Goal: Task Accomplishment & Management: Use online tool/utility

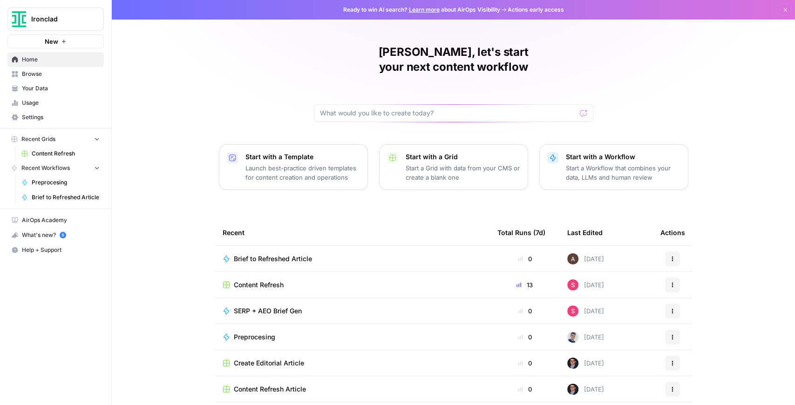
click at [272, 280] on span "Content Refresh" at bounding box center [259, 284] width 50 height 9
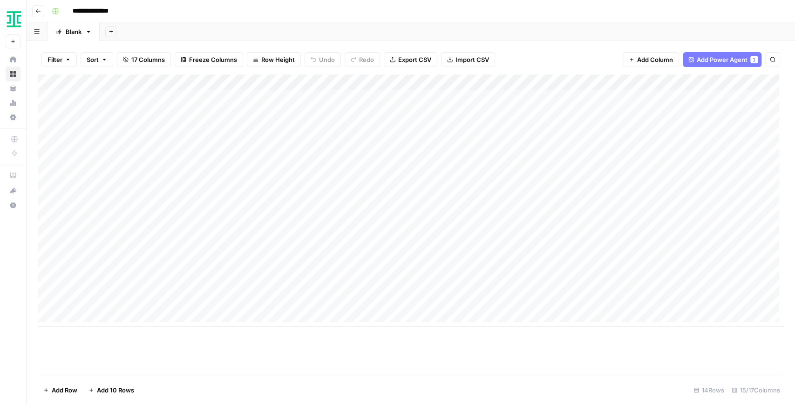
click at [665, 327] on div "Add Column" at bounding box center [411, 225] width 746 height 300
click at [758, 86] on span "Add Column" at bounding box center [762, 82] width 33 height 8
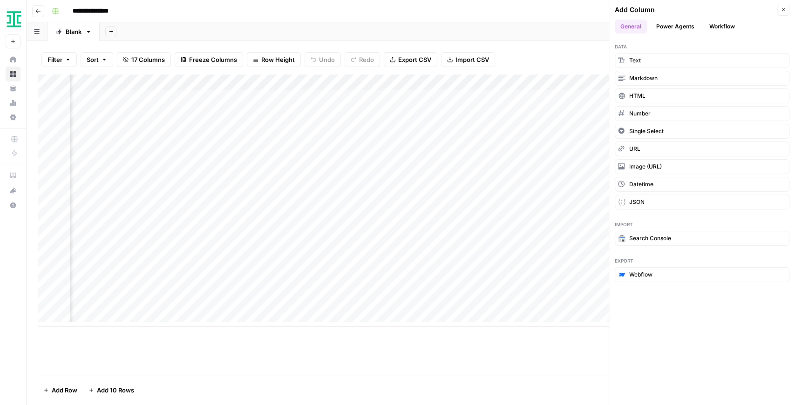
click at [687, 28] on button "Power Agents" at bounding box center [675, 27] width 49 height 14
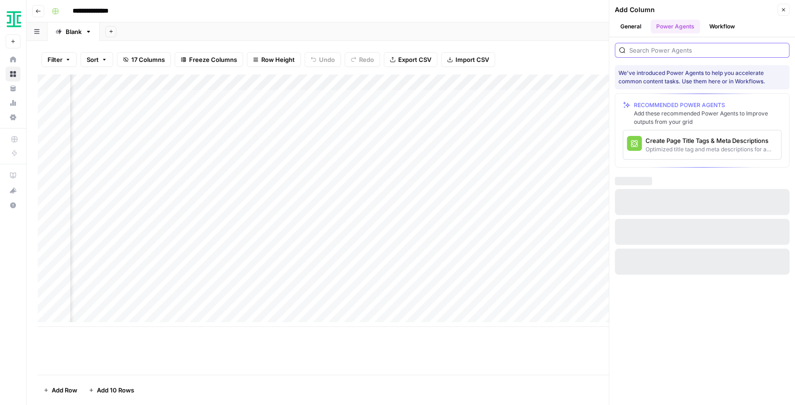
click at [670, 51] on input "search" at bounding box center [707, 50] width 156 height 9
click at [720, 30] on button "Workflow" at bounding box center [722, 27] width 37 height 14
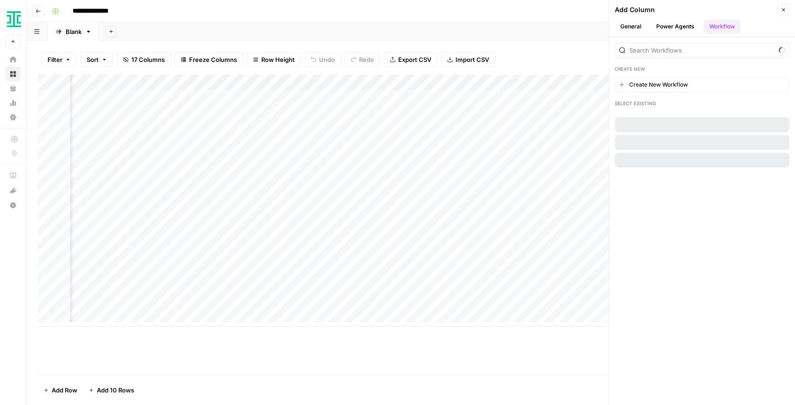
click at [681, 28] on button "Power Agents" at bounding box center [675, 27] width 49 height 14
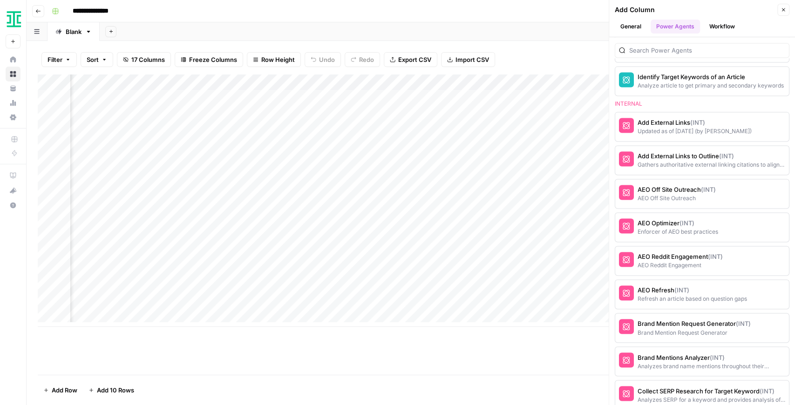
scroll to position [900, 0]
click at [781, 9] on icon "button" at bounding box center [784, 10] width 6 height 6
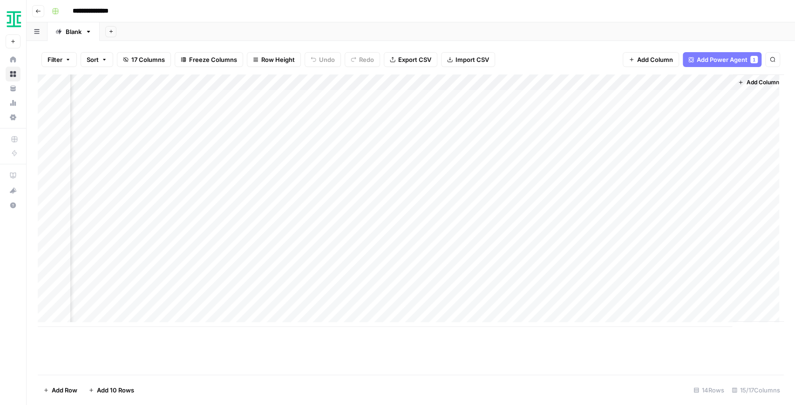
click at [372, 80] on div "Add Column" at bounding box center [411, 201] width 746 height 252
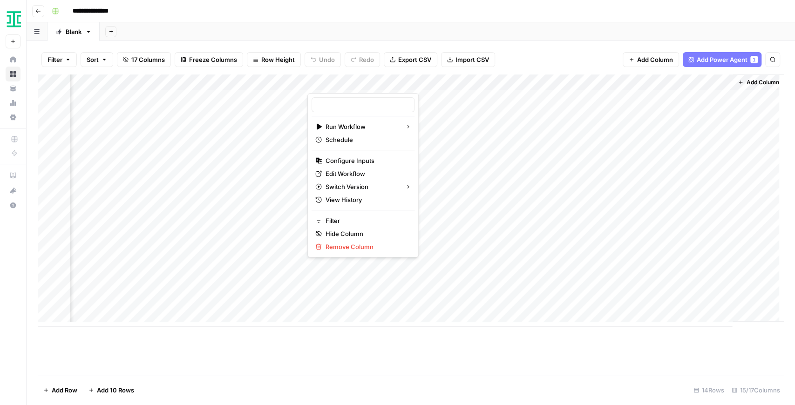
type input "Brief to Refreshed Article"
click at [350, 174] on span "Edit Workflow" at bounding box center [366, 173] width 81 height 9
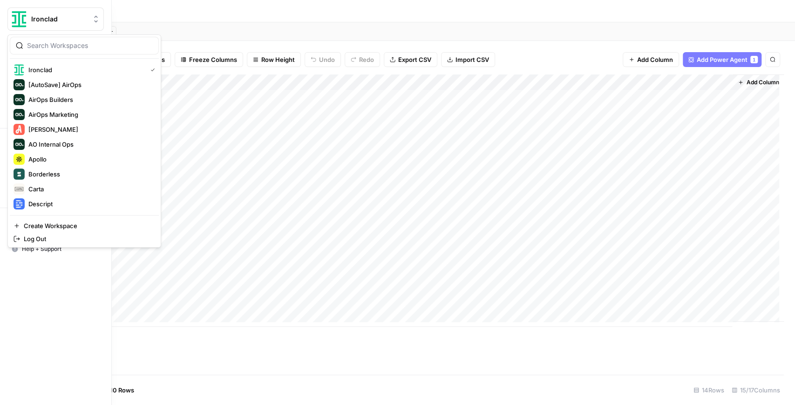
click at [16, 12] on img "Workspace: Ironclad" at bounding box center [19, 19] width 17 height 17
click at [78, 102] on span "AirOps Builders" at bounding box center [89, 99] width 123 height 9
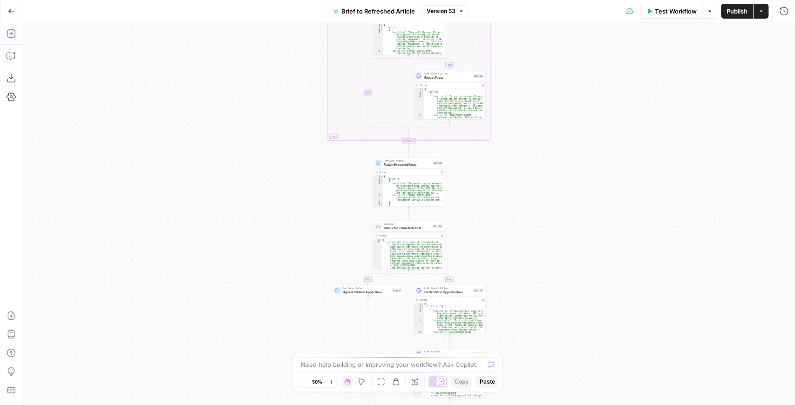
click at [14, 35] on icon "button" at bounding box center [11, 33] width 9 height 9
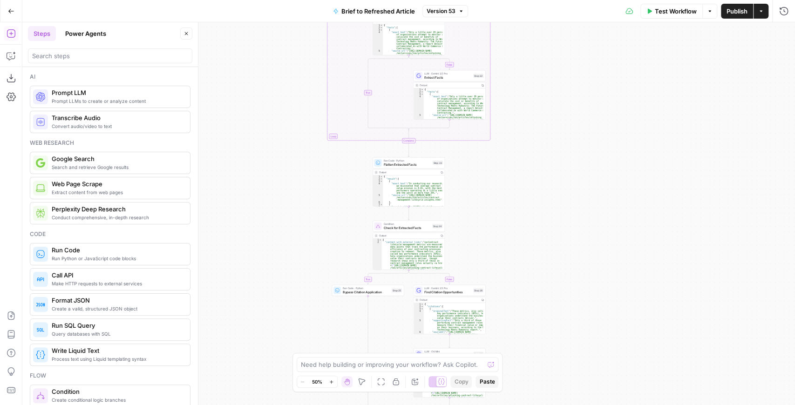
click at [187, 32] on icon "button" at bounding box center [186, 34] width 6 height 6
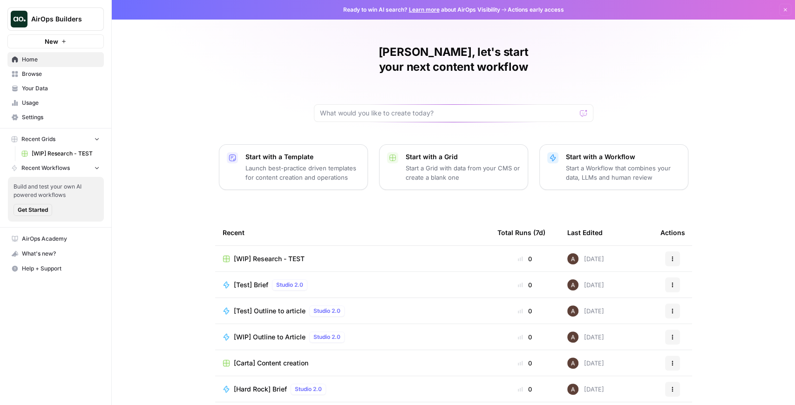
click at [59, 45] on button "New" at bounding box center [55, 41] width 96 height 14
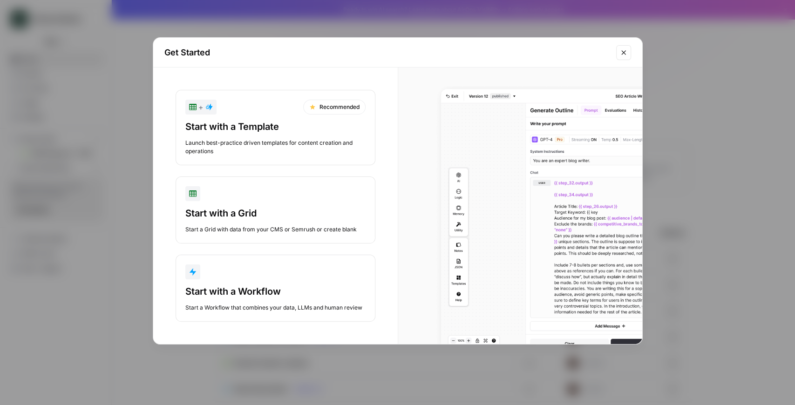
click at [285, 272] on div "button" at bounding box center [275, 272] width 180 height 15
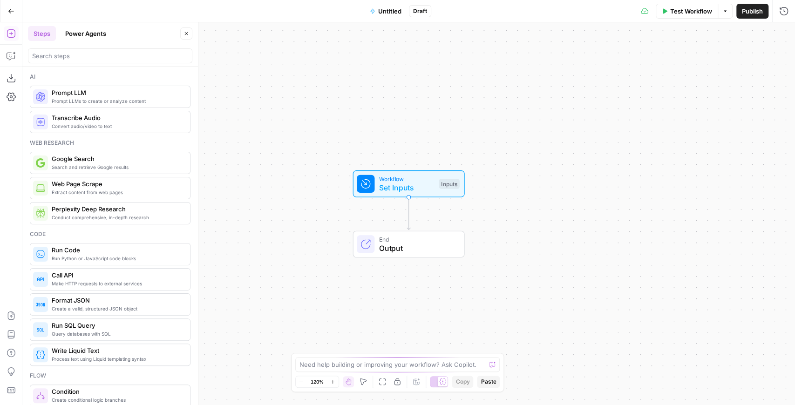
click at [85, 127] on span "Convert audio/video to text" at bounding box center [117, 125] width 131 height 7
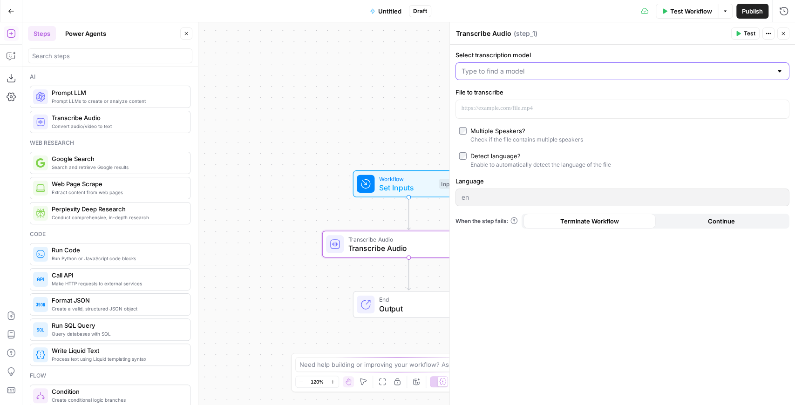
click at [549, 70] on input "Select transcription model" at bounding box center [617, 71] width 311 height 9
click at [587, 51] on label "Select transcription model" at bounding box center [622, 54] width 334 height 9
click at [587, 67] on input "Select transcription model" at bounding box center [617, 71] width 311 height 9
click at [580, 54] on label "Select transcription model" at bounding box center [622, 54] width 334 height 9
click at [580, 67] on input "Select transcription model" at bounding box center [617, 71] width 311 height 9
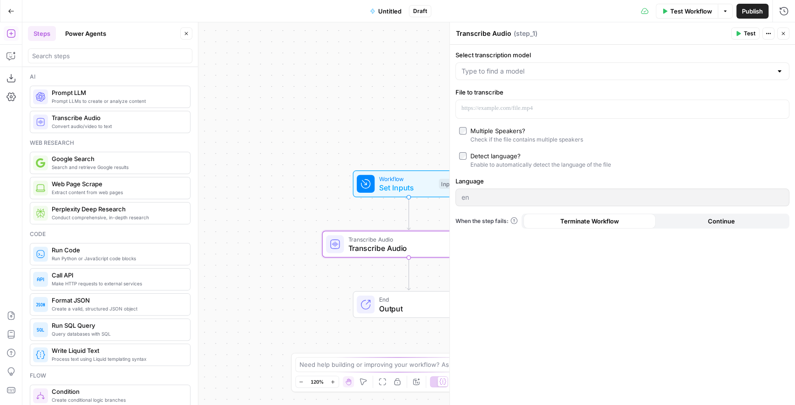
click at [591, 169] on div "Select transcription model File to transcribe Multiple Speakers? Check if the f…" at bounding box center [622, 225] width 345 height 360
click at [550, 107] on p at bounding box center [615, 108] width 307 height 9
click at [12, 12] on icon "button" at bounding box center [11, 11] width 7 height 7
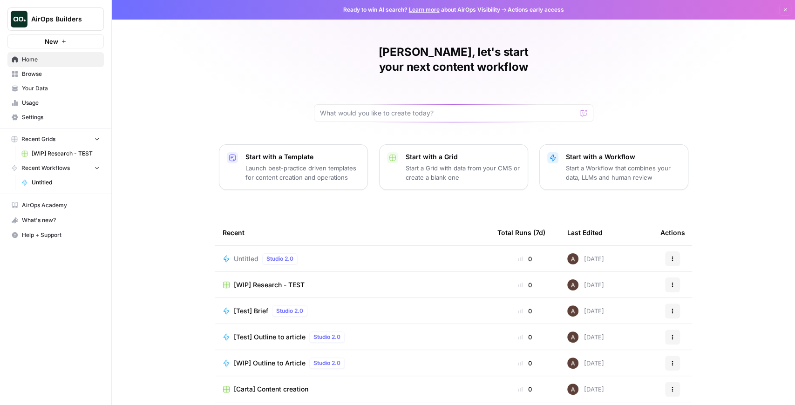
click at [670, 256] on icon "button" at bounding box center [673, 259] width 6 height 6
click at [689, 287] on span "Delete" at bounding box center [718, 286] width 75 height 9
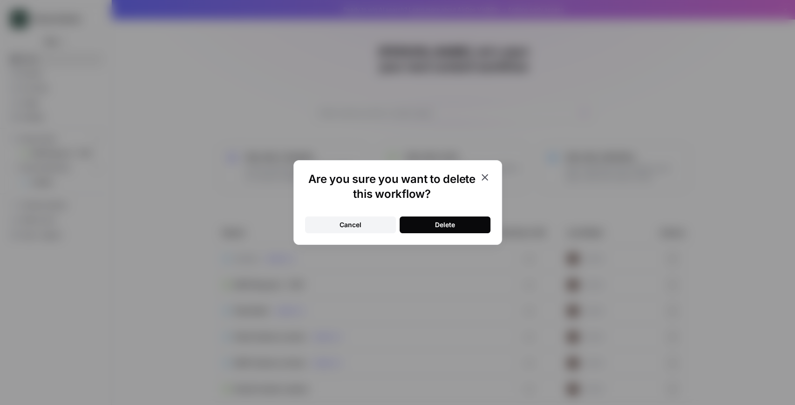
click at [423, 229] on button "Delete" at bounding box center [445, 225] width 91 height 17
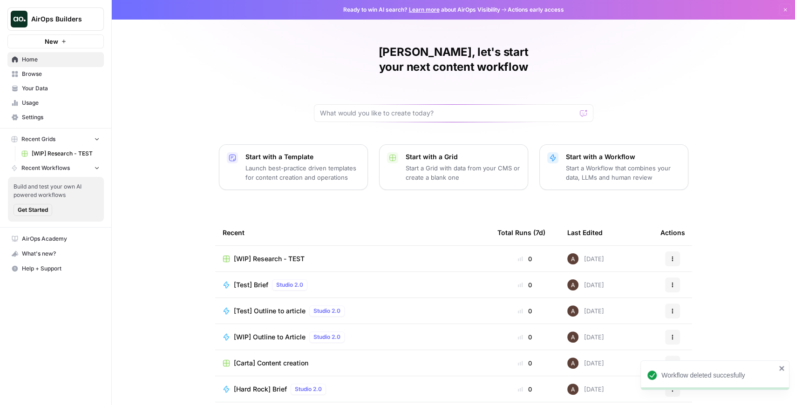
click at [56, 17] on span "AirOps Builders" at bounding box center [59, 18] width 56 height 9
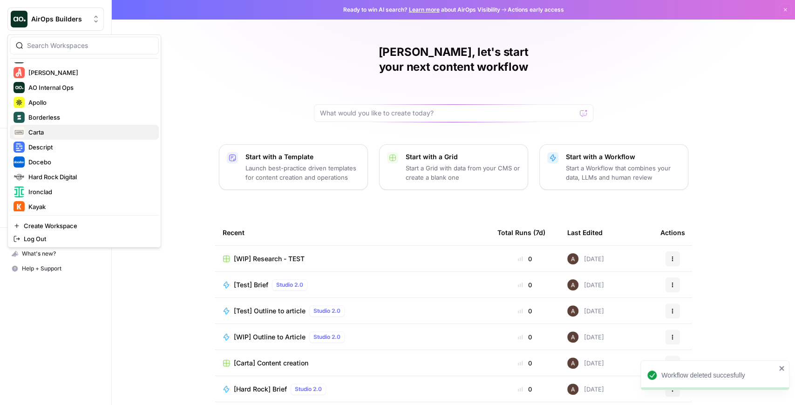
scroll to position [93, 0]
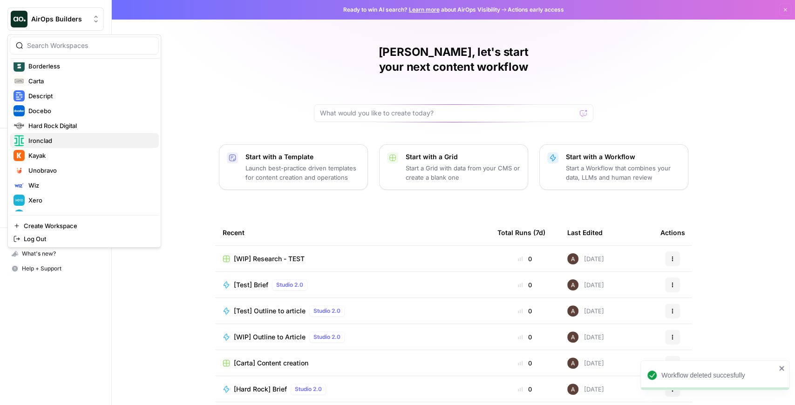
click at [78, 139] on span "Ironclad" at bounding box center [89, 140] width 123 height 9
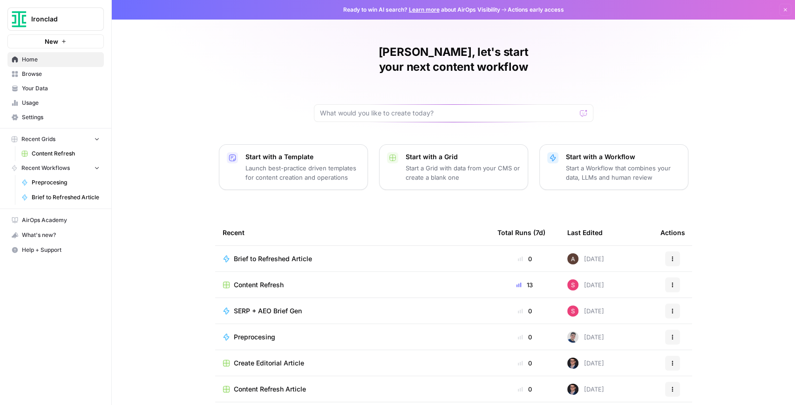
click at [45, 15] on span "Ironclad" at bounding box center [59, 18] width 56 height 9
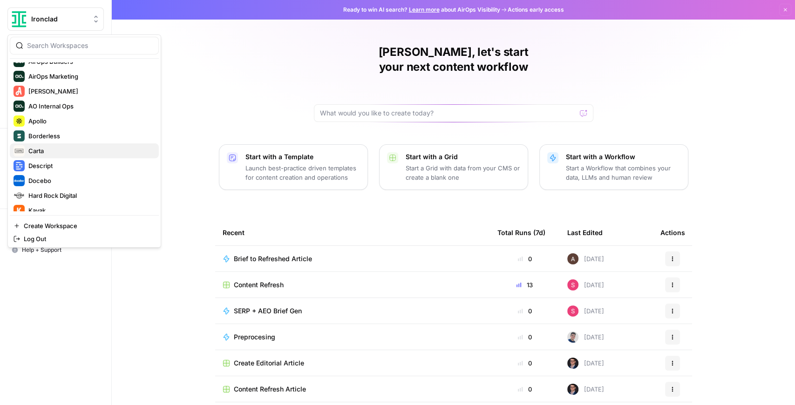
scroll to position [62, 0]
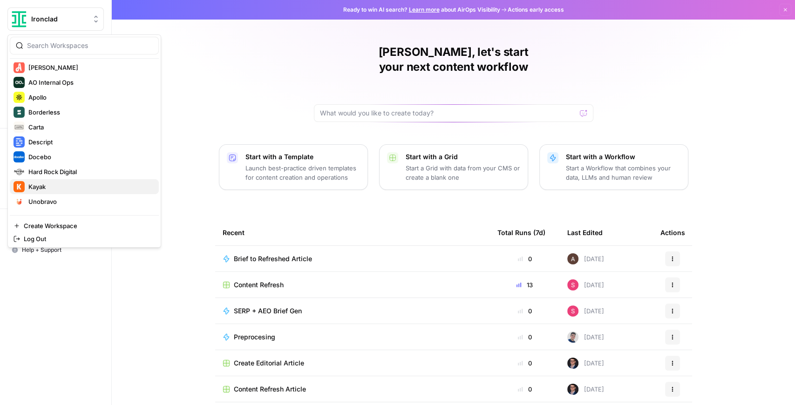
click at [74, 183] on span "Kayak" at bounding box center [89, 186] width 123 height 9
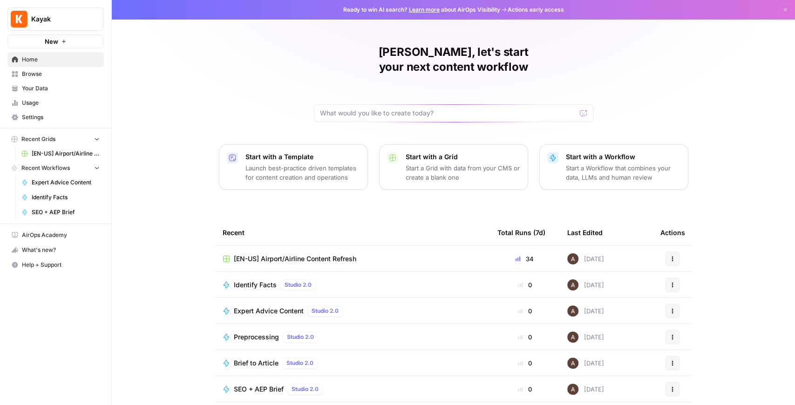
click at [71, 154] on span "[EN-US] Airport/Airline Content Refresh" at bounding box center [66, 153] width 68 height 8
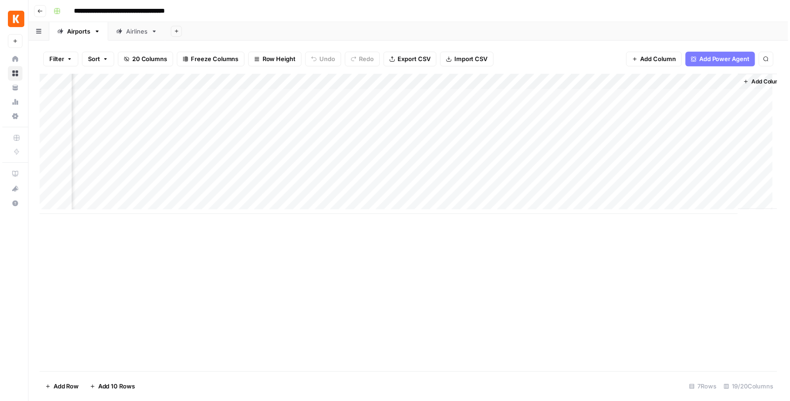
scroll to position [0, 1112]
click at [530, 190] on div "Add Column" at bounding box center [411, 146] width 746 height 142
click at [619, 174] on div "Add Column" at bounding box center [411, 146] width 746 height 142
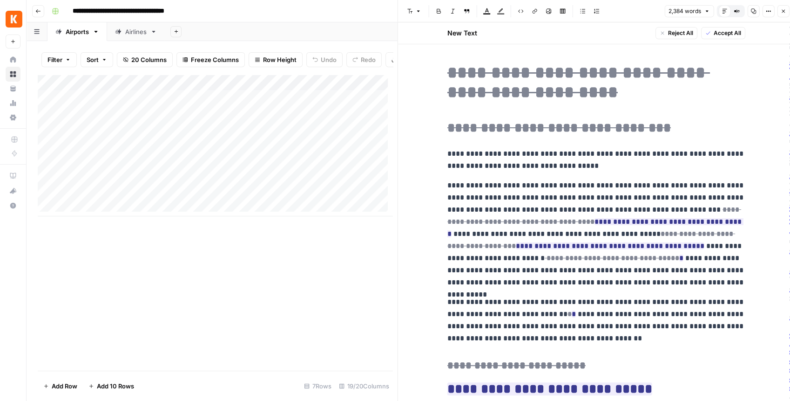
click at [250, 197] on div "Add Column" at bounding box center [215, 146] width 355 height 142
click at [230, 181] on div "Add Column" at bounding box center [215, 146] width 355 height 142
click at [250, 182] on div "Add Column" at bounding box center [215, 146] width 355 height 142
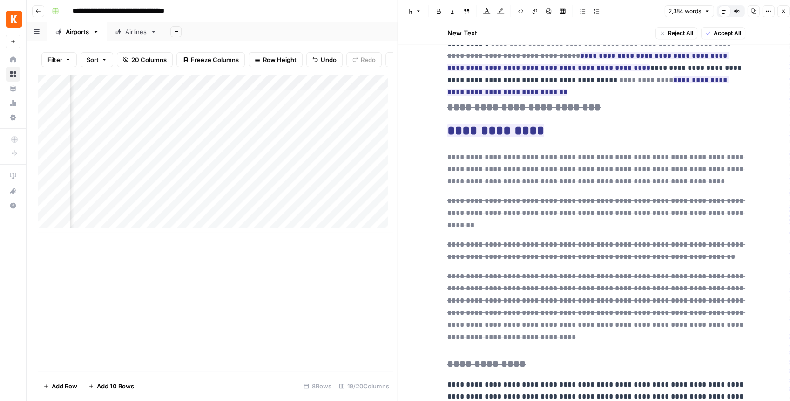
scroll to position [0, 750]
click at [277, 183] on div "Add Column" at bounding box center [215, 153] width 355 height 157
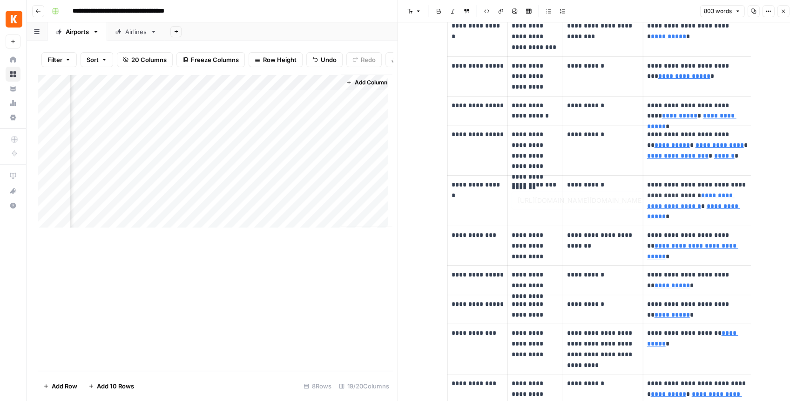
scroll to position [496, 0]
click at [232, 181] on div "Add Column" at bounding box center [215, 153] width 355 height 157
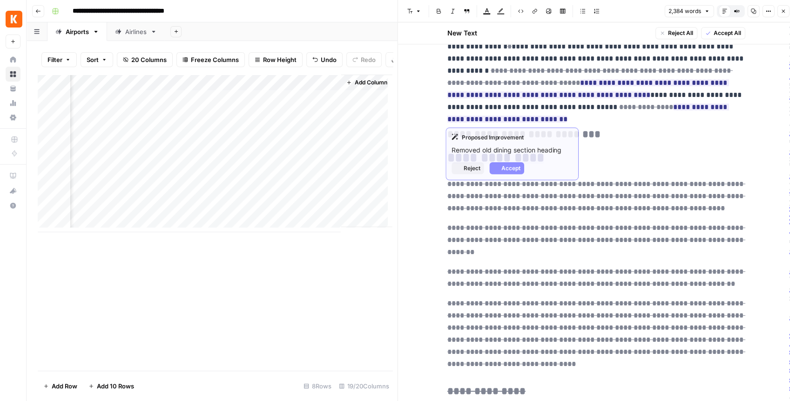
scroll to position [590, 0]
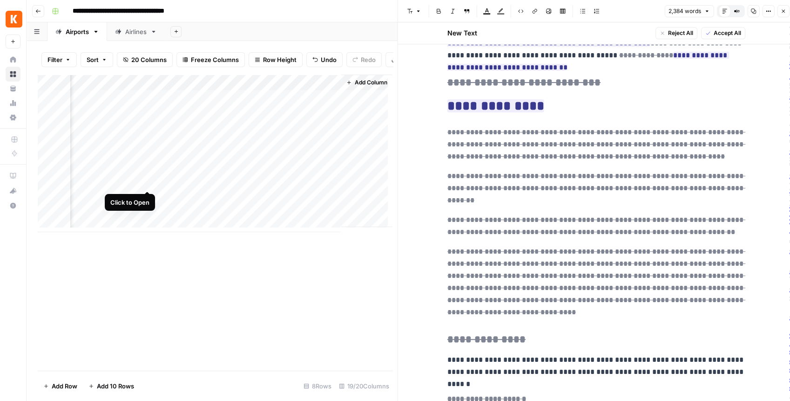
click at [146, 183] on div "Add Column" at bounding box center [215, 153] width 355 height 157
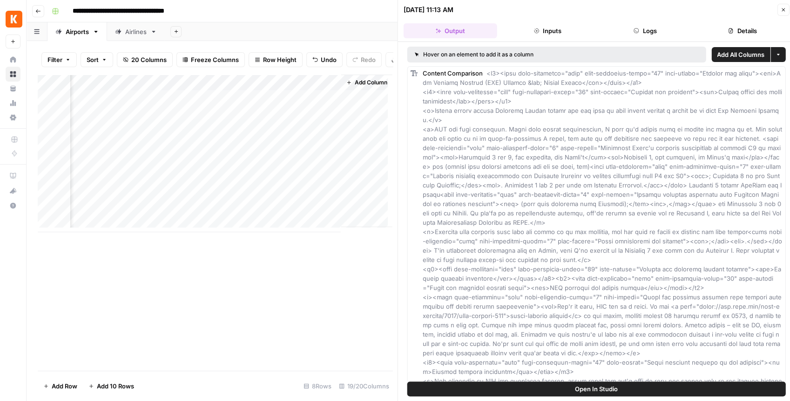
click at [662, 29] on button "Logs" at bounding box center [645, 30] width 94 height 15
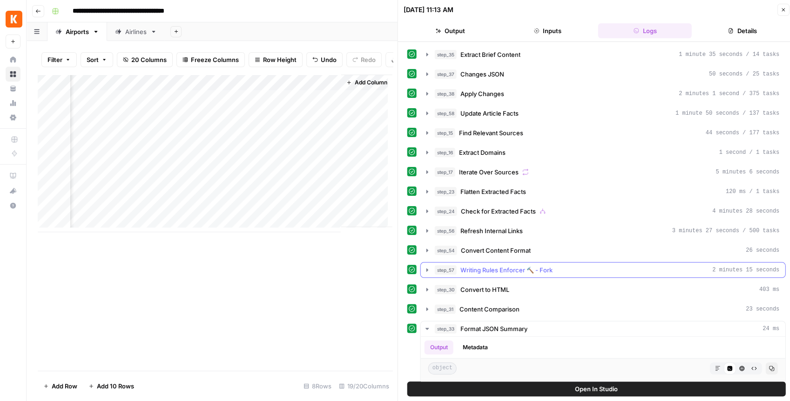
click at [425, 266] on icon "button" at bounding box center [427, 269] width 7 height 7
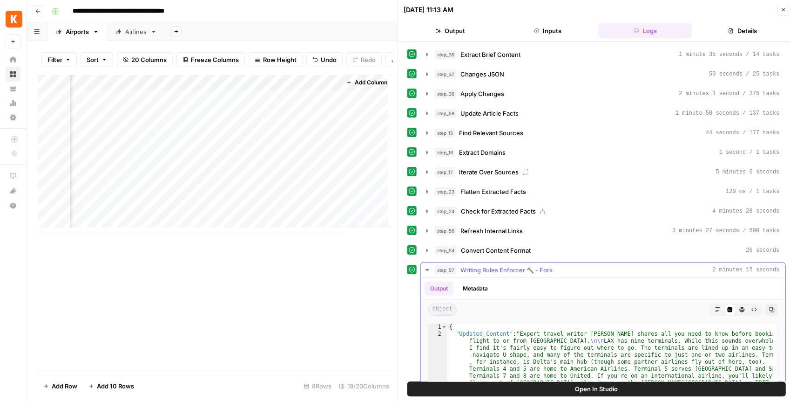
click at [715, 308] on button "Markdown" at bounding box center [718, 309] width 12 height 12
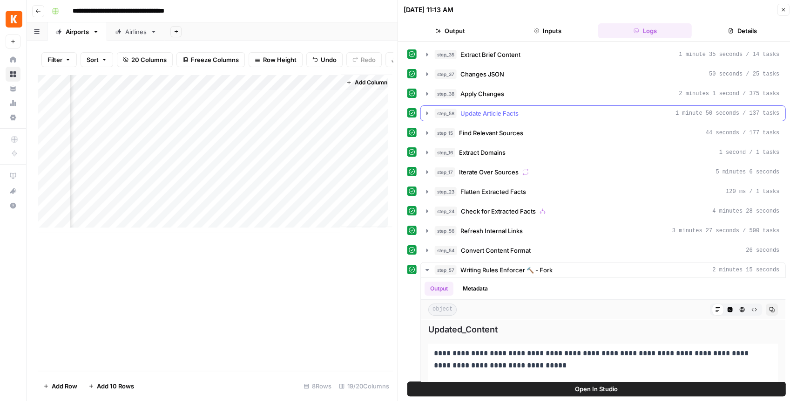
click at [424, 111] on icon "button" at bounding box center [427, 112] width 7 height 7
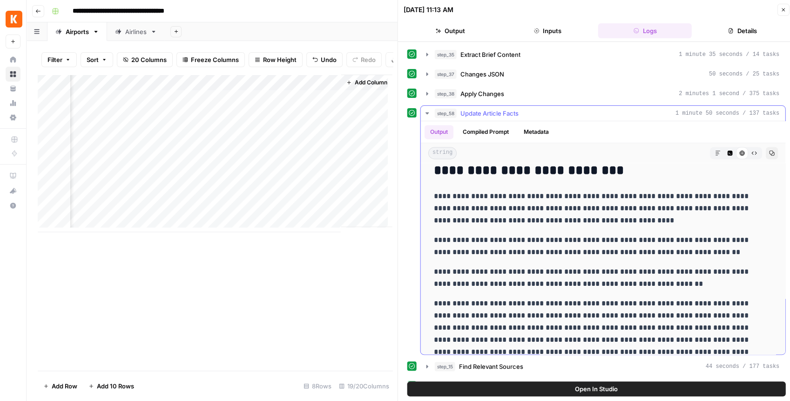
scroll to position [900, 0]
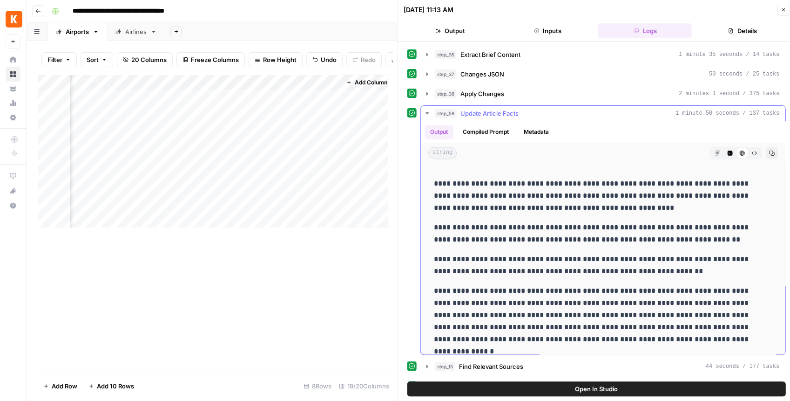
click at [425, 115] on icon "button" at bounding box center [427, 112] width 7 height 7
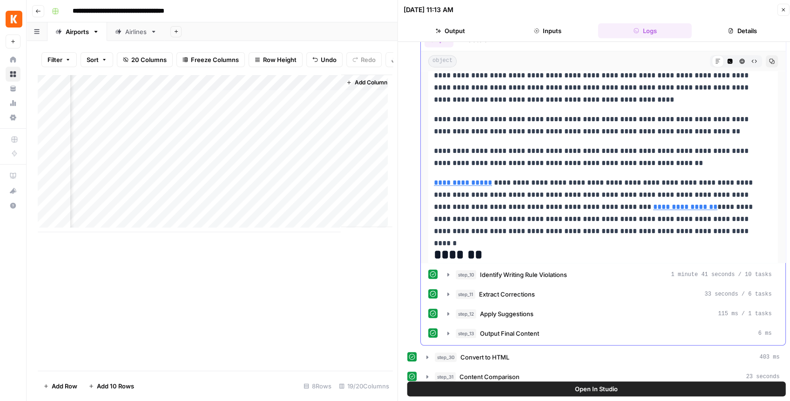
scroll to position [962, 0]
click at [230, 181] on div "Add Column" at bounding box center [215, 153] width 355 height 157
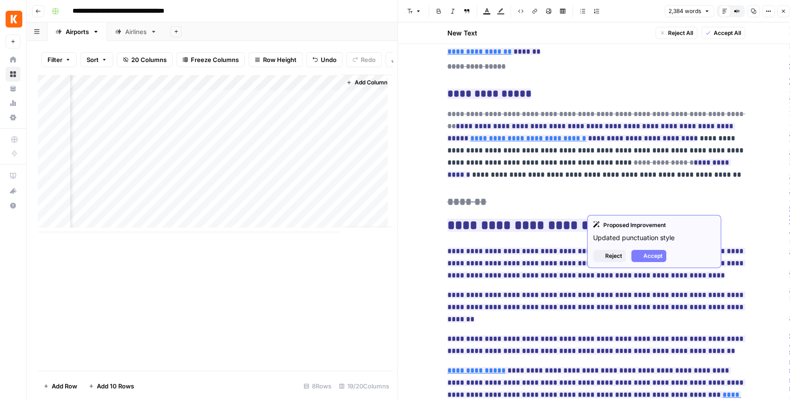
scroll to position [1459, 0]
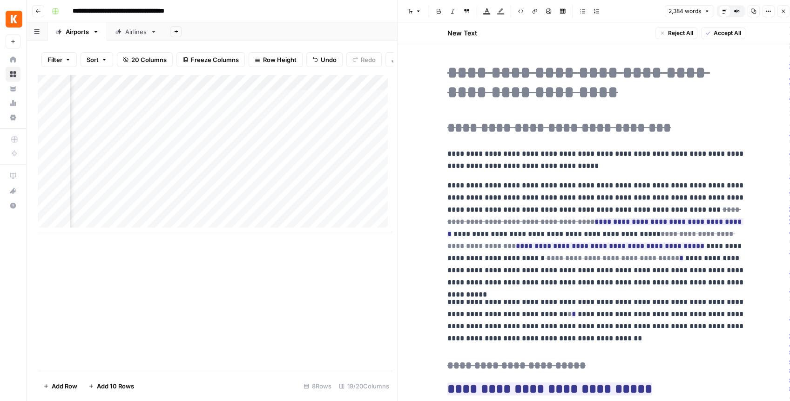
scroll to position [1459, 0]
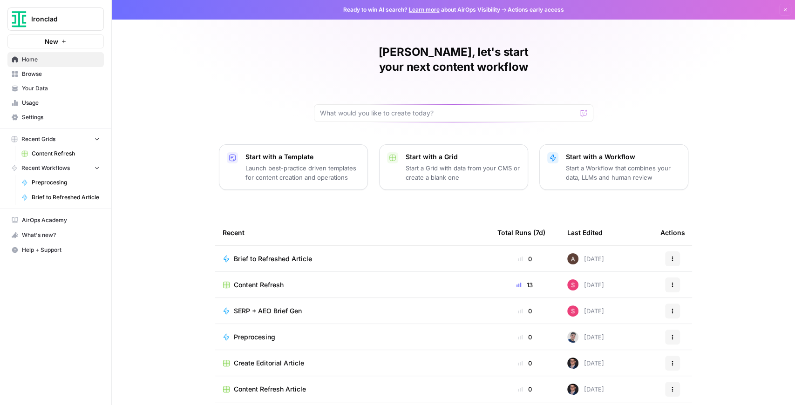
click at [58, 74] on span "Browse" at bounding box center [61, 74] width 78 height 8
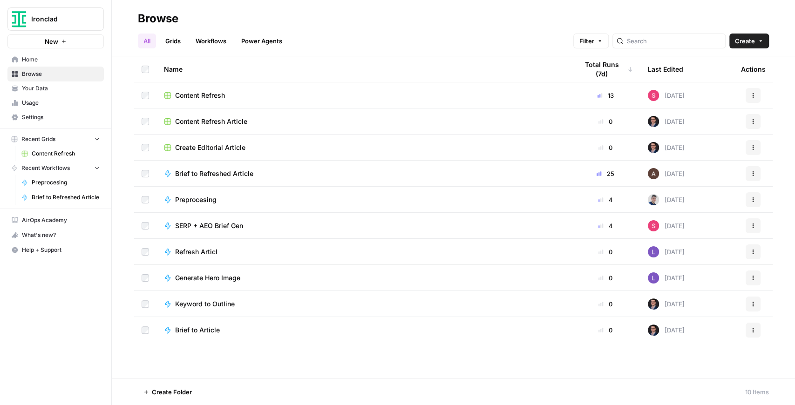
click at [64, 87] on span "Your Data" at bounding box center [61, 88] width 78 height 8
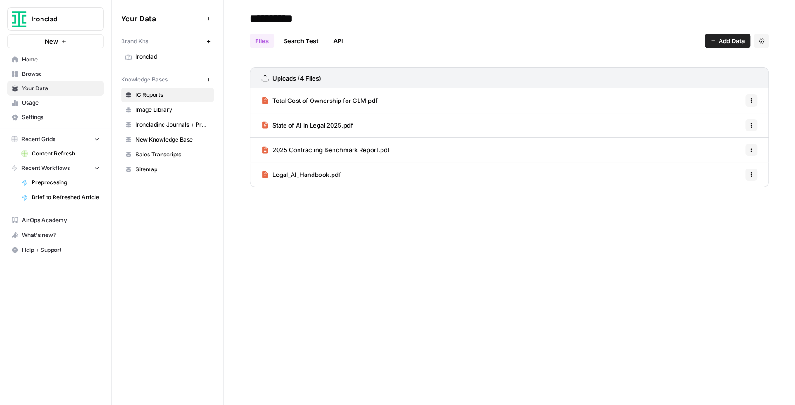
click at [66, 64] on link "Home" at bounding box center [55, 59] width 96 height 15
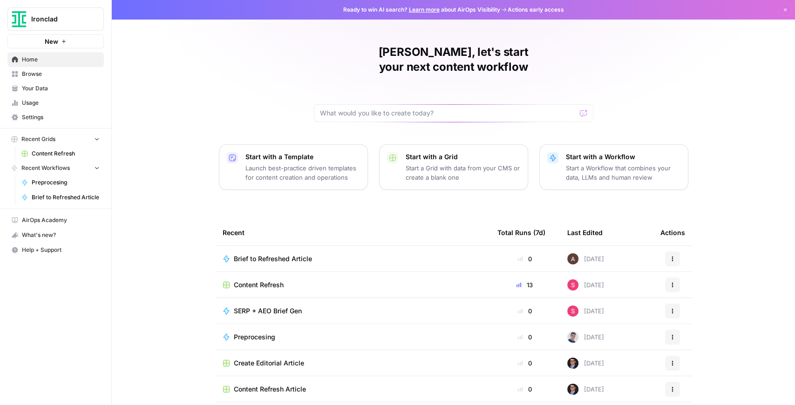
click at [50, 91] on span "Your Data" at bounding box center [61, 88] width 78 height 8
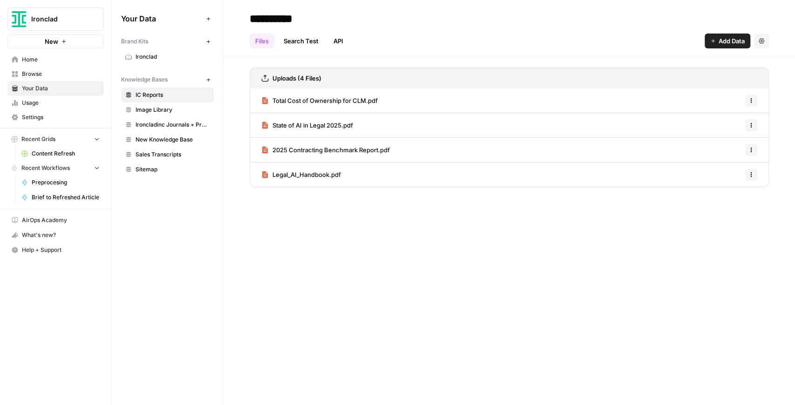
click at [165, 56] on span "Ironclad" at bounding box center [173, 57] width 74 height 8
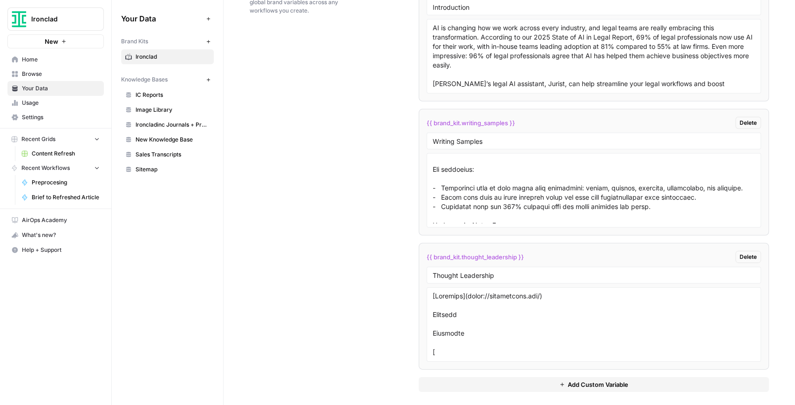
scroll to position [31, 0]
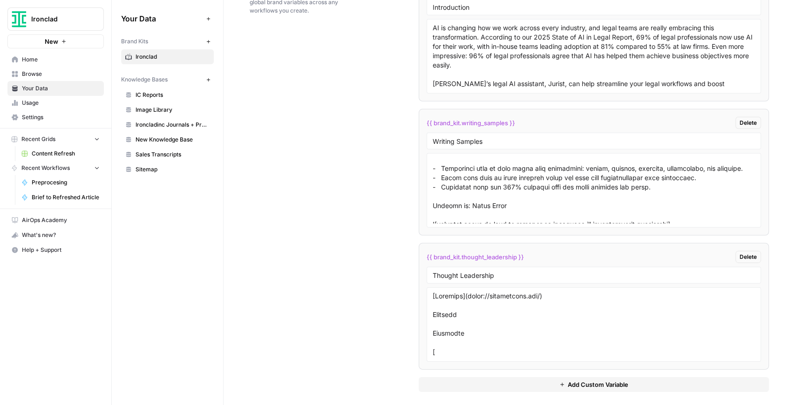
click at [43, 75] on span "Browse" at bounding box center [61, 74] width 78 height 8
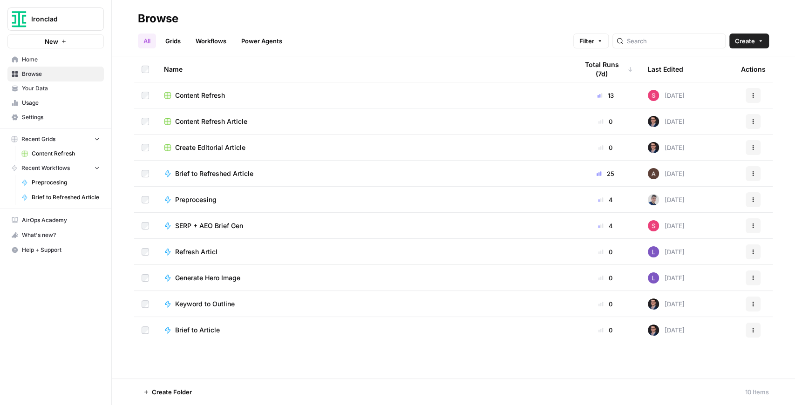
click at [212, 98] on span "Content Refresh" at bounding box center [200, 95] width 50 height 9
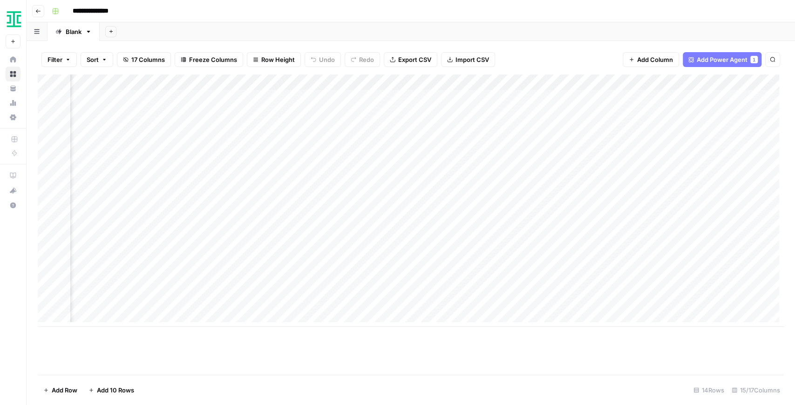
scroll to position [0, 420]
click at [540, 239] on div "Add Column" at bounding box center [411, 201] width 746 height 252
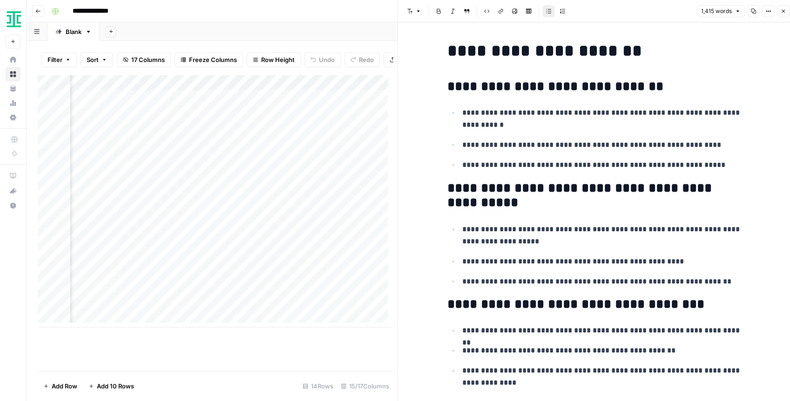
click at [504, 122] on p "**********" at bounding box center [603, 119] width 283 height 24
click at [782, 9] on icon "button" at bounding box center [784, 11] width 6 height 6
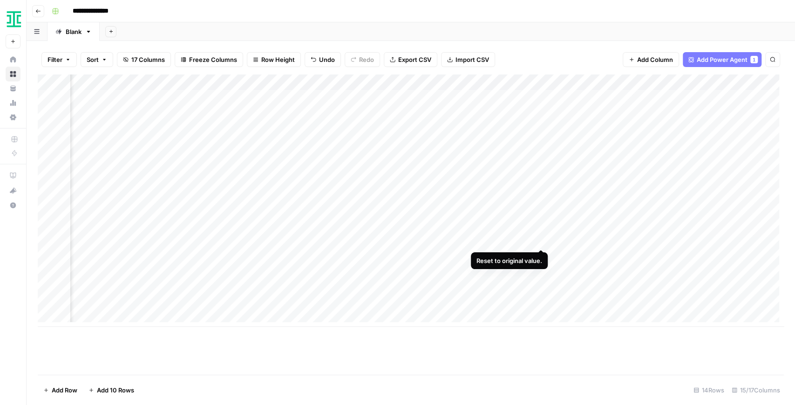
click at [542, 240] on div "Add Column" at bounding box center [411, 201] width 746 height 252
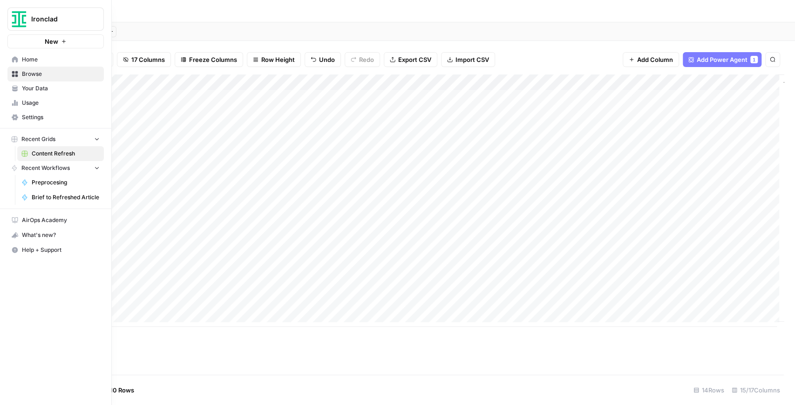
click at [23, 89] on span "Your Data" at bounding box center [61, 88] width 78 height 8
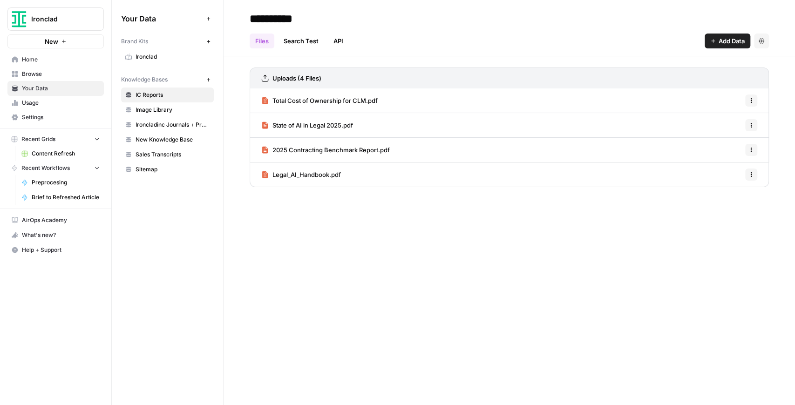
click at [158, 57] on span "Ironclad" at bounding box center [173, 57] width 74 height 8
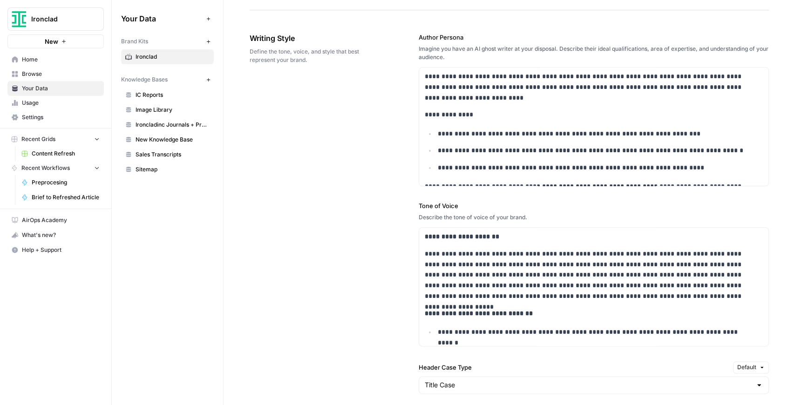
scroll to position [621, 0]
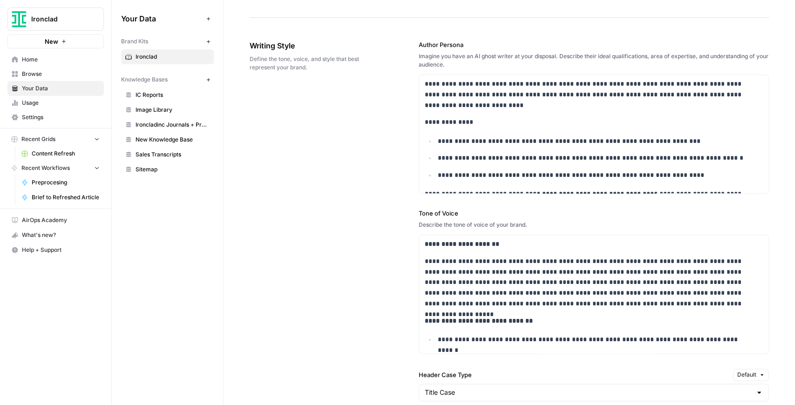
click at [44, 149] on span "Content Refresh" at bounding box center [66, 153] width 68 height 8
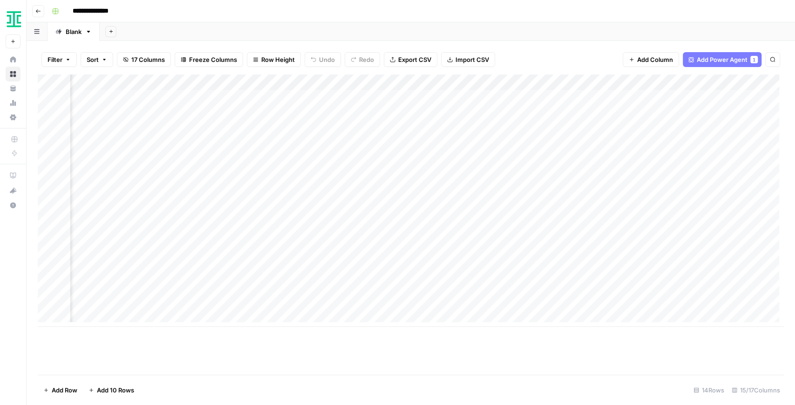
scroll to position [0, 305]
click at [479, 84] on div "Add Column" at bounding box center [411, 201] width 746 height 252
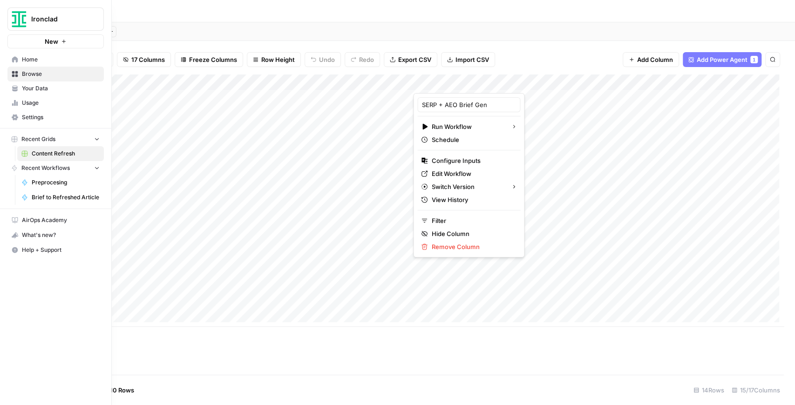
click at [22, 89] on span "Your Data" at bounding box center [61, 88] width 78 height 8
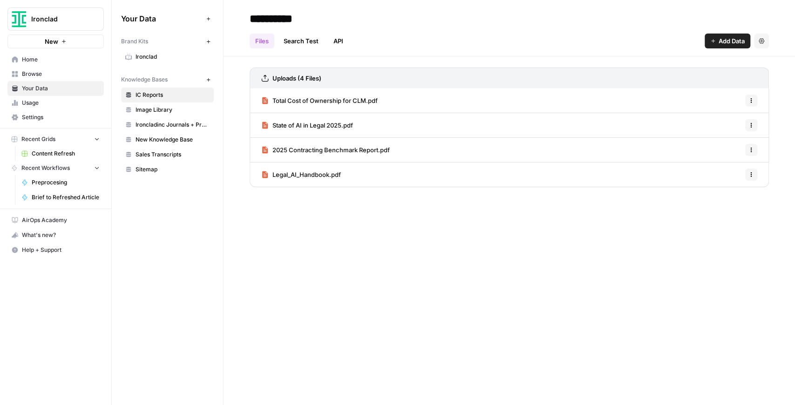
click at [153, 61] on span "Ironclad" at bounding box center [173, 57] width 74 height 8
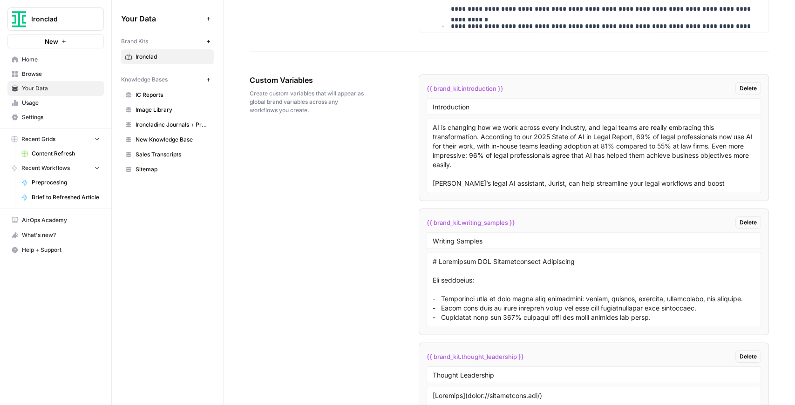
scroll to position [1738, 0]
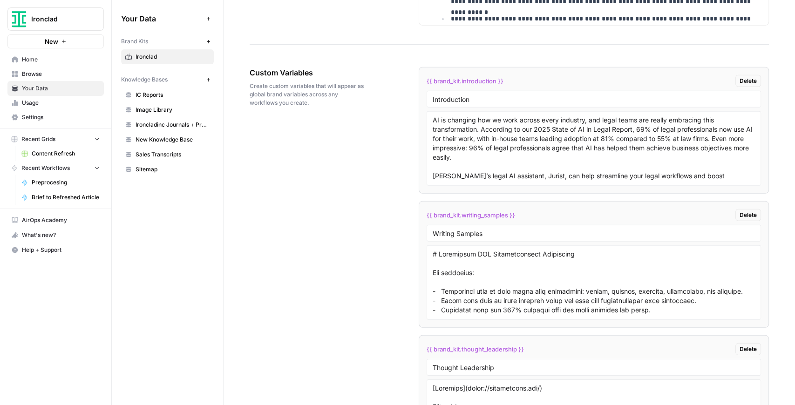
click at [63, 152] on span "Content Refresh" at bounding box center [66, 153] width 68 height 8
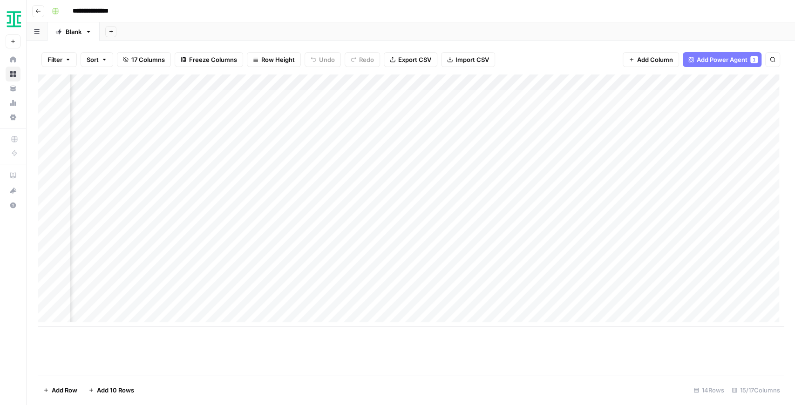
scroll to position [0, 609]
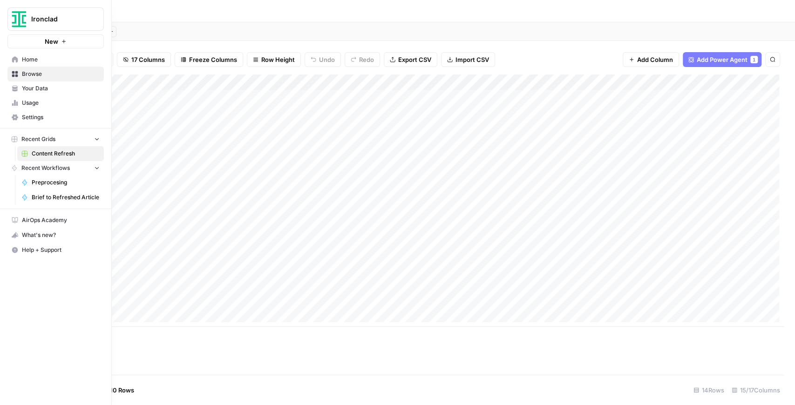
click at [12, 84] on link "Your Data" at bounding box center [55, 88] width 96 height 15
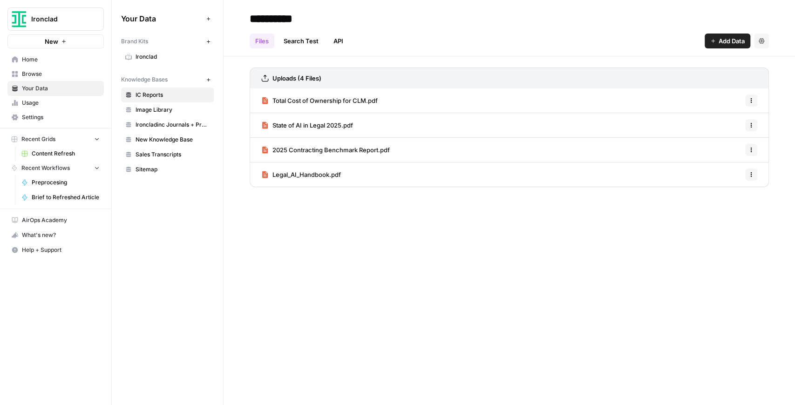
click at [151, 59] on span "Ironclad" at bounding box center [173, 57] width 74 height 8
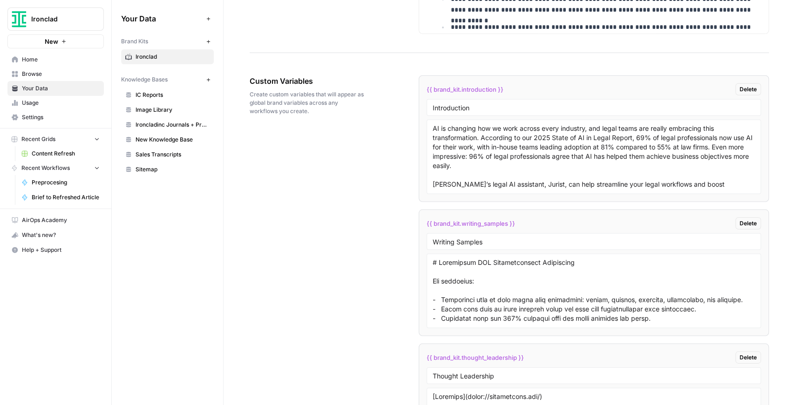
scroll to position [1831, 0]
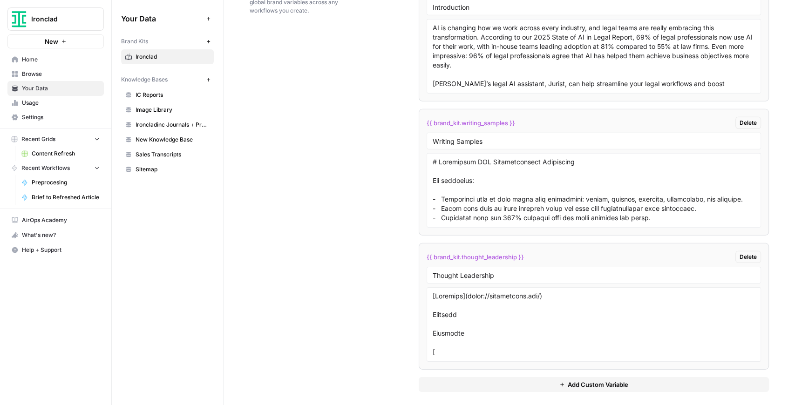
click at [574, 383] on span "Add Custom Variable" at bounding box center [598, 384] width 61 height 9
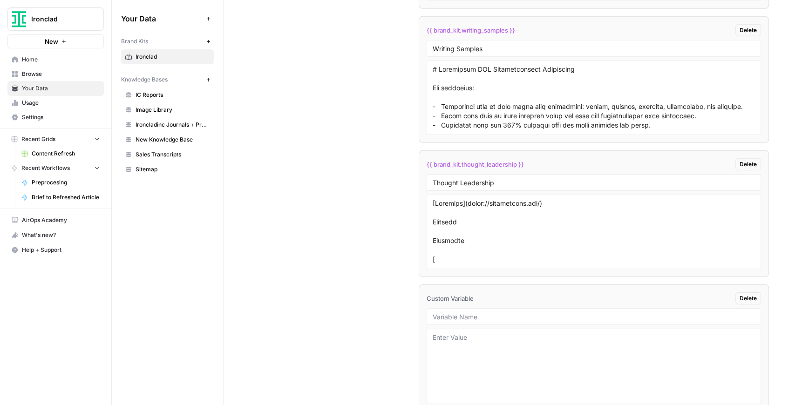
scroll to position [1964, 0]
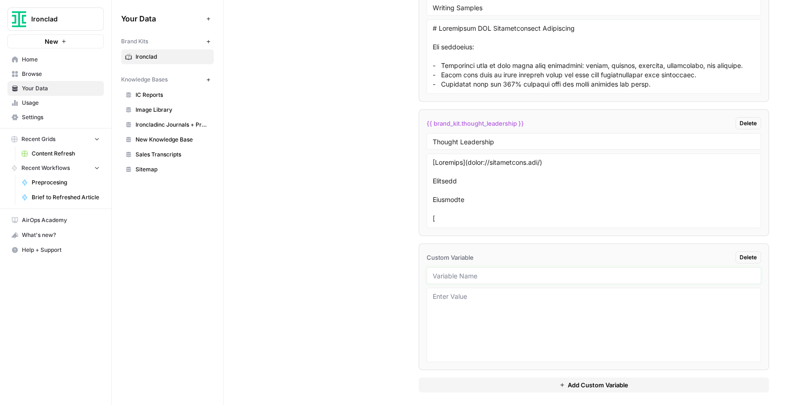
click at [479, 272] on input "text" at bounding box center [594, 276] width 322 height 8
click at [57, 147] on link "Content Refresh" at bounding box center [60, 153] width 87 height 15
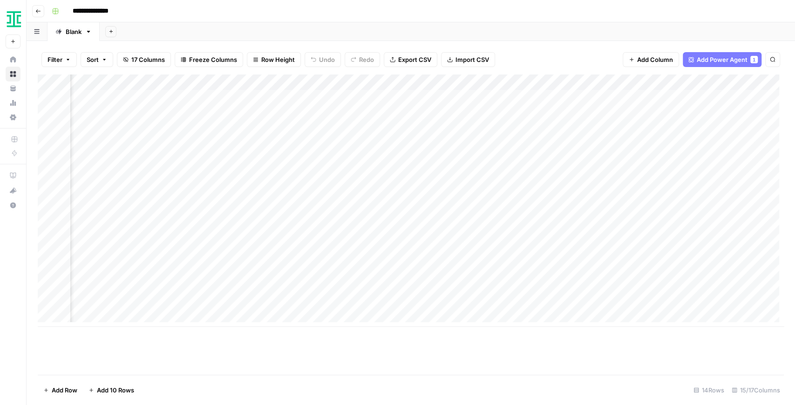
scroll to position [0, 586]
click at [532, 84] on div "Add Column" at bounding box center [411, 201] width 746 height 252
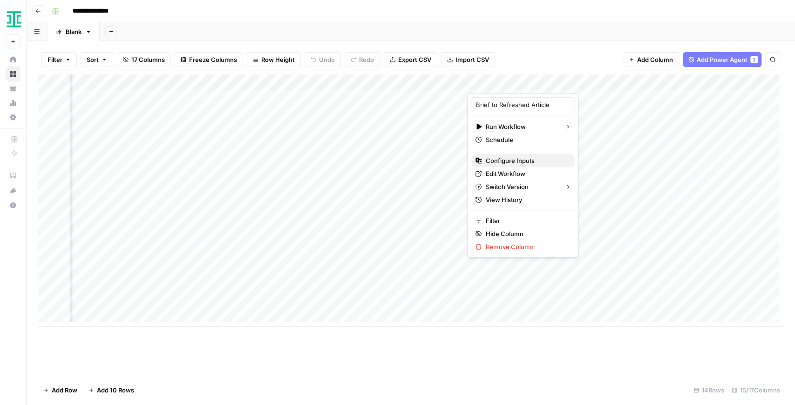
click at [524, 159] on span "Configure Inputs" at bounding box center [525, 160] width 81 height 9
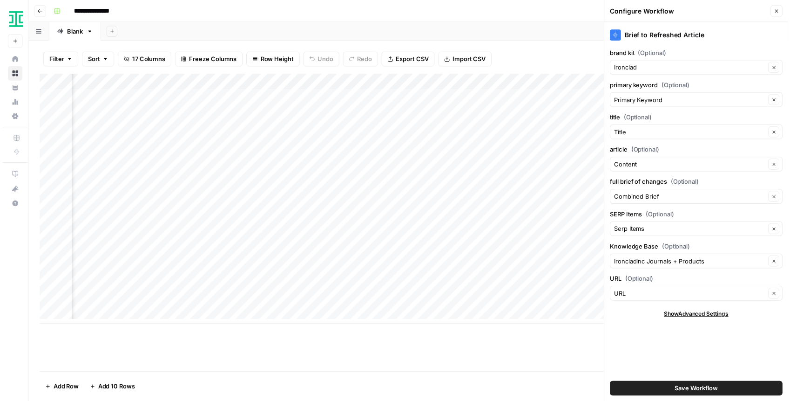
scroll to position [0, 736]
click at [382, 81] on div "Add Column" at bounding box center [411, 201] width 746 height 252
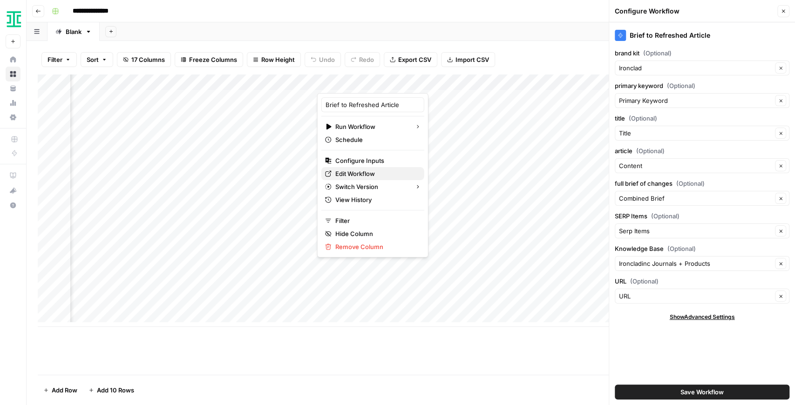
click at [371, 178] on link "Edit Workflow" at bounding box center [372, 173] width 103 height 13
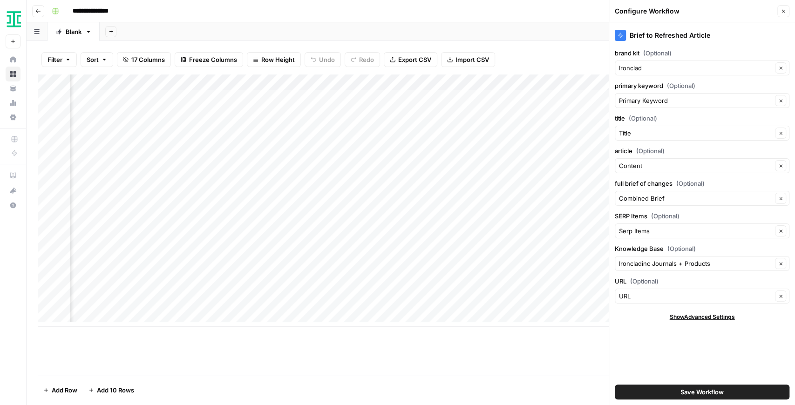
click at [783, 13] on icon "button" at bounding box center [784, 11] width 6 height 6
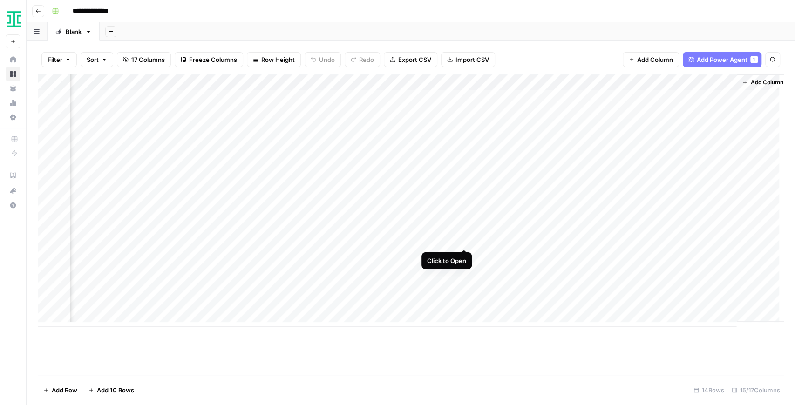
click at [464, 240] on div "Add Column" at bounding box center [411, 201] width 746 height 252
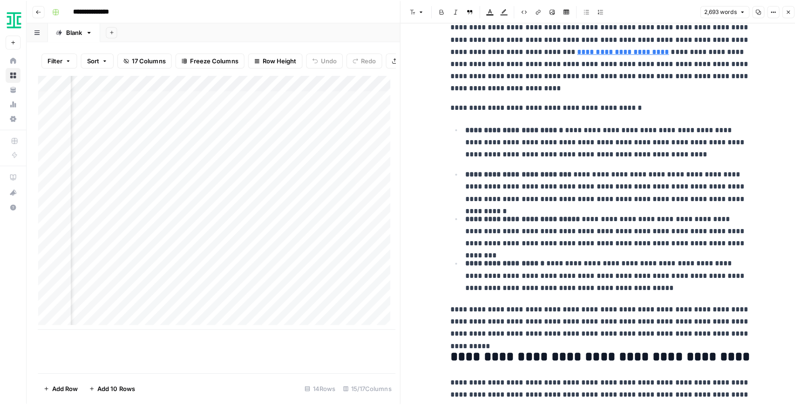
scroll to position [2701, 0]
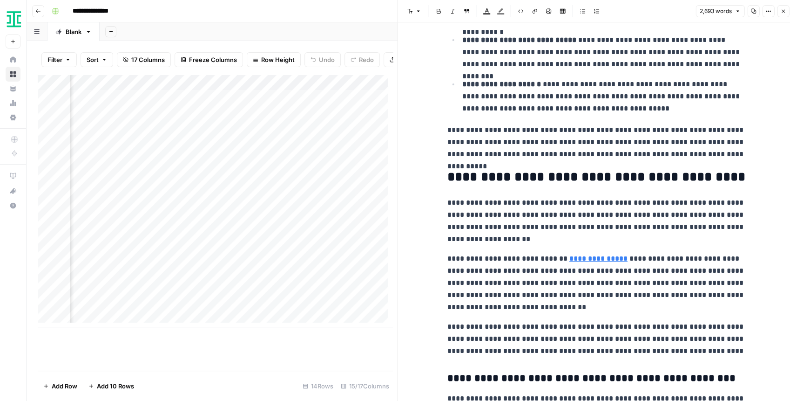
click at [780, 11] on button "Close" at bounding box center [783, 11] width 12 height 12
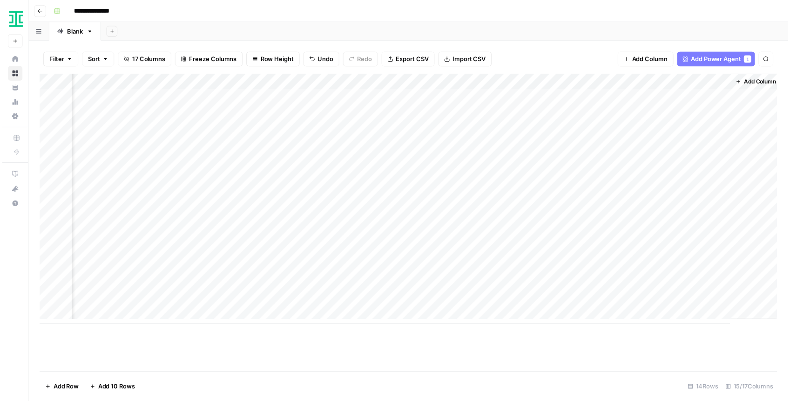
scroll to position [0, 735]
click at [467, 254] on div "Add Column" at bounding box center [411, 201] width 746 height 252
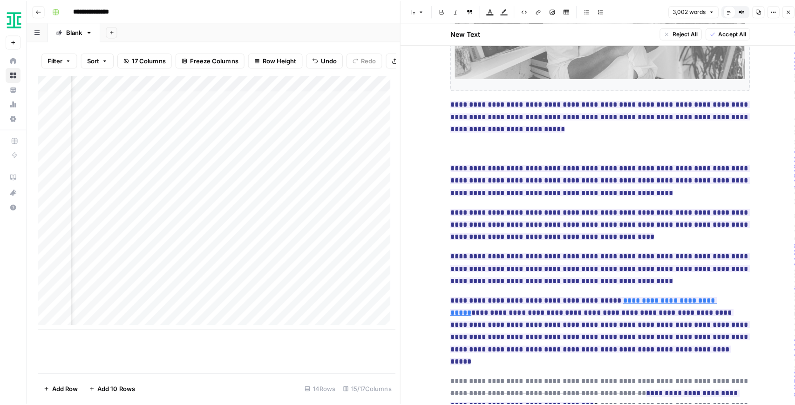
scroll to position [279, 0]
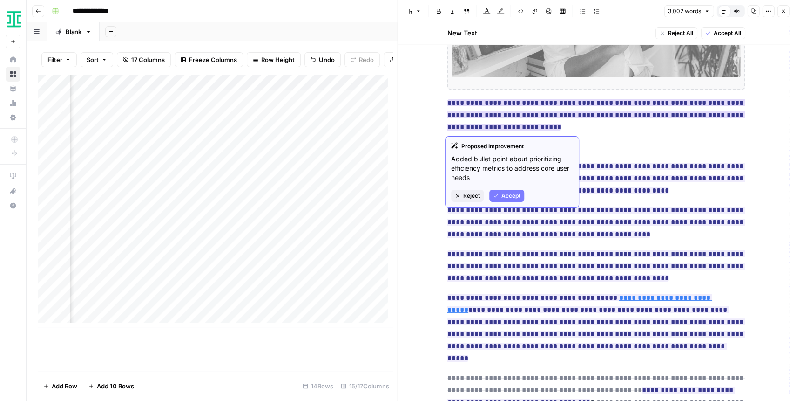
click at [501, 194] on button "Accept" at bounding box center [506, 196] width 35 height 12
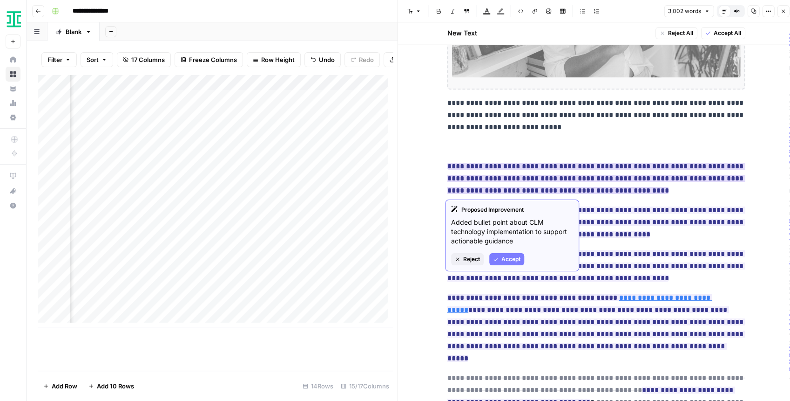
click at [469, 260] on span "Reject" at bounding box center [471, 259] width 17 height 8
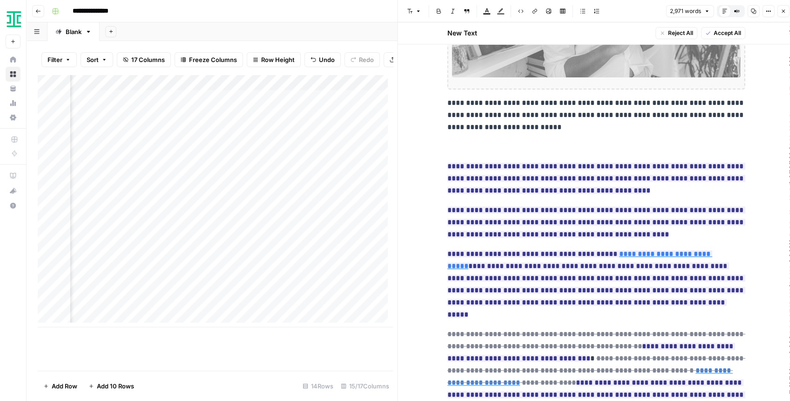
click at [779, 13] on button "Close" at bounding box center [783, 11] width 12 height 12
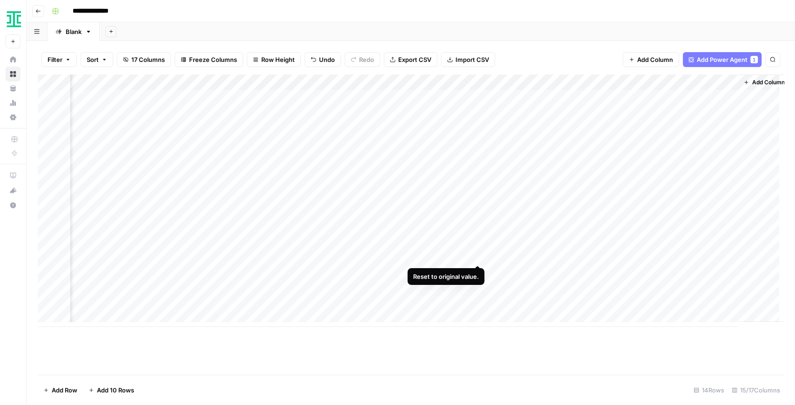
click at [475, 257] on div "Add Column" at bounding box center [411, 201] width 746 height 252
click at [563, 255] on div "Add Column" at bounding box center [411, 201] width 746 height 252
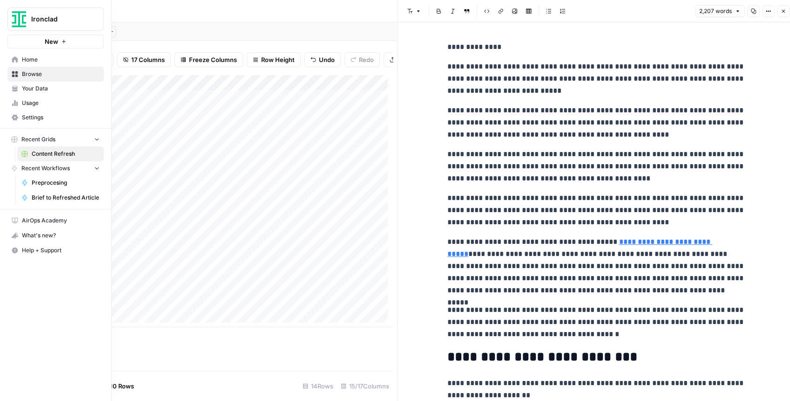
click at [16, 92] on link "Your Data" at bounding box center [55, 88] width 96 height 15
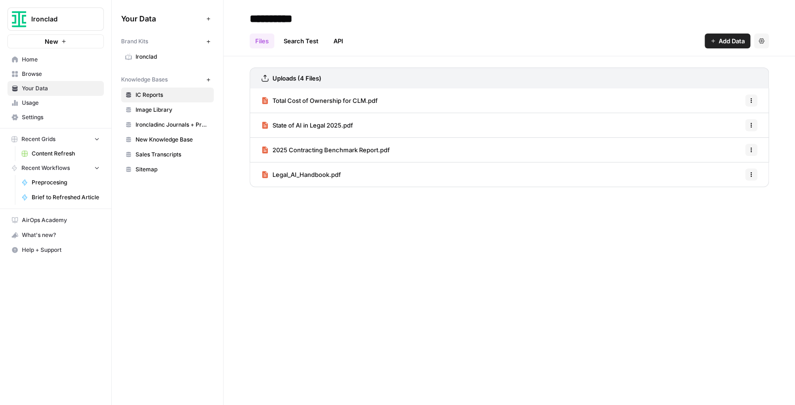
click at [165, 126] on span "Ironcladinc Journals + Products" at bounding box center [173, 125] width 74 height 8
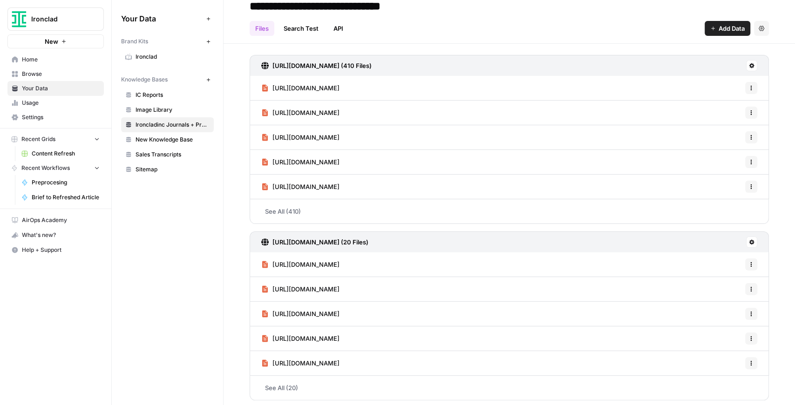
scroll to position [13, 0]
click at [31, 58] on span "Home" at bounding box center [61, 59] width 78 height 8
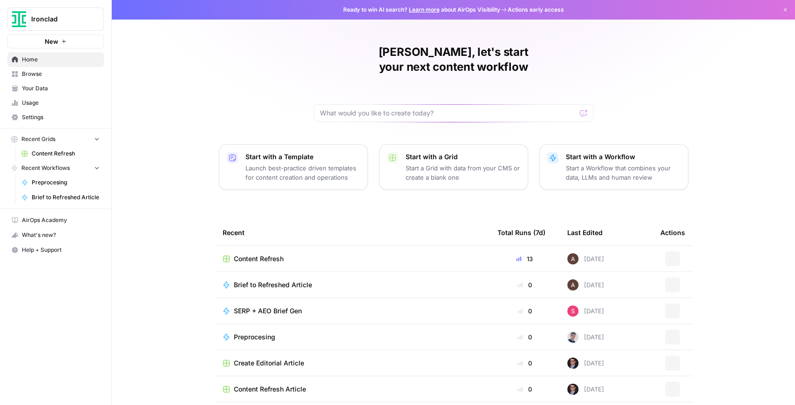
click at [54, 43] on span "New" at bounding box center [52, 41] width 14 height 9
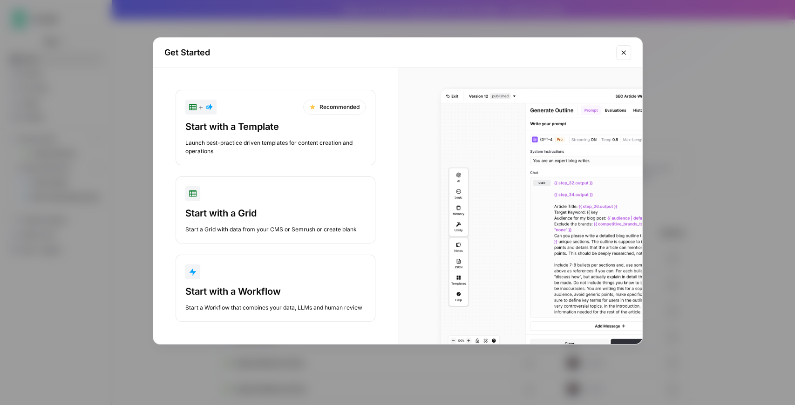
click at [263, 290] on div "Start with a Workflow" at bounding box center [275, 291] width 180 height 13
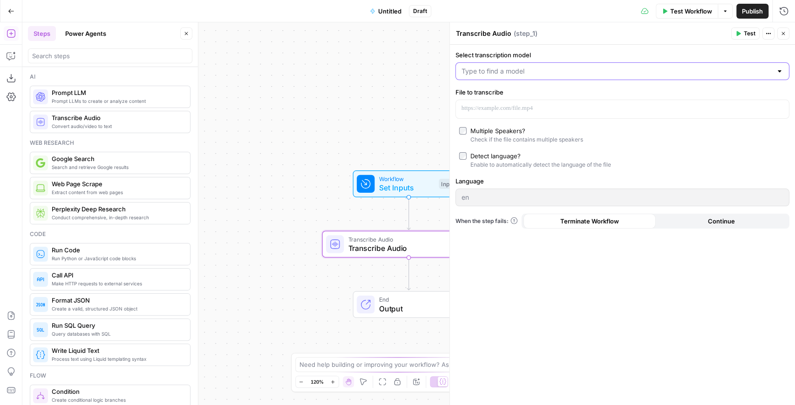
click at [526, 70] on input "Select transcription model" at bounding box center [617, 71] width 311 height 9
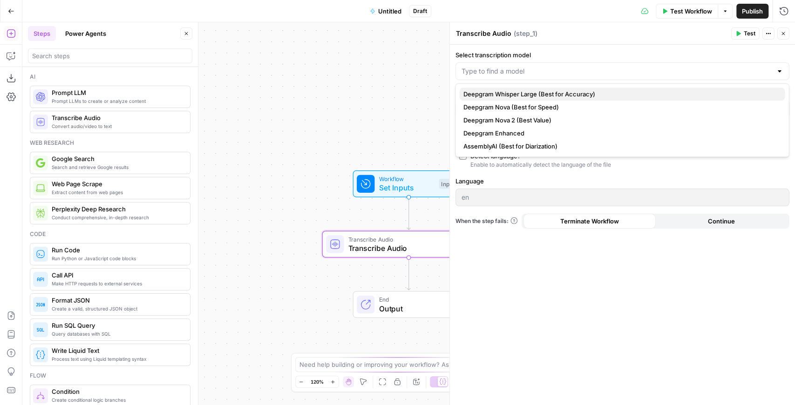
click at [532, 96] on span "Deepgram Whisper Large (Best for Accuracy)" at bounding box center [620, 93] width 314 height 9
type input "Deepgram Whisper Large (Best for Accuracy)"
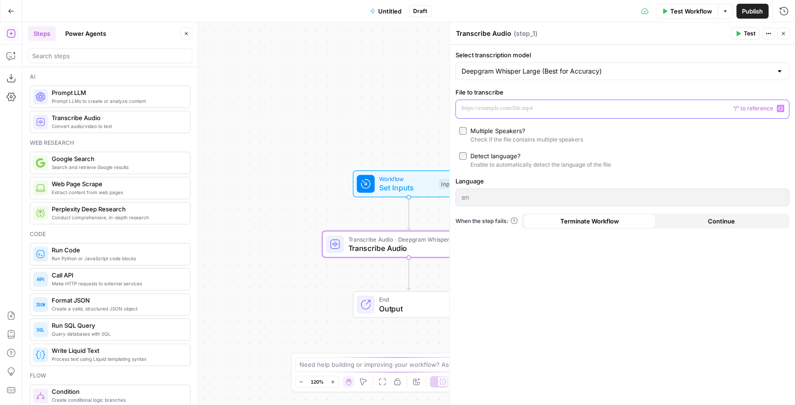
click at [503, 111] on p at bounding box center [615, 108] width 307 height 9
click at [12, 6] on button "Go Back" at bounding box center [11, 11] width 17 height 17
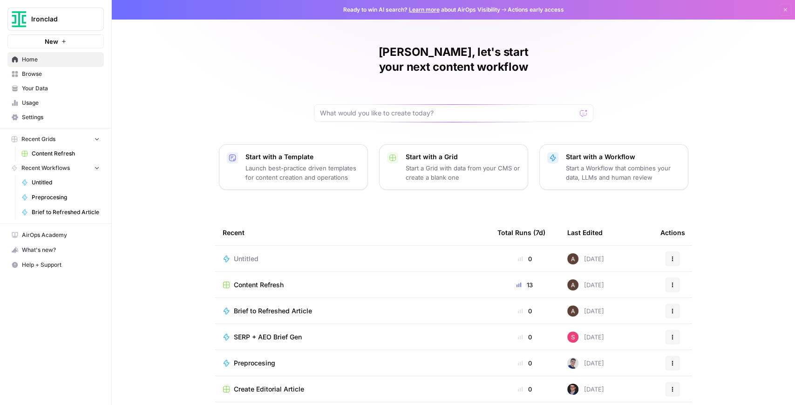
click at [74, 149] on span "Content Refresh" at bounding box center [66, 153] width 68 height 8
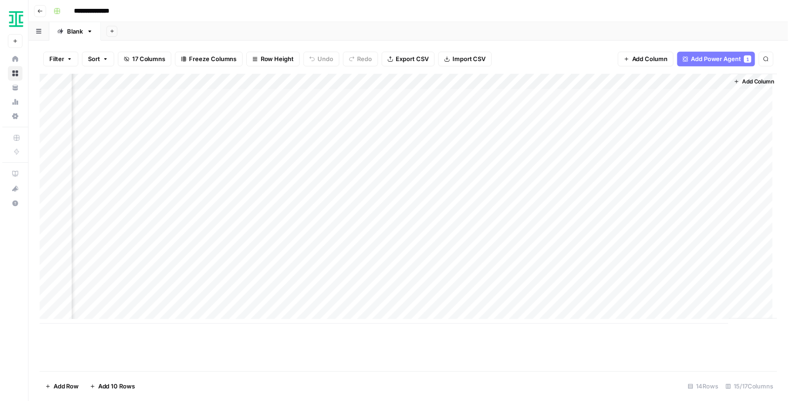
scroll to position [0, 739]
click at [556, 273] on div "Add Column" at bounding box center [411, 201] width 746 height 252
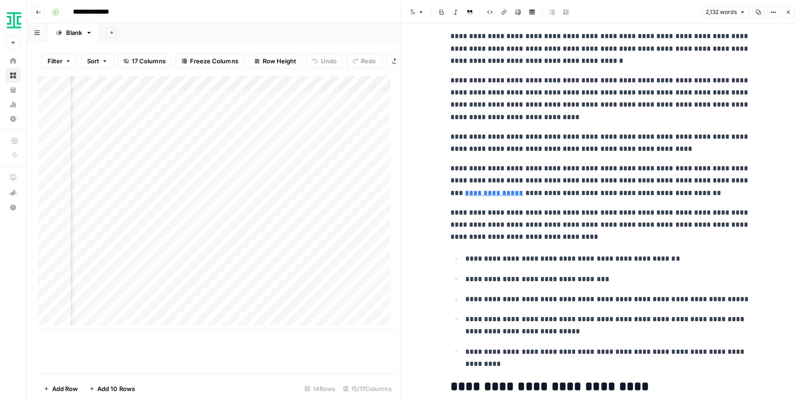
scroll to position [1086, 0]
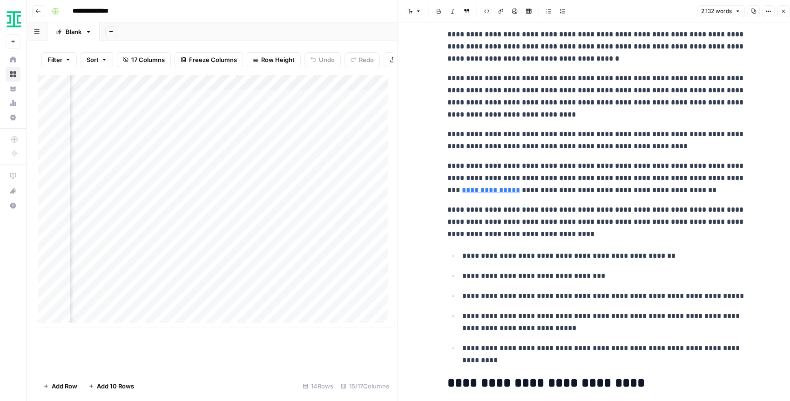
click at [781, 14] on button "Close" at bounding box center [783, 11] width 12 height 12
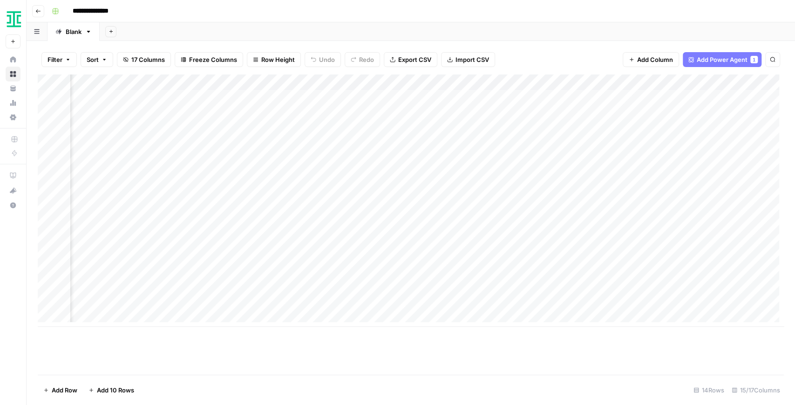
scroll to position [0, 478]
click at [640, 82] on div "Add Column" at bounding box center [411, 201] width 746 height 252
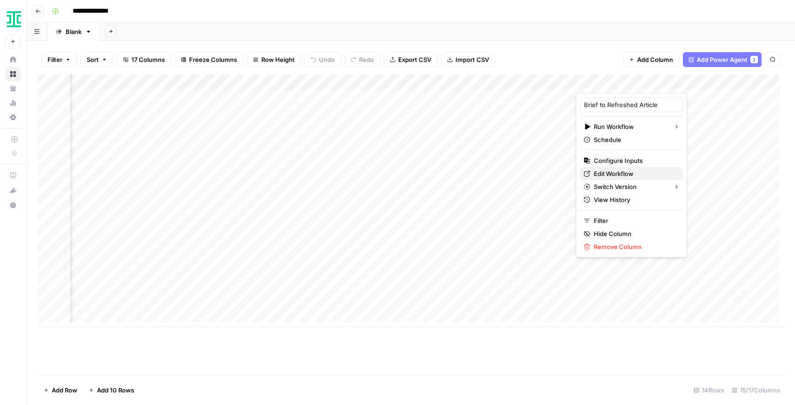
click at [626, 171] on span "Edit Workflow" at bounding box center [634, 173] width 81 height 9
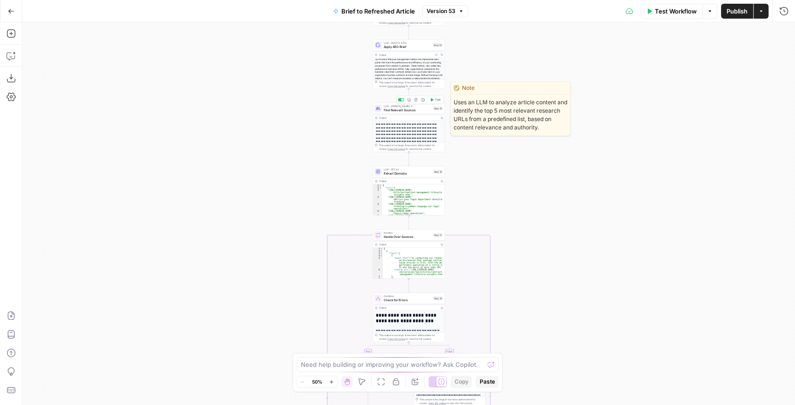
click at [408, 109] on span "Find Relevant Sources" at bounding box center [408, 110] width 48 height 5
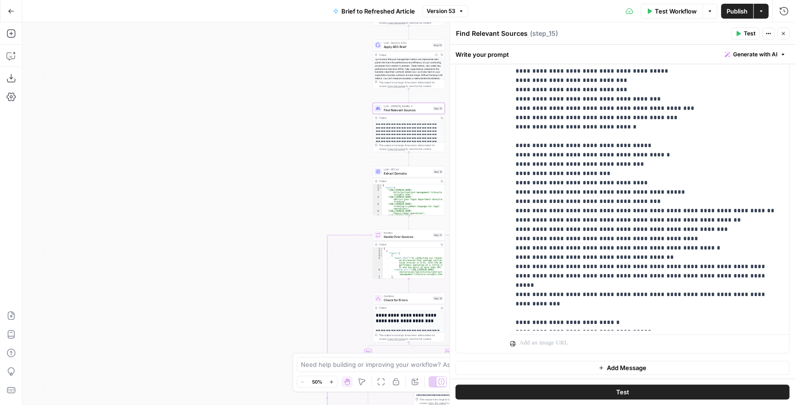
scroll to position [155, 0]
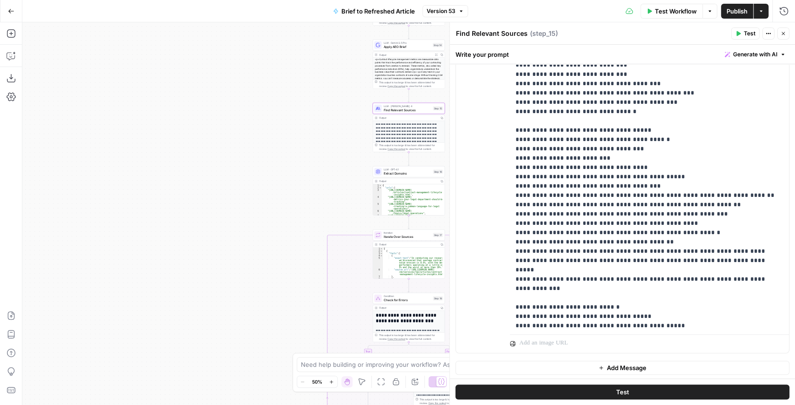
click at [14, 14] on button "Go Back" at bounding box center [11, 11] width 17 height 17
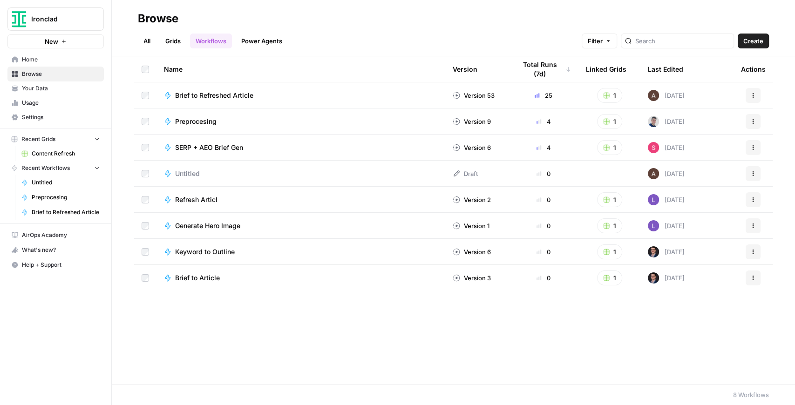
click at [67, 93] on link "Your Data" at bounding box center [55, 88] width 96 height 15
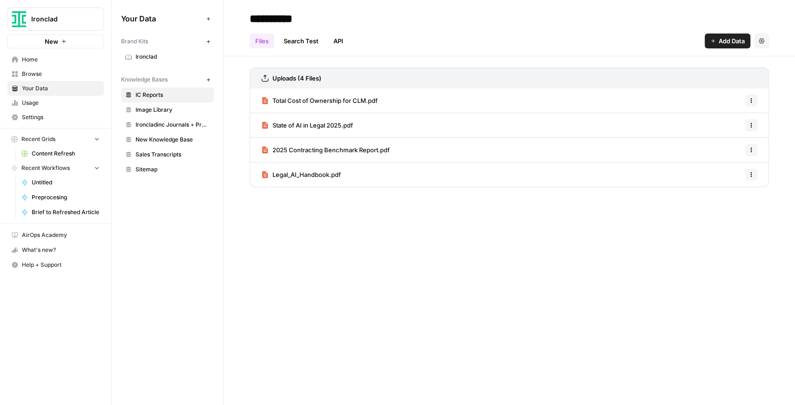
drag, startPoint x: 152, startPoint y: 60, endPoint x: 199, endPoint y: 83, distance: 52.7
click at [152, 60] on span "Ironclad" at bounding box center [173, 57] width 74 height 8
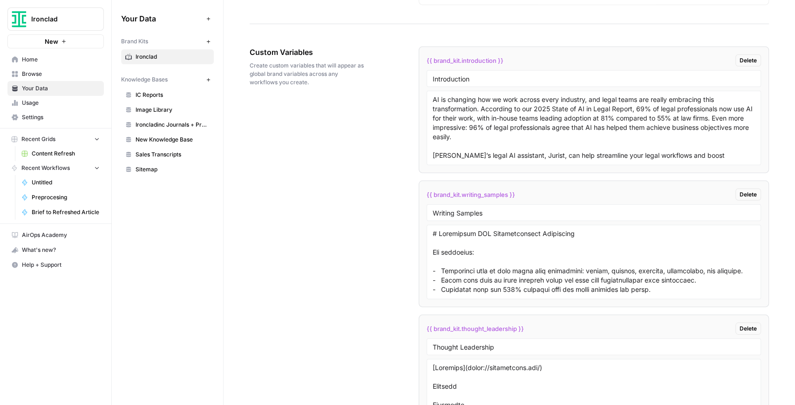
scroll to position [1706, 0]
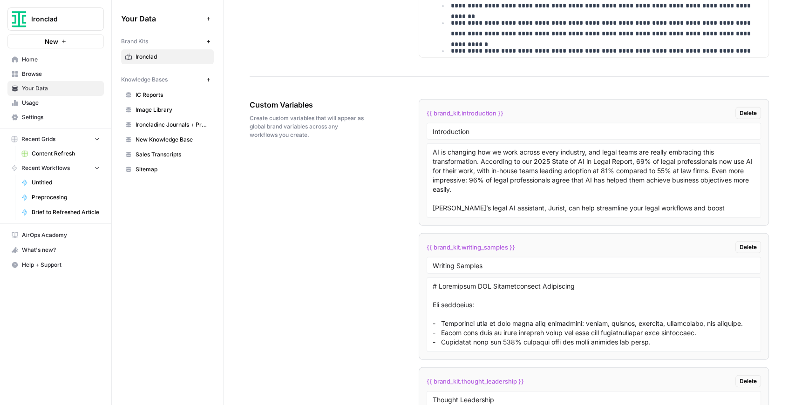
click at [55, 149] on span "Content Refresh" at bounding box center [66, 153] width 68 height 8
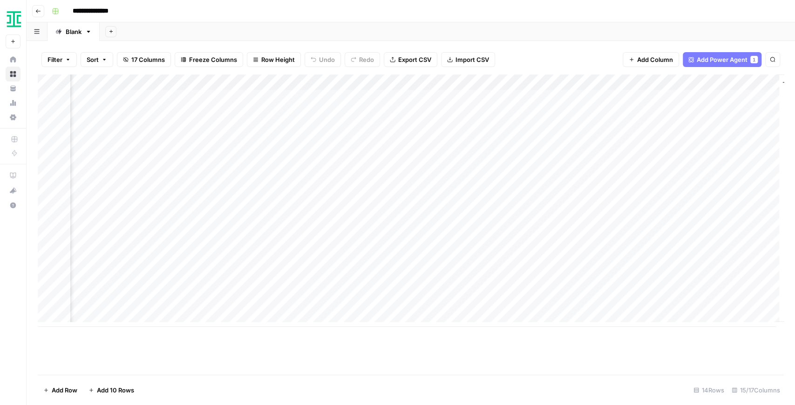
scroll to position [0, 697]
drag, startPoint x: 399, startPoint y: 327, endPoint x: 389, endPoint y: 325, distance: 9.6
click at [390, 325] on div "Add Column" at bounding box center [411, 225] width 746 height 300
click at [11, 321] on div "**********" at bounding box center [397, 202] width 795 height 405
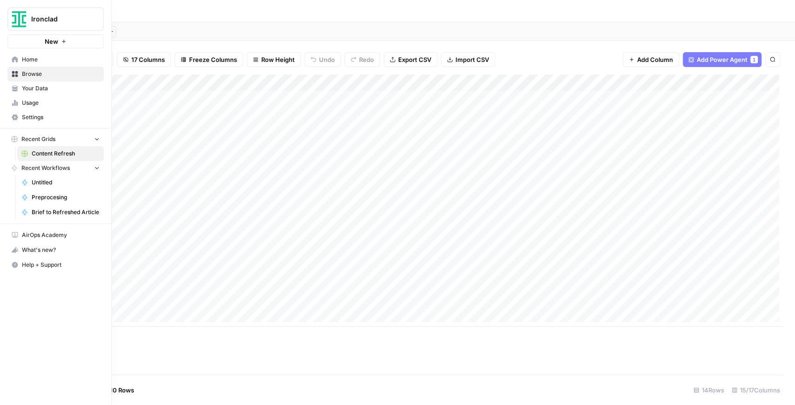
click at [44, 84] on span "Your Data" at bounding box center [61, 88] width 78 height 8
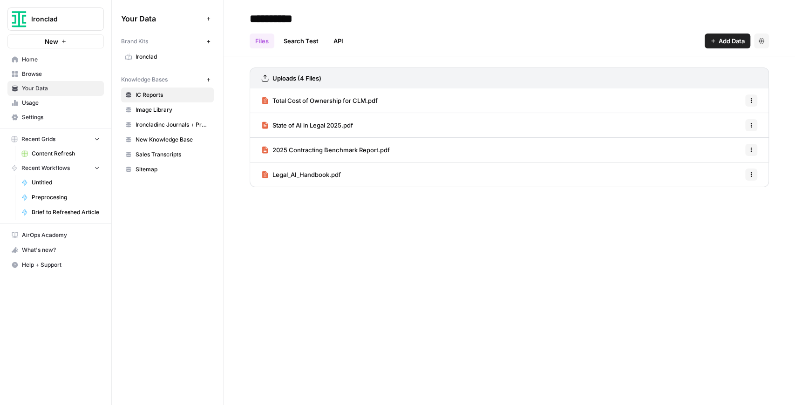
click at [52, 77] on span "Browse" at bounding box center [61, 74] width 78 height 8
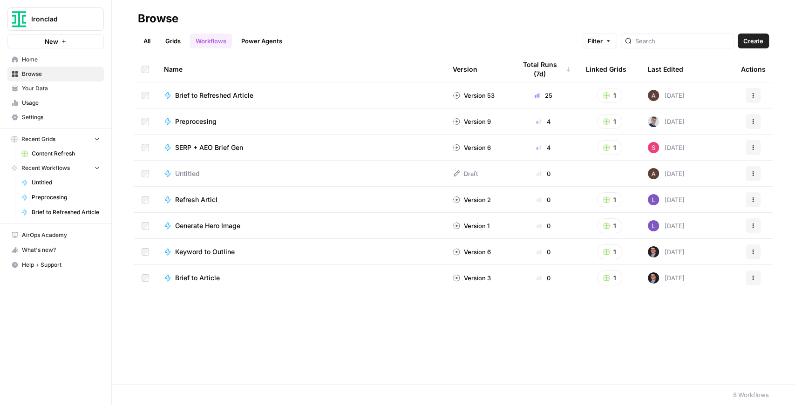
click at [177, 42] on link "Grids" at bounding box center [173, 41] width 27 height 15
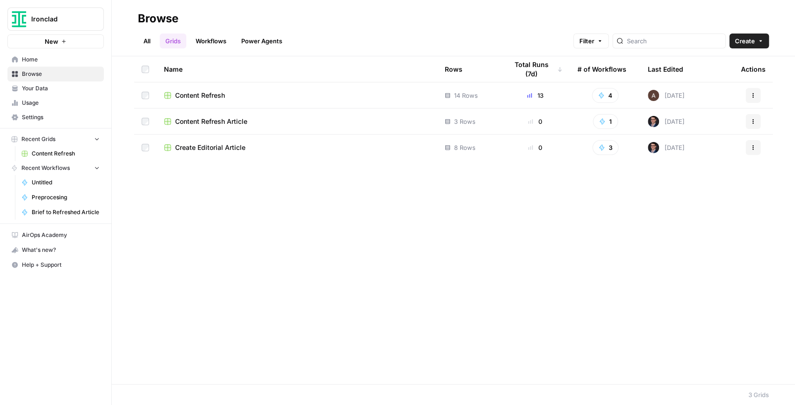
click at [223, 96] on span "Content Refresh" at bounding box center [200, 95] width 50 height 9
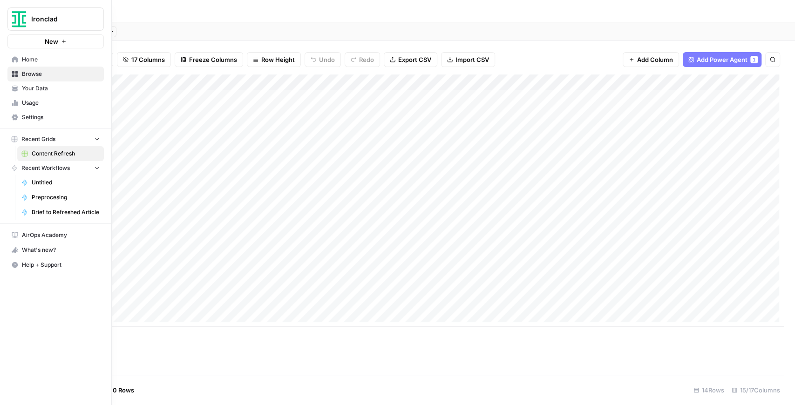
click at [34, 88] on span "Your Data" at bounding box center [61, 88] width 78 height 8
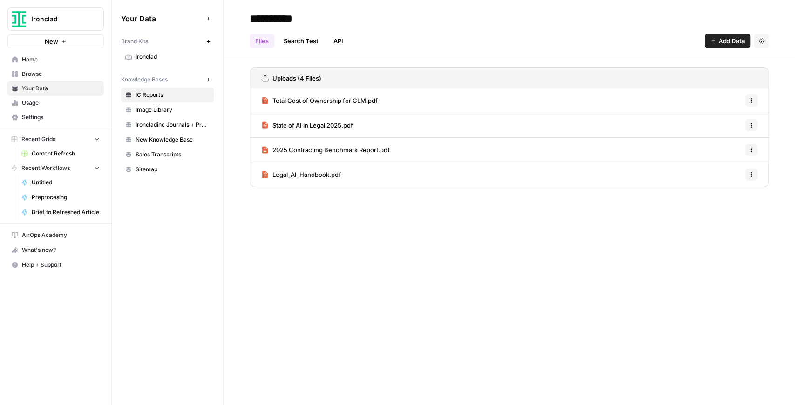
click at [131, 59] on icon at bounding box center [128, 57] width 7 height 5
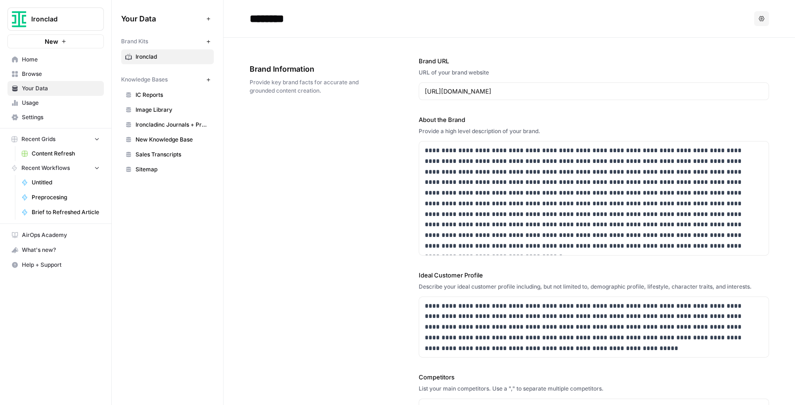
click at [157, 93] on span "IC Reports" at bounding box center [173, 95] width 74 height 8
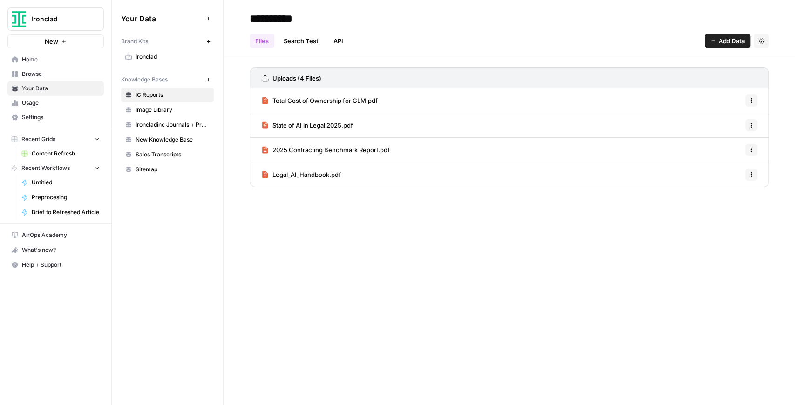
click at [332, 173] on span "Legal_AI_Handbook.pdf" at bounding box center [306, 174] width 68 height 9
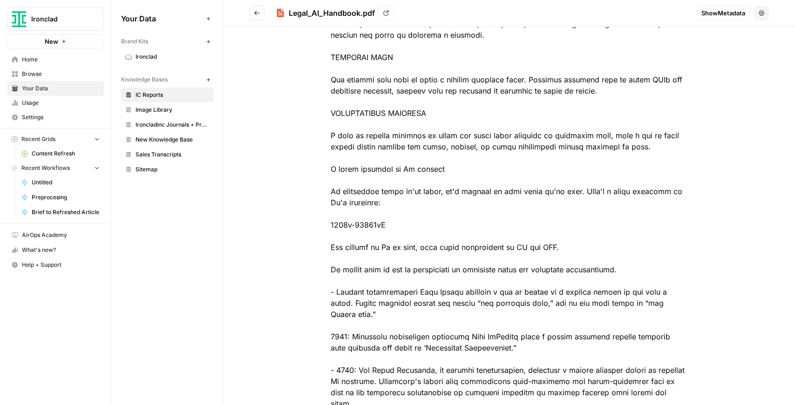
scroll to position [2204, 0]
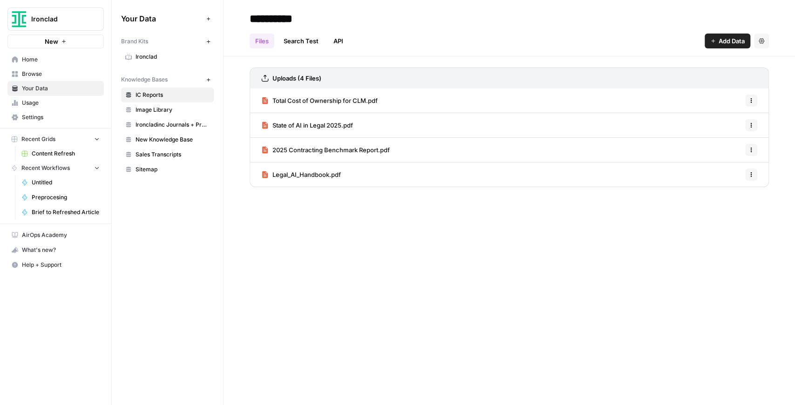
click at [357, 100] on span "Total Cost of Ownership for CLM.pdf" at bounding box center [324, 100] width 105 height 9
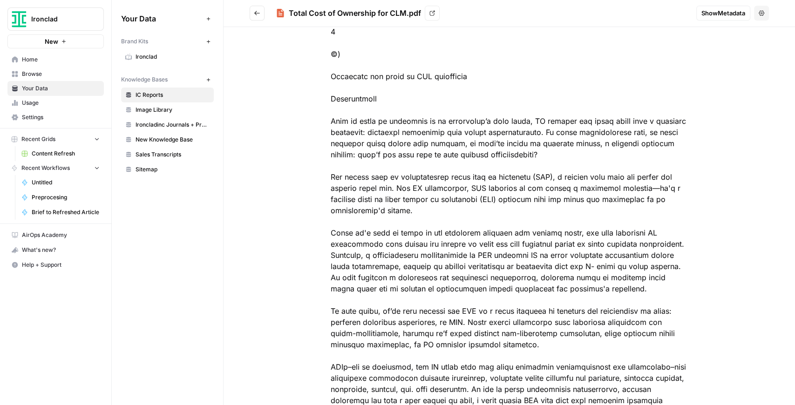
scroll to position [373, 0]
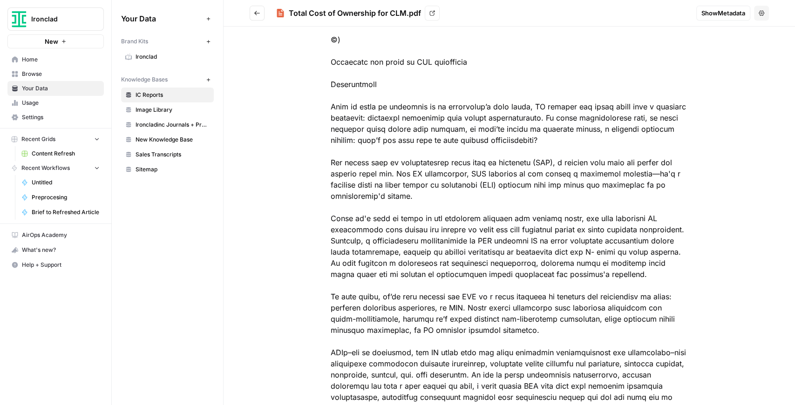
drag, startPoint x: 414, startPoint y: 106, endPoint x: 421, endPoint y: 172, distance: 66.5
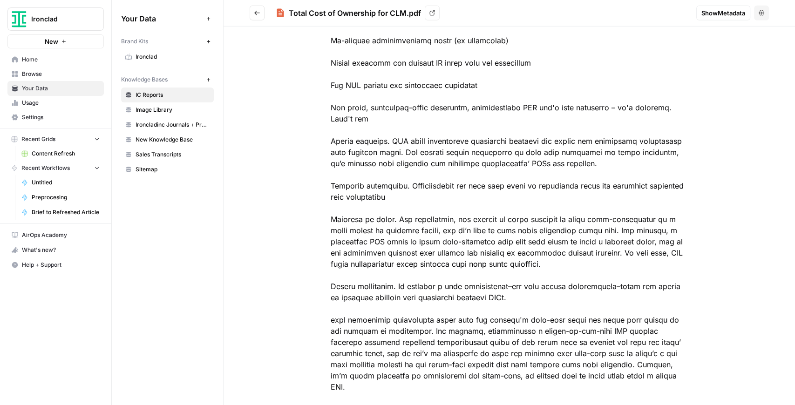
scroll to position [1770, 0]
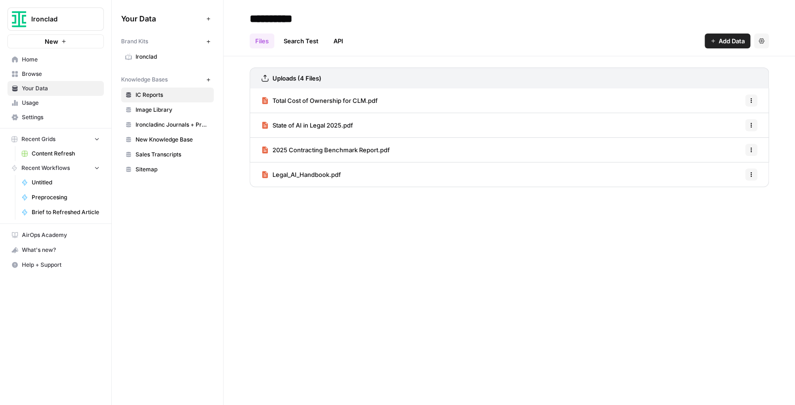
click at [337, 124] on span "State of AI in Legal 2025.pdf" at bounding box center [312, 125] width 81 height 9
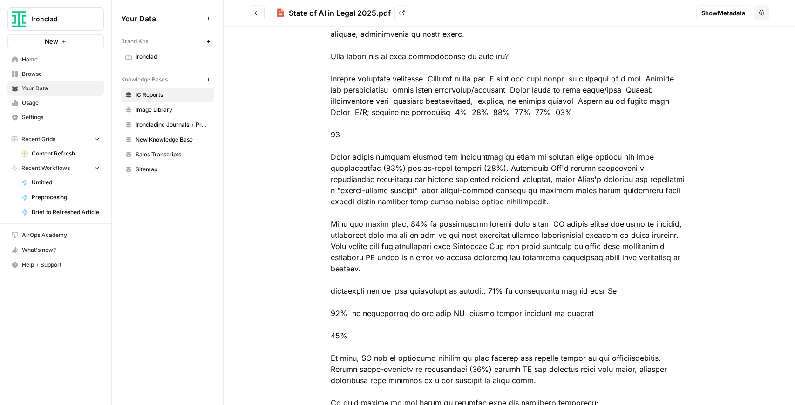
scroll to position [3788, 0]
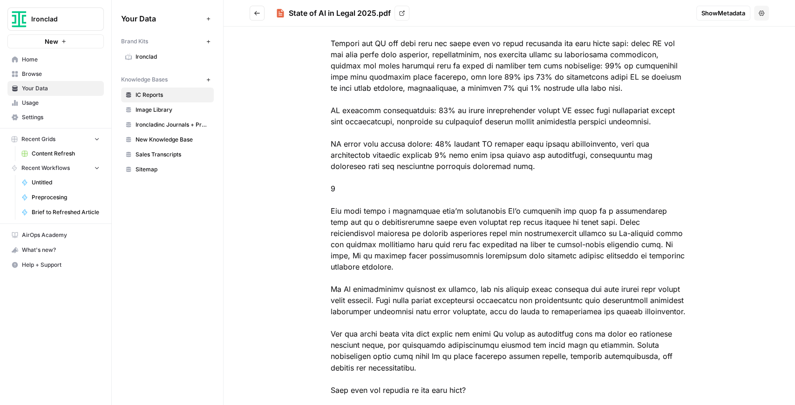
scroll to position [838, 0]
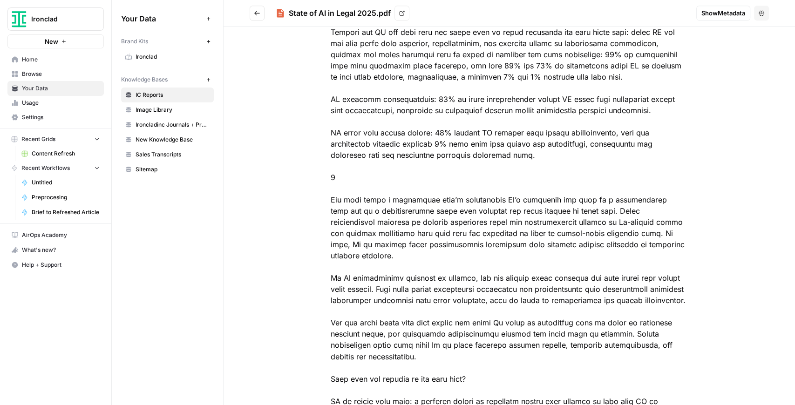
click at [152, 170] on span "Sitemap" at bounding box center [173, 169] width 74 height 8
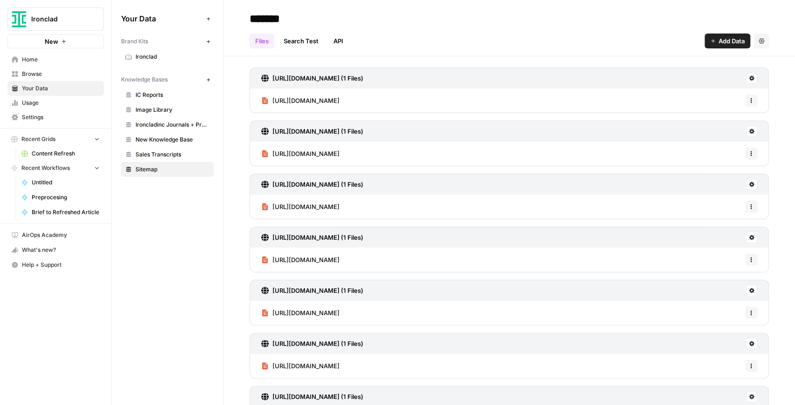
click at [164, 156] on span "Sales Transcripts" at bounding box center [173, 154] width 74 height 8
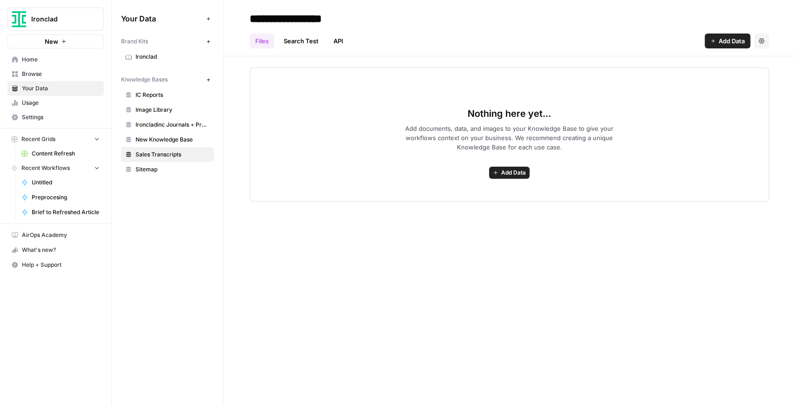
click at [72, 23] on span "Ironclad" at bounding box center [59, 18] width 56 height 9
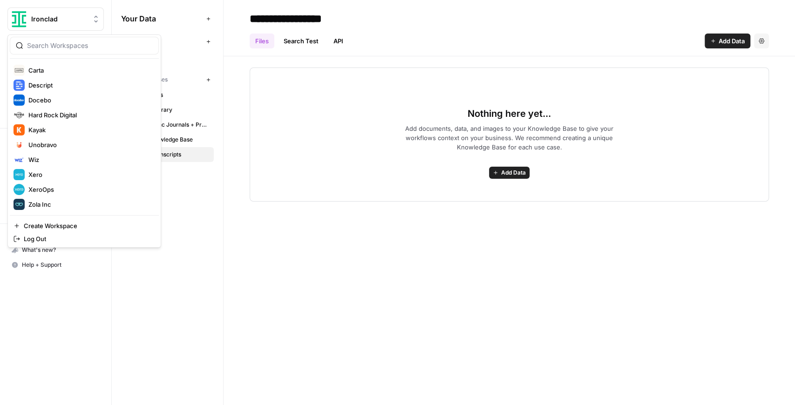
scroll to position [119, 0]
click at [63, 185] on span "XeroOps" at bounding box center [89, 188] width 123 height 9
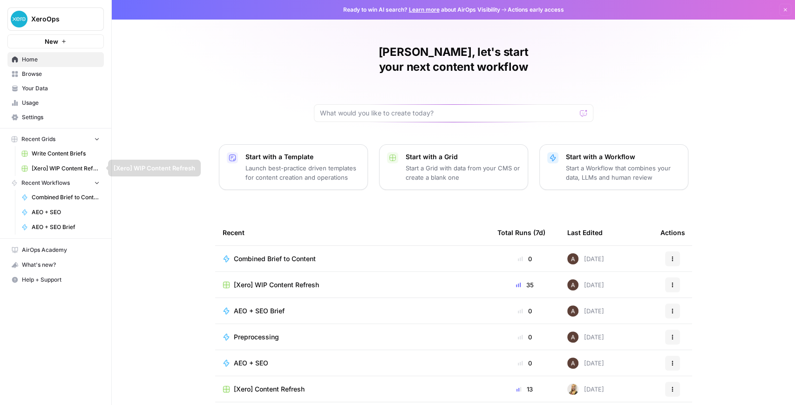
click at [72, 169] on span "[Xero] WIP Content Refresh" at bounding box center [66, 168] width 68 height 8
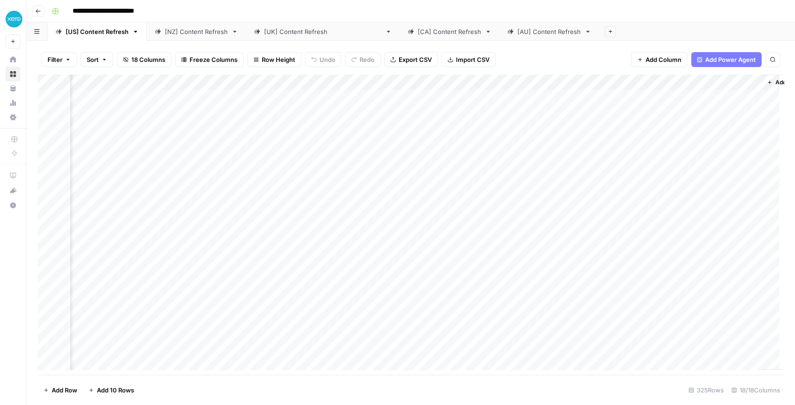
scroll to position [0, 820]
click at [457, 83] on div "Add Column" at bounding box center [411, 225] width 746 height 300
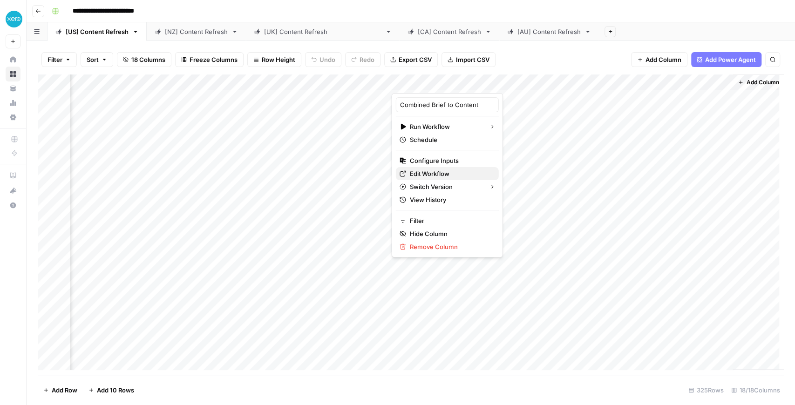
click at [444, 171] on span "Edit Workflow" at bounding box center [450, 173] width 81 height 9
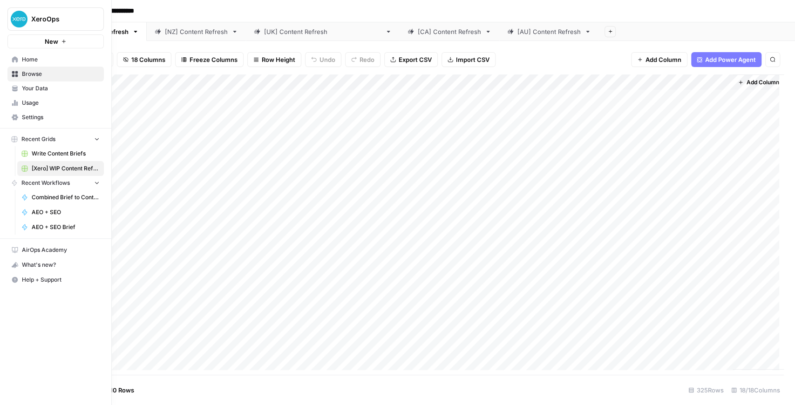
click at [33, 86] on span "Your Data" at bounding box center [61, 88] width 78 height 8
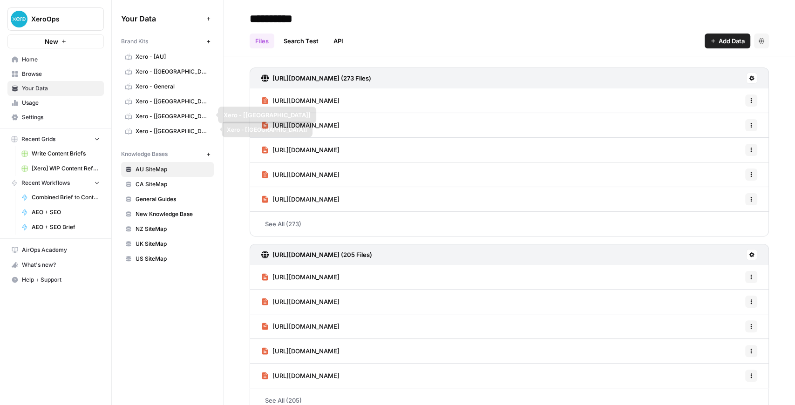
click at [172, 127] on span "Xero - [[GEOGRAPHIC_DATA]]" at bounding box center [173, 131] width 74 height 8
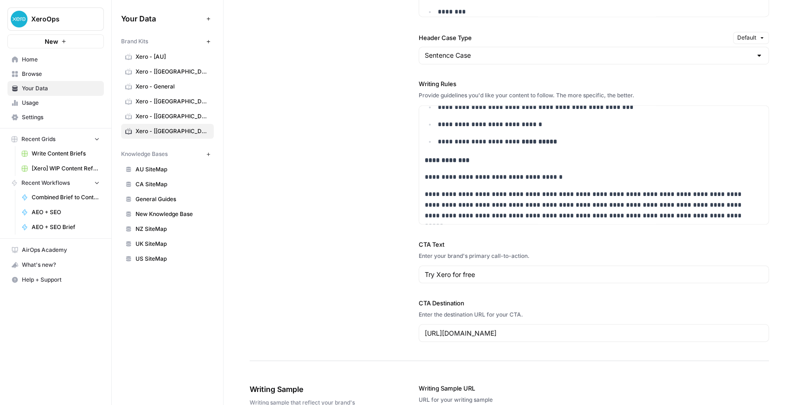
scroll to position [1963, 0]
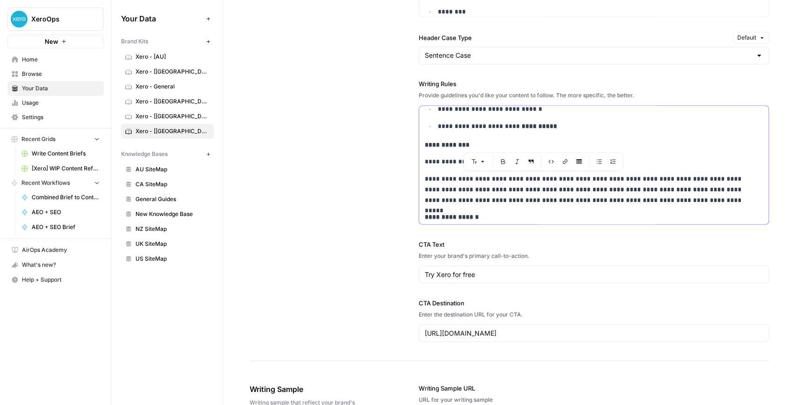
drag, startPoint x: 653, startPoint y: 195, endPoint x: 421, endPoint y: 178, distance: 233.0
copy p "**********"
click at [670, 197] on p "**********" at bounding box center [590, 189] width 330 height 32
drag, startPoint x: 428, startPoint y: 178, endPoint x: 657, endPoint y: 199, distance: 230.1
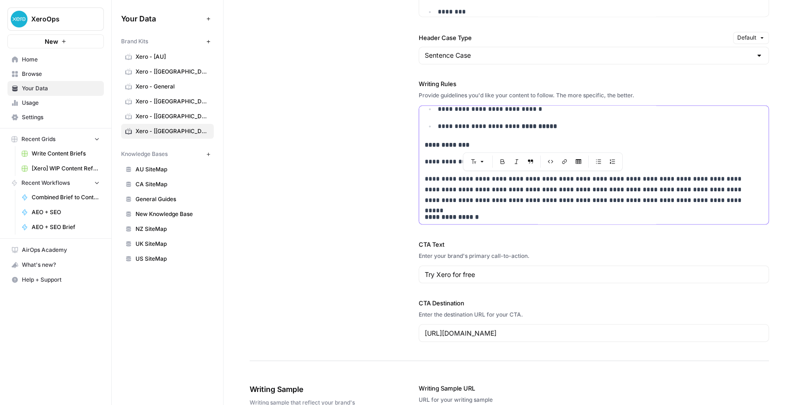
click at [657, 199] on p "**********" at bounding box center [590, 189] width 330 height 32
copy p "**********"
click at [654, 194] on p "**********" at bounding box center [590, 189] width 330 height 32
drag, startPoint x: 658, startPoint y: 198, endPoint x: 428, endPoint y: 173, distance: 231.8
click at [428, 173] on p "**********" at bounding box center [590, 189] width 330 height 32
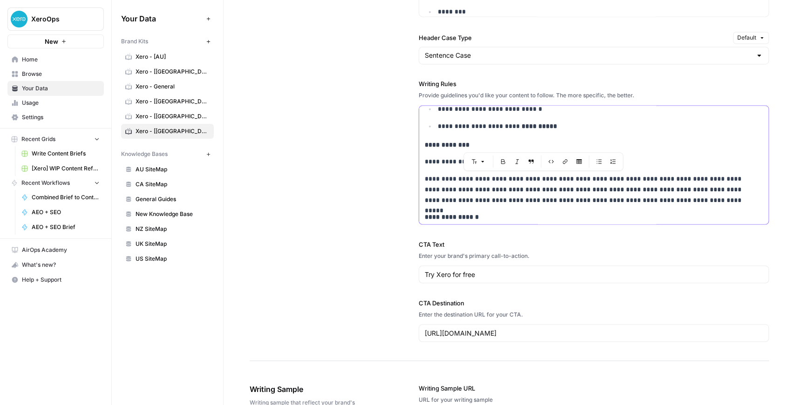
copy p "**********"
click at [441, 157] on p "**********" at bounding box center [590, 161] width 330 height 11
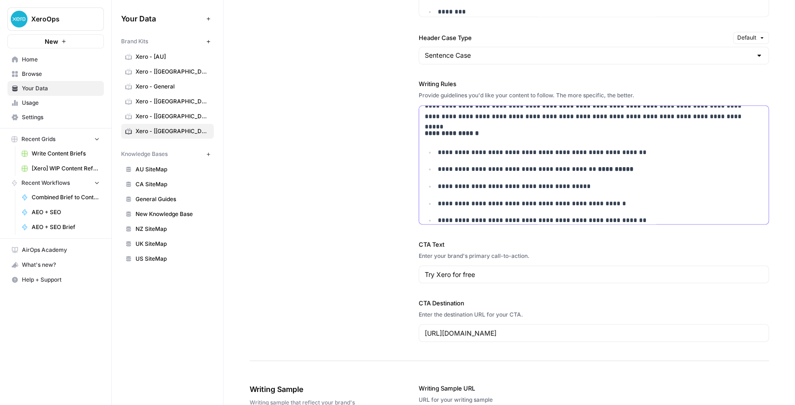
scroll to position [2057, 0]
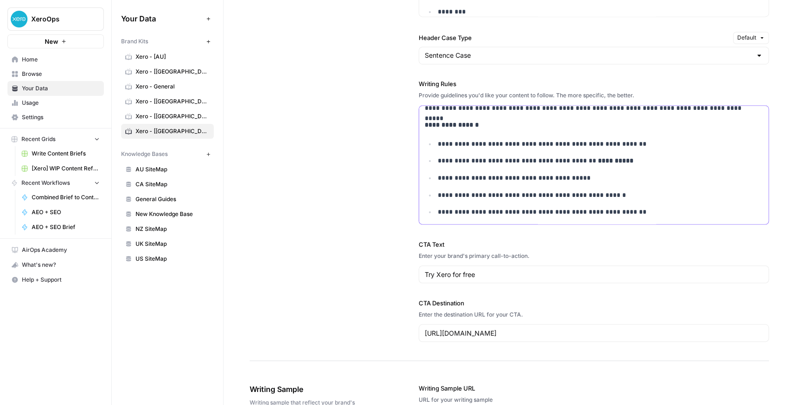
drag, startPoint x: 424, startPoint y: 170, endPoint x: 663, endPoint y: 213, distance: 243.3
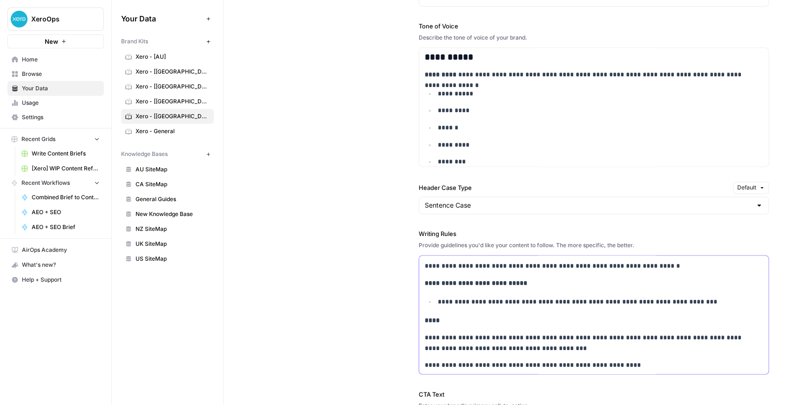
scroll to position [845, 0]
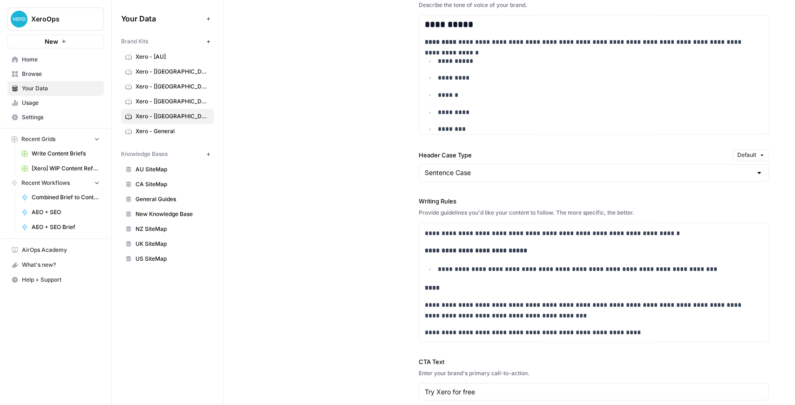
click at [380, 215] on div "**********" at bounding box center [509, 169] width 519 height 618
click at [467, 110] on p "*********" at bounding box center [596, 112] width 317 height 11
click at [59, 77] on span "Browse" at bounding box center [61, 74] width 78 height 8
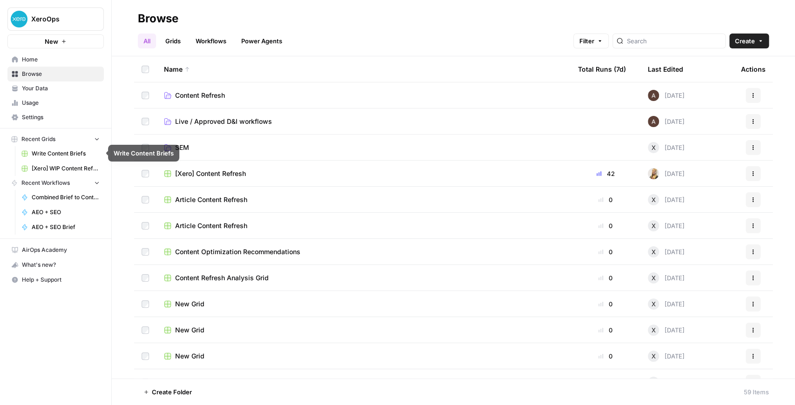
click at [69, 164] on span "[Xero] WIP Content Refresh" at bounding box center [66, 168] width 68 height 8
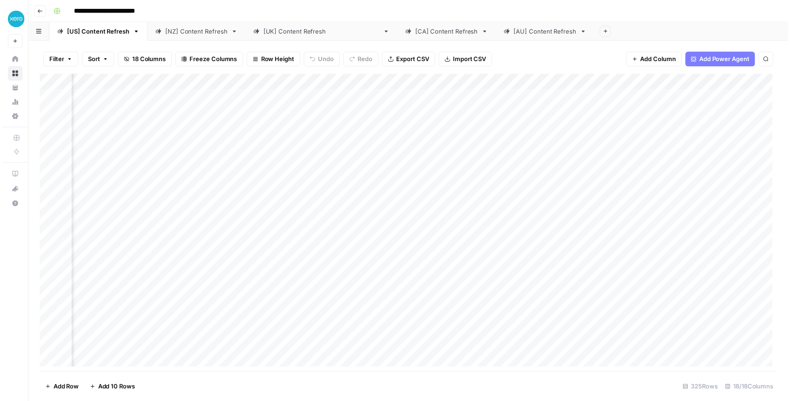
scroll to position [0, 820]
click at [620, 205] on div "Add Column" at bounding box center [411, 225] width 746 height 300
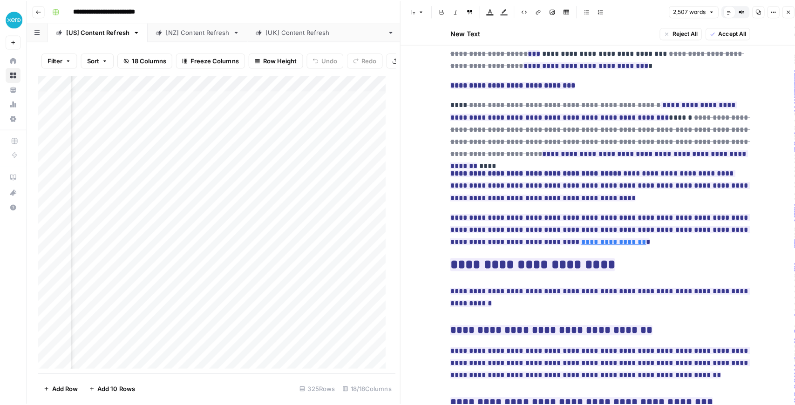
scroll to position [3946, 0]
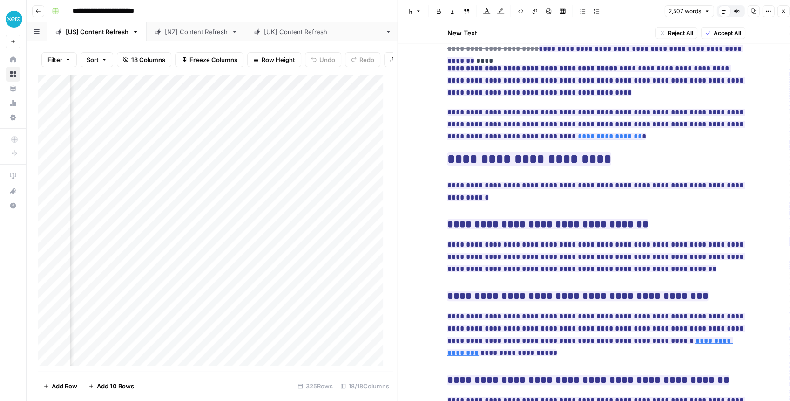
type input "[URL][DOMAIN_NAME]"
click at [779, 11] on button "Close" at bounding box center [783, 11] width 12 height 12
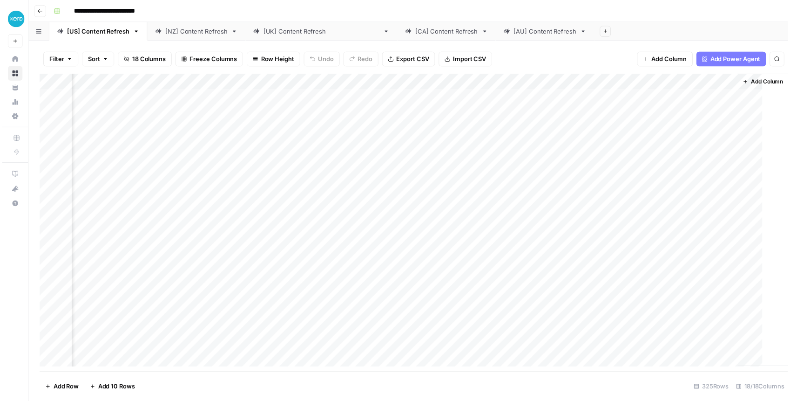
scroll to position [0, 809]
click at [632, 192] on div "Add Column" at bounding box center [411, 225] width 746 height 300
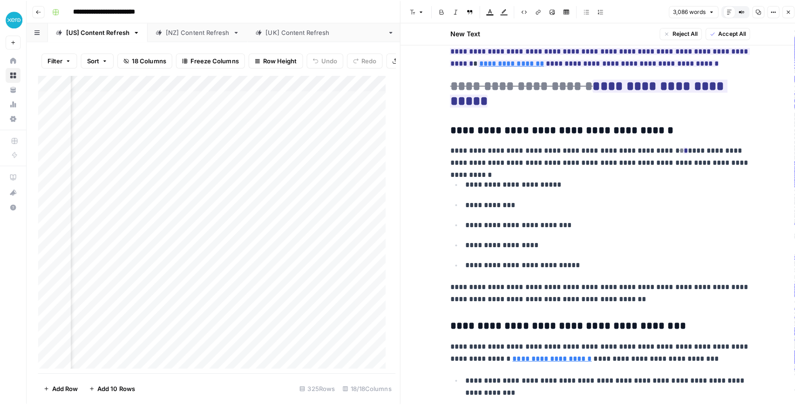
scroll to position [6037, 0]
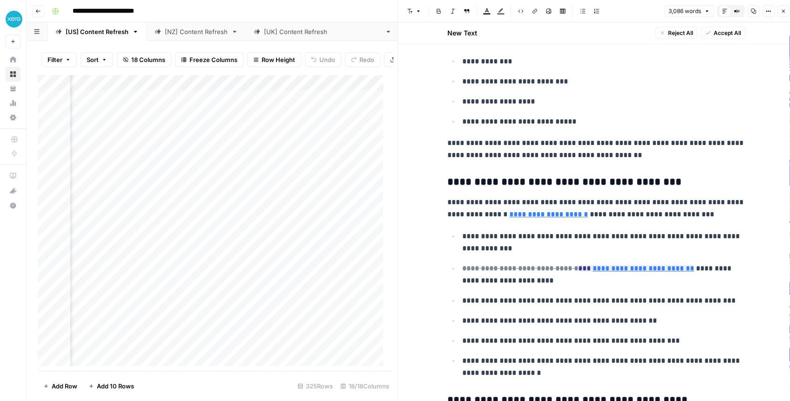
click at [782, 14] on button "Close" at bounding box center [783, 11] width 12 height 12
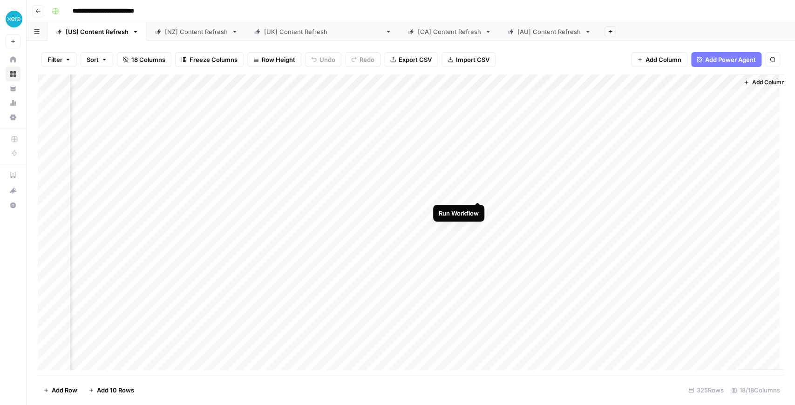
click at [478, 192] on div "Add Column" at bounding box center [411, 225] width 746 height 300
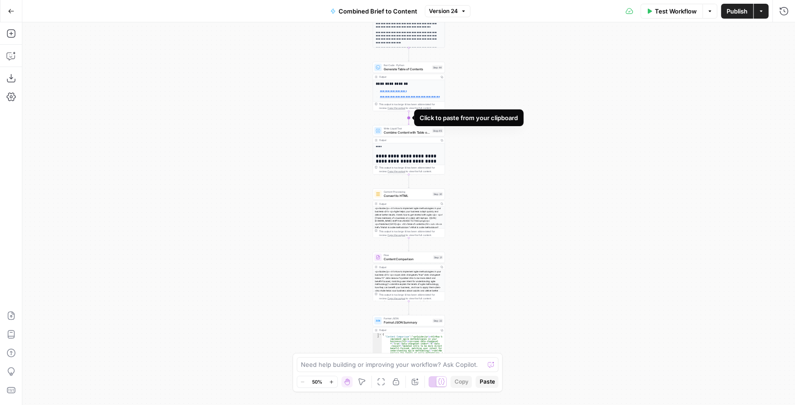
click at [409, 115] on icon "Edge from step_44 to step_45" at bounding box center [408, 118] width 1 height 14
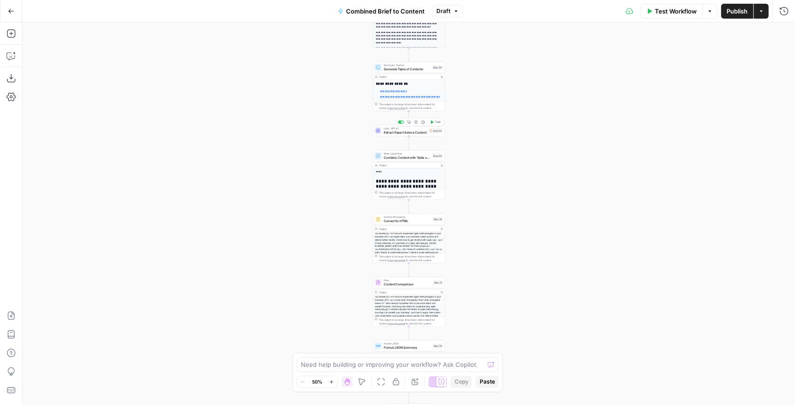
click at [416, 124] on icon "button" at bounding box center [415, 122] width 3 height 3
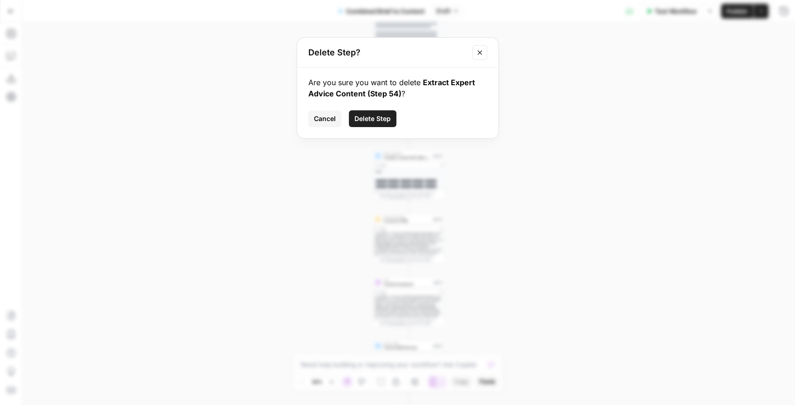
click at [375, 122] on span "Delete Step" at bounding box center [372, 118] width 36 height 9
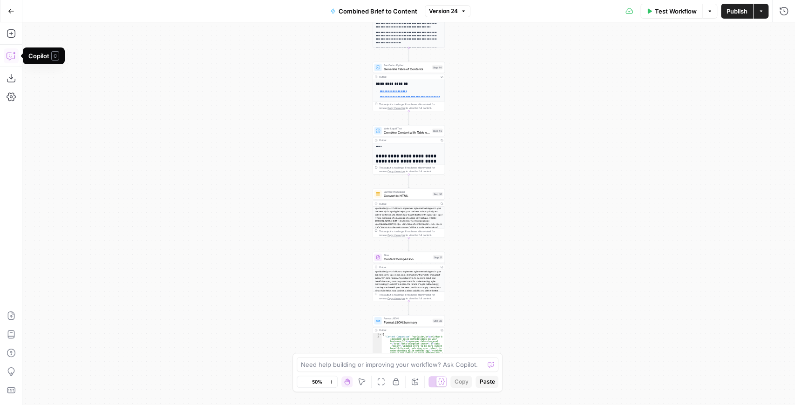
click at [15, 55] on icon "button" at bounding box center [11, 55] width 9 height 9
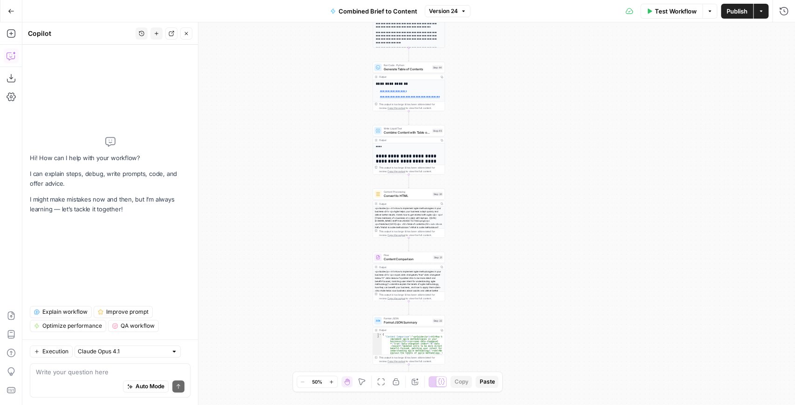
click at [58, 371] on textarea at bounding box center [110, 371] width 149 height 9
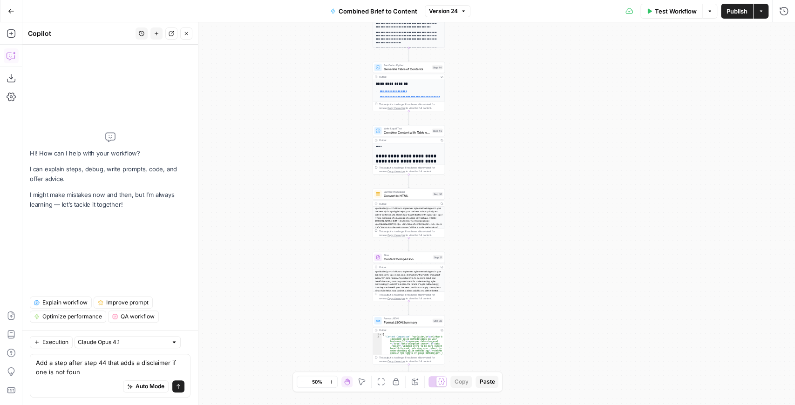
type textarea "Add a step after step 44 that adds a disclaimer if one is not found"
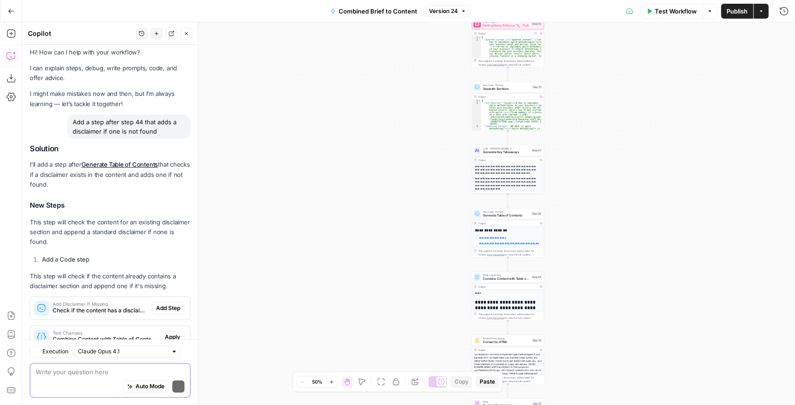
scroll to position [35, 0]
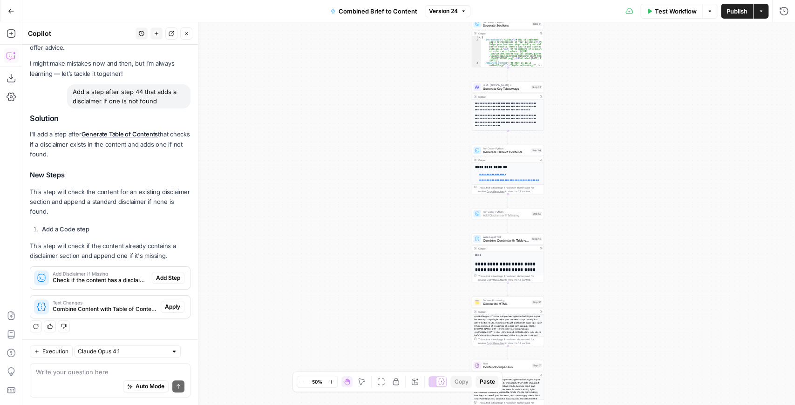
click at [173, 277] on span "Add Step" at bounding box center [168, 278] width 24 height 8
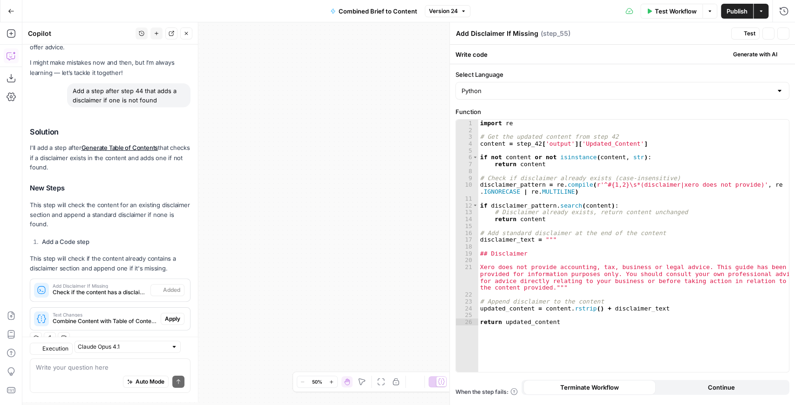
scroll to position [50, 0]
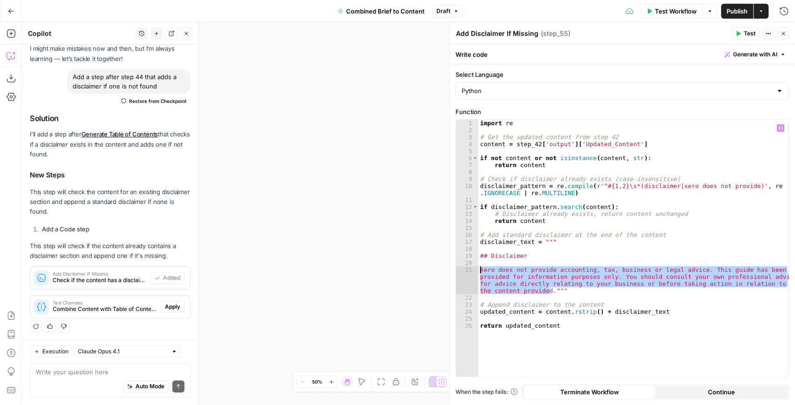
drag, startPoint x: 550, startPoint y: 292, endPoint x: 476, endPoint y: 272, distance: 76.3
click at [476, 272] on div "**********" at bounding box center [622, 248] width 333 height 257
paste textarea "**"
type textarea "**********"
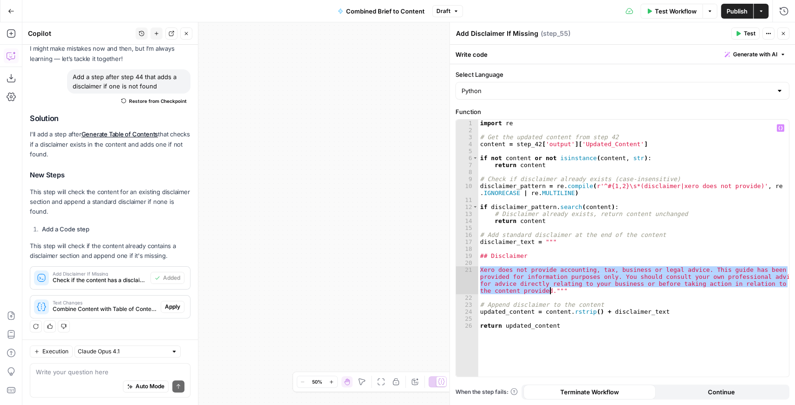
click at [551, 290] on div "import re # Get the updated content from step 42 content = step_42 [ 'output' ]…" at bounding box center [633, 256] width 311 height 272
drag, startPoint x: 488, startPoint y: 271, endPoint x: 550, endPoint y: 290, distance: 64.8
click at [550, 290] on div "import re # Get the updated content from step 42 content = step_42 [ 'output' ]…" at bounding box center [633, 256] width 311 height 272
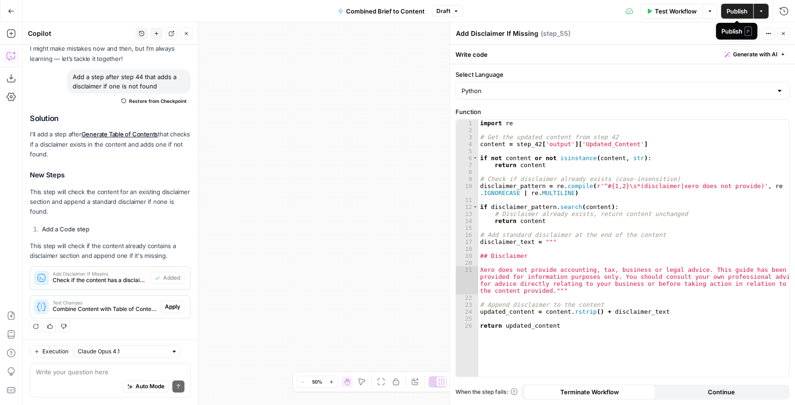
drag, startPoint x: 731, startPoint y: 14, endPoint x: 637, endPoint y: 74, distance: 111.4
click at [638, 74] on body "XeroOps New Home Browse Your Data Usage Settings Recent Grids Write Content Bri…" at bounding box center [397, 202] width 795 height 405
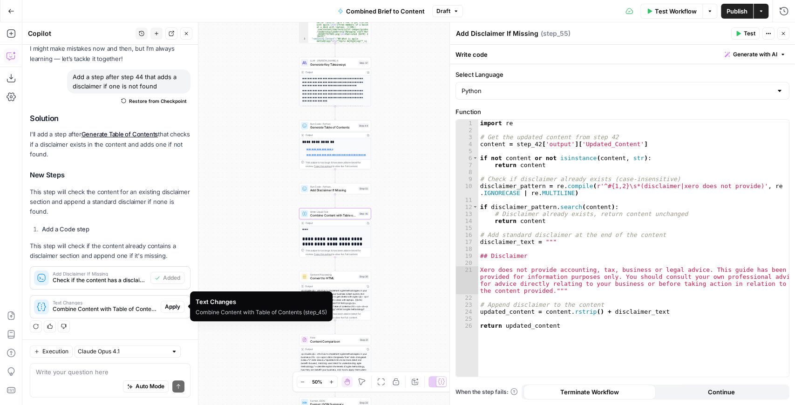
click at [134, 303] on span "Text Changes" at bounding box center [105, 302] width 104 height 5
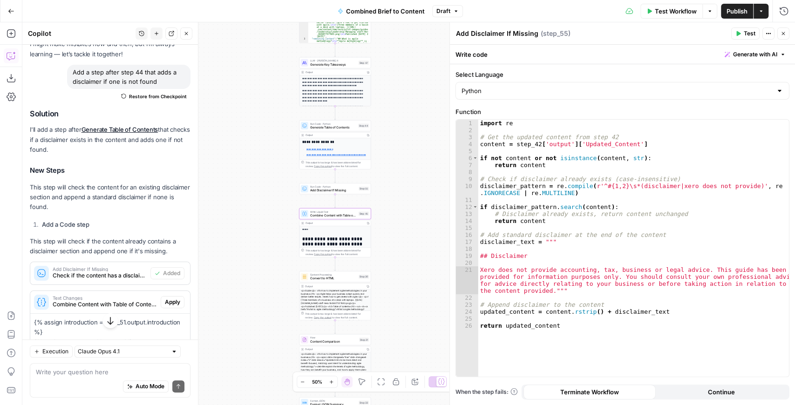
click at [165, 304] on span "Apply" at bounding box center [172, 302] width 15 height 8
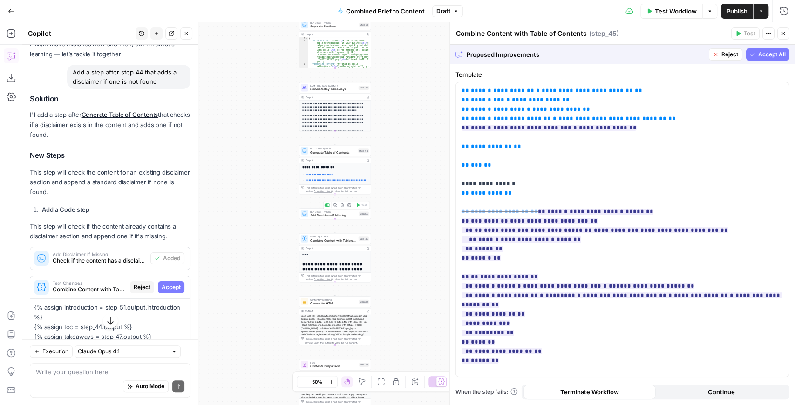
click at [322, 216] on span "Add Disclaimer If Missing" at bounding box center [333, 215] width 47 height 5
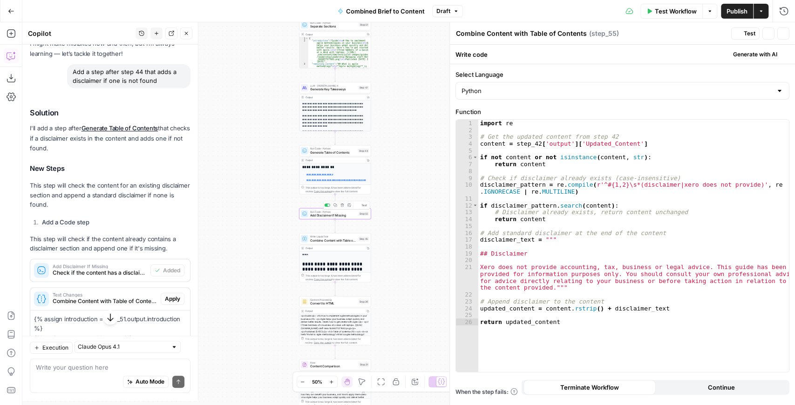
type textarea "Add Disclaimer If Missing"
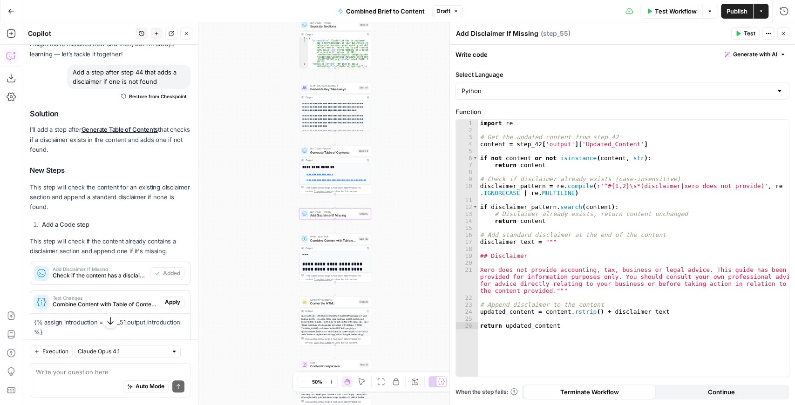
click at [740, 35] on icon "button" at bounding box center [738, 34] width 6 height 6
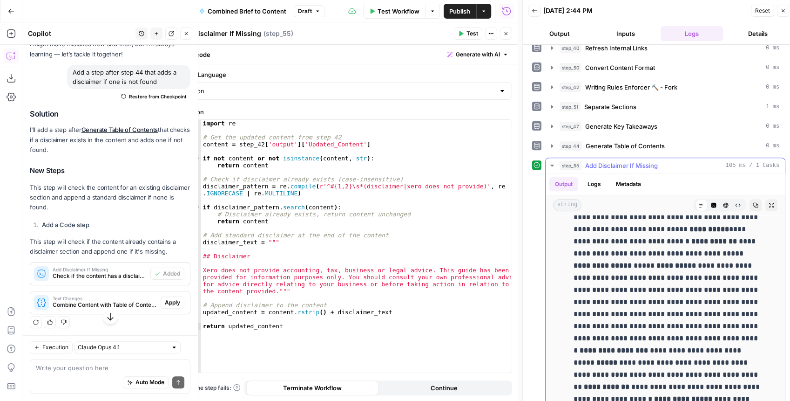
scroll to position [7403, 0]
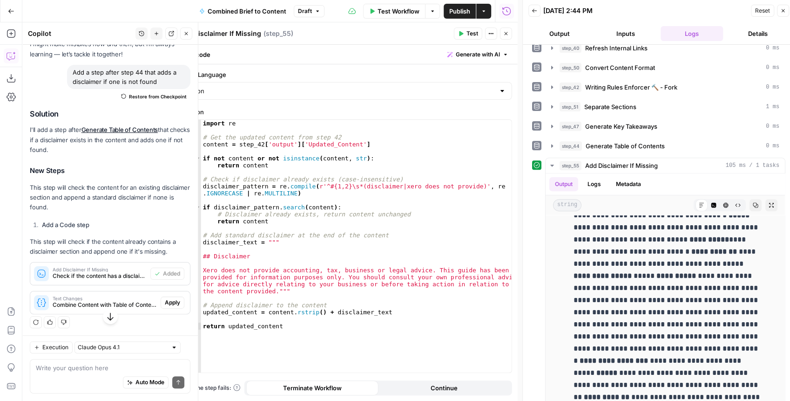
click at [503, 35] on button "Close" at bounding box center [506, 33] width 12 height 12
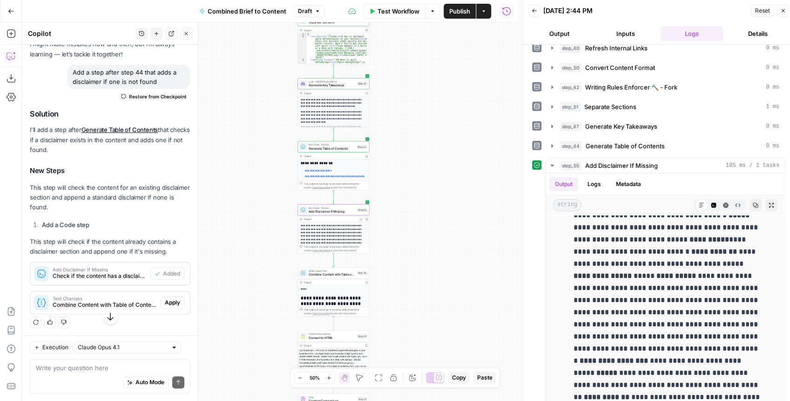
click at [438, 198] on div "true false false true false true Workflow Set Inputs Inputs LLM · GPT-4.1 Extra…" at bounding box center [270, 211] width 496 height 378
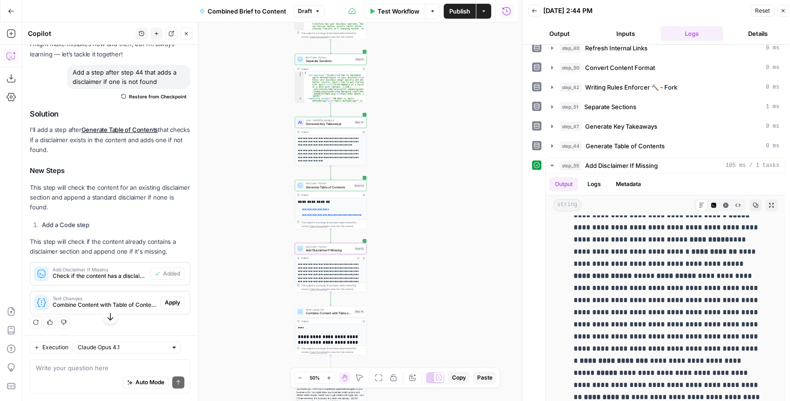
drag, startPoint x: 397, startPoint y: 190, endPoint x: 397, endPoint y: 200, distance: 10.3
click at [397, 200] on div "true false false true false true Workflow Set Inputs Inputs LLM · GPT-4.1 Extra…" at bounding box center [270, 211] width 496 height 378
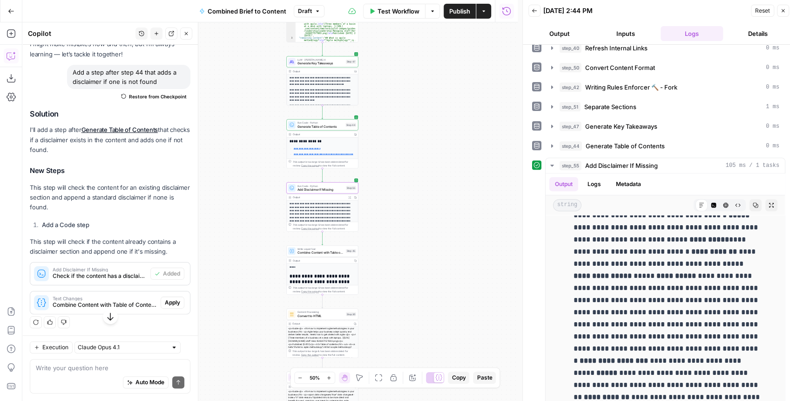
drag, startPoint x: 423, startPoint y: 177, endPoint x: 423, endPoint y: 143, distance: 34.0
click at [423, 147] on div "true false false true false true Workflow Set Inputs Inputs LLM · GPT-4.1 Extra…" at bounding box center [270, 211] width 496 height 378
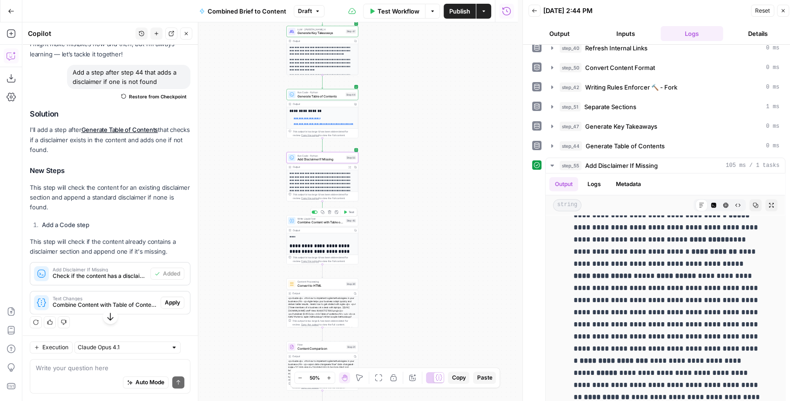
click at [351, 212] on span "Test" at bounding box center [352, 212] width 6 height 4
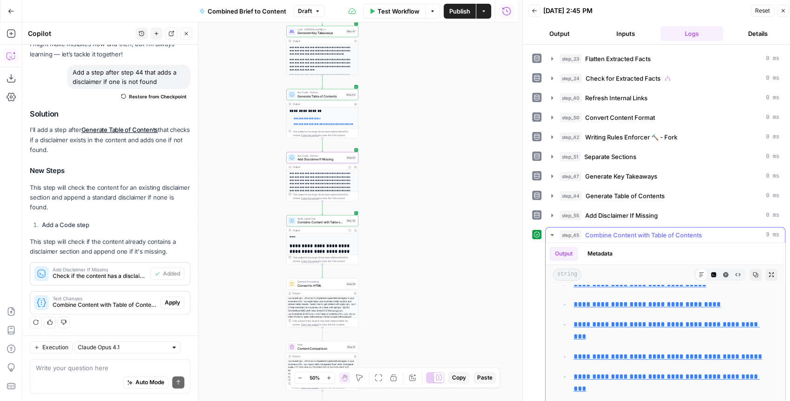
scroll to position [279, 0]
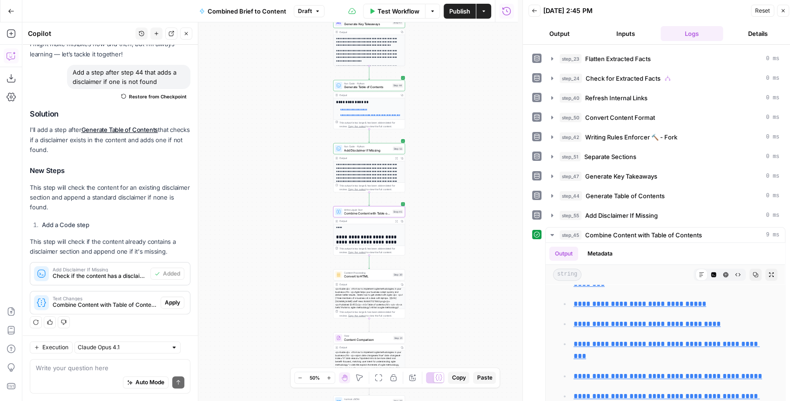
click at [176, 300] on button "Apply" at bounding box center [173, 302] width 24 height 12
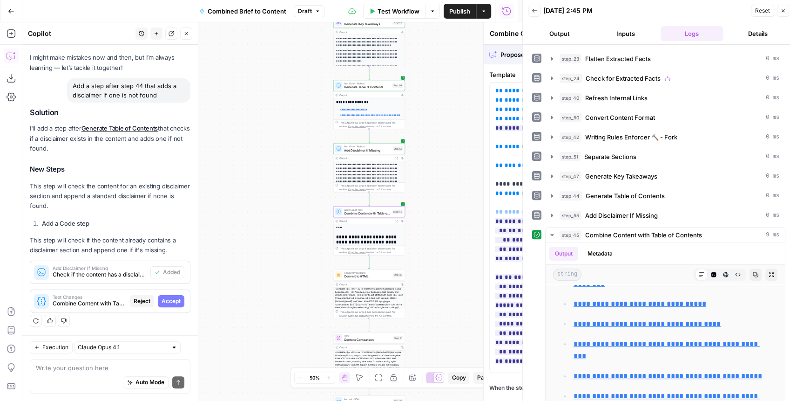
scroll to position [40, 0]
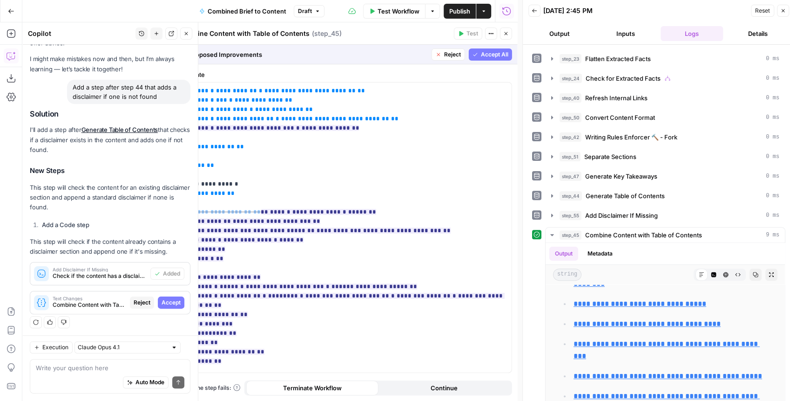
click at [492, 57] on span "Accept All" at bounding box center [494, 54] width 27 height 8
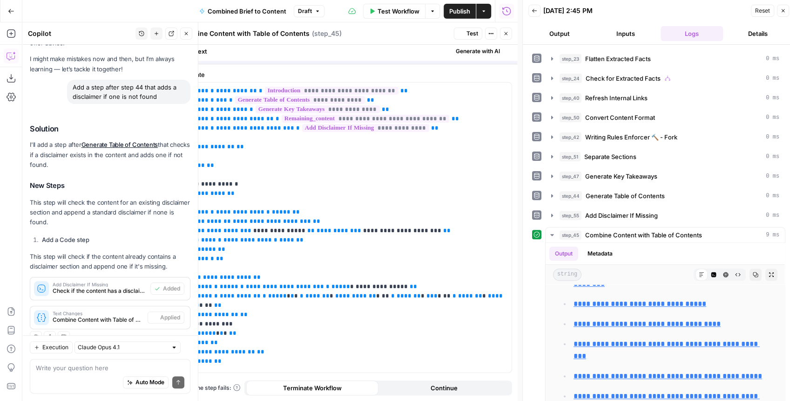
scroll to position [0, 0]
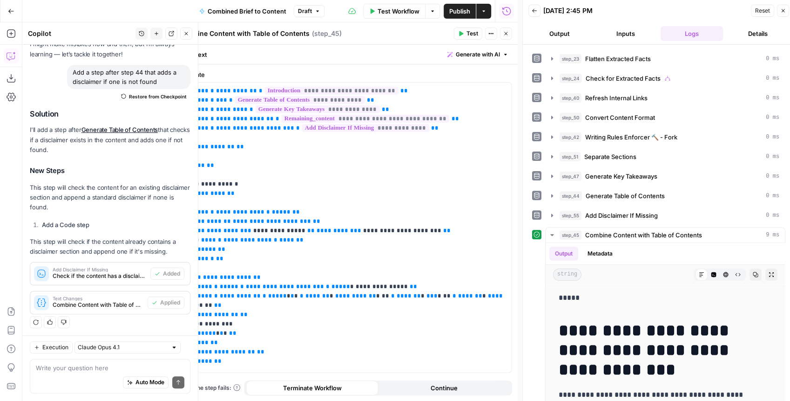
click at [475, 34] on span "Test" at bounding box center [473, 33] width 12 height 8
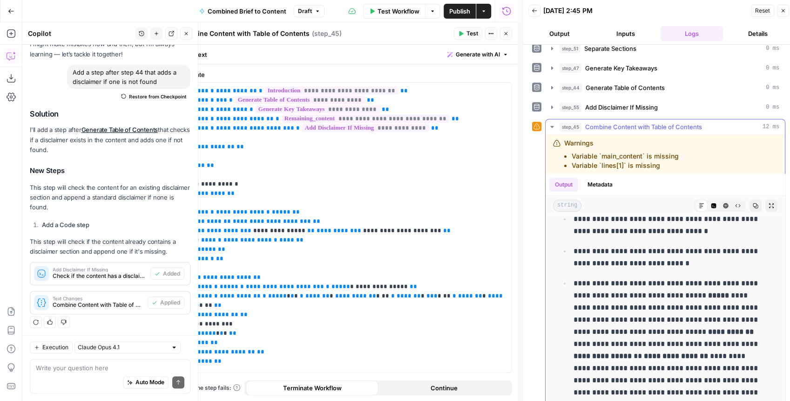
scroll to position [7715, 0]
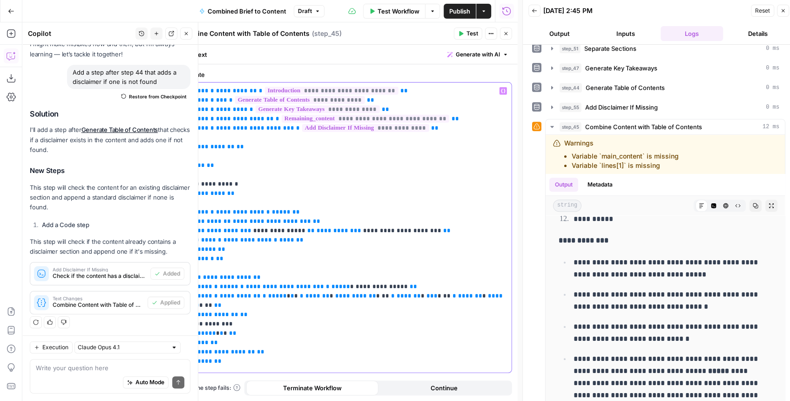
click at [454, 203] on p "**********" at bounding box center [345, 221] width 322 height 270
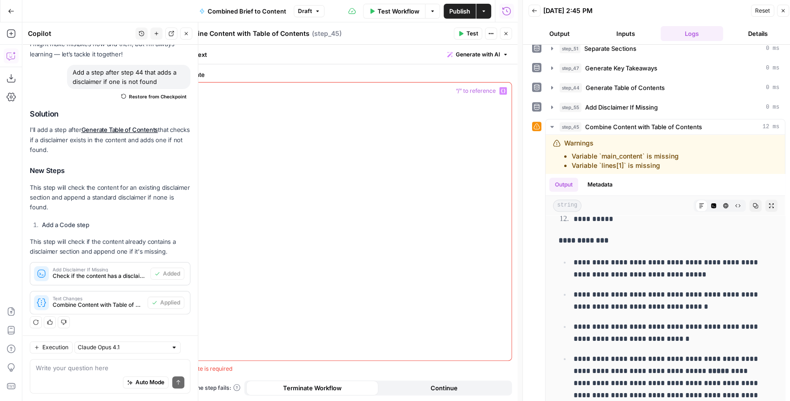
click at [506, 32] on icon "button" at bounding box center [506, 34] width 6 height 6
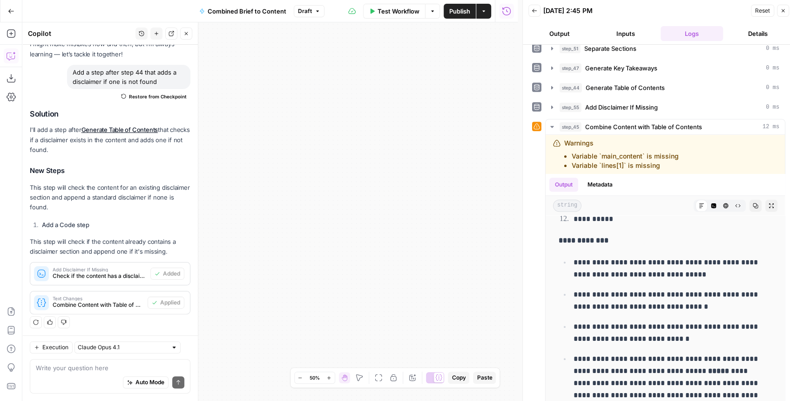
click at [113, 269] on span "Add Disclaimer If Missing" at bounding box center [100, 269] width 94 height 5
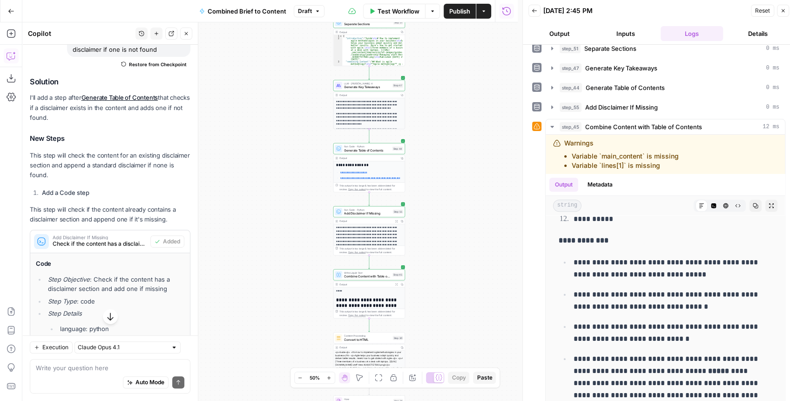
scroll to position [0, 0]
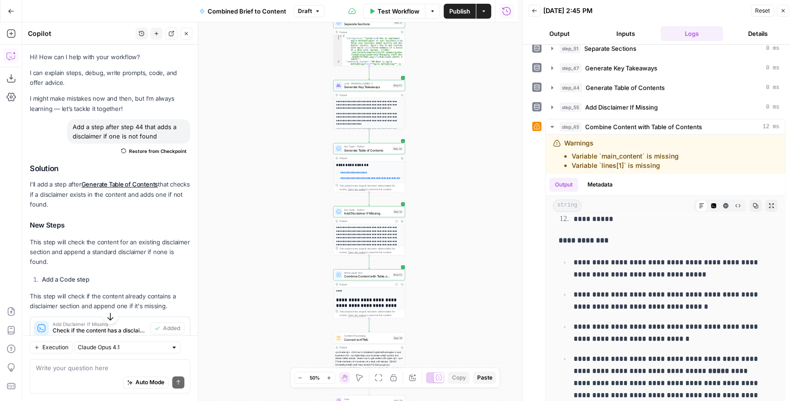
click at [152, 152] on span "Restore from Checkpoint" at bounding box center [158, 150] width 58 height 7
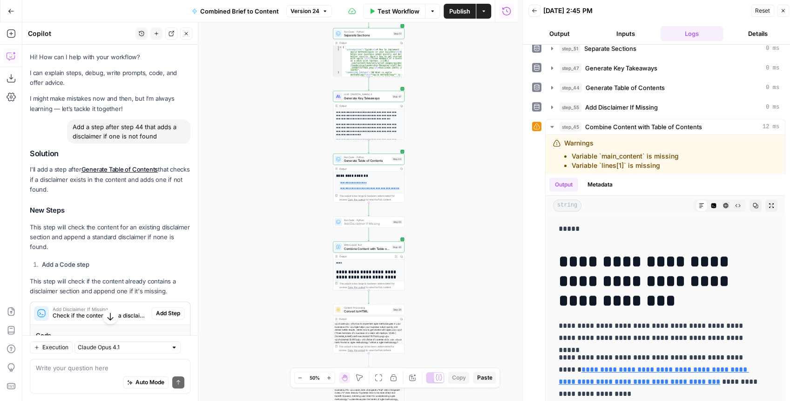
click at [168, 310] on span "Add Step" at bounding box center [168, 313] width 24 height 8
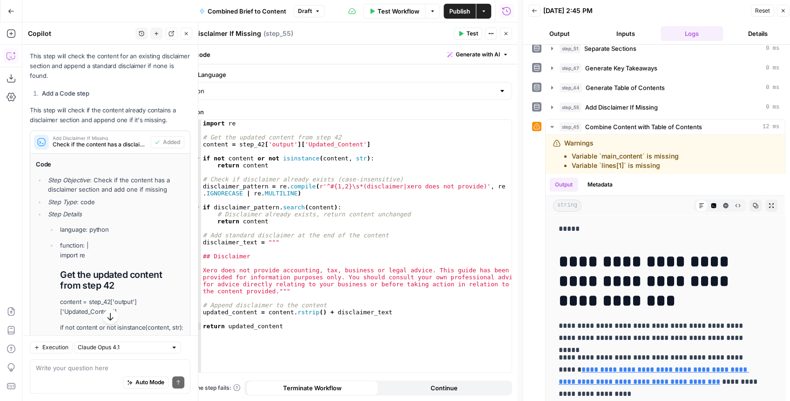
scroll to position [186, 0]
click at [469, 34] on span "Test" at bounding box center [473, 33] width 12 height 8
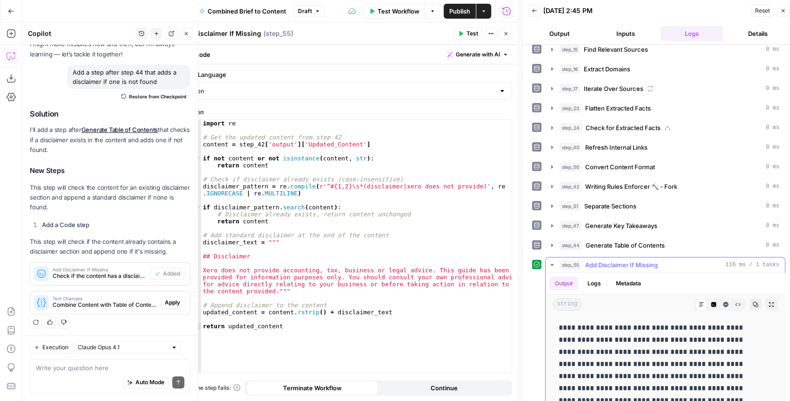
scroll to position [124, 0]
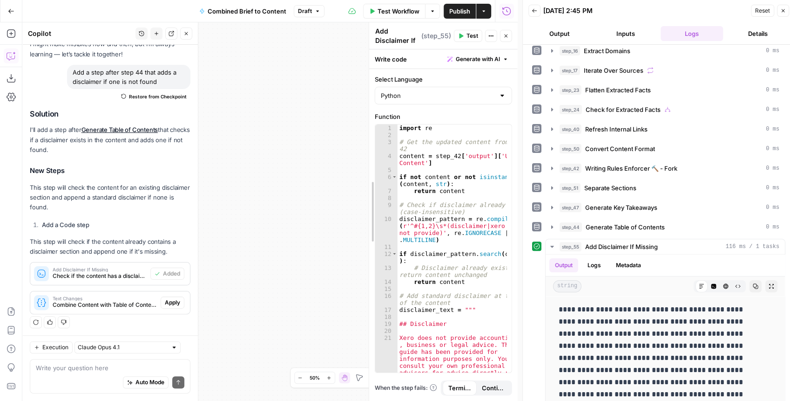
drag, startPoint x: 175, startPoint y: 89, endPoint x: 345, endPoint y: 131, distance: 175.1
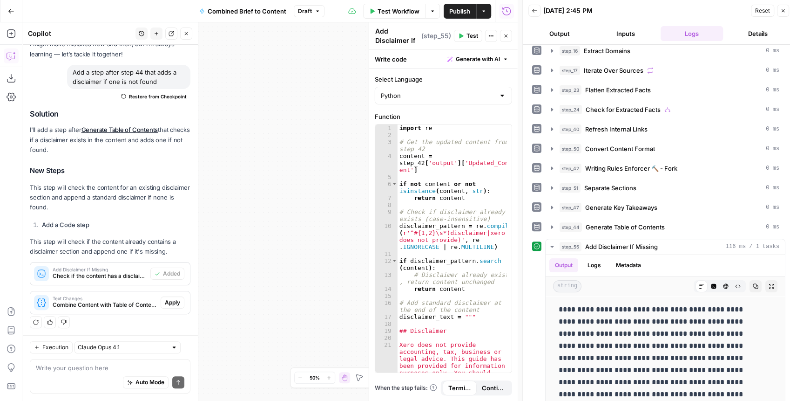
click at [507, 34] on icon "button" at bounding box center [506, 36] width 6 height 6
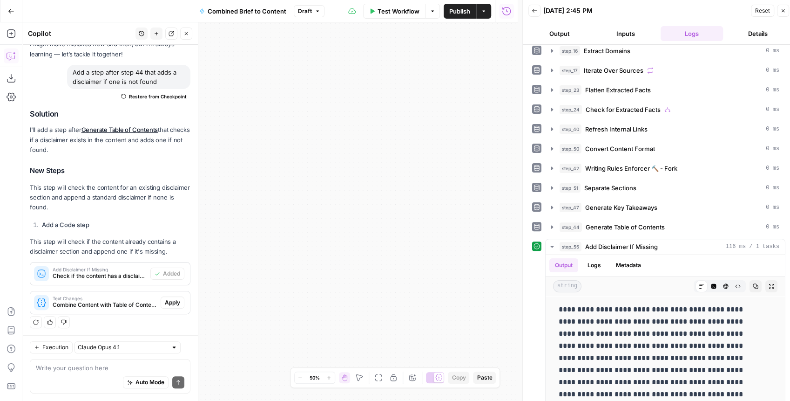
drag, startPoint x: 432, startPoint y: 166, endPoint x: 488, endPoint y: 155, distance: 57.1
click at [489, 154] on div "true false false true false true Workflow Set Inputs Inputs LLM · GPT-4.1 Extra…" at bounding box center [270, 211] width 496 height 378
click at [381, 377] on icon "button" at bounding box center [378, 376] width 7 height 7
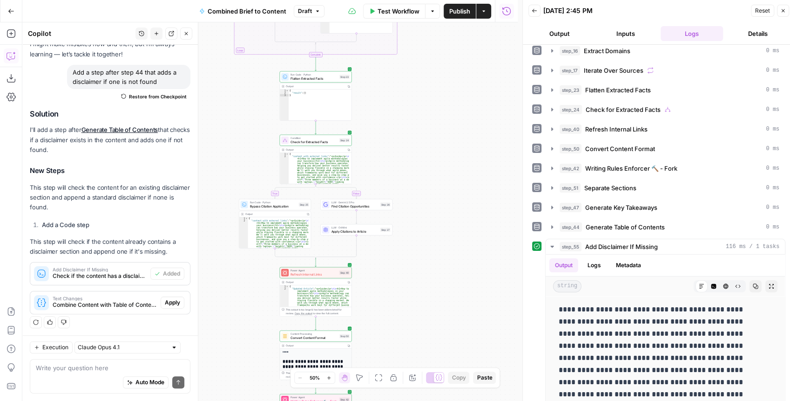
drag, startPoint x: 387, startPoint y: 156, endPoint x: 400, endPoint y: 130, distance: 29.2
click at [397, 135] on div "true false false true false true Workflow Set Inputs Inputs LLM · GPT-4.1 Extra…" at bounding box center [270, 211] width 496 height 378
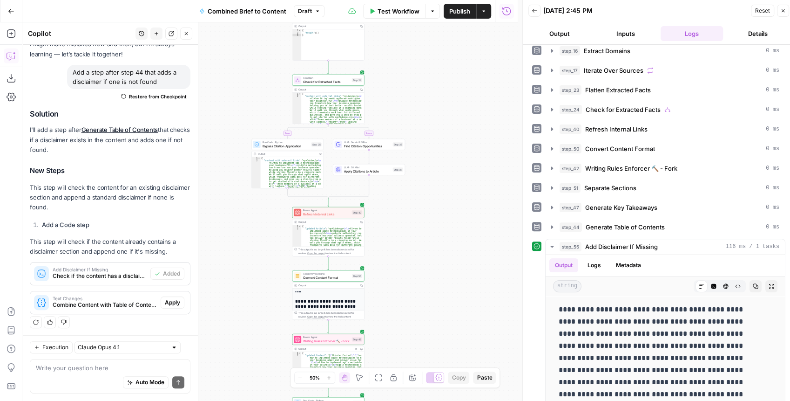
drag, startPoint x: 430, startPoint y: 230, endPoint x: 430, endPoint y: 197, distance: 32.1
click at [430, 197] on div "true false false true false true Workflow Set Inputs Inputs LLM · GPT-4.1 Extra…" at bounding box center [270, 211] width 496 height 378
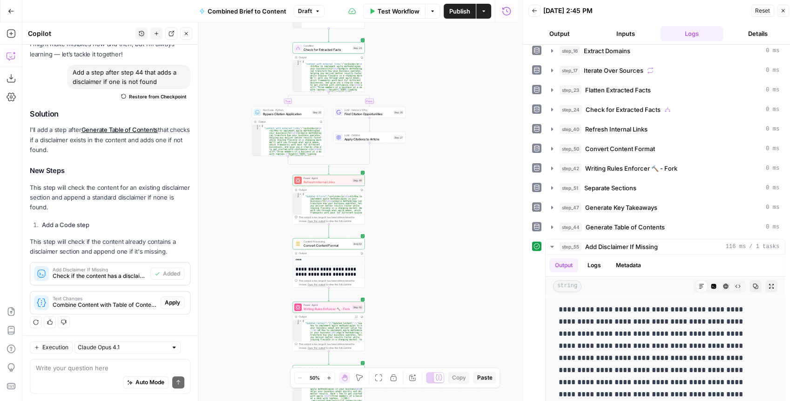
drag, startPoint x: 415, startPoint y: 227, endPoint x: 414, endPoint y: 144, distance: 82.5
click at [414, 144] on div "true false false true false true Workflow Set Inputs Inputs LLM · GPT-4.1 Extra…" at bounding box center [270, 211] width 496 height 378
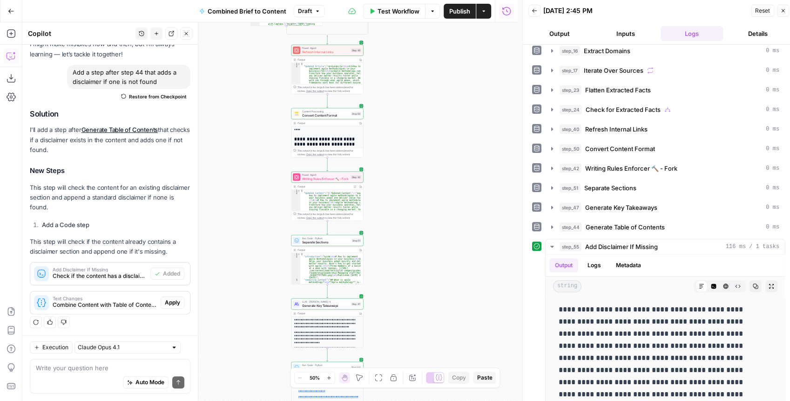
drag, startPoint x: 400, startPoint y: 225, endPoint x: 403, endPoint y: 149, distance: 76.9
click at [403, 151] on div "true false false true false true Workflow Set Inputs Inputs LLM · GPT-4.1 Extra…" at bounding box center [270, 211] width 496 height 378
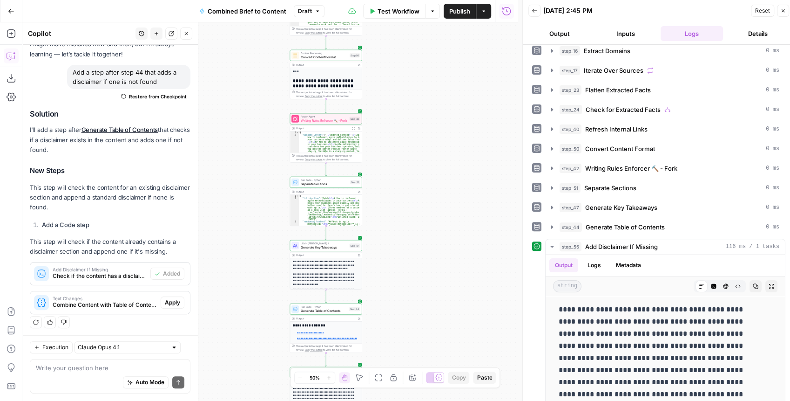
drag, startPoint x: 394, startPoint y: 207, endPoint x: 387, endPoint y: 180, distance: 28.4
click at [387, 180] on div "true false false true false true Workflow Set Inputs Inputs LLM · GPT-4.1 Extra…" at bounding box center [270, 211] width 496 height 378
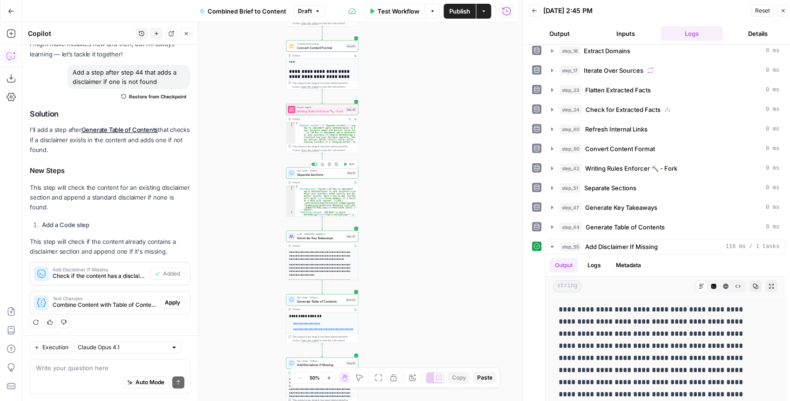
click at [324, 176] on span "Separate Sections" at bounding box center [321, 174] width 48 height 5
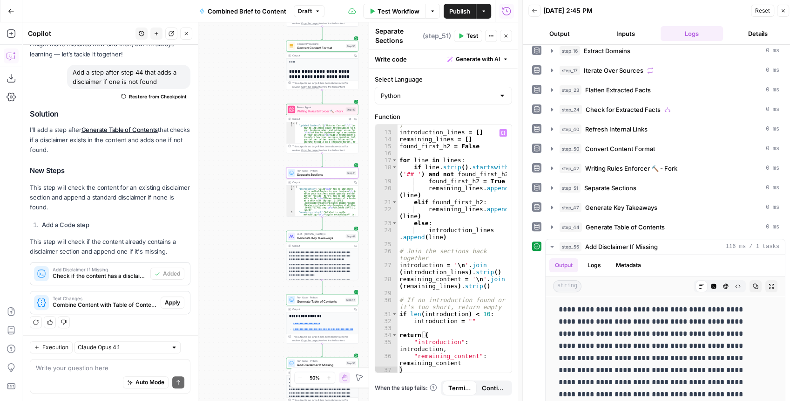
scroll to position [129, 0]
click at [505, 36] on icon "button" at bounding box center [506, 36] width 6 height 6
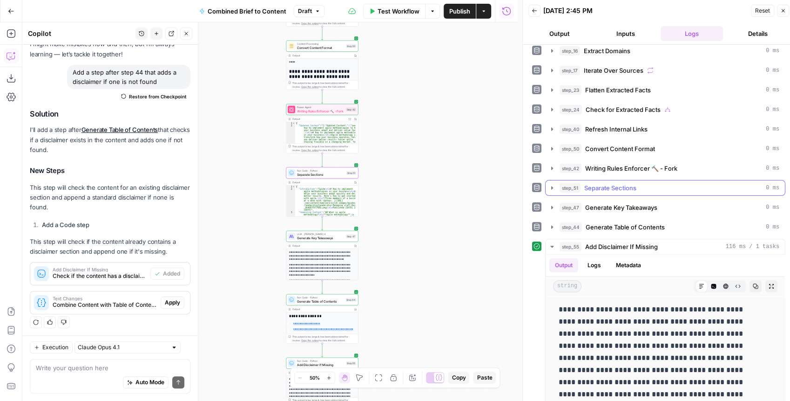
click at [549, 184] on icon "button" at bounding box center [552, 187] width 7 height 7
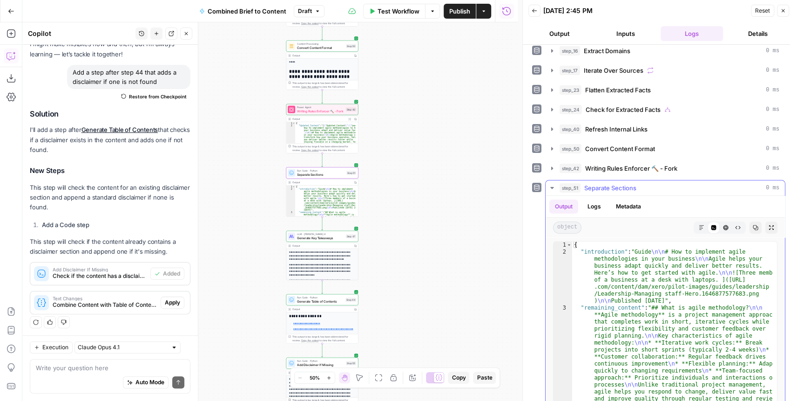
click at [696, 226] on button "Markdown" at bounding box center [702, 227] width 12 height 12
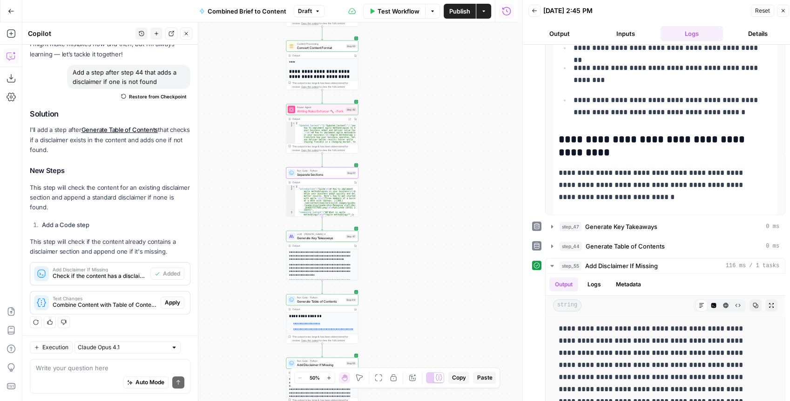
scroll to position [341, 0]
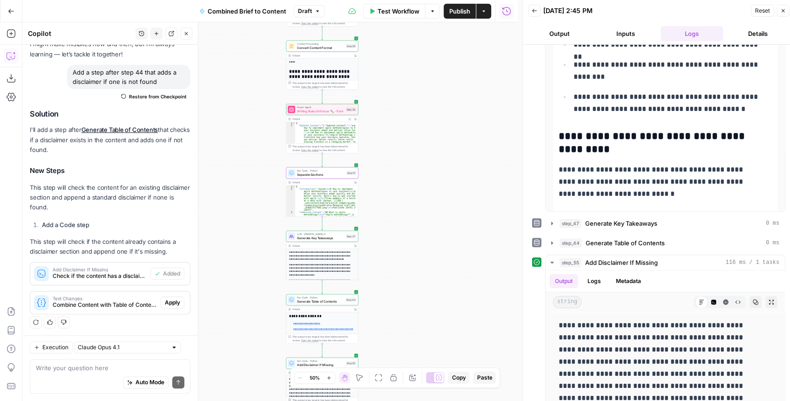
click at [316, 174] on span "Separate Sections" at bounding box center [321, 174] width 48 height 5
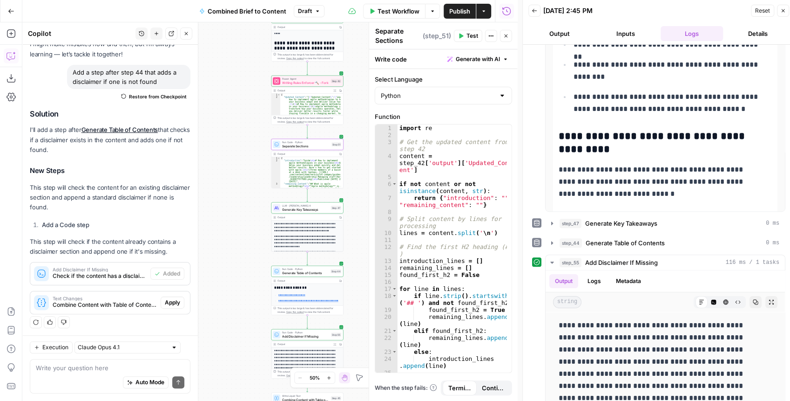
drag, startPoint x: 255, startPoint y: 202, endPoint x: 244, endPoint y: 178, distance: 26.7
click at [244, 181] on div "true false false true false true Workflow Set Inputs Inputs LLM · GPT-4.1 Extra…" at bounding box center [270, 211] width 496 height 378
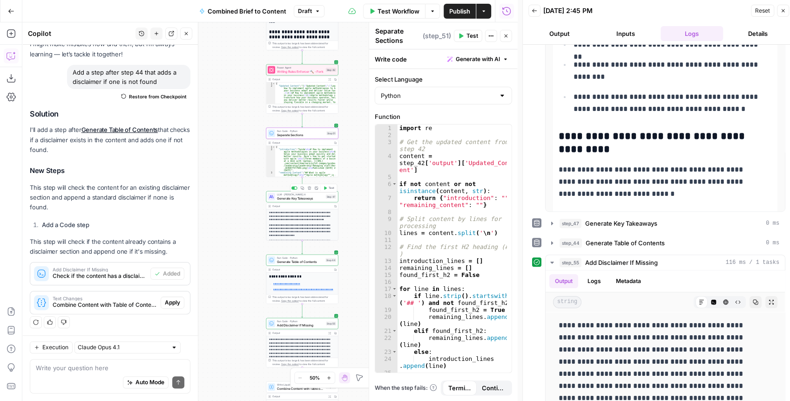
click at [289, 199] on span "Generate Key Takeaways" at bounding box center [300, 198] width 47 height 5
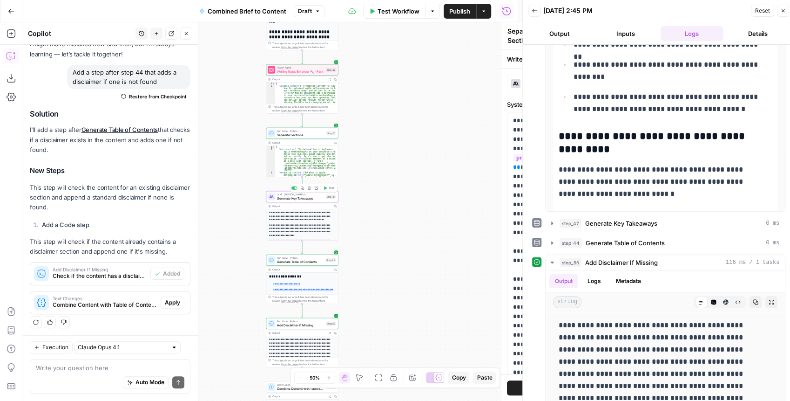
type textarea "Generate Key Takeaways"
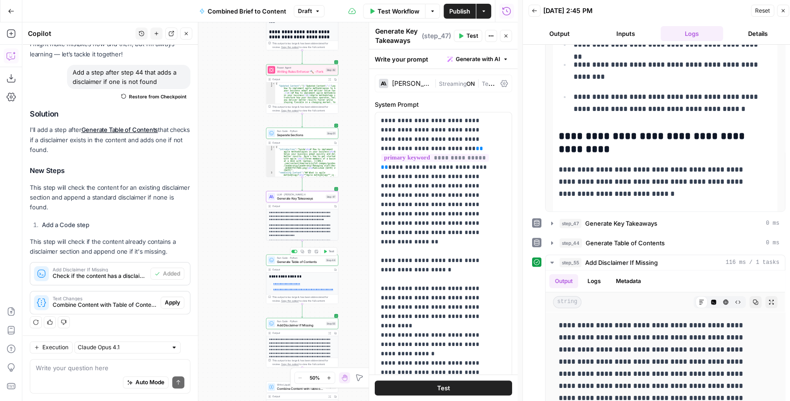
click at [303, 263] on span "Generate Table of Contents" at bounding box center [300, 261] width 47 height 5
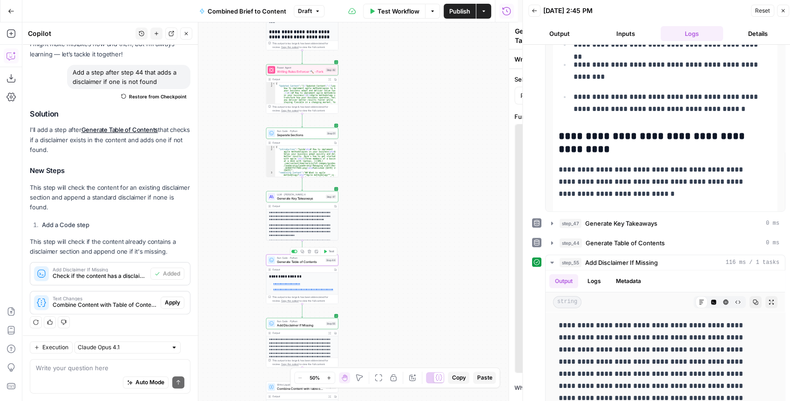
type textarea "Generate Table of Contents"
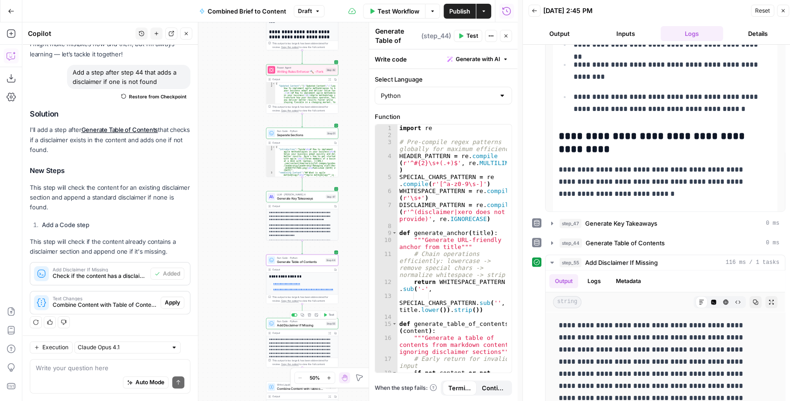
click at [299, 323] on span "Add Disclaimer If Missing" at bounding box center [300, 324] width 47 height 5
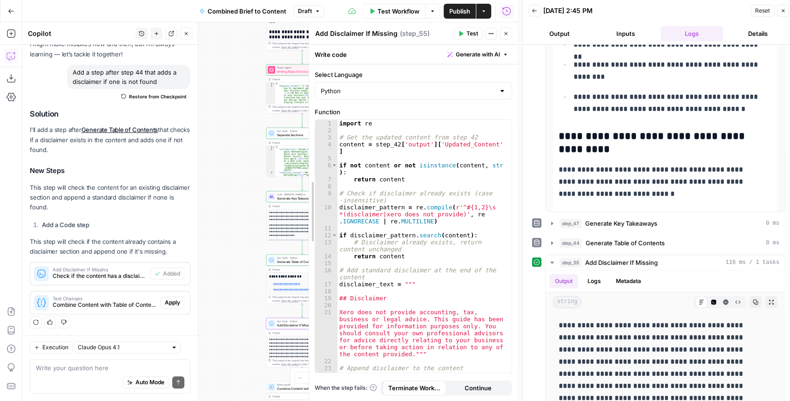
drag, startPoint x: 373, startPoint y: 213, endPoint x: 313, endPoint y: 215, distance: 60.6
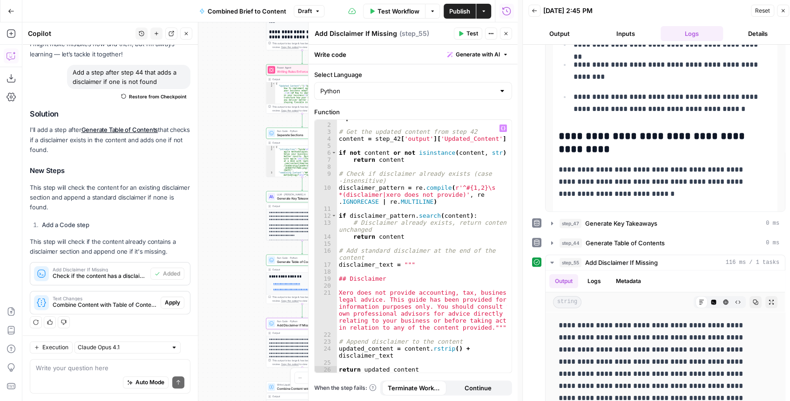
scroll to position [5, 0]
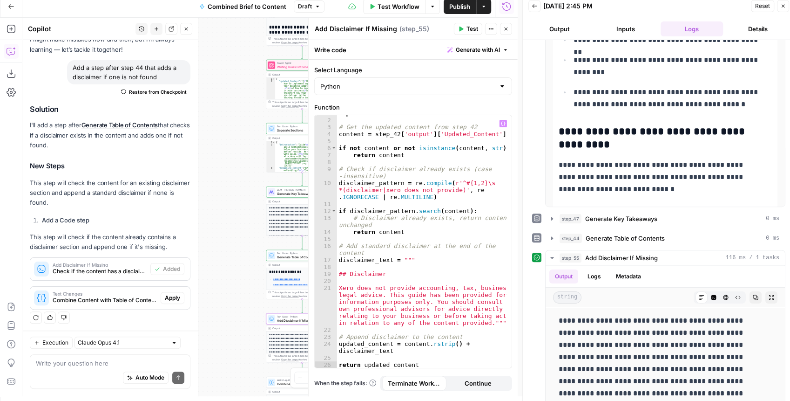
click at [464, 244] on div "import re # Get the updated content from step 42 content = step_42 [ 'output' ]…" at bounding box center [422, 242] width 170 height 267
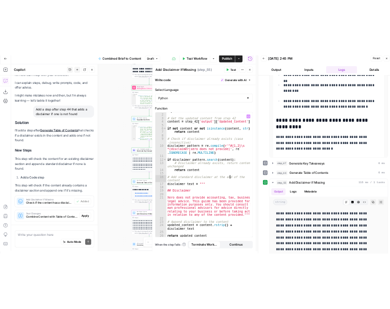
scroll to position [54, 0]
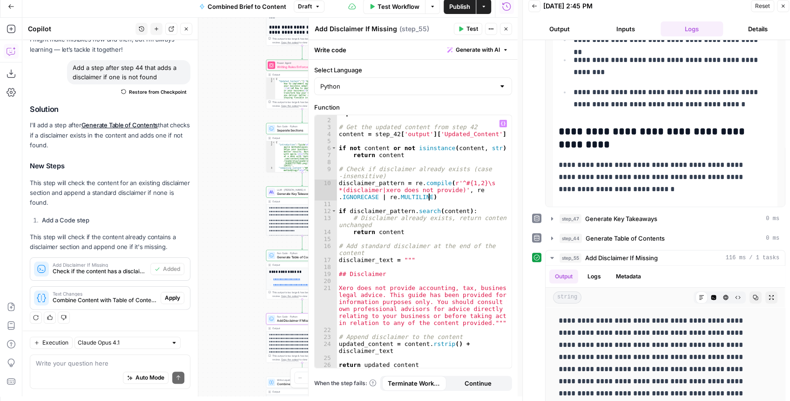
click at [440, 197] on div "import re # Get the updated content from step 42 content = step_42 [ 'output' ]…" at bounding box center [422, 242] width 170 height 267
type textarea "**********"
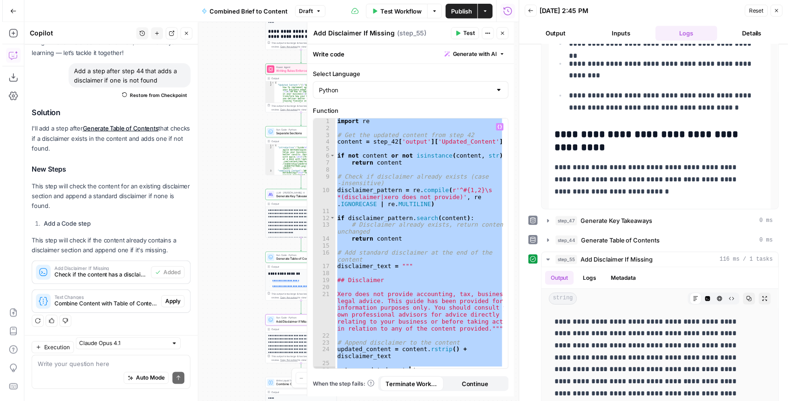
scroll to position [1, 0]
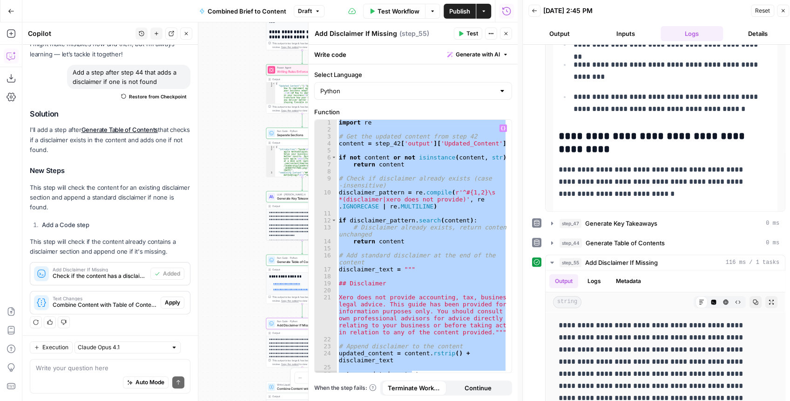
click at [409, 214] on div "import re # Get the updated content from step 42 content = step_42 [ 'output' ]…" at bounding box center [422, 246] width 170 height 252
paste textarea "**********"
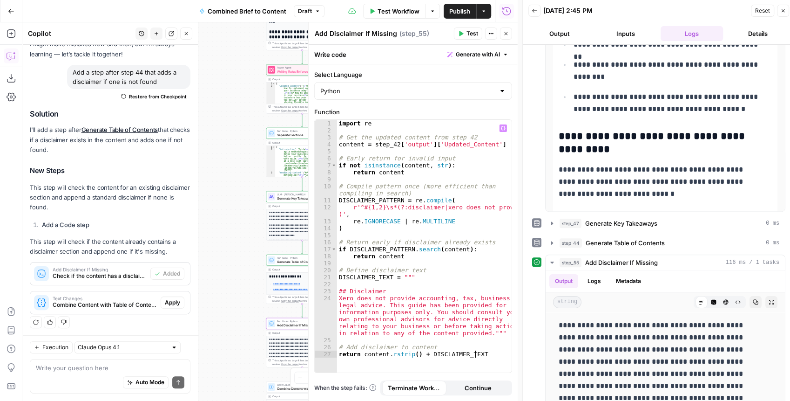
click at [470, 30] on span "Test" at bounding box center [473, 33] width 12 height 8
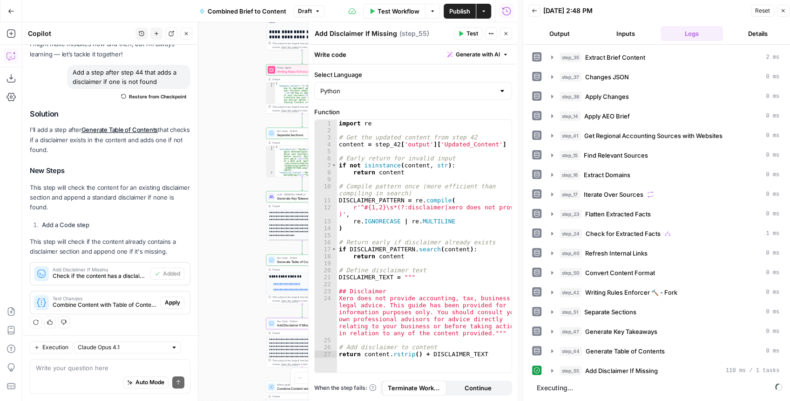
scroll to position [5, 0]
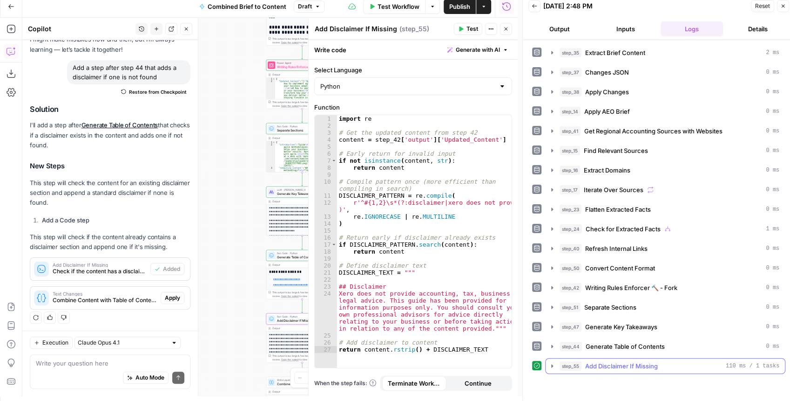
drag, startPoint x: 552, startPoint y: 360, endPoint x: 572, endPoint y: 355, distance: 20.6
click at [552, 364] on icon "button" at bounding box center [552, 365] width 2 height 3
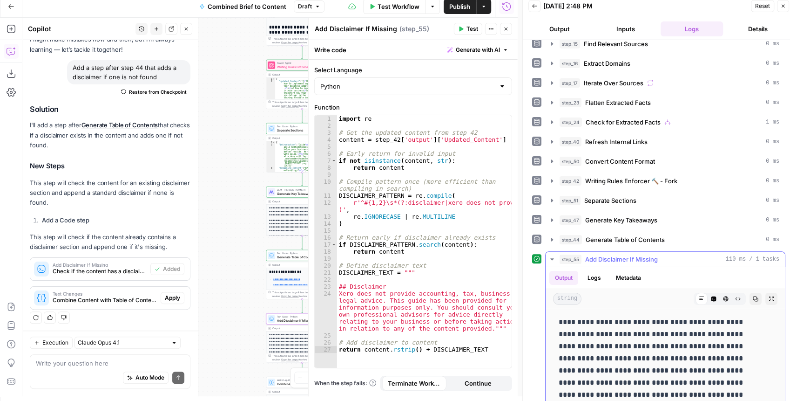
scroll to position [124, 0]
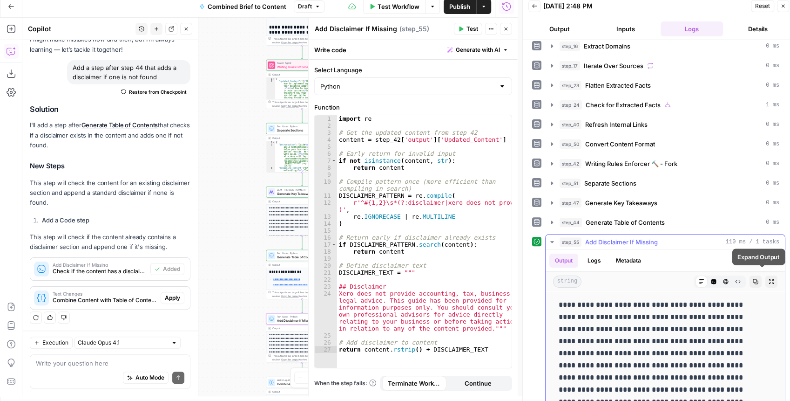
click at [766, 278] on button "Expand Output" at bounding box center [772, 281] width 12 height 12
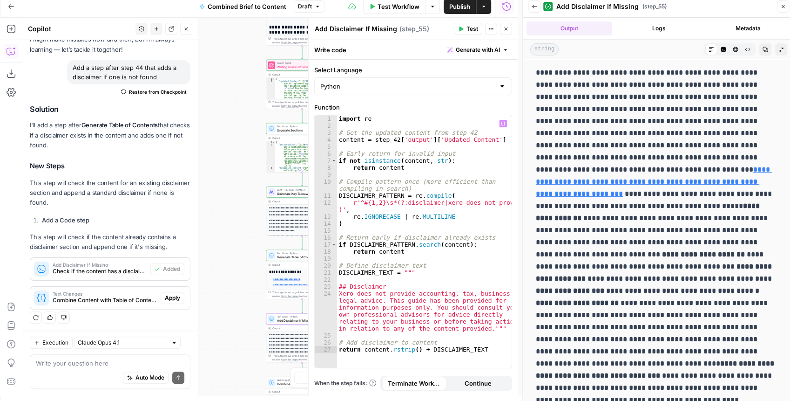
type textarea "**********"
click at [492, 139] on div "import re # Get the updated content from step 42 content = step_42 [ 'output' ]…" at bounding box center [424, 248] width 175 height 267
click at [503, 124] on icon "button" at bounding box center [503, 123] width 5 height 5
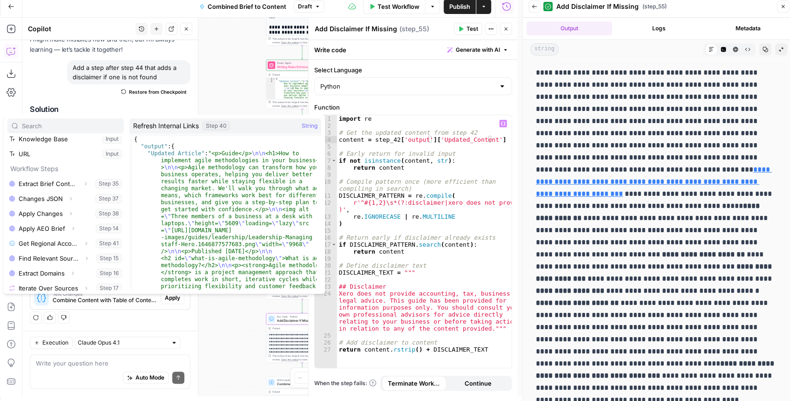
scroll to position [233, 0]
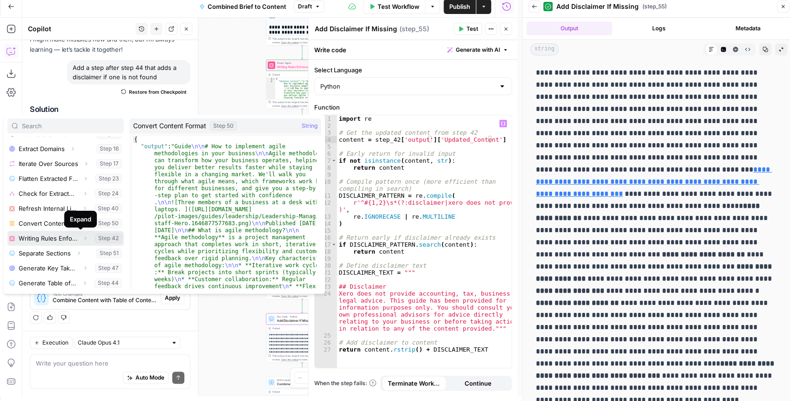
click at [82, 238] on icon "button" at bounding box center [85, 238] width 6 height 6
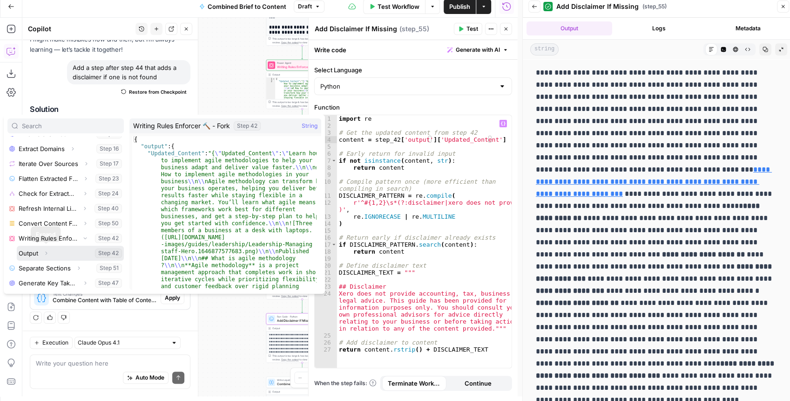
click at [48, 251] on icon "button" at bounding box center [46, 253] width 6 height 6
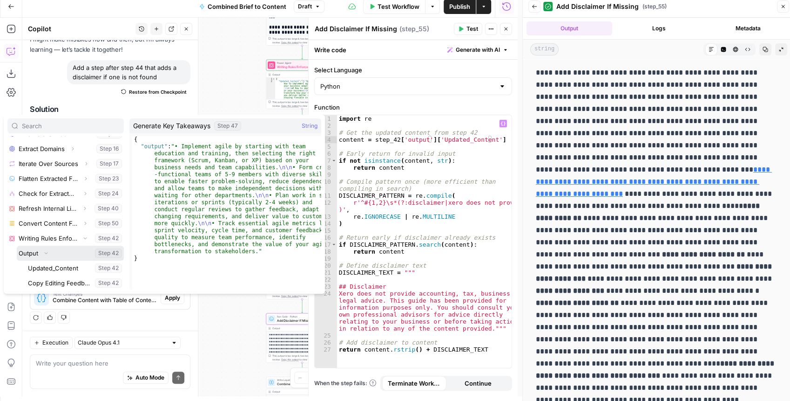
scroll to position [278, 0]
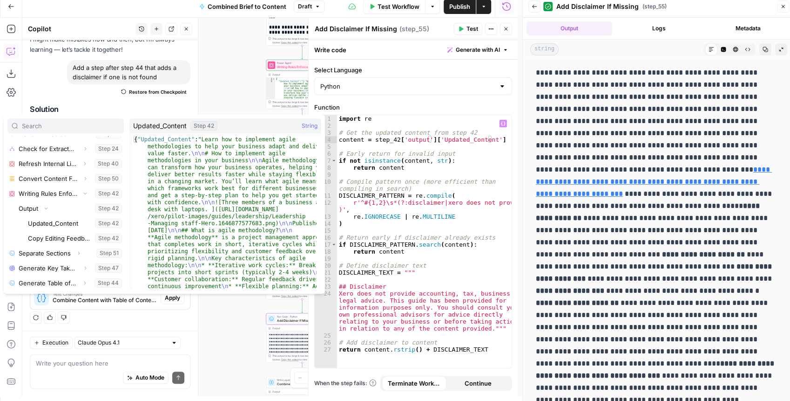
click at [260, 87] on div "true false false true false true Workflow Set Inputs Inputs LLM · GPT-4.1 Extra…" at bounding box center [270, 207] width 496 height 378
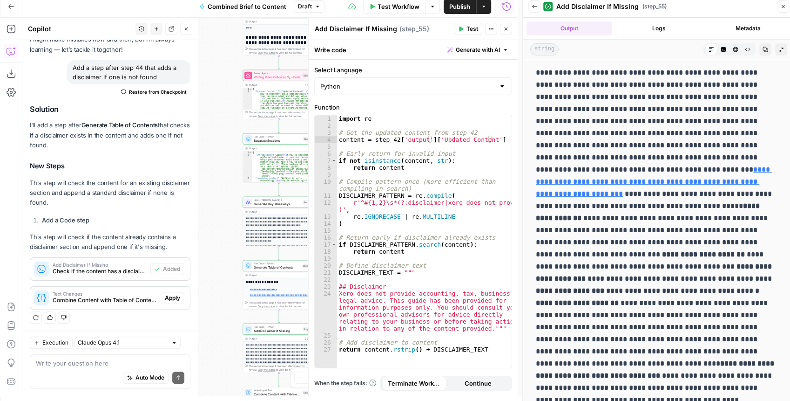
drag, startPoint x: 250, startPoint y: 116, endPoint x: 213, endPoint y: 136, distance: 41.5
click at [214, 136] on div "true false false true false true Workflow Set Inputs Inputs LLM · GPT-4.1 Extra…" at bounding box center [270, 207] width 496 height 378
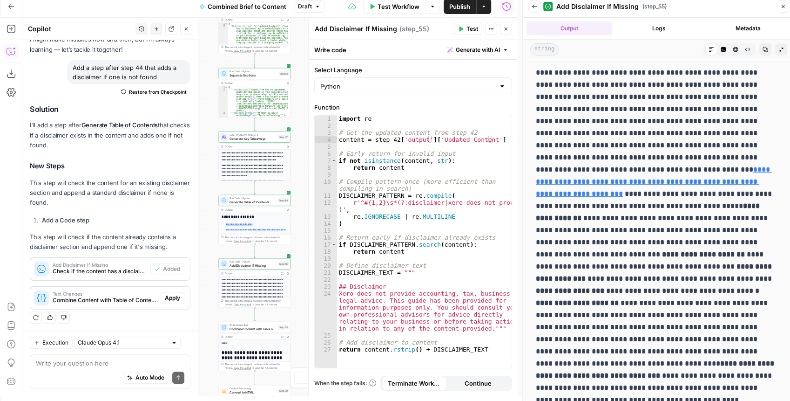
drag, startPoint x: 217, startPoint y: 170, endPoint x: 210, endPoint y: 98, distance: 73.0
click at [210, 98] on div "true false false true false true Workflow Set Inputs Inputs LLM · GPT-4.1 Extra…" at bounding box center [270, 207] width 496 height 378
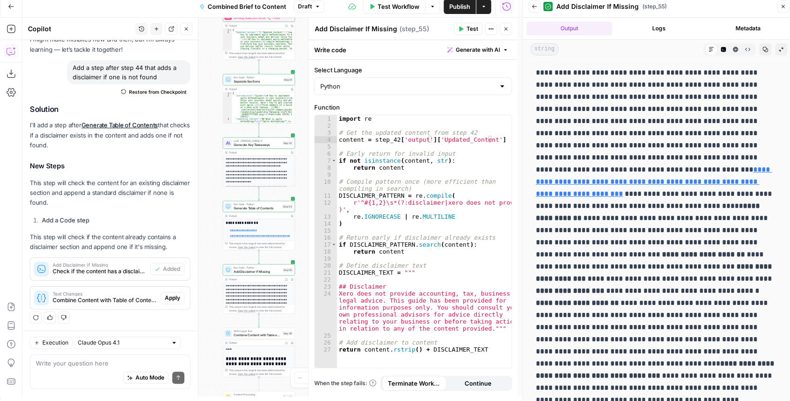
drag, startPoint x: 215, startPoint y: 187, endPoint x: 219, endPoint y: 197, distance: 11.1
click at [219, 197] on div "true false false true false true Workflow Set Inputs Inputs LLM · GPT-4.1 Extra…" at bounding box center [270, 207] width 496 height 378
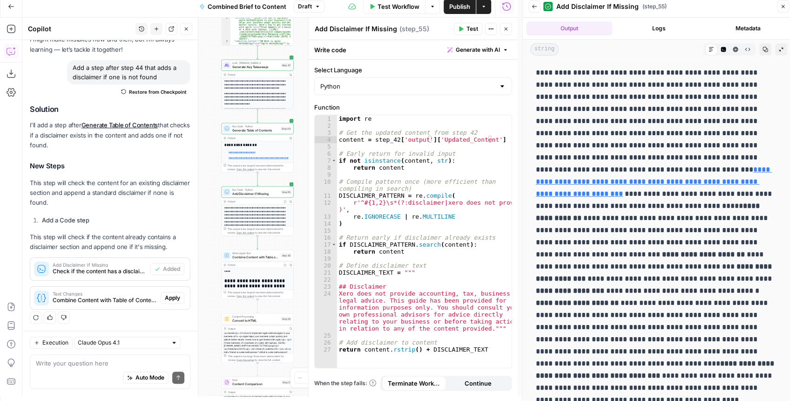
drag, startPoint x: 213, startPoint y: 205, endPoint x: 210, endPoint y: 111, distance: 93.7
click at [210, 111] on div "true false false true false true Workflow Set Inputs Inputs LLM · GPT-4.1 Extra…" at bounding box center [270, 207] width 496 height 378
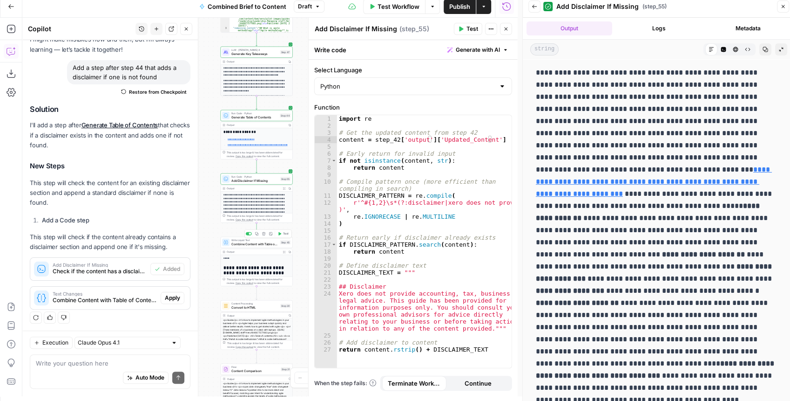
click at [281, 234] on button "Test" at bounding box center [283, 234] width 14 height 6
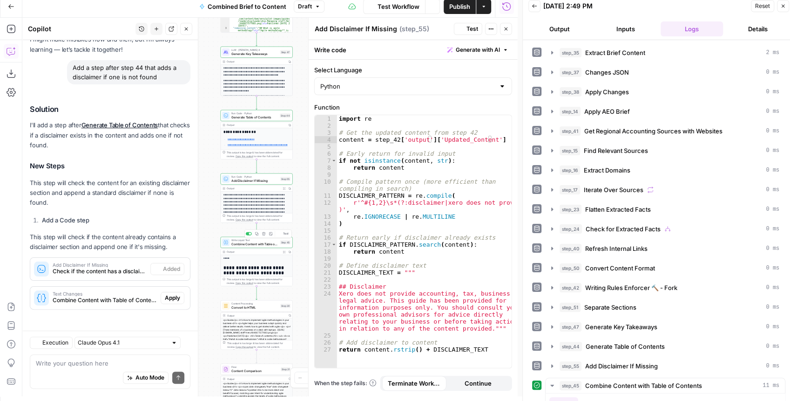
scroll to position [54, 0]
click at [511, 27] on button "Close" at bounding box center [506, 29] width 12 height 12
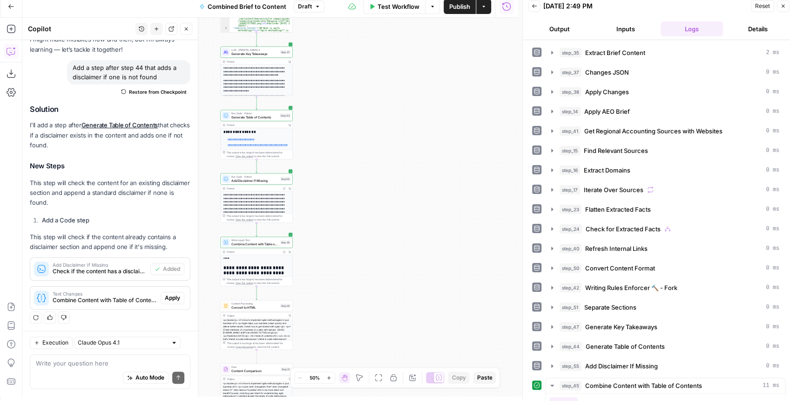
click at [239, 244] on span "Combine Content with Table of Contents" at bounding box center [254, 243] width 47 height 5
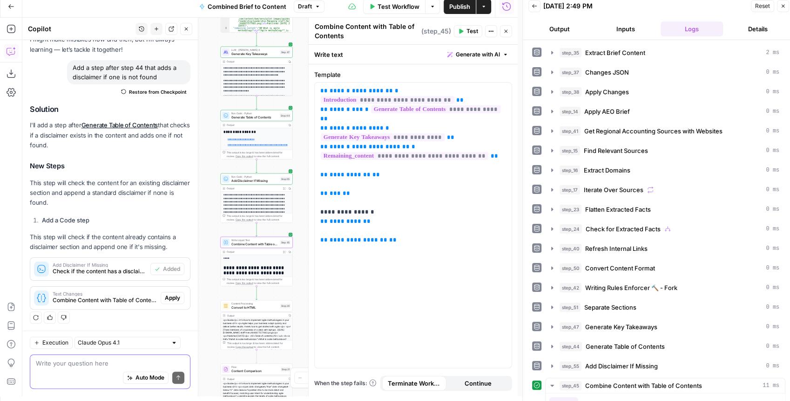
click at [63, 365] on textarea at bounding box center [110, 362] width 149 height 9
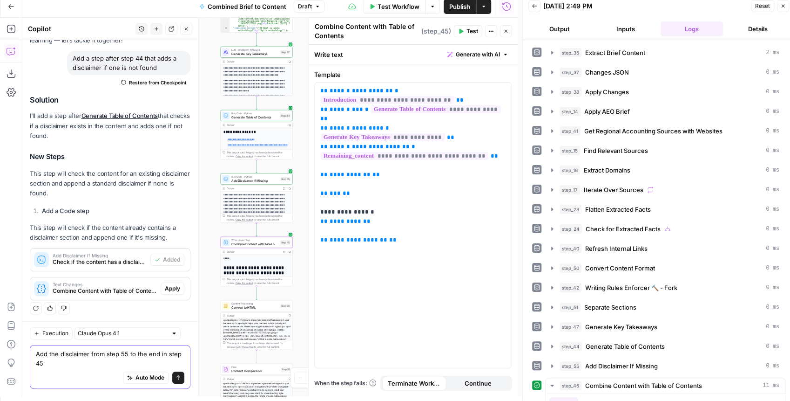
type textarea "Add the disclaimer from step 55 to the end in step 45"
click at [176, 380] on icon "submit" at bounding box center [179, 377] width 6 height 6
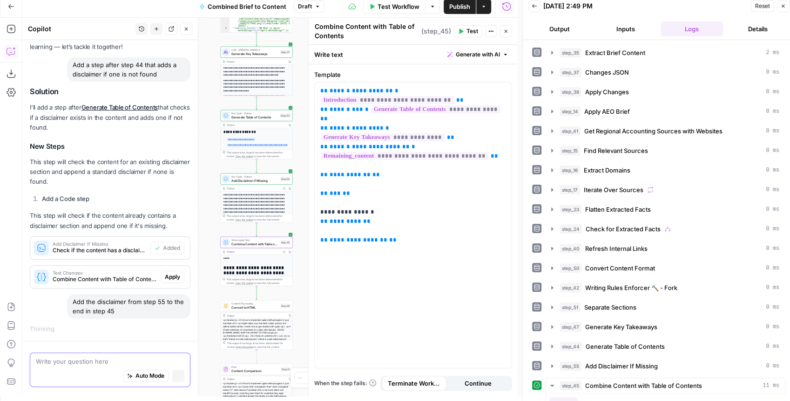
scroll to position [54, 0]
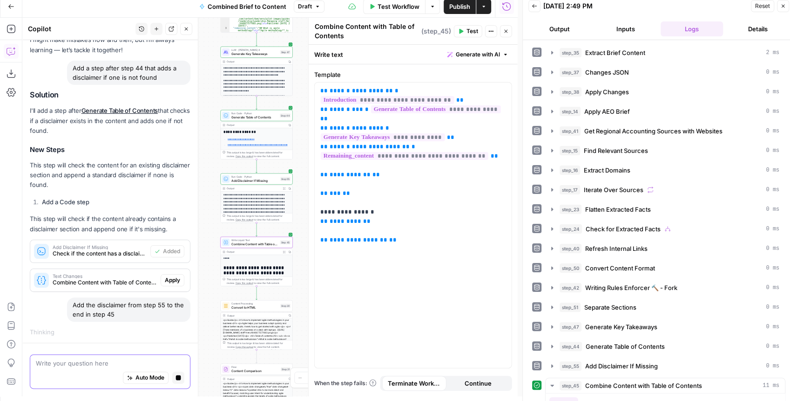
click at [176, 375] on icon "button" at bounding box center [178, 377] width 5 height 5
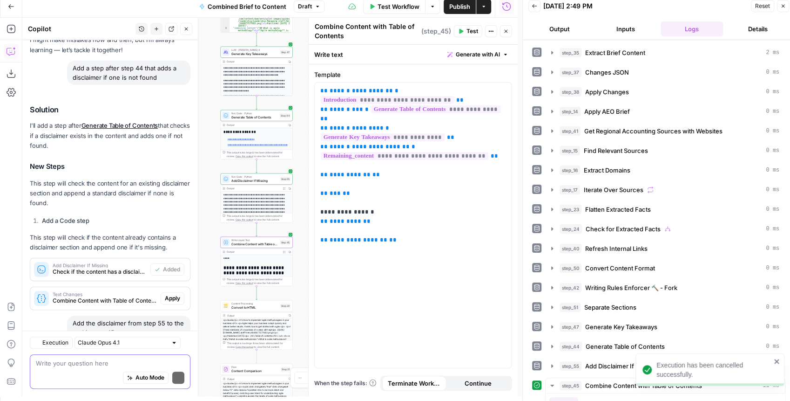
scroll to position [84, 0]
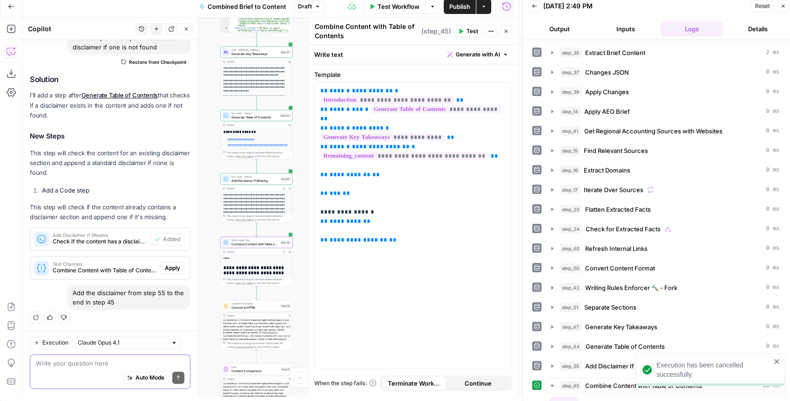
click at [251, 180] on span "Add Disclaimer If Missing" at bounding box center [254, 180] width 47 height 5
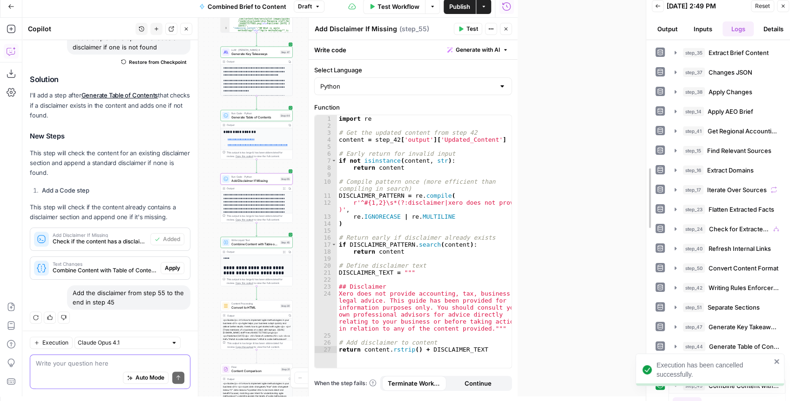
drag, startPoint x: 520, startPoint y: 187, endPoint x: 665, endPoint y: 185, distance: 144.9
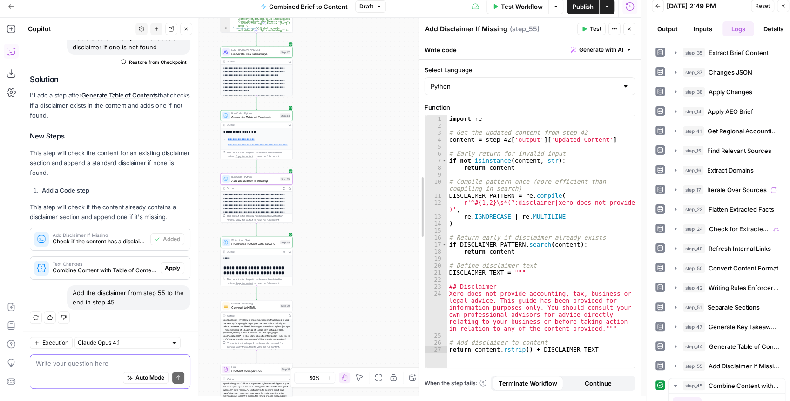
drag, startPoint x: 434, startPoint y: 194, endPoint x: 401, endPoint y: 195, distance: 32.6
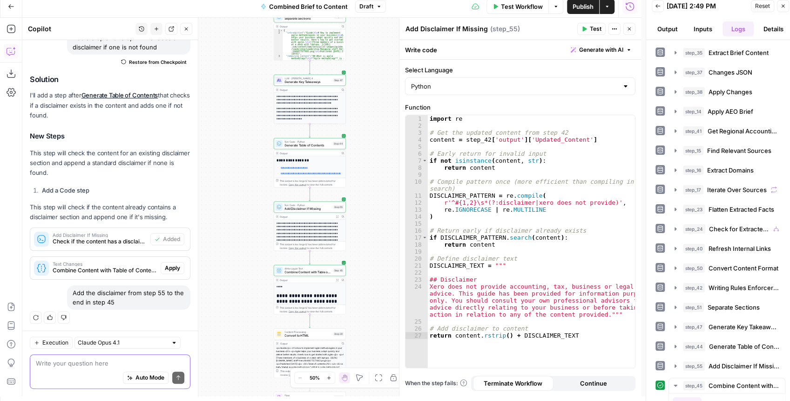
click at [75, 367] on div "Auto Mode Send" at bounding box center [110, 377] width 149 height 20
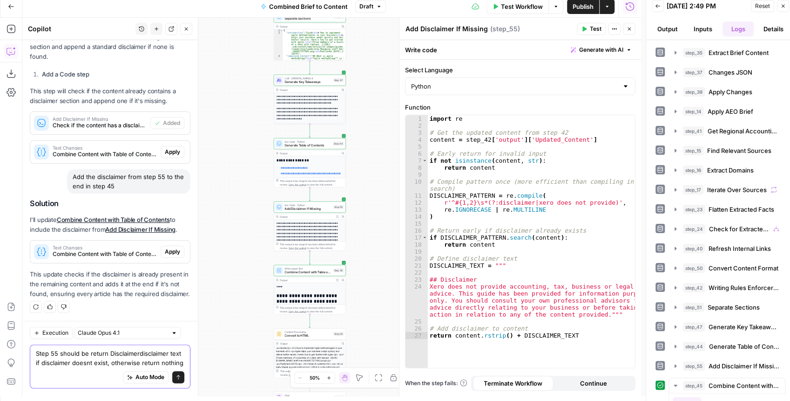
scroll to position [218, 0]
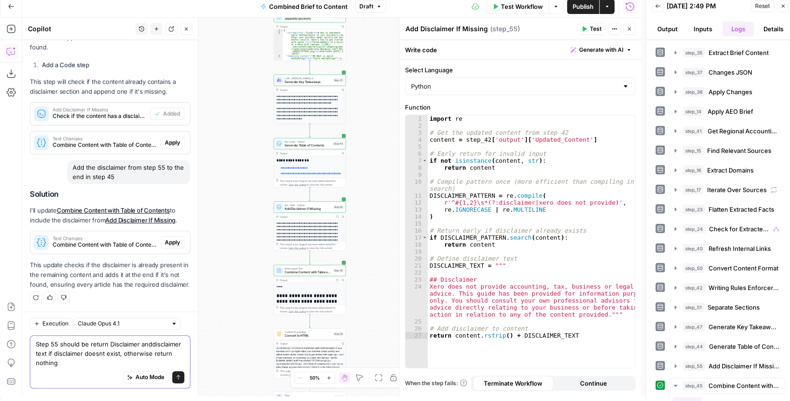
type textarea "Step 55 should be return Disclaimer and disclaimer text if disclaimer doesnt ex…"
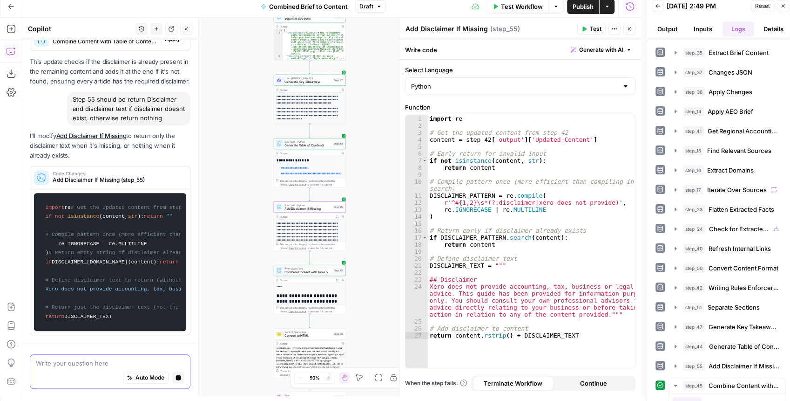
scroll to position [266, 0]
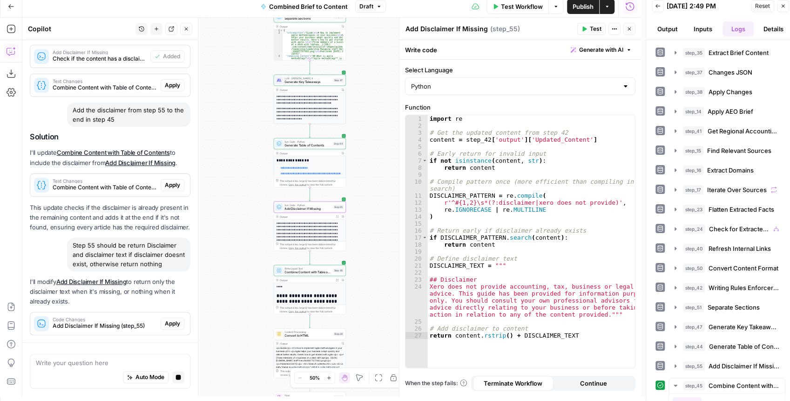
click at [174, 321] on span "Apply" at bounding box center [172, 323] width 15 height 8
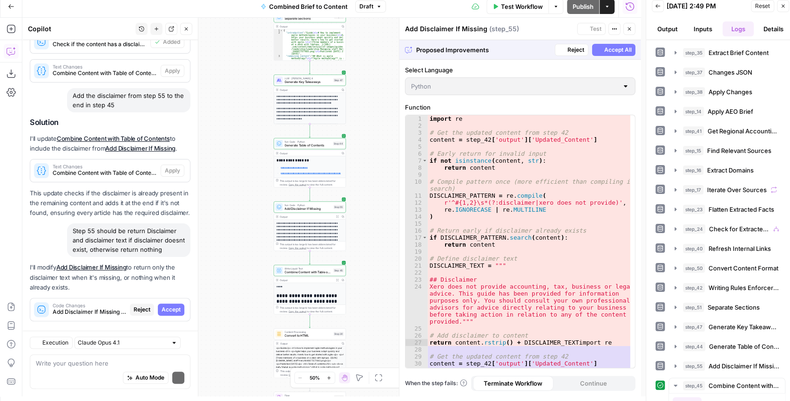
scroll to position [296, 0]
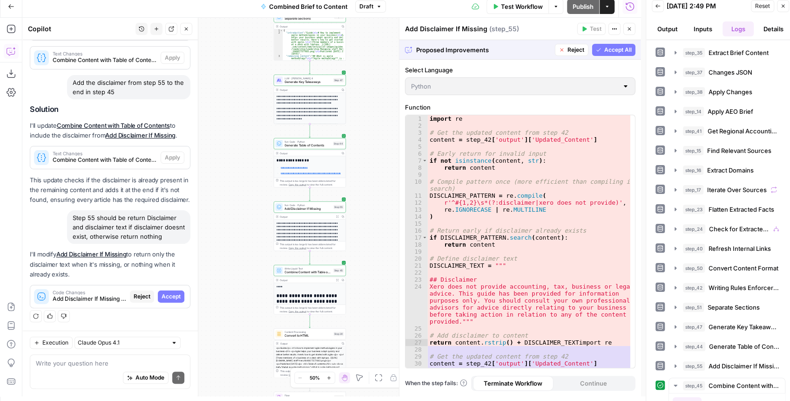
click at [610, 52] on span "Accept All" at bounding box center [617, 50] width 27 height 8
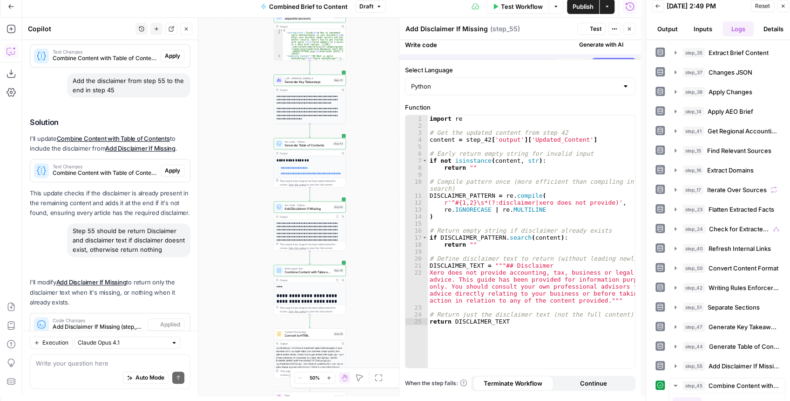
scroll to position [341, 0]
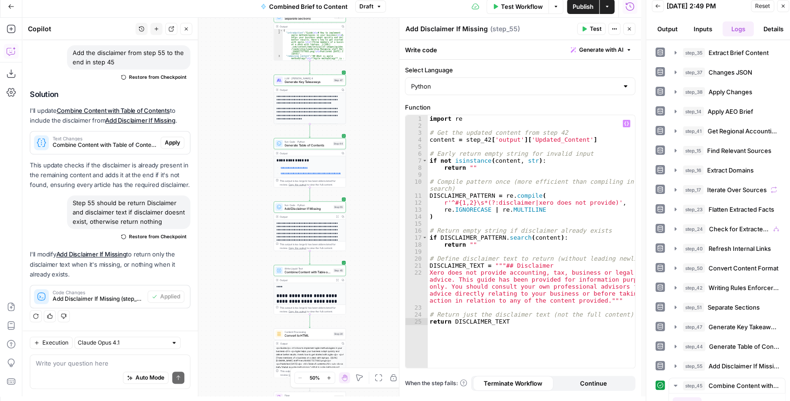
click at [549, 171] on div "import re # Get the updated content from step 42 content = step_42 [ 'output' ]…" at bounding box center [532, 248] width 208 height 267
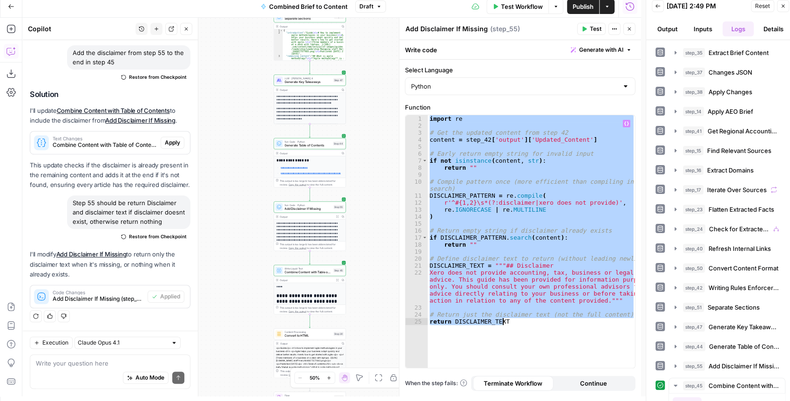
click at [515, 217] on div "import re # Get the updated content from step 42 content = step_42 [ 'output' ]…" at bounding box center [531, 241] width 207 height 252
paste textarea
type textarea "*********"
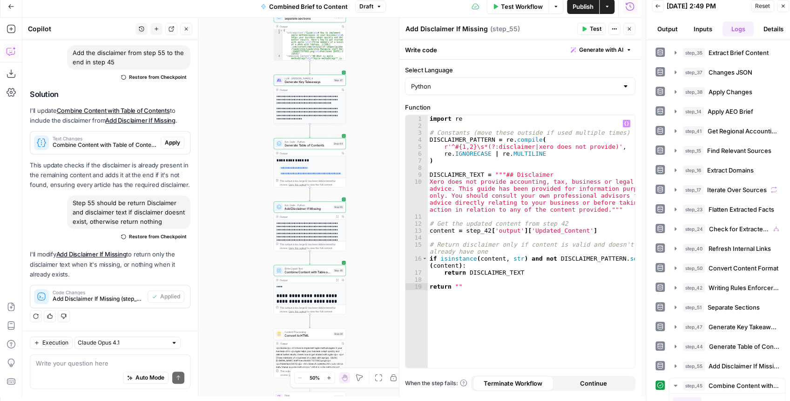
click at [594, 27] on span "Test" at bounding box center [596, 29] width 12 height 8
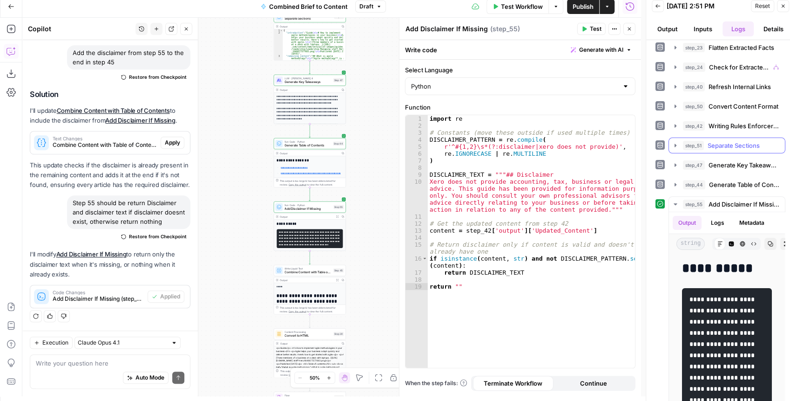
scroll to position [186, 0]
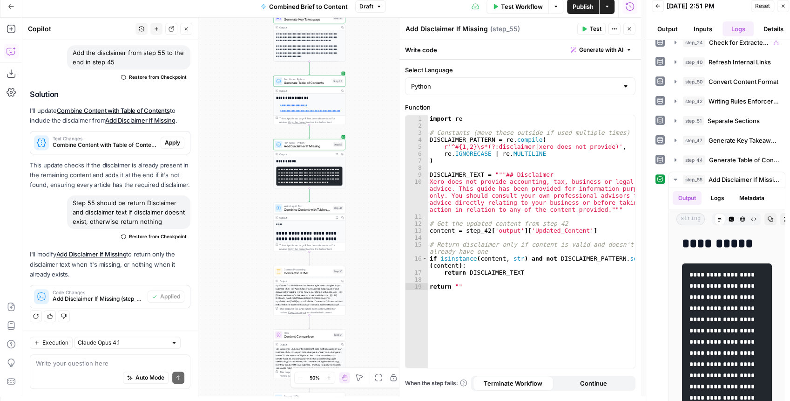
drag, startPoint x: 385, startPoint y: 247, endPoint x: 384, endPoint y: 183, distance: 63.3
click at [384, 183] on div "true false false true false true Workflow Set Inputs Inputs LLM · GPT-4.1 Extra…" at bounding box center [331, 207] width 619 height 378
click at [102, 370] on div "Auto Mode Send" at bounding box center [110, 377] width 149 height 20
type textarea "Add step 55 output to the end of step 45"
click at [172, 378] on button "Send" at bounding box center [178, 377] width 12 height 12
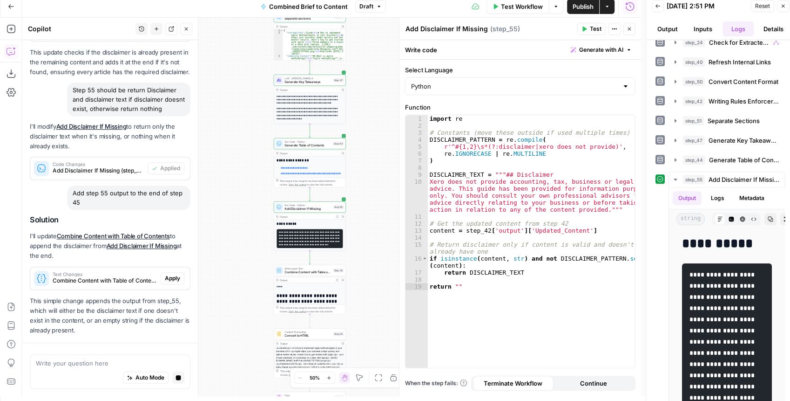
scroll to position [496, 0]
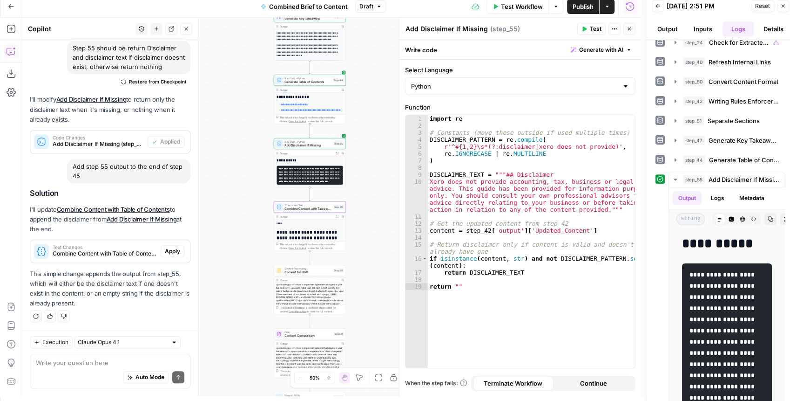
click at [171, 249] on span "Apply" at bounding box center [172, 251] width 15 height 8
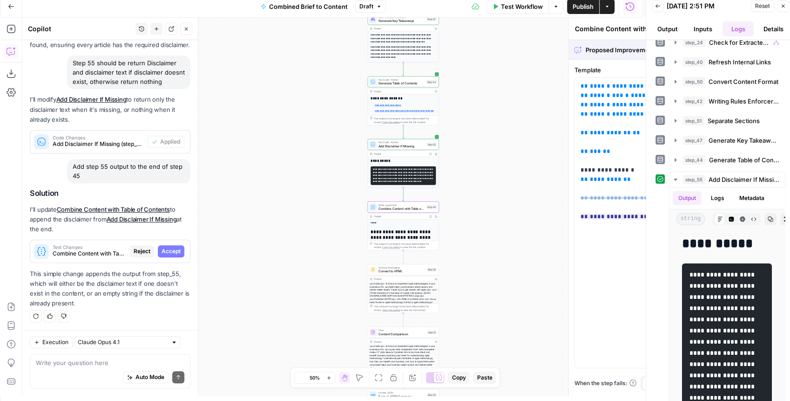
scroll to position [451, 0]
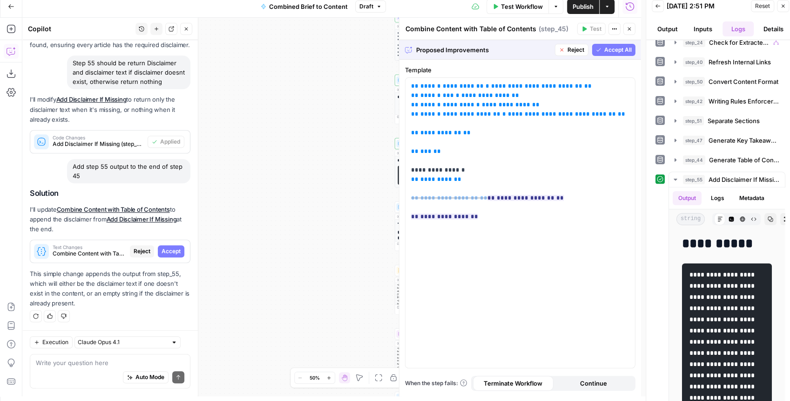
click at [607, 53] on span "Accept All" at bounding box center [617, 50] width 27 height 8
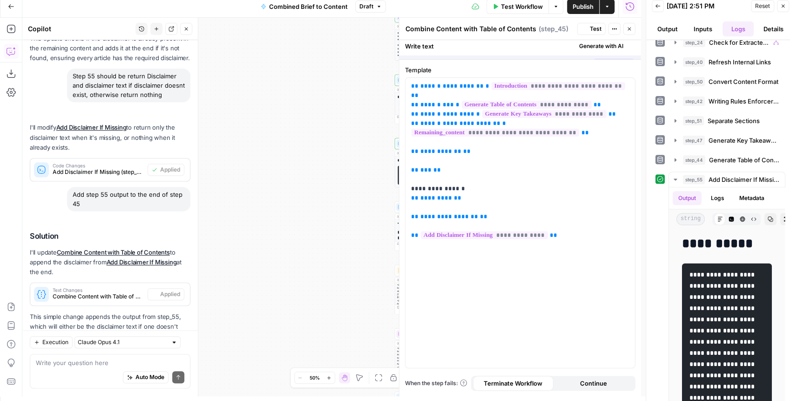
scroll to position [510, 0]
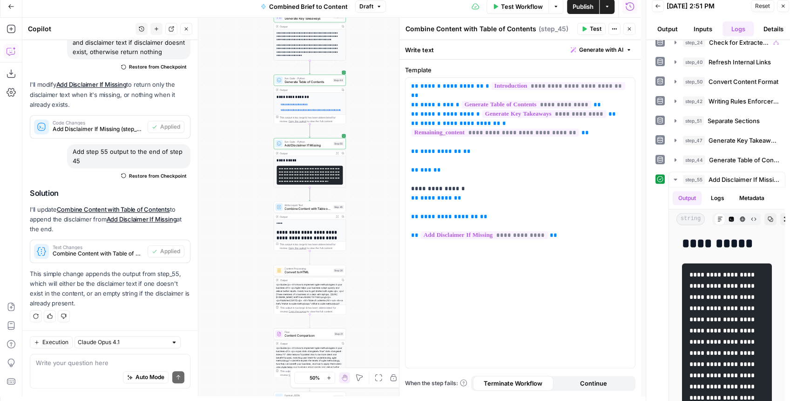
click at [159, 177] on span "Restore from Checkpoint" at bounding box center [158, 175] width 58 height 7
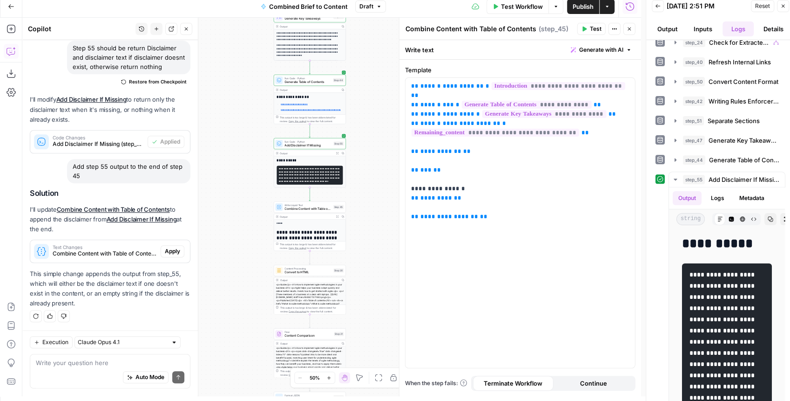
scroll to position [496, 0]
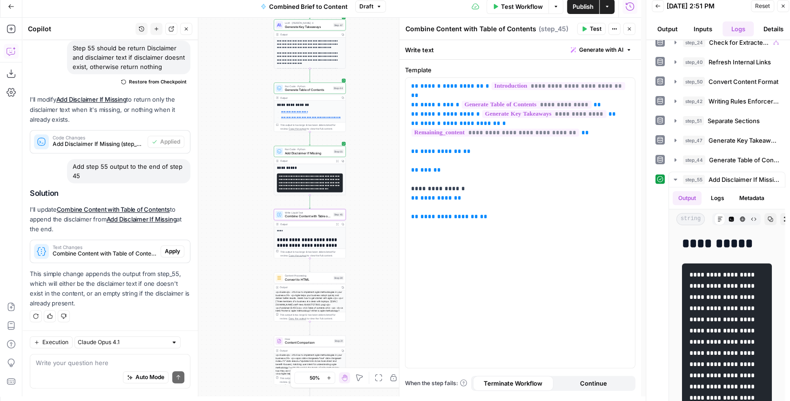
click at [170, 248] on span "Apply" at bounding box center [172, 251] width 15 height 8
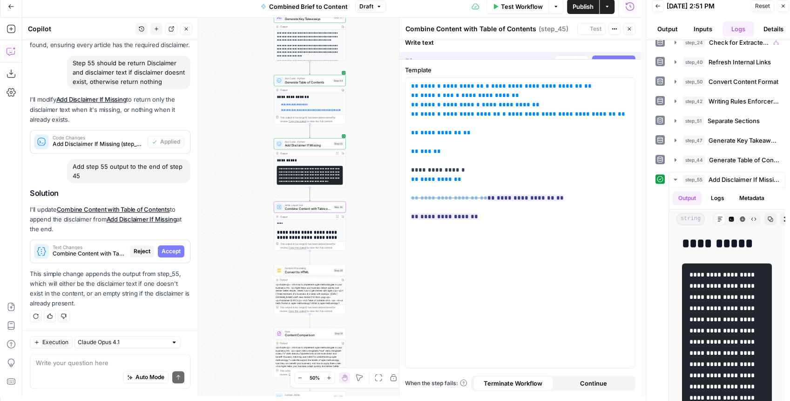
scroll to position [451, 0]
drag, startPoint x: 596, startPoint y: 48, endPoint x: 381, endPoint y: 194, distance: 259.8
click at [596, 48] on icon "button" at bounding box center [599, 50] width 6 height 6
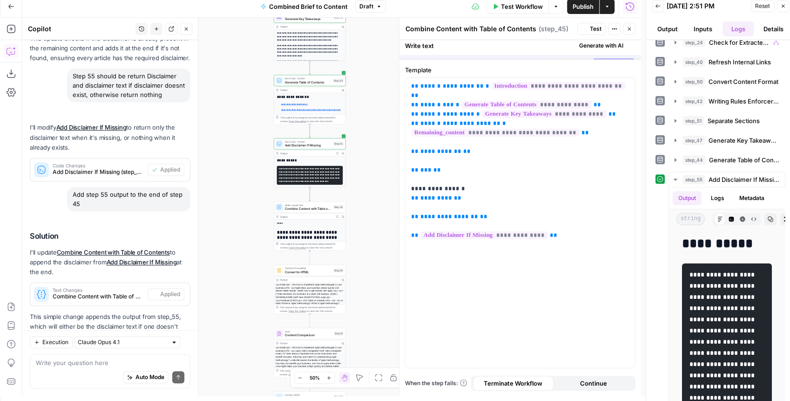
scroll to position [510, 0]
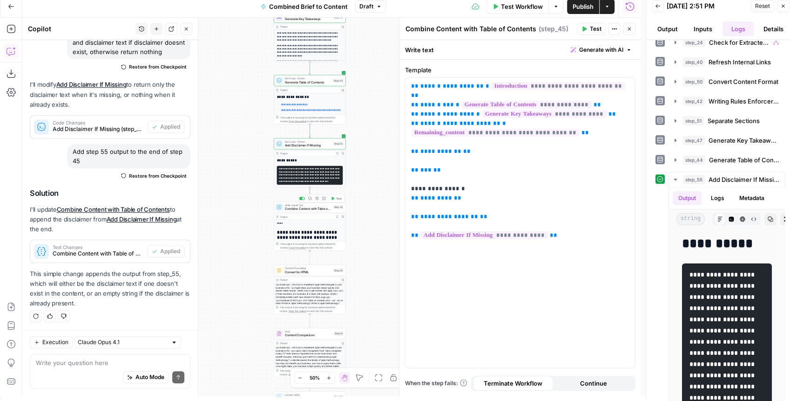
click at [337, 201] on button "Test" at bounding box center [336, 198] width 14 height 6
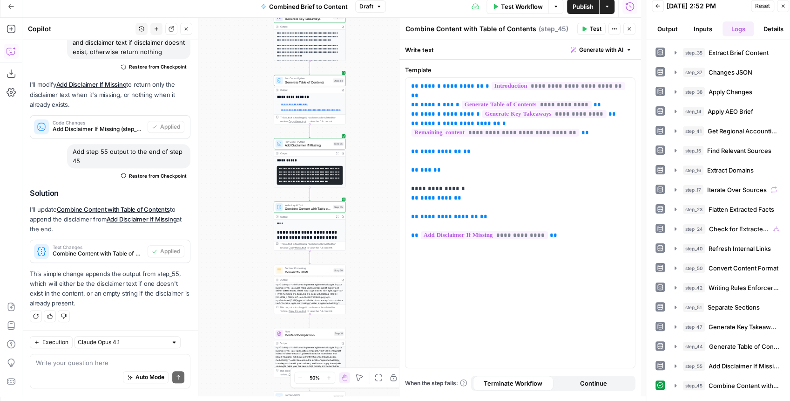
click at [628, 31] on icon "button" at bounding box center [630, 29] width 6 height 6
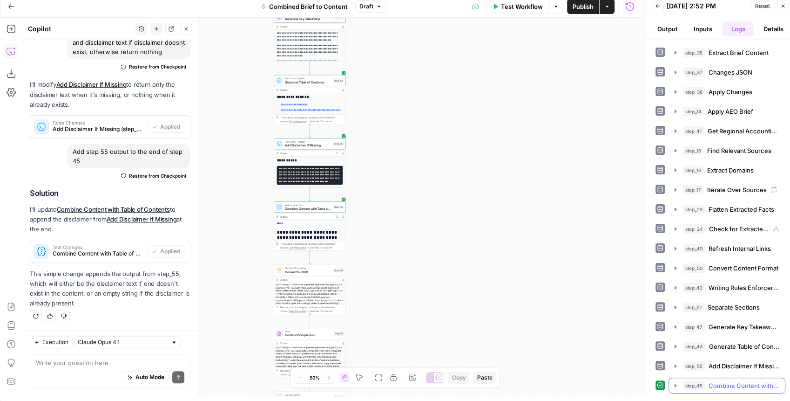
click at [675, 383] on icon "button" at bounding box center [676, 384] width 2 height 3
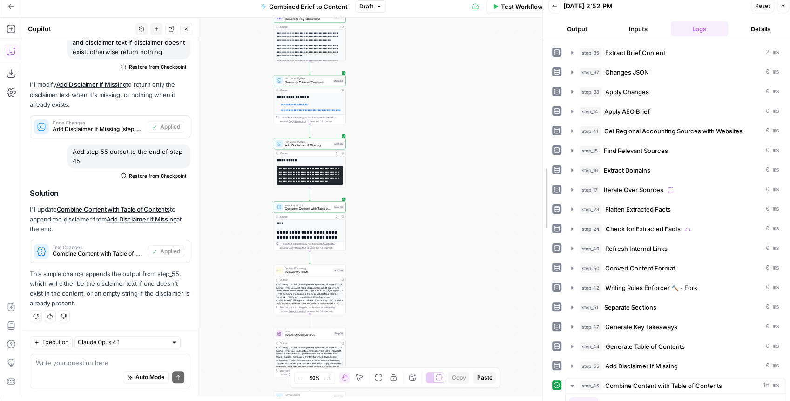
drag, startPoint x: 646, startPoint y: 207, endPoint x: 554, endPoint y: 254, distance: 103.9
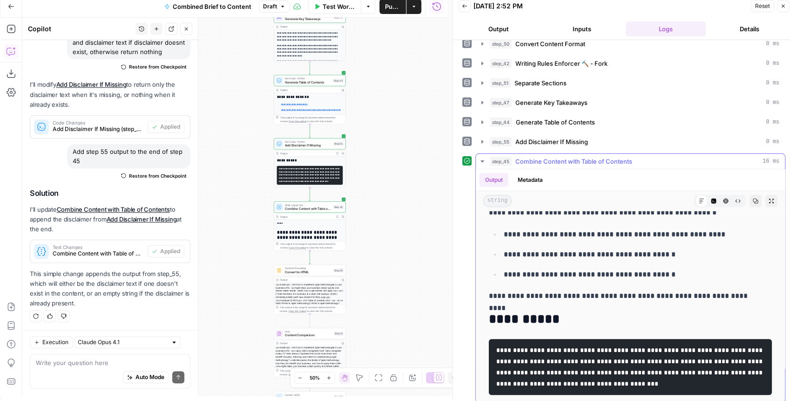
scroll to position [5014, 0]
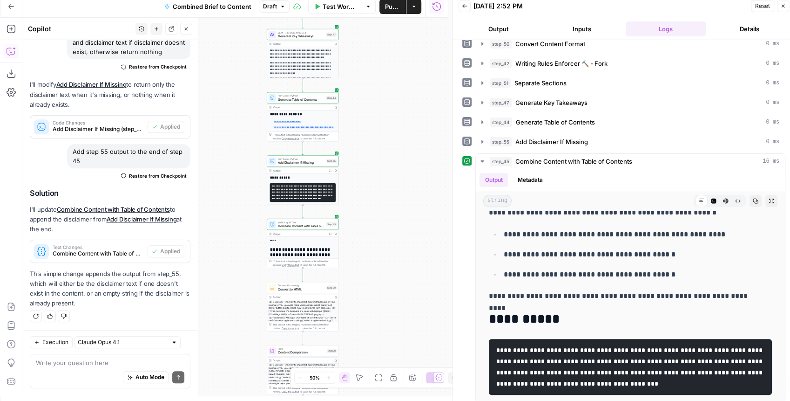
drag, startPoint x: 391, startPoint y: 115, endPoint x: 384, endPoint y: 131, distance: 18.3
click at [384, 131] on div "true false false true false true Workflow Set Inputs Inputs LLM · GPT-4.1 Extra…" at bounding box center [235, 207] width 426 height 378
click at [302, 163] on span "Add Disclaimer If Missing" at bounding box center [300, 163] width 47 height 5
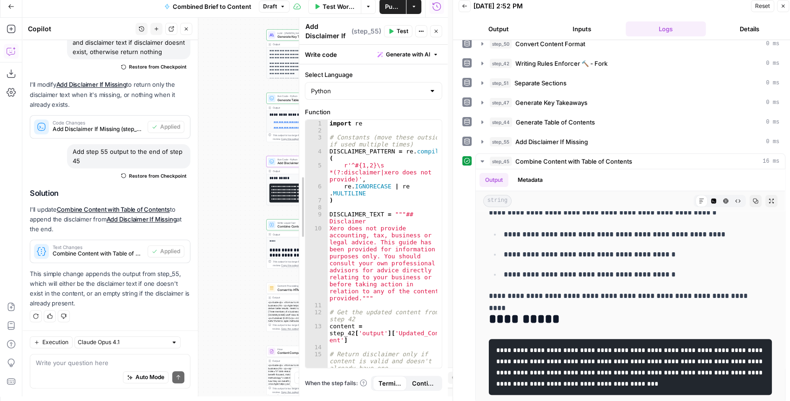
drag, startPoint x: 208, startPoint y: 168, endPoint x: 361, endPoint y: 173, distance: 153.8
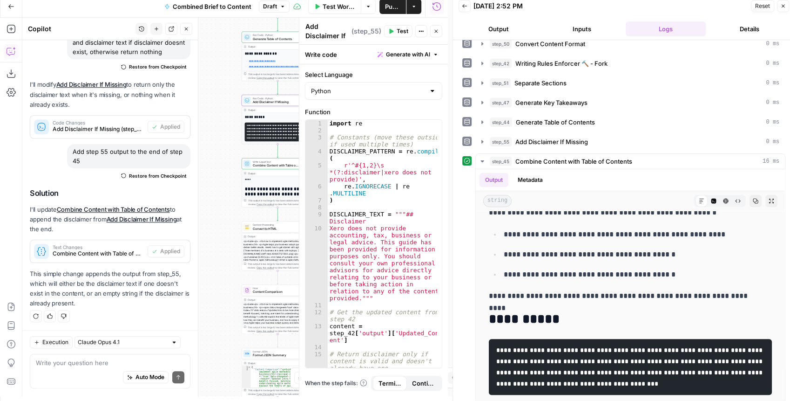
drag, startPoint x: 247, startPoint y: 213, endPoint x: 217, endPoint y: 139, distance: 80.3
click at [217, 140] on div "true false false true false true Workflow Set Inputs Inputs LLM · GPT-4.1 Extra…" at bounding box center [235, 207] width 426 height 378
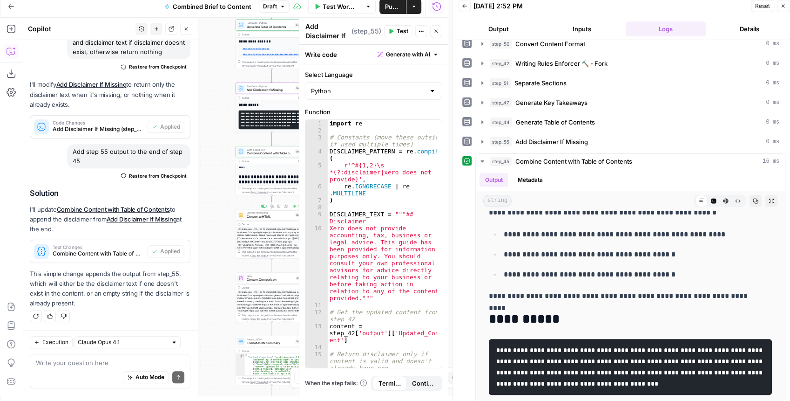
drag, startPoint x: 238, startPoint y: 207, endPoint x: 215, endPoint y: 203, distance: 22.7
click at [215, 203] on div "true false false true false true Workflow Set Inputs Inputs LLM · GPT-4.1 Extra…" at bounding box center [235, 207] width 426 height 378
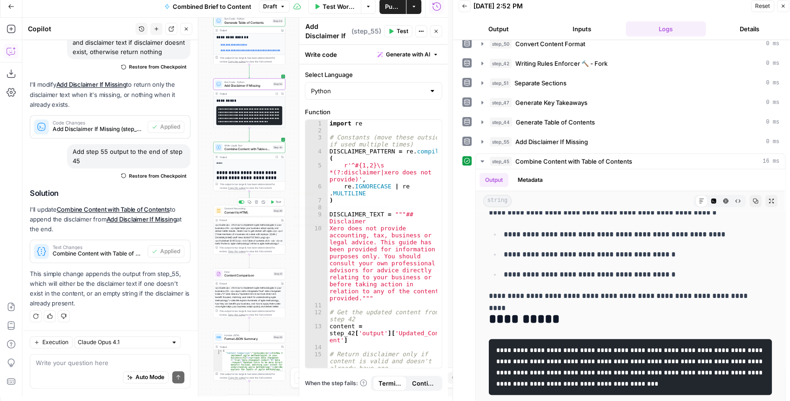
click at [273, 204] on button "Test" at bounding box center [276, 202] width 14 height 6
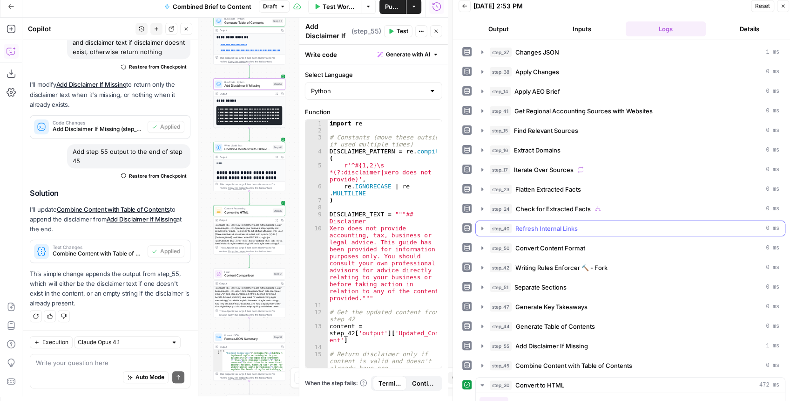
scroll to position [132, 0]
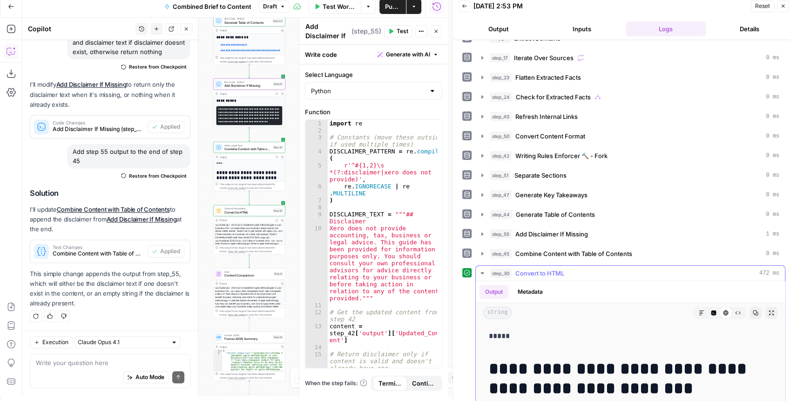
click at [769, 310] on icon "button" at bounding box center [772, 313] width 6 height 6
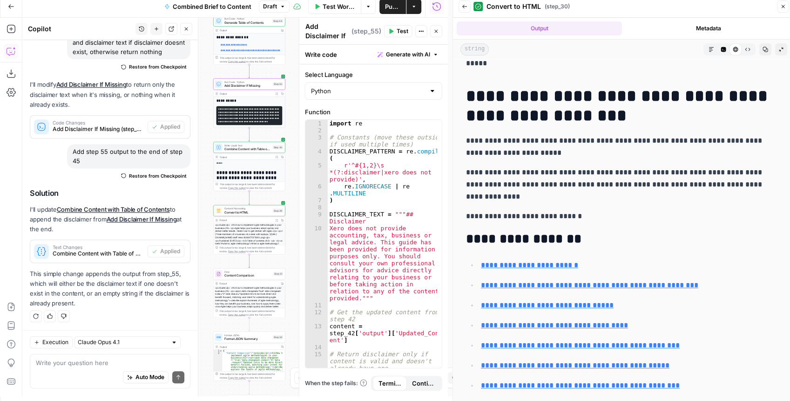
scroll to position [0, 0]
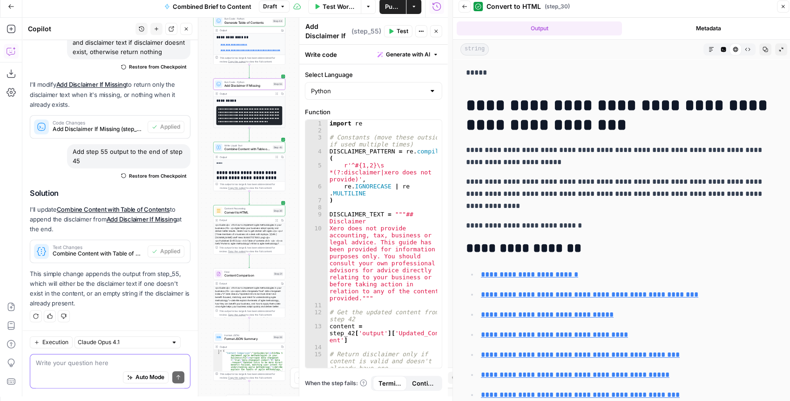
click at [100, 366] on textarea at bounding box center [110, 362] width 149 height 9
type textarea "Why is the disclaimer text in a black box?"
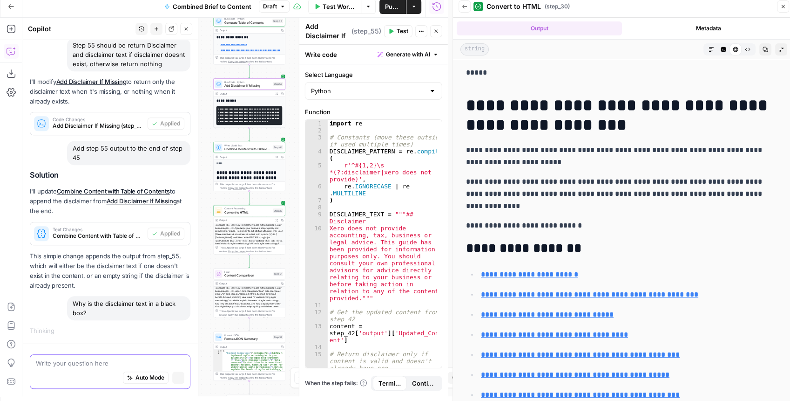
scroll to position [466, 0]
click at [256, 87] on span "Add Disclaimer If Missing" at bounding box center [247, 85] width 47 height 5
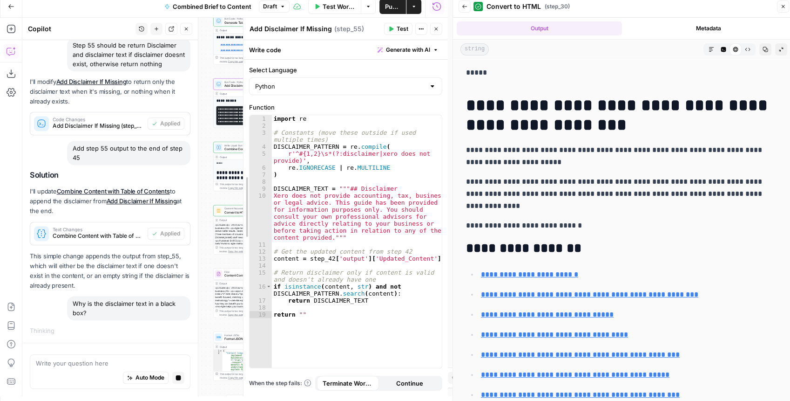
drag, startPoint x: 304, startPoint y: 211, endPoint x: 246, endPoint y: 210, distance: 57.8
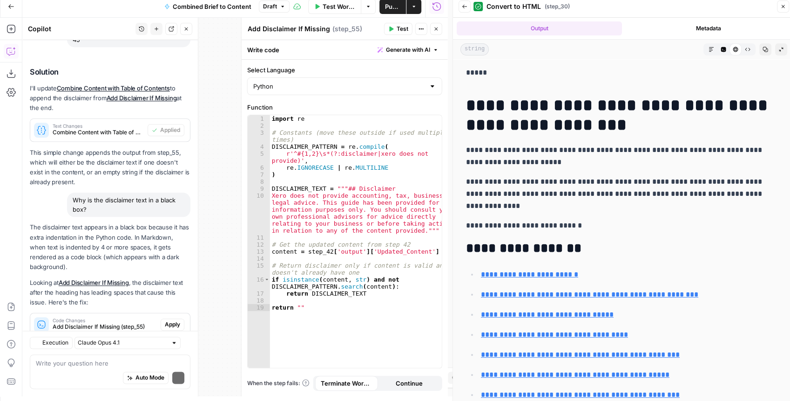
scroll to position [705, 0]
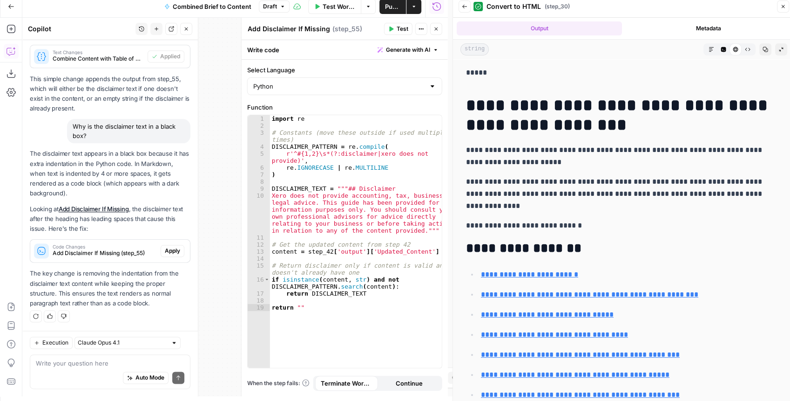
click at [165, 251] on span "Apply" at bounding box center [172, 250] width 15 height 8
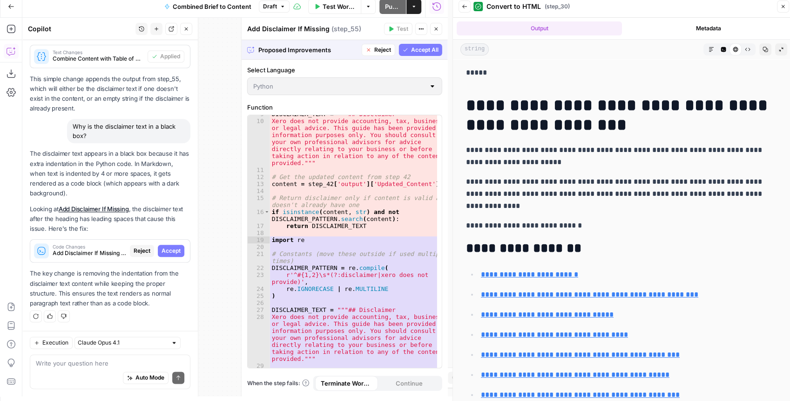
scroll to position [93, 0]
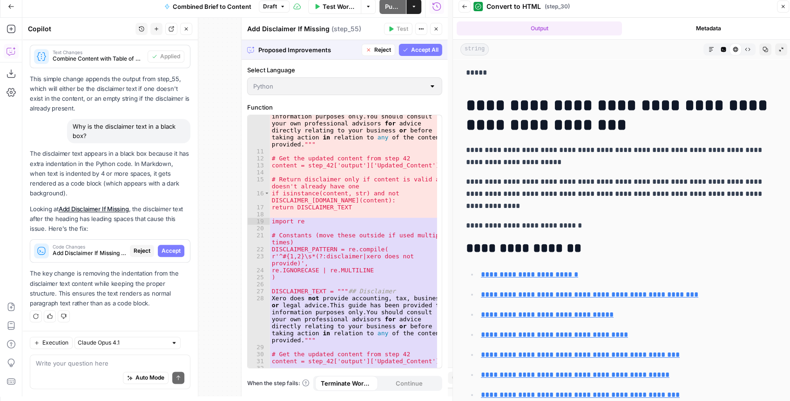
click at [416, 50] on span "Accept All" at bounding box center [424, 50] width 27 height 8
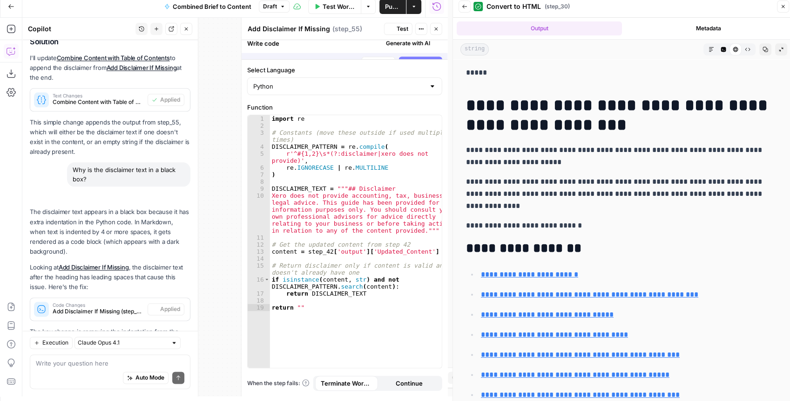
scroll to position [720, 0]
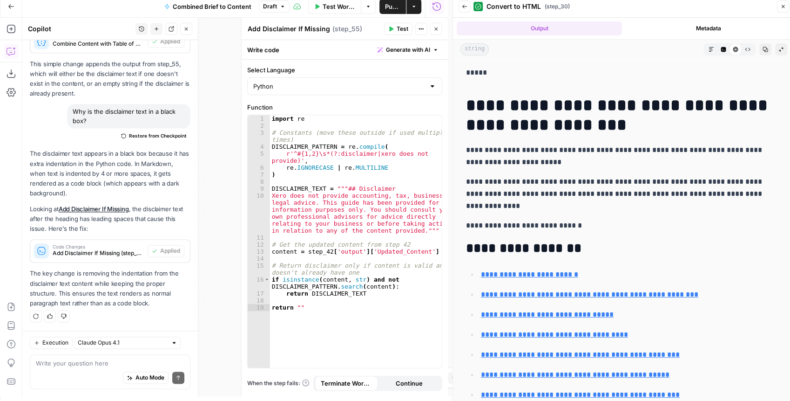
click at [441, 31] on button "Close" at bounding box center [436, 29] width 12 height 12
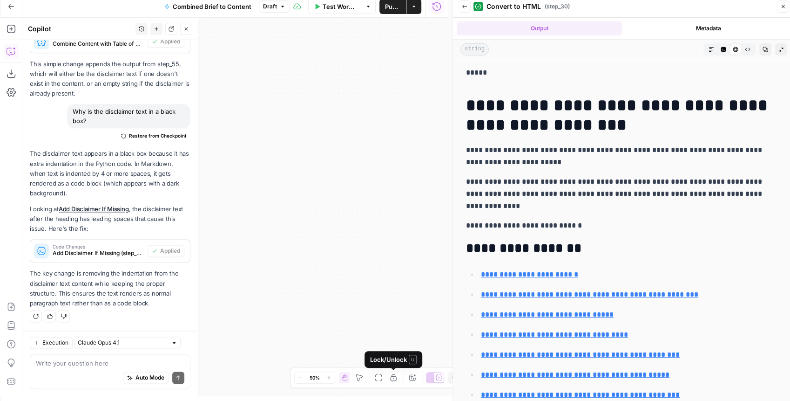
click at [379, 378] on icon "button" at bounding box center [378, 376] width 7 height 7
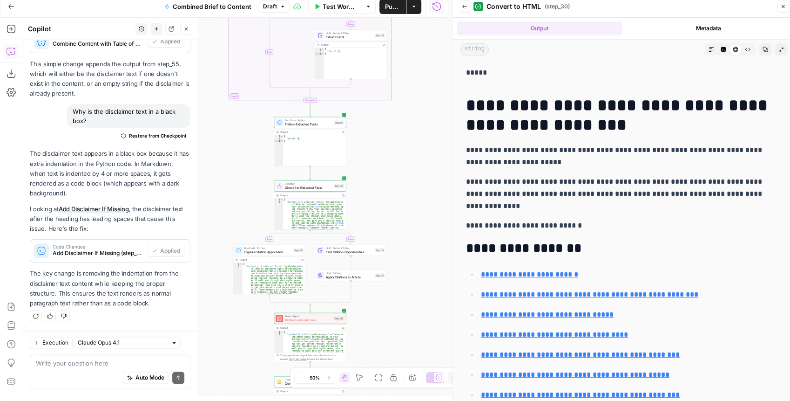
drag, startPoint x: 307, startPoint y: 218, endPoint x: 405, endPoint y: 150, distance: 119.5
click at [402, 153] on div "true false false true false true Workflow Set Inputs Inputs LLM · GPT-4.1 Extra…" at bounding box center [235, 207] width 426 height 378
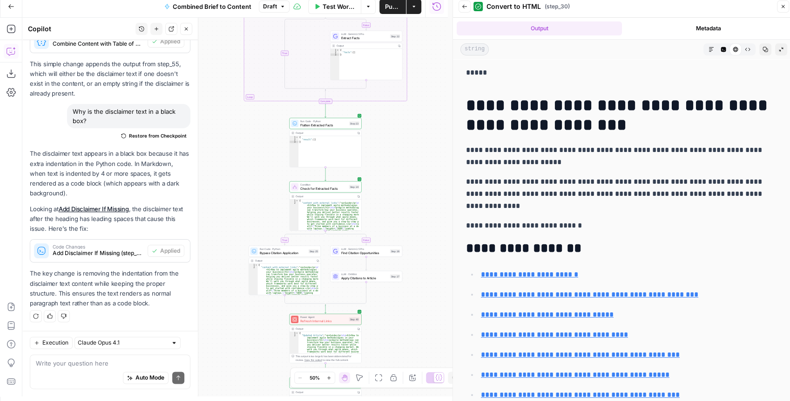
drag, startPoint x: 406, startPoint y: 192, endPoint x: 395, endPoint y: 223, distance: 32.4
click at [395, 223] on div "true false false true false true Workflow Set Inputs Inputs LLM · GPT-4.1 Extra…" at bounding box center [235, 207] width 426 height 378
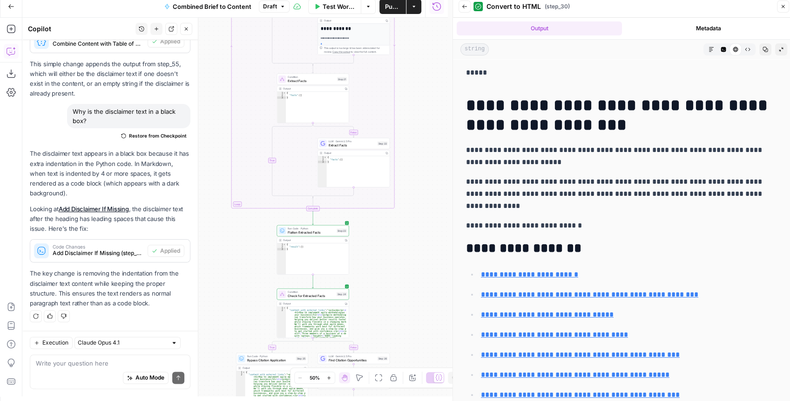
drag, startPoint x: 394, startPoint y: 182, endPoint x: 399, endPoint y: 125, distance: 57.6
click at [399, 125] on div "true false false true false true Workflow Set Inputs Inputs LLM · GPT-4.1 Extra…" at bounding box center [235, 207] width 426 height 378
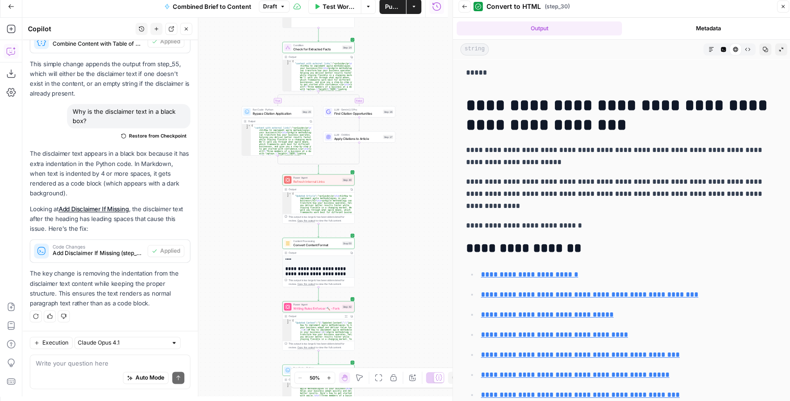
drag, startPoint x: 402, startPoint y: 254, endPoint x: 398, endPoint y: 182, distance: 72.8
click at [398, 183] on div "true false false true false true Workflow Set Inputs Inputs LLM · GPT-4.1 Extra…" at bounding box center [235, 207] width 426 height 378
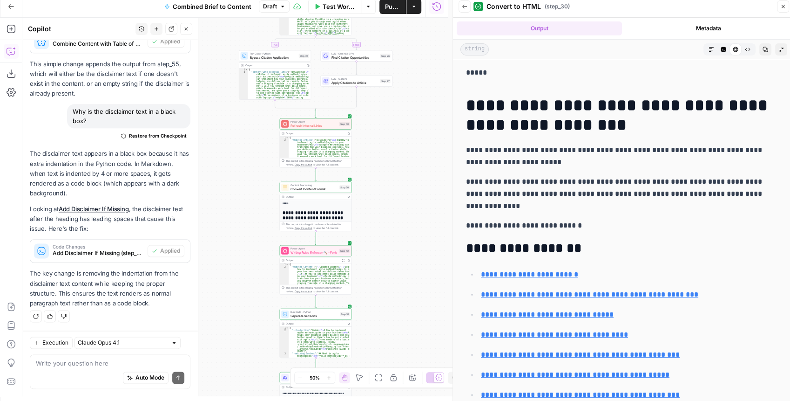
drag, startPoint x: 388, startPoint y: 236, endPoint x: 384, endPoint y: 161, distance: 75.1
click at [384, 165] on div "true false false true false true Workflow Set Inputs Inputs LLM · GPT-4.1 Extra…" at bounding box center [235, 207] width 426 height 378
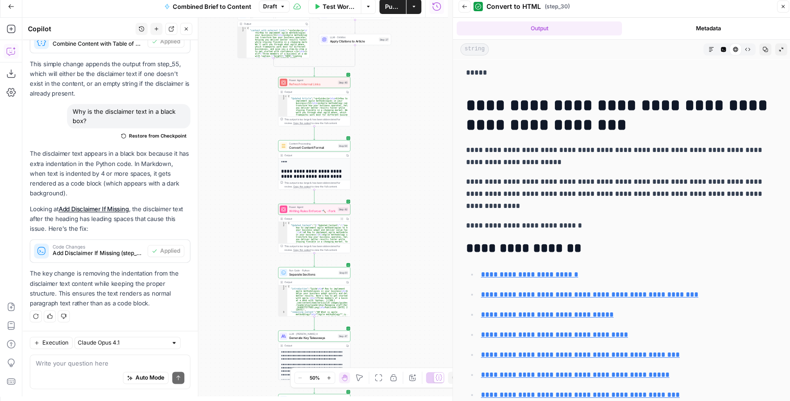
drag, startPoint x: 388, startPoint y: 175, endPoint x: 390, endPoint y: 152, distance: 22.9
click at [390, 153] on div "true false false true false true Workflow Set Inputs Inputs LLM · GPT-4.1 Extra…" at bounding box center [235, 207] width 426 height 378
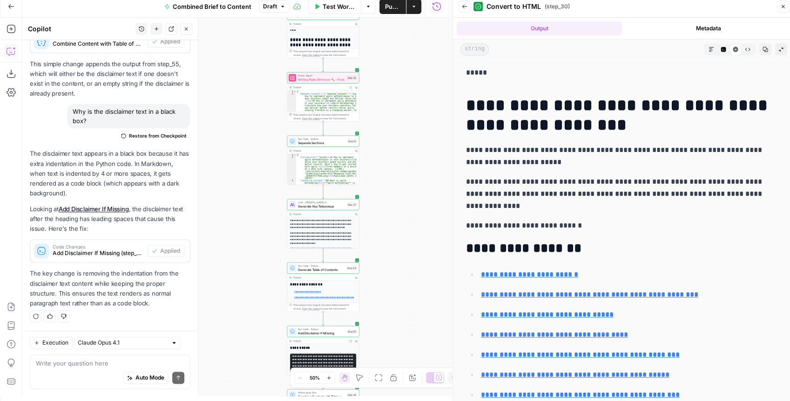
drag, startPoint x: 382, startPoint y: 208, endPoint x: 381, endPoint y: 174, distance: 34.5
click at [381, 174] on div "true false false true false true Workflow Set Inputs Inputs LLM · GPT-4.1 Extra…" at bounding box center [235, 207] width 426 height 378
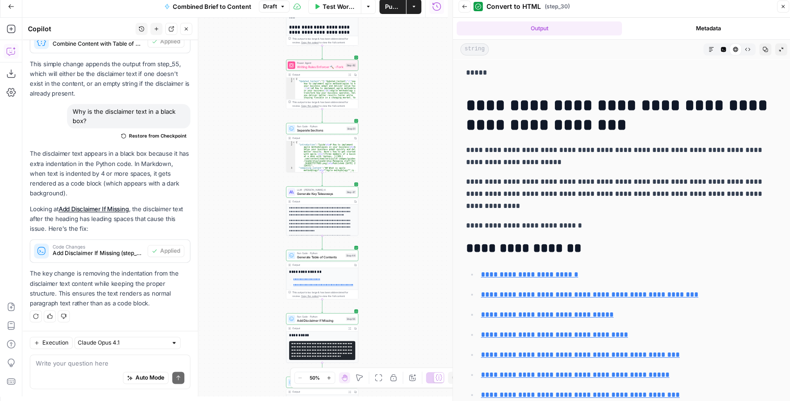
drag, startPoint x: 390, startPoint y: 227, endPoint x: 381, endPoint y: 153, distance: 74.1
click at [381, 154] on div "true false false true false true Workflow Set Inputs Inputs LLM · GPT-4.1 Extra…" at bounding box center [235, 207] width 426 height 378
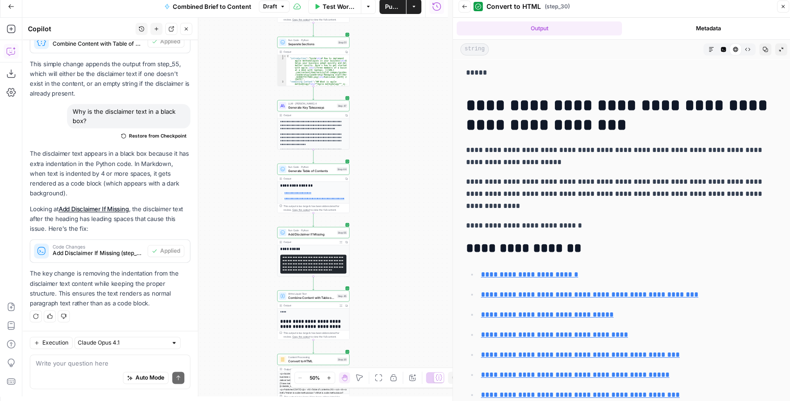
drag, startPoint x: 388, startPoint y: 236, endPoint x: 387, endPoint y: 184, distance: 51.2
click at [387, 187] on div "true false false true false true Workflow Set Inputs Inputs LLM · GPT-4.1 Extra…" at bounding box center [235, 207] width 426 height 378
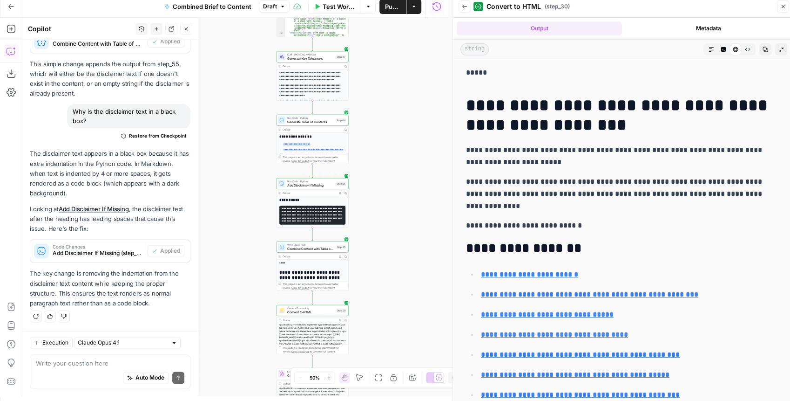
click at [340, 174] on span "Test" at bounding box center [342, 175] width 6 height 4
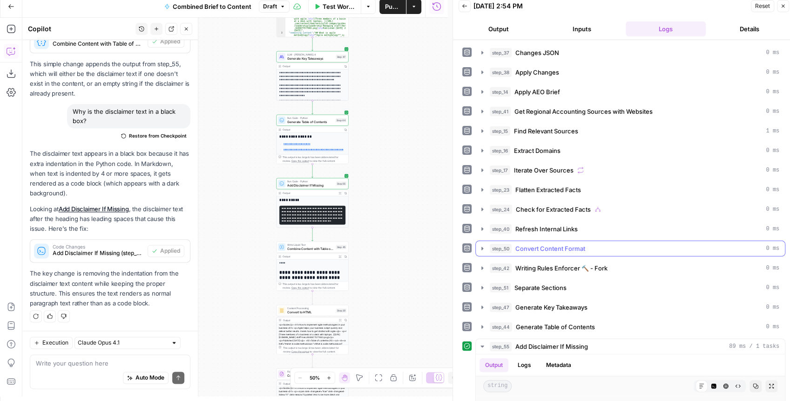
scroll to position [133, 0]
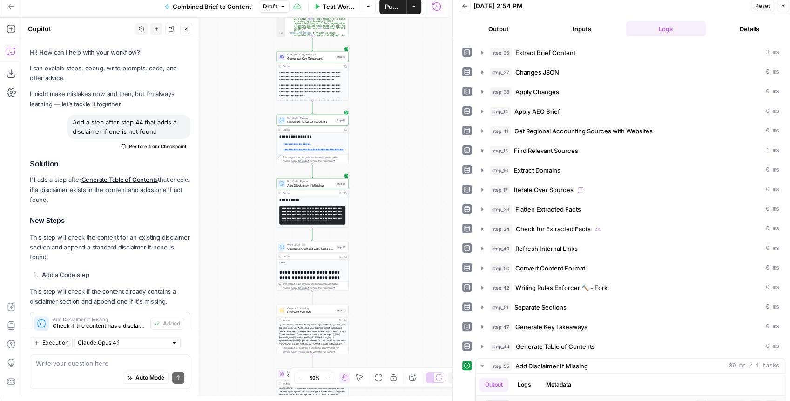
scroll to position [133, 0]
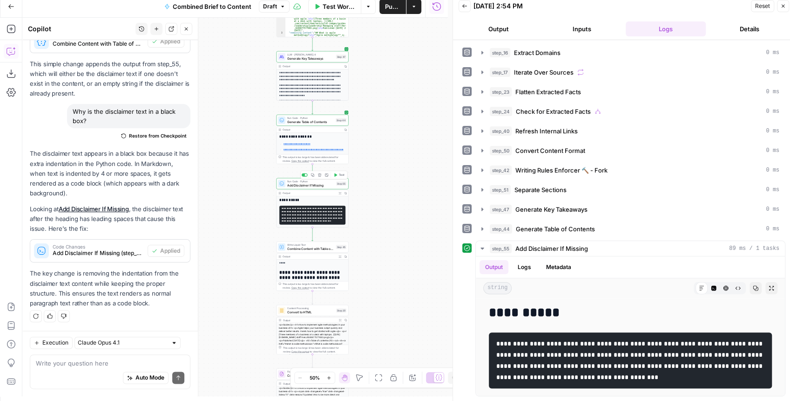
click at [312, 184] on span "Add Disclaimer If Missing" at bounding box center [310, 185] width 47 height 5
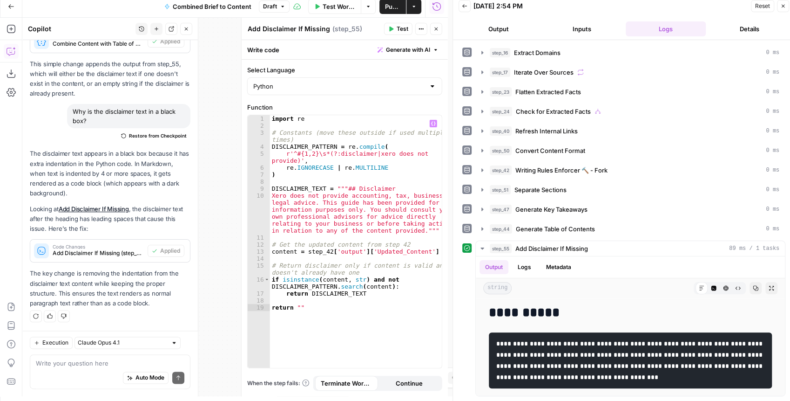
click at [272, 195] on div "import re # Constants (move these outside if used multiple times) DISCLAIMER_PA…" at bounding box center [356, 248] width 172 height 267
type textarea "**********"
click at [483, 244] on icon "button" at bounding box center [482, 247] width 7 height 7
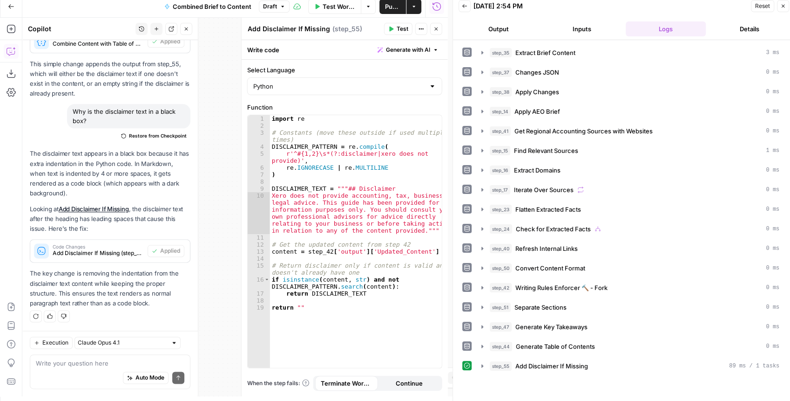
click at [438, 26] on icon "button" at bounding box center [437, 29] width 6 height 6
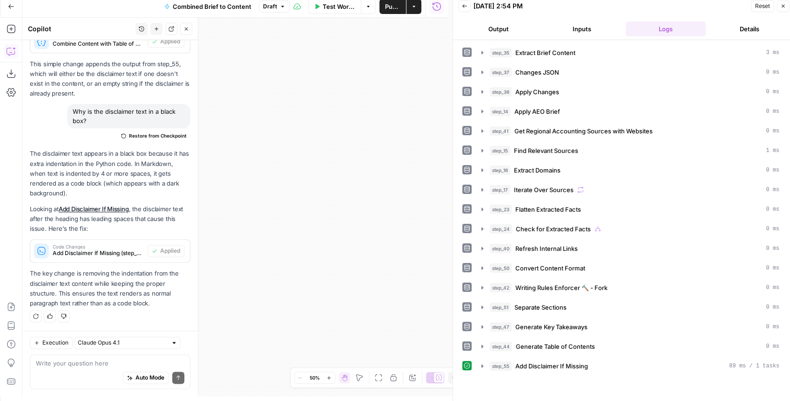
click at [383, 377] on button "Fit to View" at bounding box center [378, 377] width 11 height 11
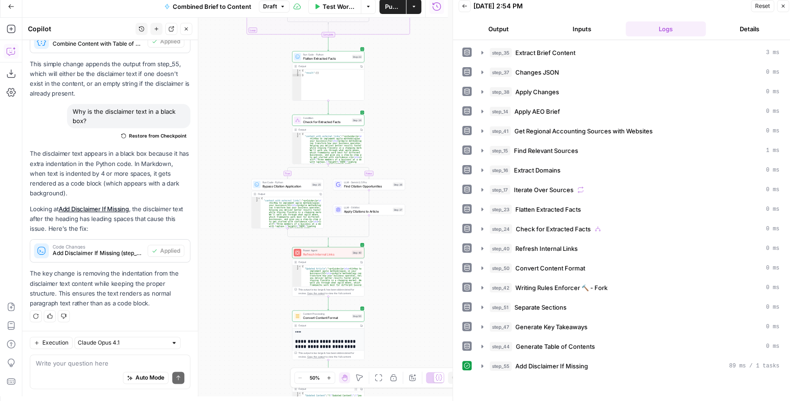
drag, startPoint x: 365, startPoint y: 280, endPoint x: 450, endPoint y: 107, distance: 193.1
click at [450, 106] on body "XeroOps New Home Browse Your Data Usage Settings Recent Grids Write Content Bri…" at bounding box center [395, 195] width 790 height 401
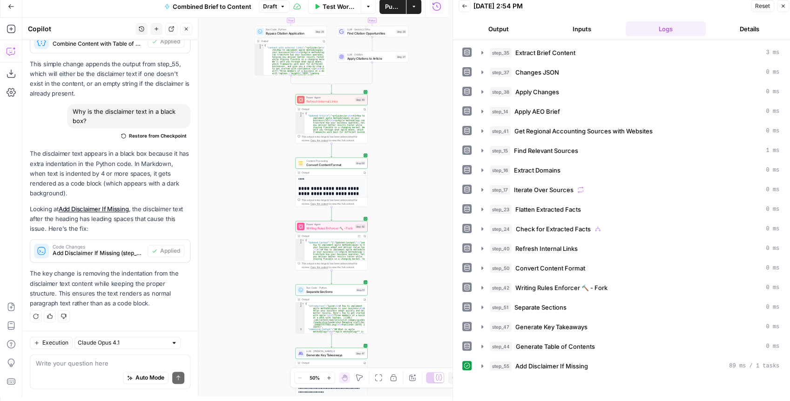
drag, startPoint x: 419, startPoint y: 171, endPoint x: 414, endPoint y: 145, distance: 27.0
click at [415, 149] on div "true false false true false true Workflow Set Inputs Inputs LLM · GPT-4.1 Extra…" at bounding box center [235, 207] width 426 height 378
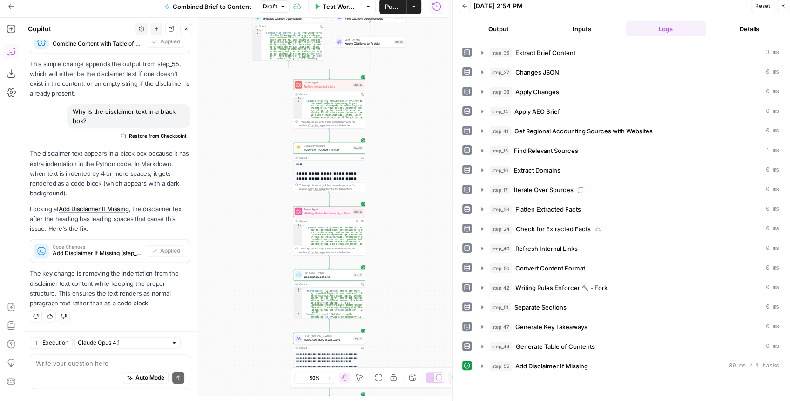
click at [393, 201] on div "true false false true false true Workflow Set Inputs Inputs LLM · GPT-4.1 Extra…" at bounding box center [235, 207] width 426 height 378
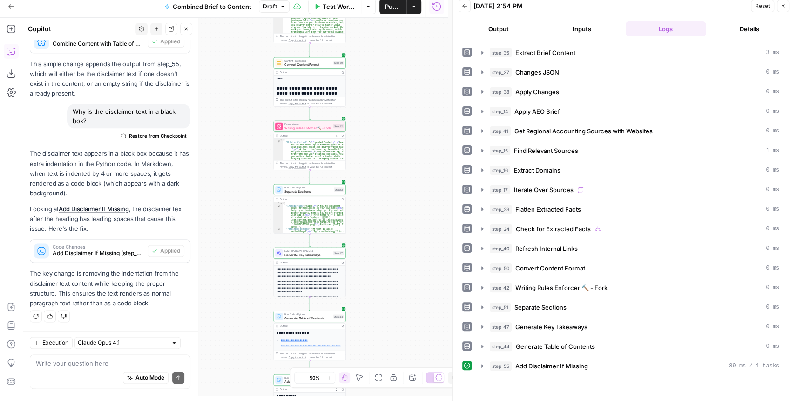
drag, startPoint x: 381, startPoint y: 249, endPoint x: 368, endPoint y: 185, distance: 65.6
click at [370, 189] on div "true false false true false true Workflow Set Inputs Inputs LLM · GPT-4.1 Extra…" at bounding box center [235, 207] width 426 height 378
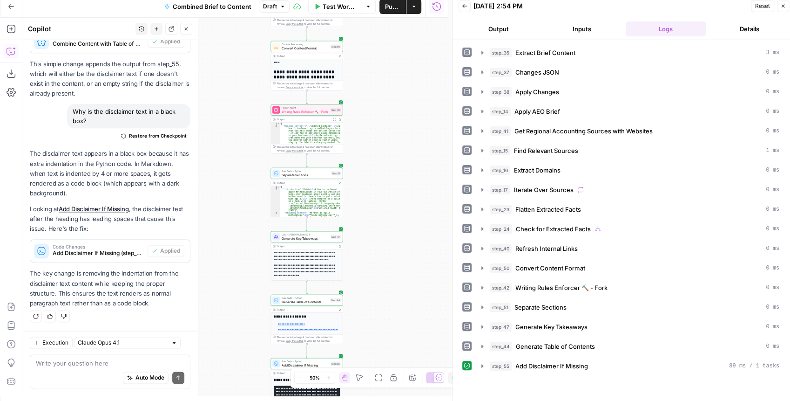
click at [361, 195] on div "true false false true false true Workflow Set Inputs Inputs LLM · GPT-4.1 Extra…" at bounding box center [235, 207] width 426 height 378
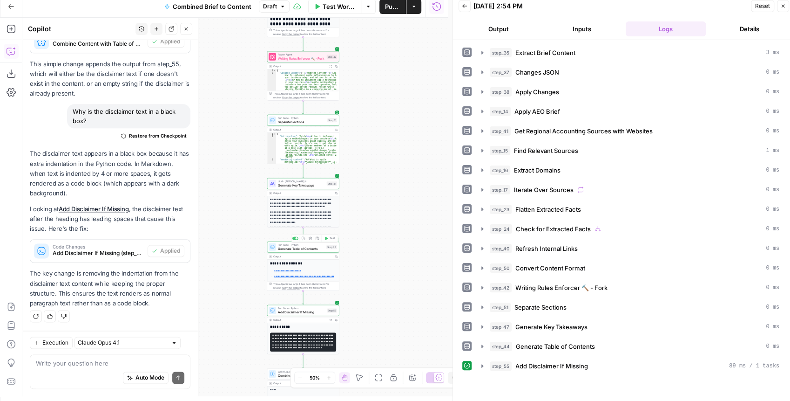
drag, startPoint x: 368, startPoint y: 272, endPoint x: 363, endPoint y: 188, distance: 83.5
click at [363, 196] on div "true false false true false true Workflow Set Inputs Inputs LLM · GPT-4.1 Extra…" at bounding box center [235, 207] width 426 height 378
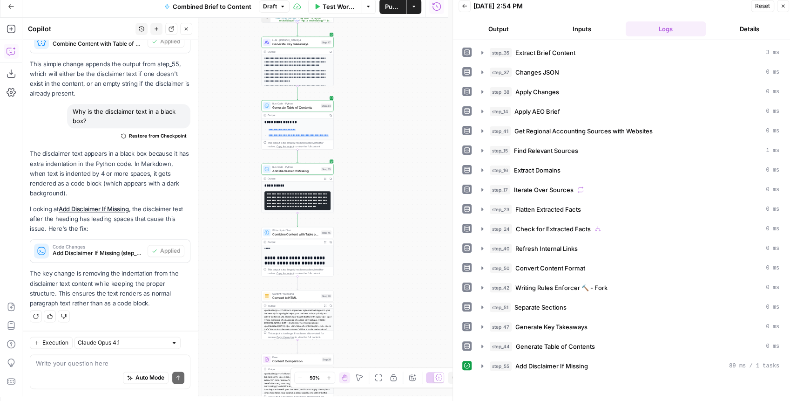
drag, startPoint x: 351, startPoint y: 287, endPoint x: 350, endPoint y: 221, distance: 65.7
click at [350, 221] on div "true false false true false true Workflow Set Inputs Inputs LLM · GPT-4.1 Extra…" at bounding box center [235, 207] width 426 height 378
click at [320, 225] on button "Test" at bounding box center [324, 223] width 14 height 6
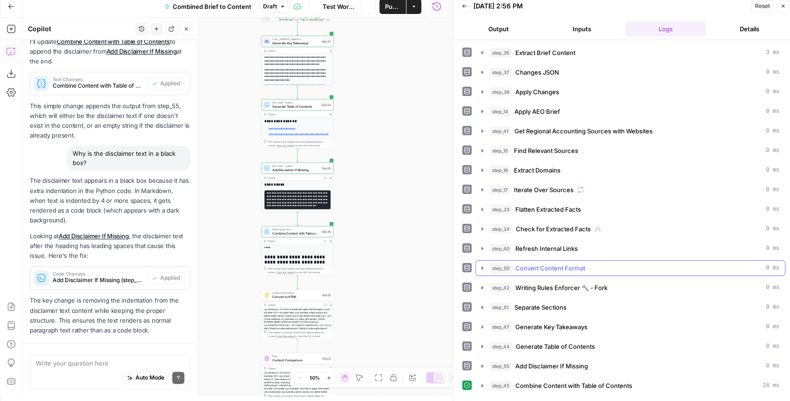
scroll to position [720, 0]
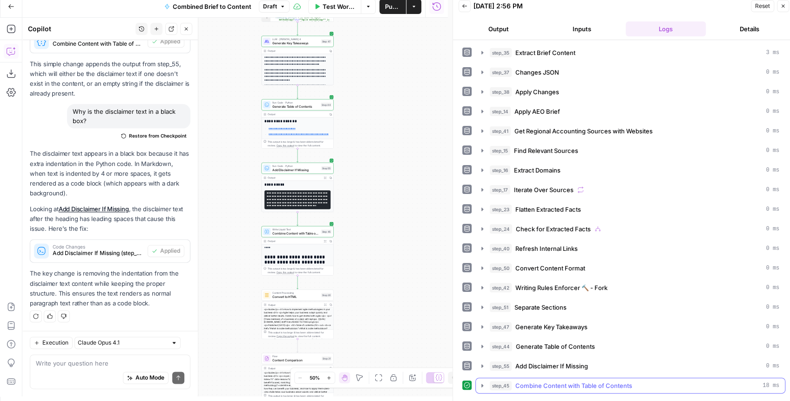
click at [482, 381] on icon "button" at bounding box center [482, 384] width 7 height 7
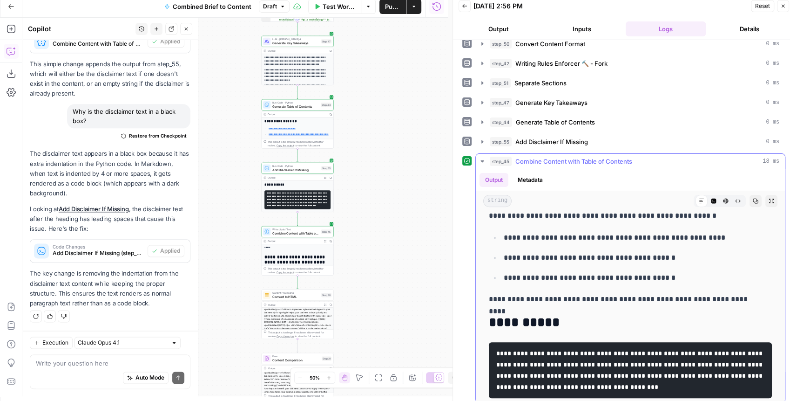
scroll to position [5014, 0]
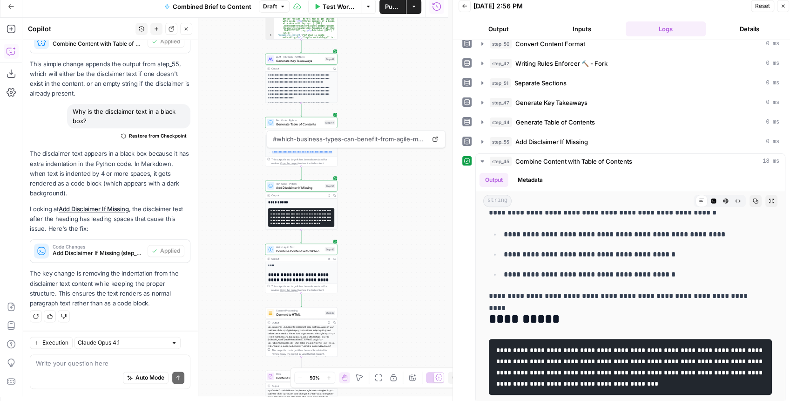
drag, startPoint x: 401, startPoint y: 68, endPoint x: 399, endPoint y: 112, distance: 43.9
click at [405, 100] on div "true false false true false true Workflow Set Inputs Inputs LLM · GPT-4.1 Extra…" at bounding box center [235, 207] width 426 height 378
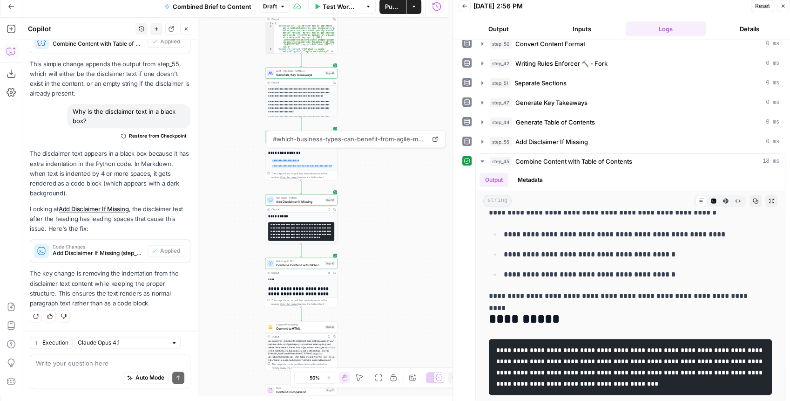
click at [100, 369] on div "Auto Mode Send" at bounding box center [110, 377] width 149 height 20
type textarea "Blackbox is"
click at [373, 101] on div "true false false true false true Workflow Set Inputs Inputs LLM · GPT-4.1 Extra…" at bounding box center [235, 207] width 426 height 378
click at [308, 137] on span "Generate Table of Contents" at bounding box center [299, 138] width 47 height 5
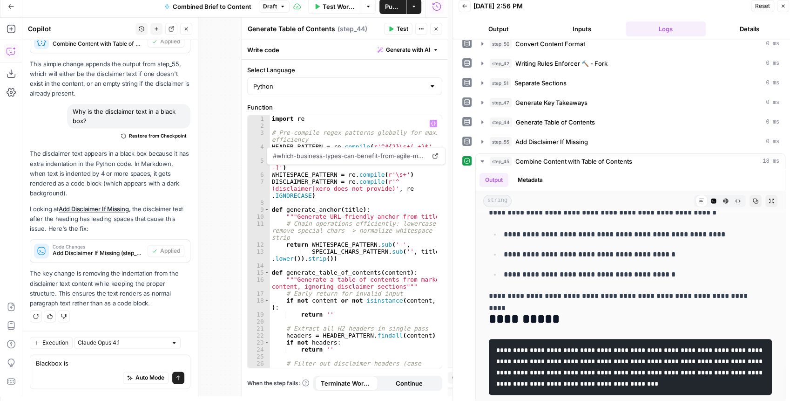
click at [370, 222] on div "import re # Pre-compile regex patterns globally for maximum efficiency HEADER_P…" at bounding box center [354, 255] width 168 height 281
type textarea "**********"
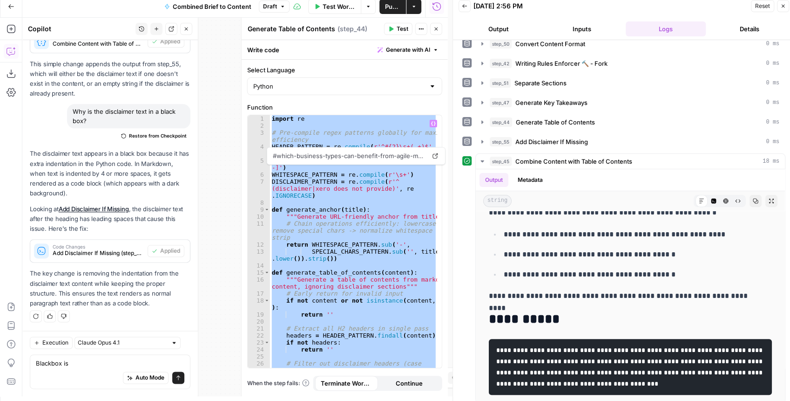
click at [434, 30] on icon "button" at bounding box center [437, 29] width 6 height 6
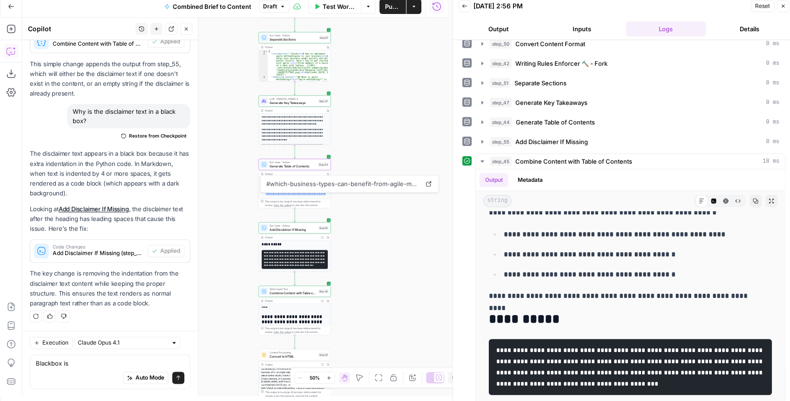
drag, startPoint x: 353, startPoint y: 102, endPoint x: 342, endPoint y: 121, distance: 22.3
click at [346, 121] on div "true false false true false true Workflow Set Inputs Inputs LLM · GPT-4.1 Extra…" at bounding box center [235, 207] width 426 height 378
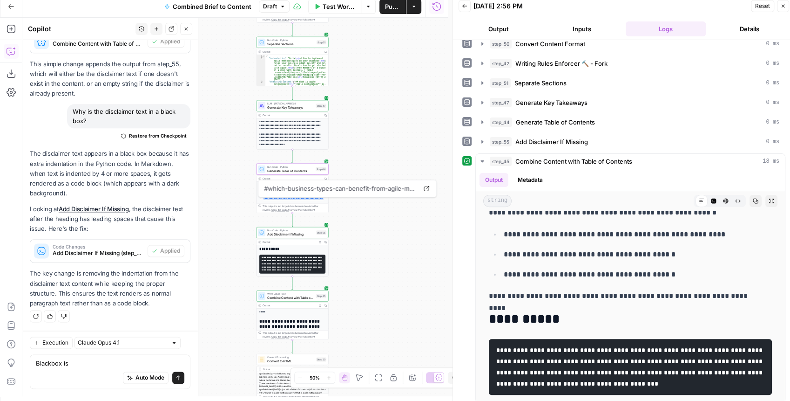
click at [293, 107] on span "Generate Key Takeaways" at bounding box center [290, 107] width 47 height 5
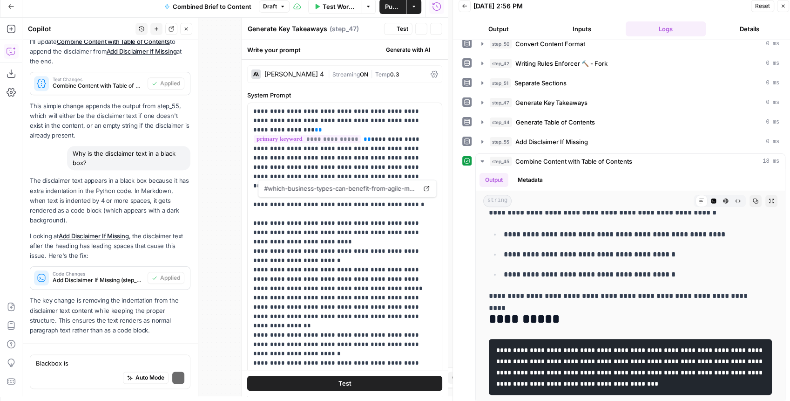
scroll to position [720, 0]
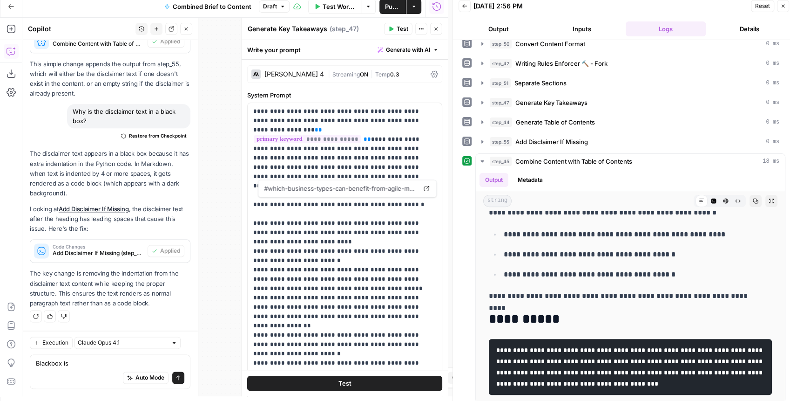
click at [438, 31] on icon "button" at bounding box center [437, 29] width 6 height 6
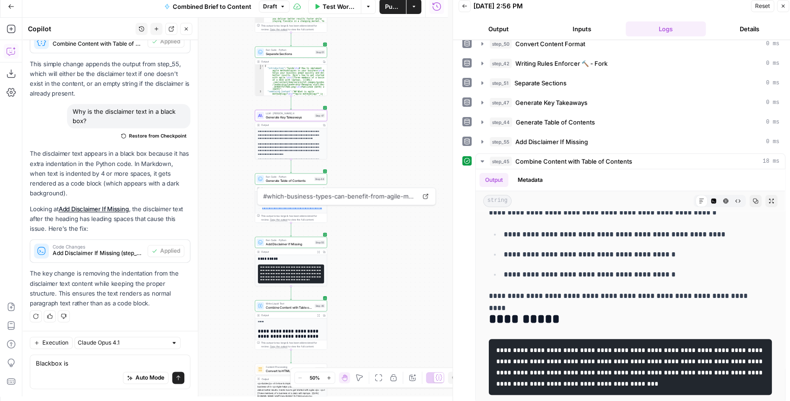
drag, startPoint x: 371, startPoint y: 81, endPoint x: 363, endPoint y: 137, distance: 56.4
click at [365, 134] on div "true false false true false true Workflow Set Inputs Inputs LLM · GPT-4.1 Extra…" at bounding box center [235, 207] width 426 height 378
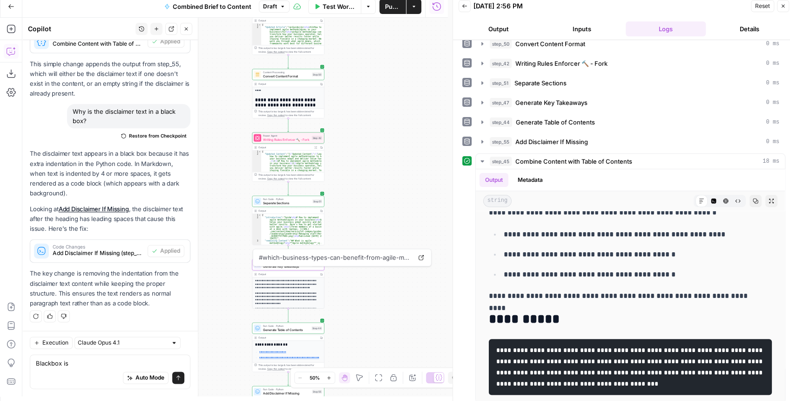
drag, startPoint x: 355, startPoint y: 76, endPoint x: 357, endPoint y: 172, distance: 95.5
click at [357, 172] on div "true false false true false true Workflow Set Inputs Inputs LLM · GPT-4.1 Extra…" at bounding box center [235, 207] width 426 height 378
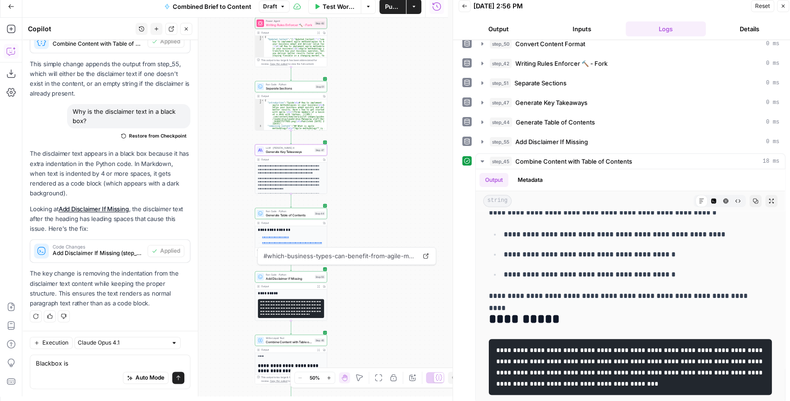
drag, startPoint x: 352, startPoint y: 166, endPoint x: 359, endPoint y: 80, distance: 86.4
click at [355, 46] on div "true false false true false true Workflow Set Inputs Inputs LLM · GPT-4.1 Extra…" at bounding box center [235, 207] width 426 height 378
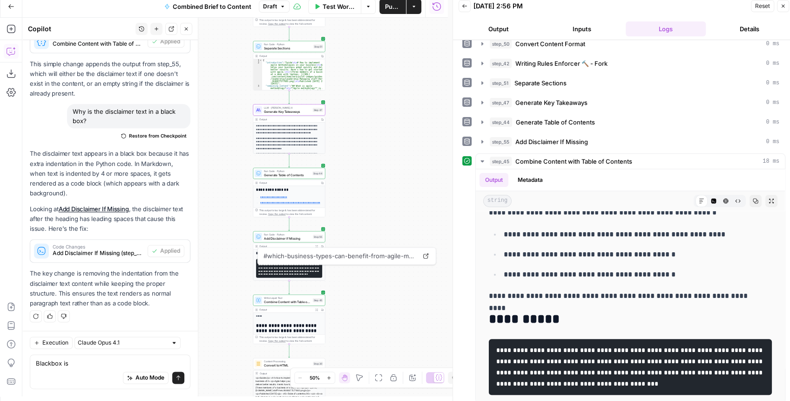
drag, startPoint x: 367, startPoint y: 140, endPoint x: 366, endPoint y: 97, distance: 42.4
click at [366, 75] on div "true false false true false true Workflow Set Inputs Inputs LLM · GPT-4.1 Extra…" at bounding box center [235, 207] width 426 height 378
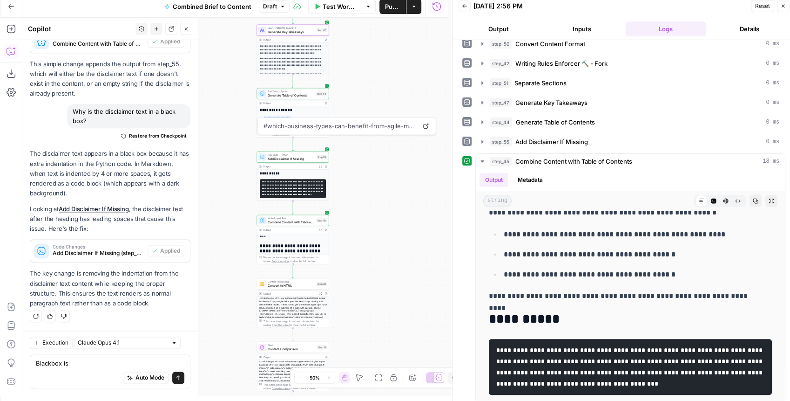
drag, startPoint x: 377, startPoint y: 144, endPoint x: 378, endPoint y: 83, distance: 61.5
click at [378, 84] on div "true false false true false true Workflow Set Inputs Inputs LLM · GPT-4.1 Extra…" at bounding box center [235, 207] width 426 height 378
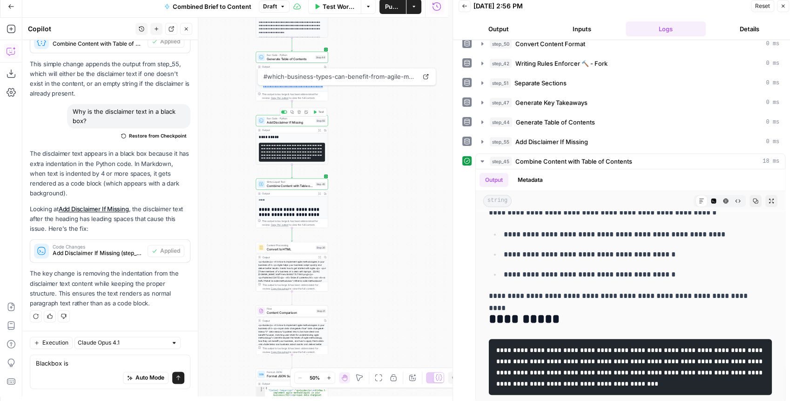
click at [305, 122] on span "Add Disclaimer If Missing" at bounding box center [290, 122] width 47 height 5
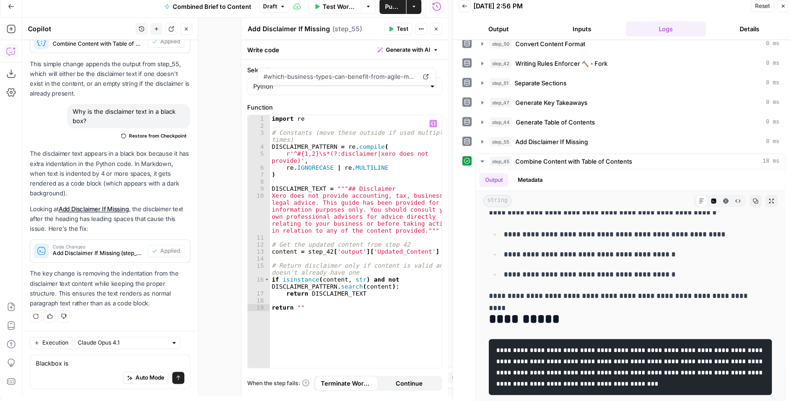
click at [352, 140] on div "import re # Constants (move these outside if used multiple times) DISCLAIMER_PA…" at bounding box center [356, 248] width 172 height 267
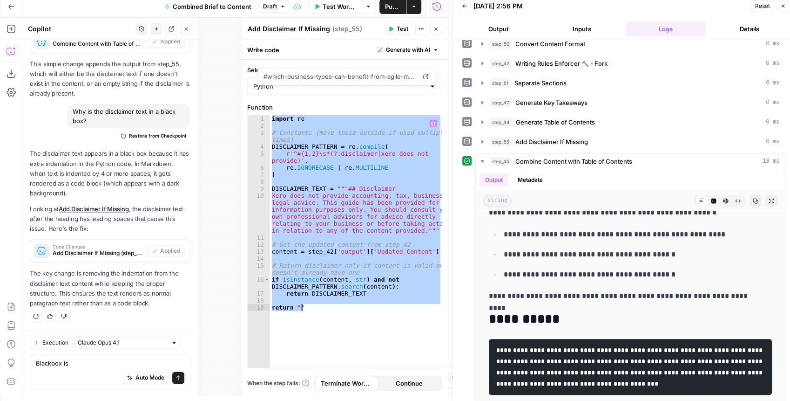
click at [319, 151] on div "import re # Constants (move these outside if used multiple times) DISCLAIMER_PA…" at bounding box center [356, 241] width 172 height 252
paste textarea
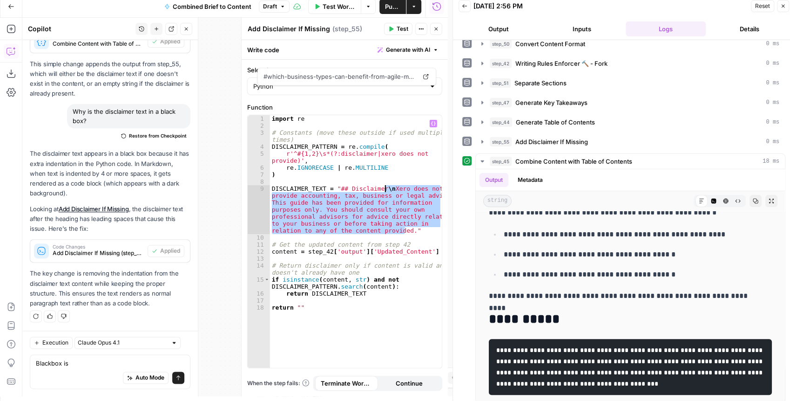
drag, startPoint x: 404, startPoint y: 229, endPoint x: 386, endPoint y: 190, distance: 43.3
click at [386, 190] on div "import re # Constants (move these outside if used multiple times) DISCLAIMER_PA…" at bounding box center [356, 248] width 172 height 267
type textarea "**********"
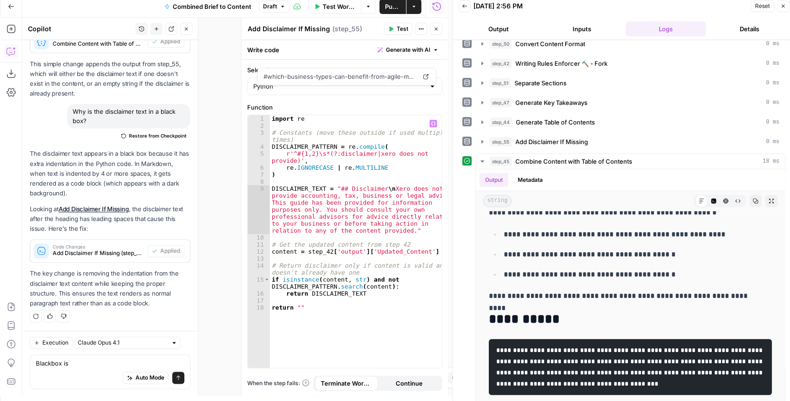
click at [387, 31] on button "Test" at bounding box center [398, 29] width 28 height 12
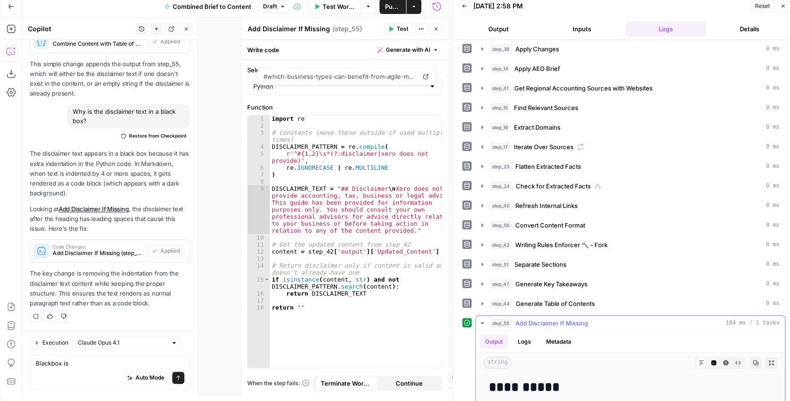
scroll to position [103, 0]
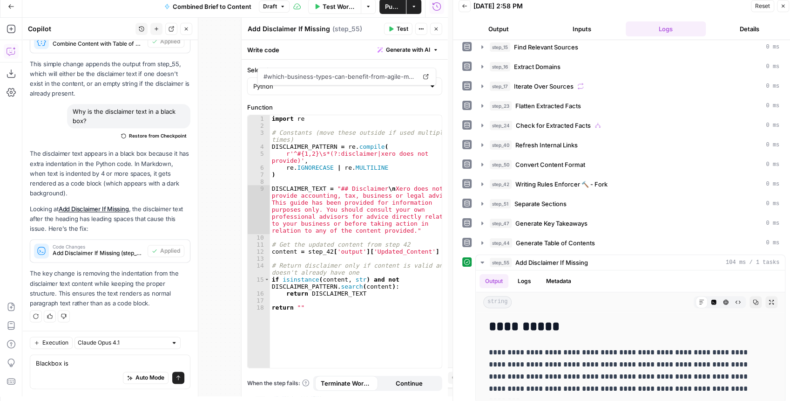
click at [438, 31] on icon "button" at bounding box center [437, 29] width 6 height 6
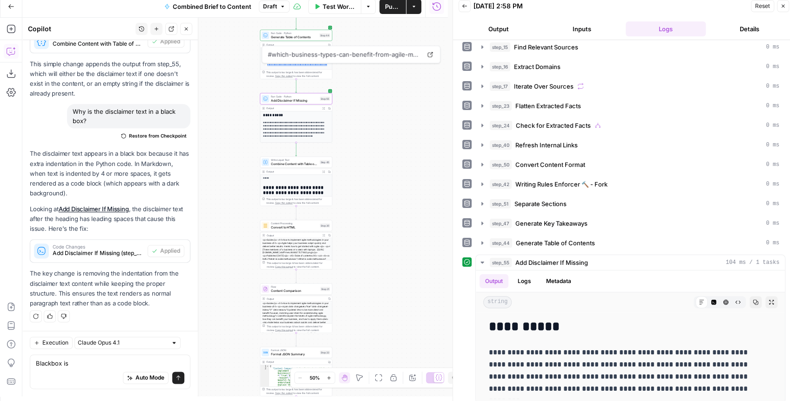
drag, startPoint x: 391, startPoint y: 189, endPoint x: 395, endPoint y: 146, distance: 43.0
click at [399, 159] on div "true false false true false true Workflow Set Inputs Inputs LLM · GPT-4.1 Extra…" at bounding box center [235, 207] width 426 height 378
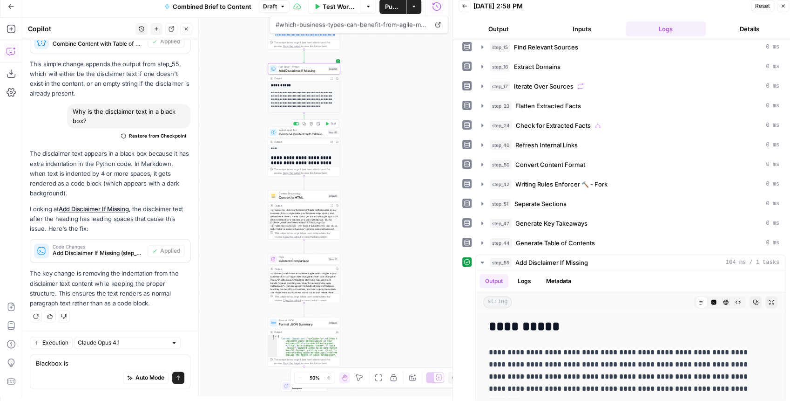
click at [327, 126] on button "Test" at bounding box center [331, 124] width 14 height 6
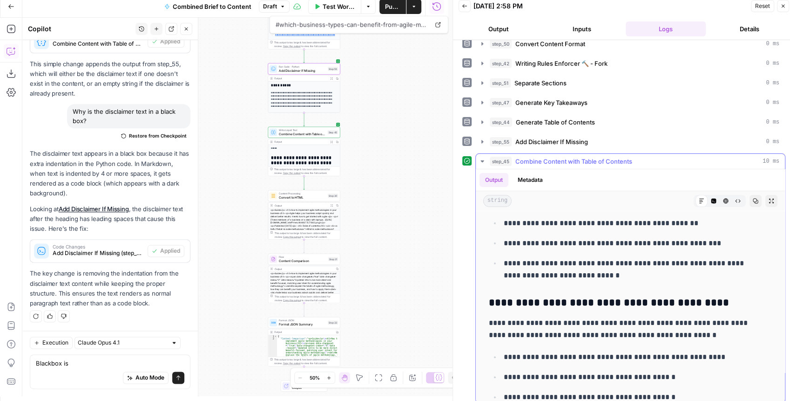
scroll to position [4984, 0]
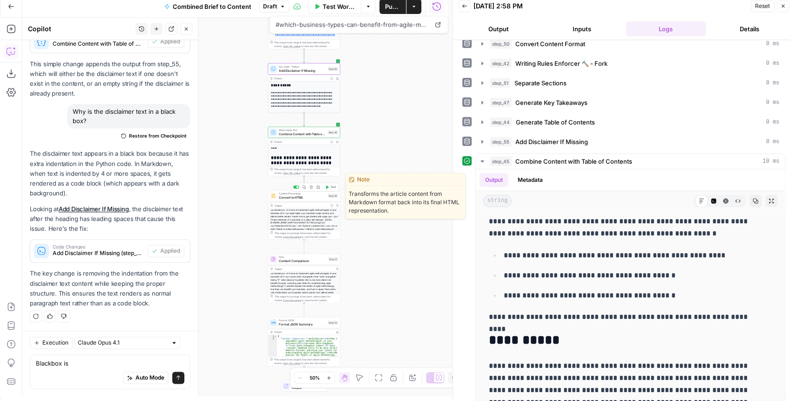
click at [328, 185] on icon "button" at bounding box center [328, 187] width 4 height 4
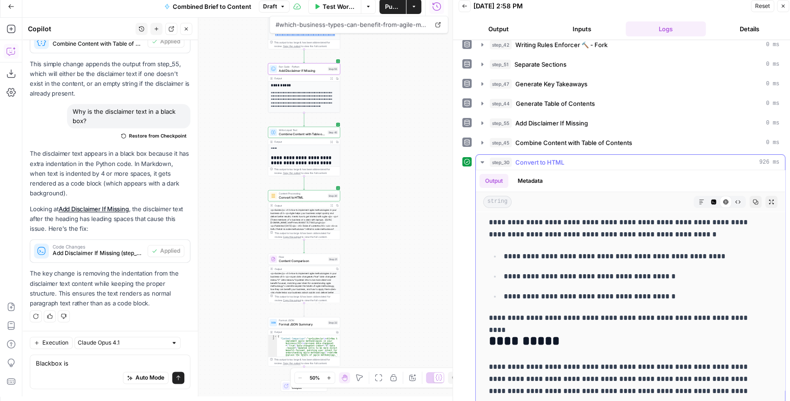
scroll to position [243, 0]
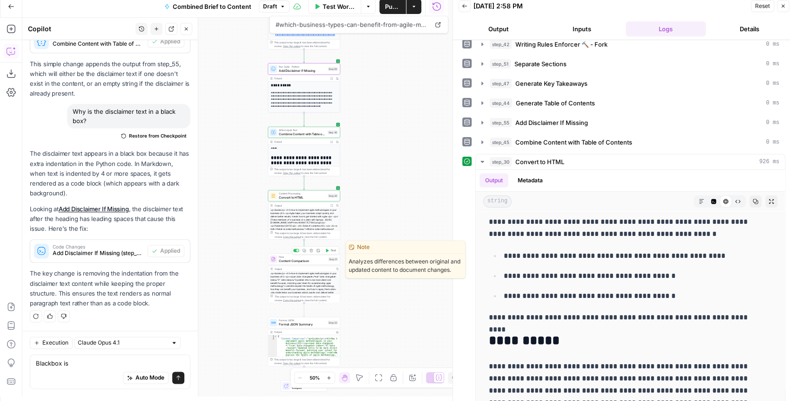
click at [329, 251] on button "Test" at bounding box center [331, 250] width 14 height 6
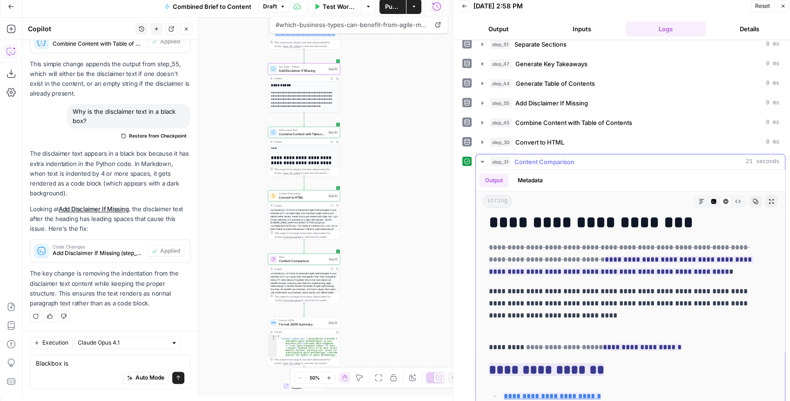
scroll to position [93, 0]
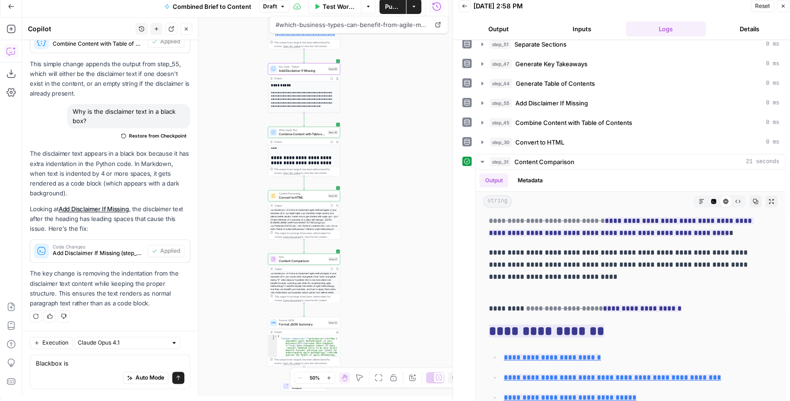
click at [389, 6] on span "Publish" at bounding box center [392, 6] width 15 height 9
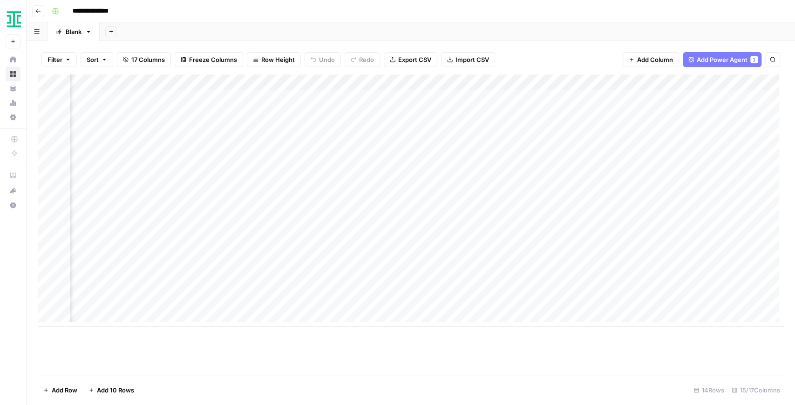
scroll to position [0, 478]
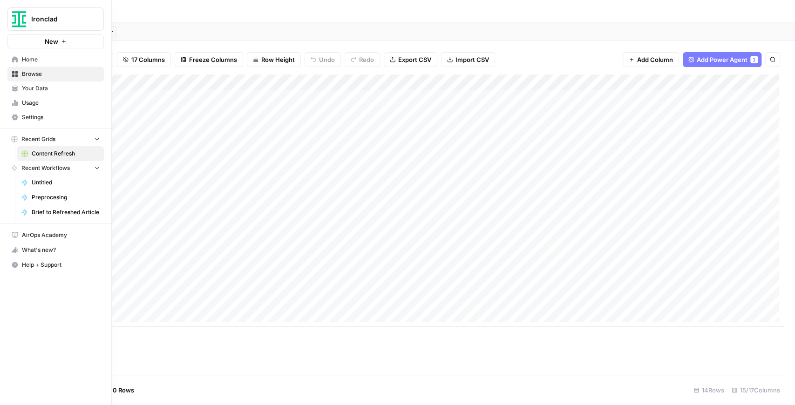
click at [20, 86] on link "Your Data" at bounding box center [55, 88] width 96 height 15
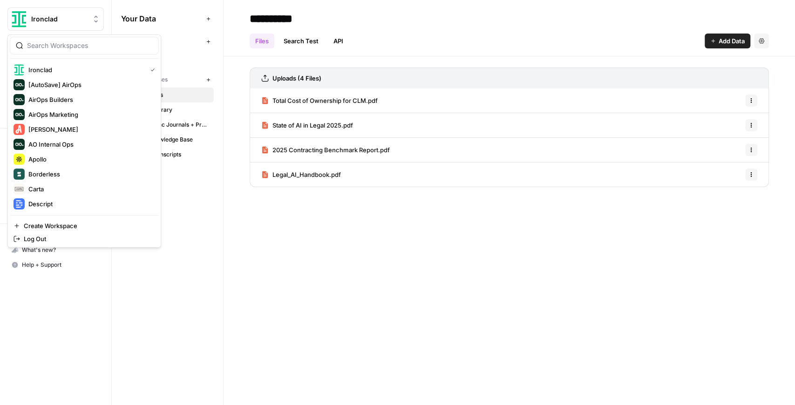
click at [57, 27] on button "Ironclad" at bounding box center [55, 18] width 96 height 23
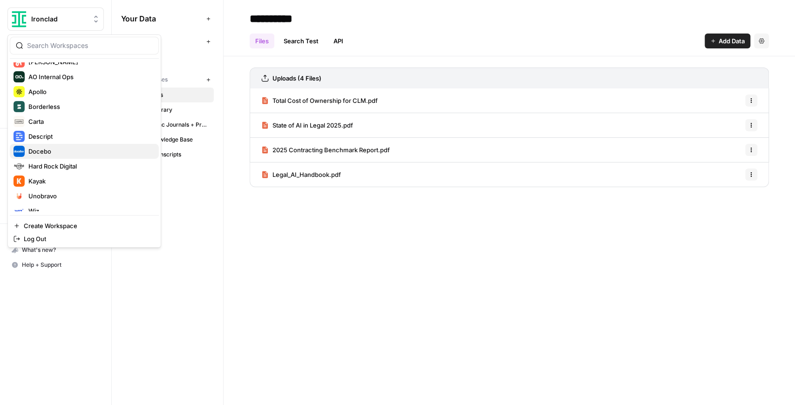
scroll to position [93, 0]
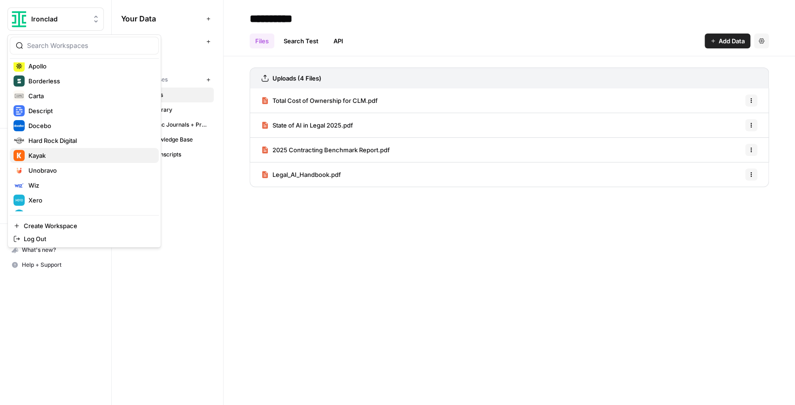
click at [73, 153] on span "Kayak" at bounding box center [89, 155] width 123 height 9
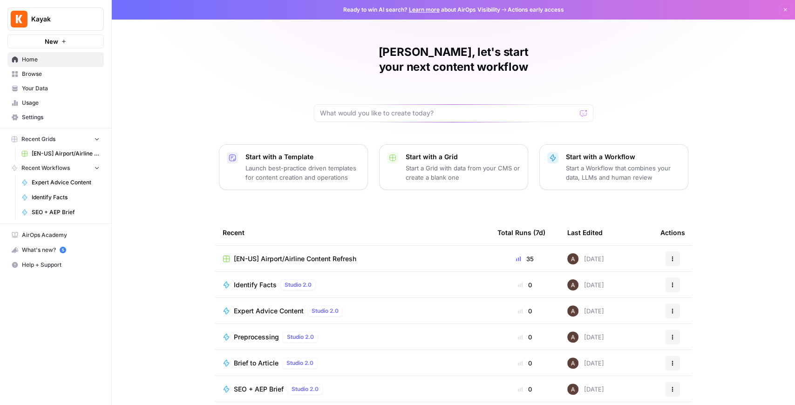
click at [65, 75] on span "Browse" at bounding box center [61, 74] width 78 height 8
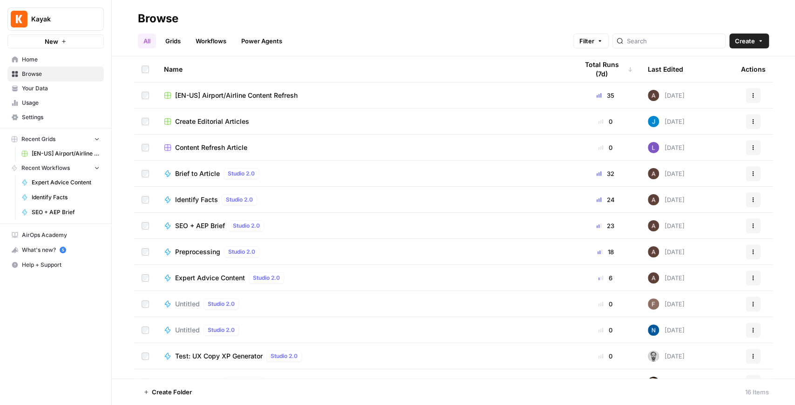
click at [65, 85] on span "Your Data" at bounding box center [61, 88] width 78 height 8
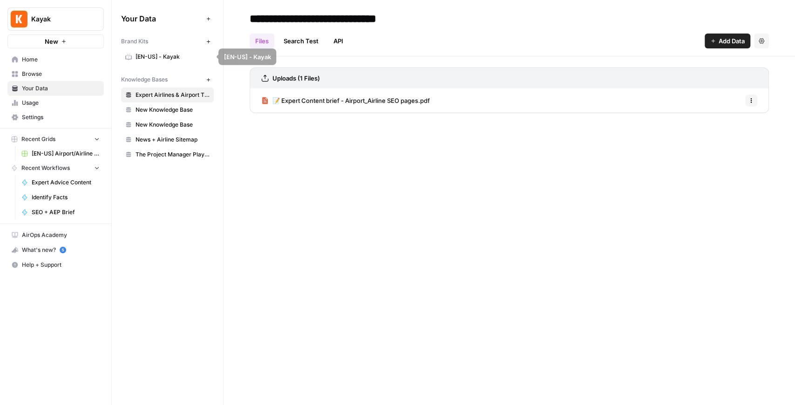
click at [165, 61] on span "[EN-US] - Kayak" at bounding box center [173, 57] width 74 height 8
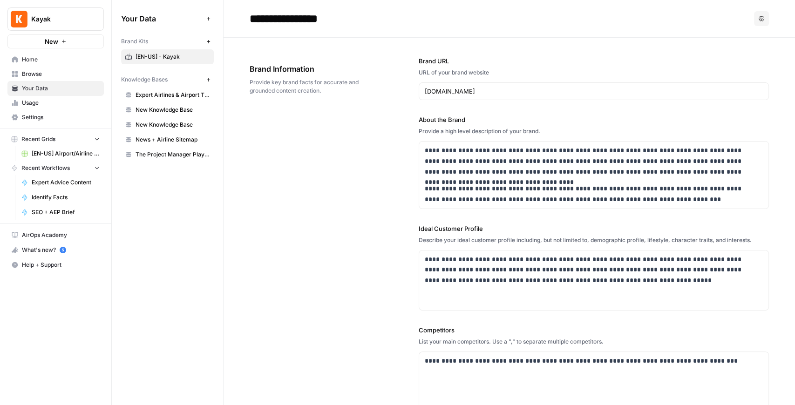
click at [186, 96] on span "Expert Airlines & Airport Tips" at bounding box center [173, 95] width 74 height 8
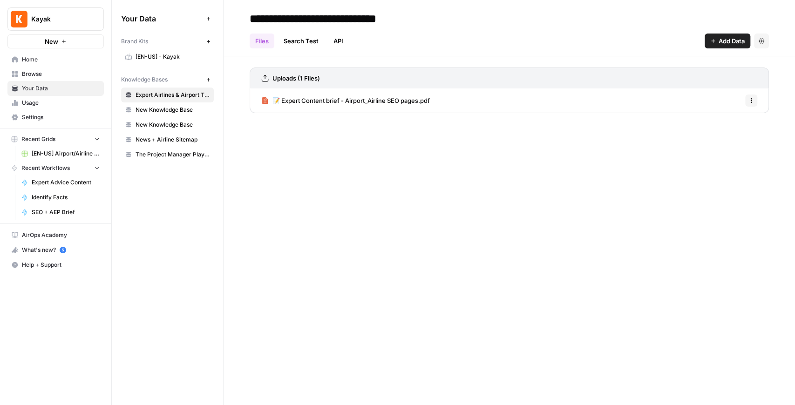
click at [339, 100] on span "📝 Expert Content brief - Airport_Airline SEO pages.pdf" at bounding box center [350, 100] width 157 height 9
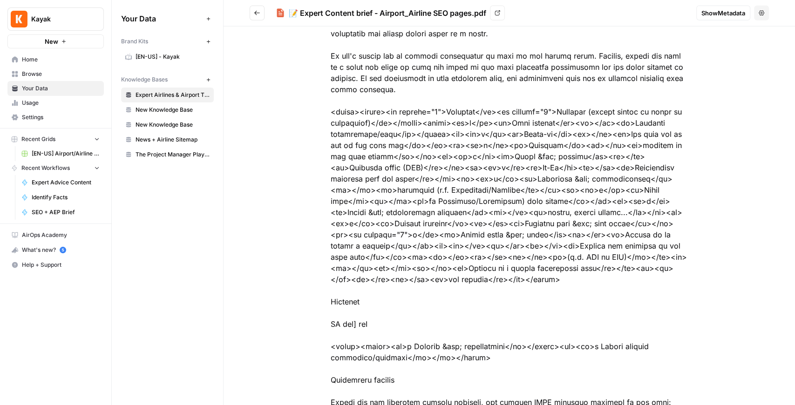
scroll to position [1718, 0]
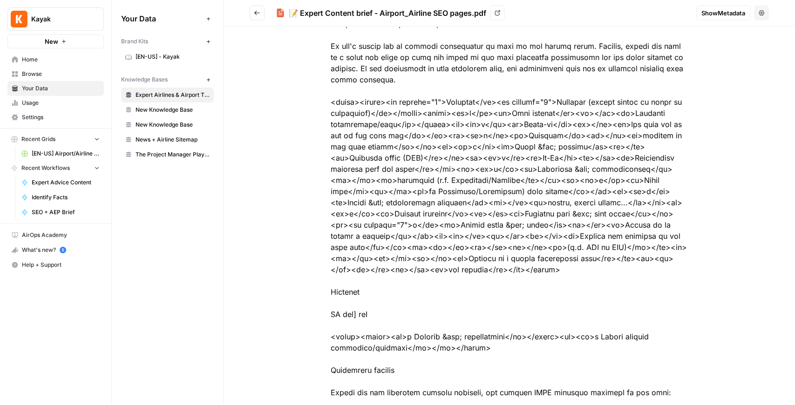
click at [150, 113] on span "New Knowledge Base" at bounding box center [173, 110] width 74 height 8
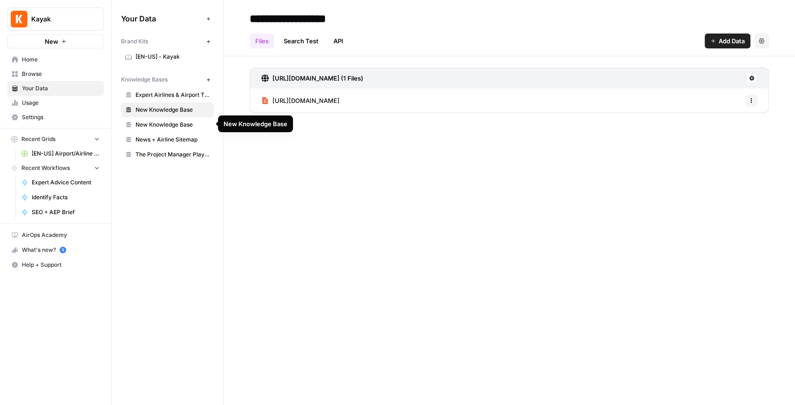
click at [159, 126] on span "New Knowledge Base" at bounding box center [173, 125] width 74 height 8
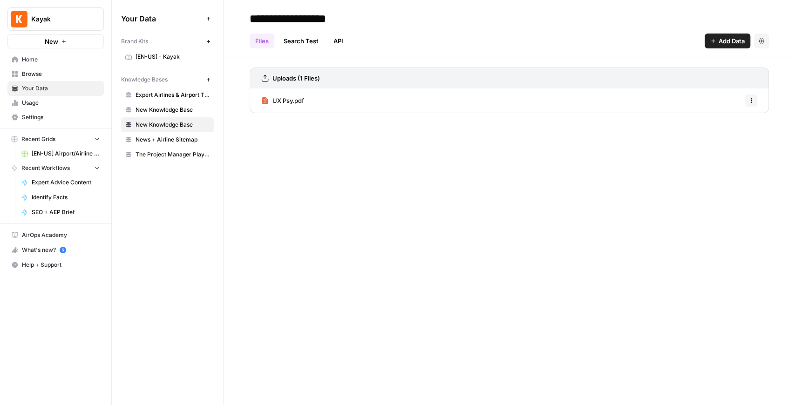
click at [164, 142] on span "News + Airline Sitemap" at bounding box center [173, 140] width 74 height 8
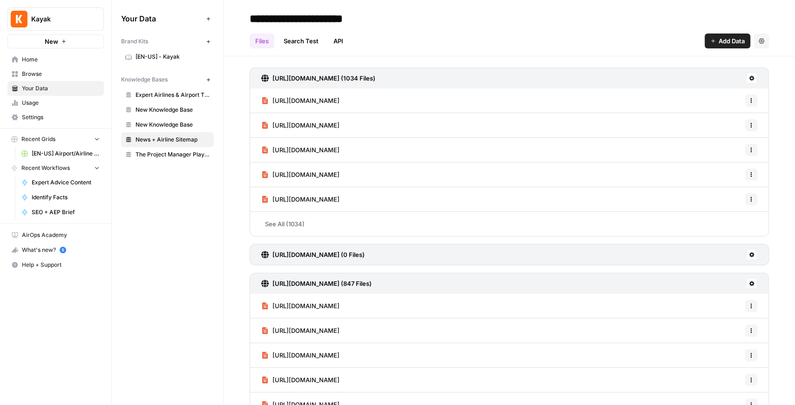
click at [168, 152] on span "The Project Manager Playbook" at bounding box center [173, 154] width 74 height 8
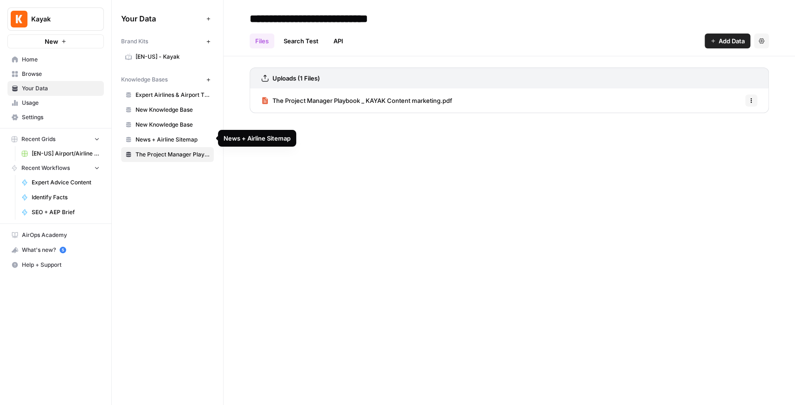
click at [168, 141] on span "News + Airline Sitemap" at bounding box center [173, 140] width 74 height 8
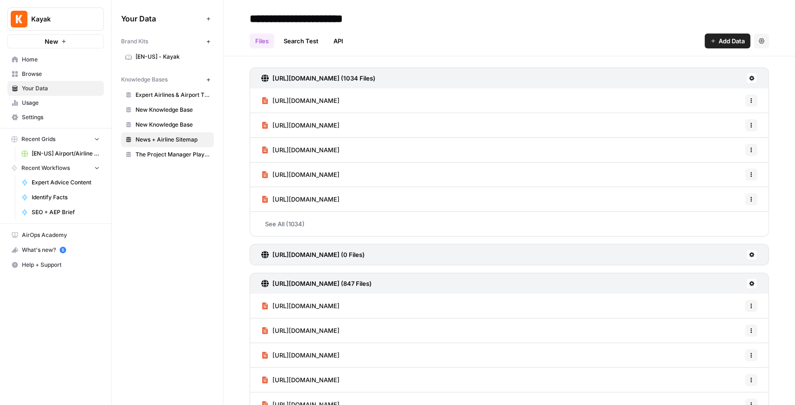
click at [159, 60] on span "[EN-US] - Kayak" at bounding box center [173, 57] width 74 height 8
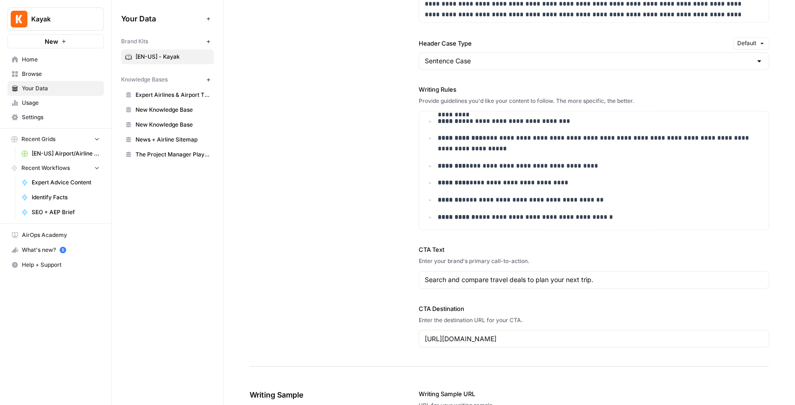
scroll to position [790, 0]
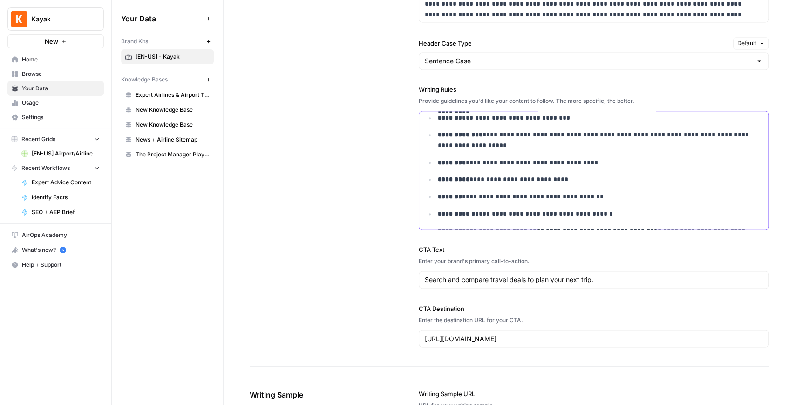
drag, startPoint x: 562, startPoint y: 177, endPoint x: 430, endPoint y: 177, distance: 131.3
click at [430, 177] on ul "**********" at bounding box center [594, 154] width 338 height 254
copy p "**********"
click at [41, 75] on span "Browse" at bounding box center [61, 74] width 78 height 8
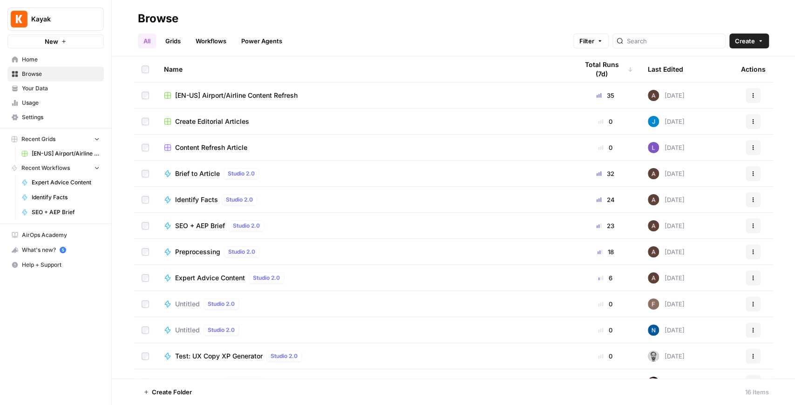
click at [204, 95] on span "[EN-US] Airport/Airline Content Refresh" at bounding box center [236, 95] width 122 height 9
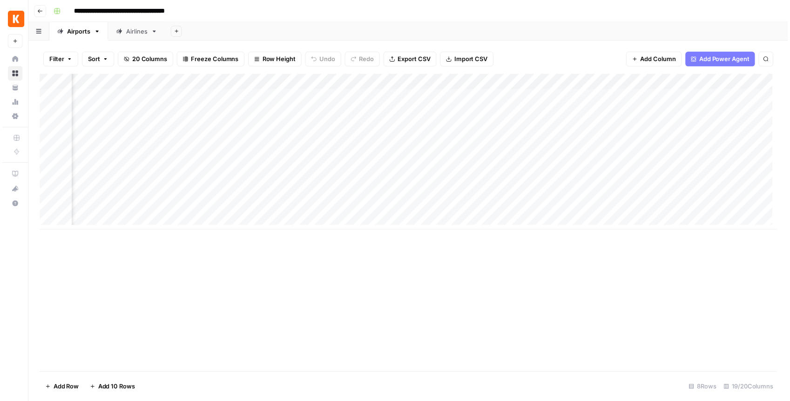
scroll to position [0, 1112]
click at [550, 176] on div "Add Column" at bounding box center [411, 153] width 746 height 157
click at [621, 194] on div "Add Column" at bounding box center [411, 153] width 746 height 157
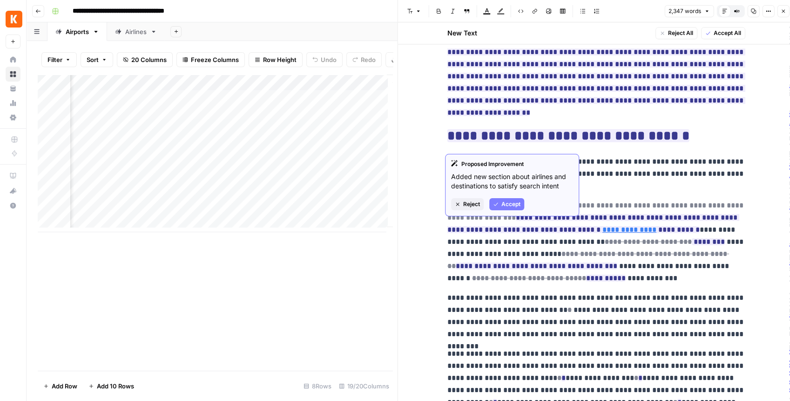
scroll to position [871, 0]
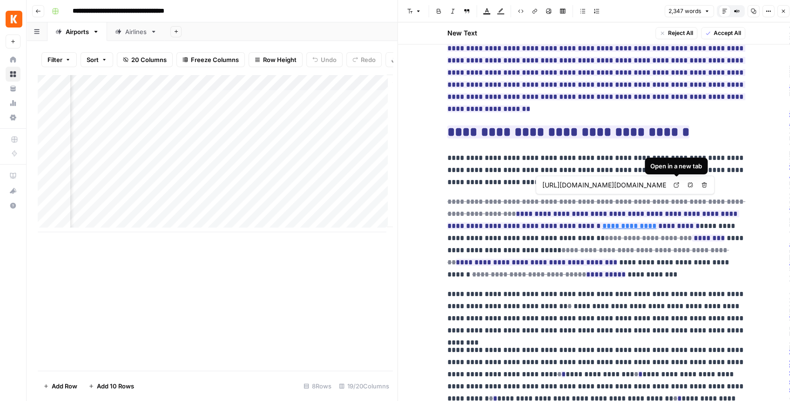
click at [677, 182] on icon at bounding box center [677, 185] width 6 height 6
click at [296, 86] on div "Add Column" at bounding box center [215, 153] width 355 height 157
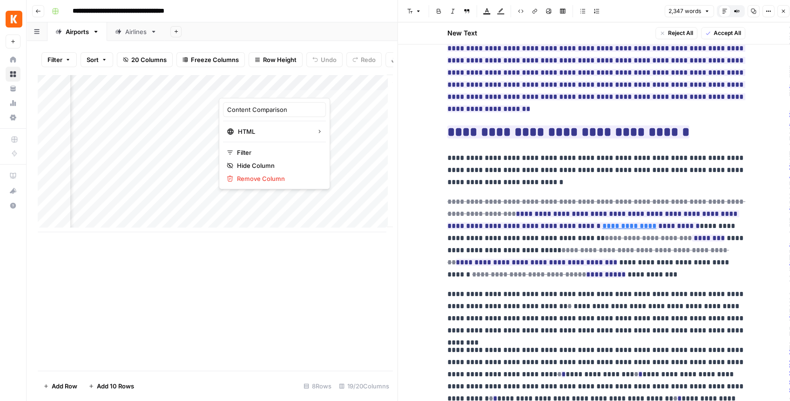
click at [783, 11] on icon "button" at bounding box center [783, 11] width 3 height 3
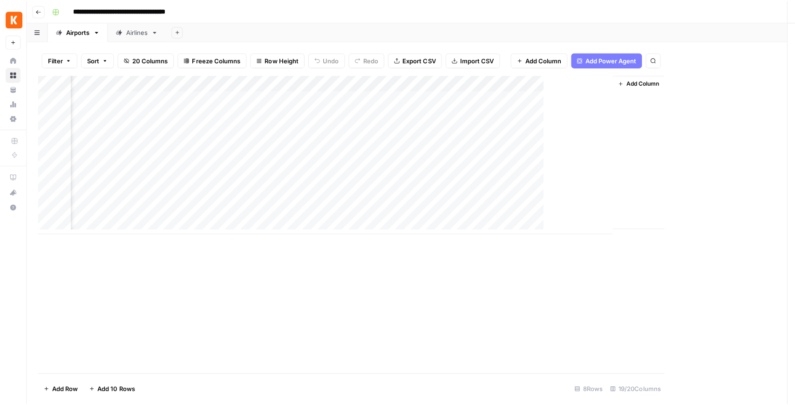
scroll to position [0, 1101]
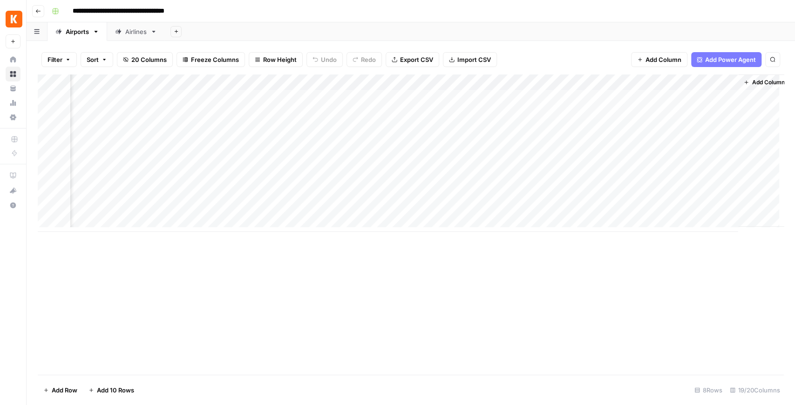
click at [550, 79] on div "Add Column" at bounding box center [411, 153] width 746 height 157
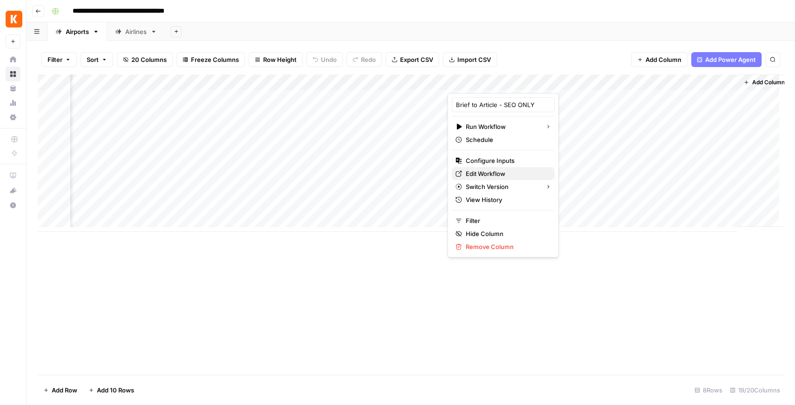
click at [482, 175] on span "Edit Workflow" at bounding box center [506, 173] width 81 height 9
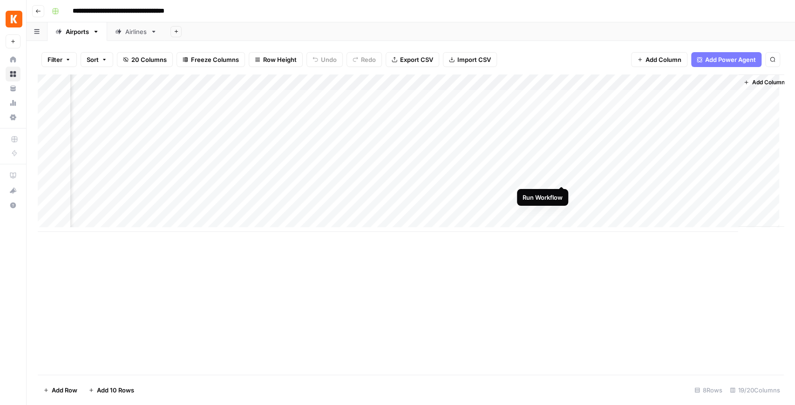
click at [563, 177] on div "Add Column" at bounding box center [411, 153] width 746 height 157
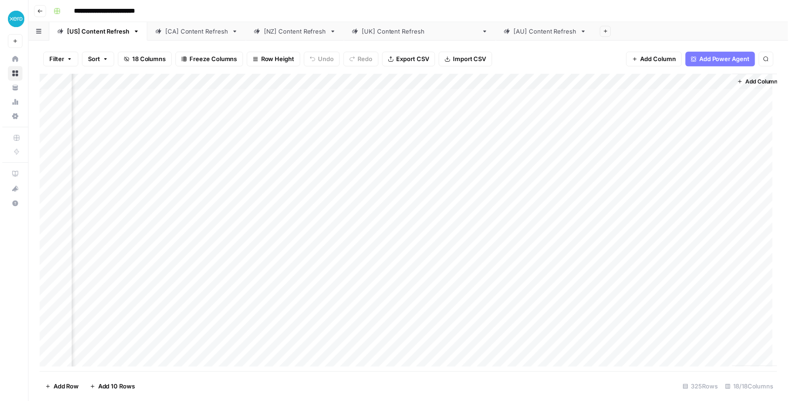
scroll to position [0, 809]
click at [632, 188] on div "Add Column" at bounding box center [411, 225] width 746 height 300
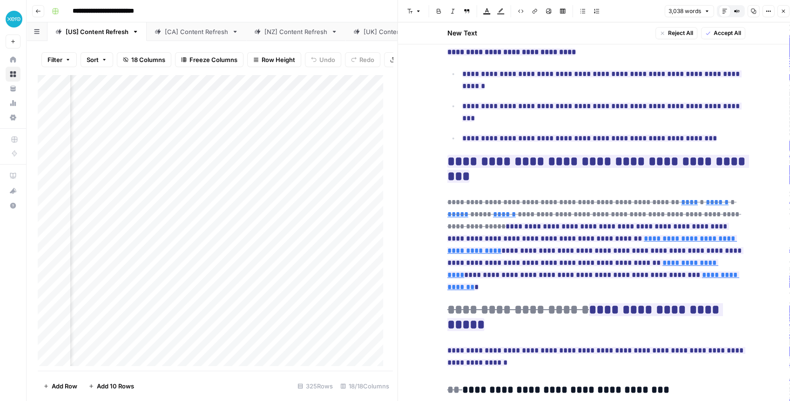
scroll to position [5603, 0]
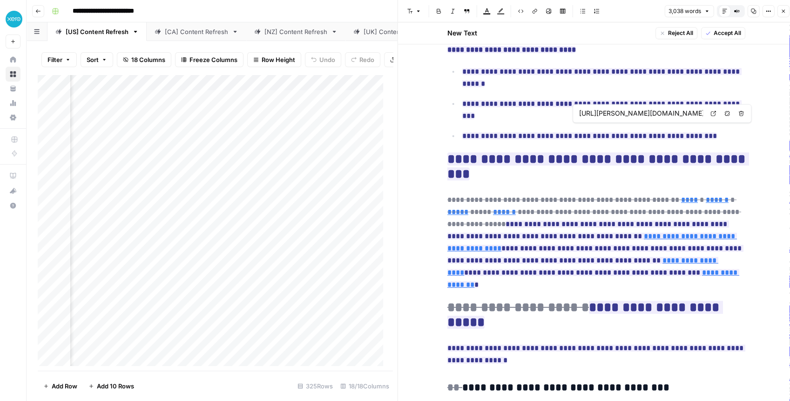
type input "[URL][DOMAIN_NAME]"
click at [781, 13] on icon "button" at bounding box center [784, 11] width 6 height 6
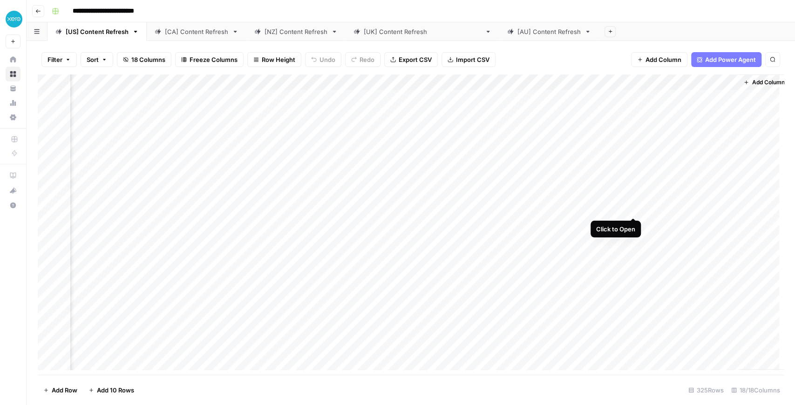
click at [634, 205] on div "Add Column" at bounding box center [411, 225] width 746 height 300
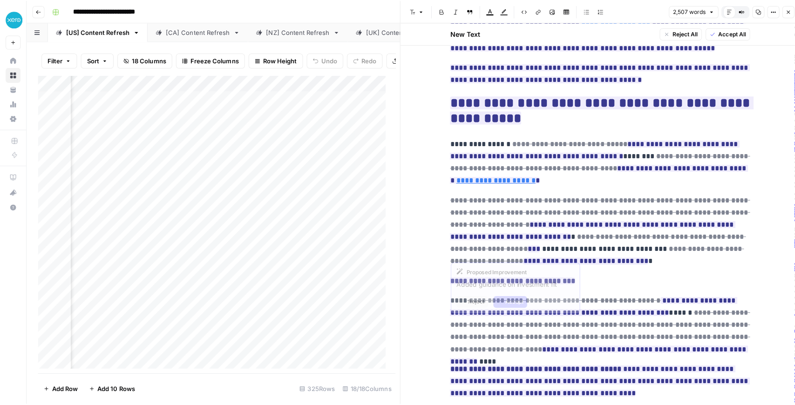
scroll to position [3635, 0]
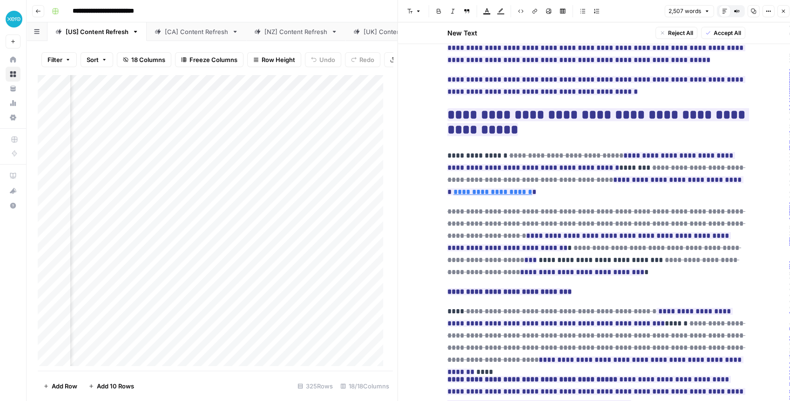
click at [782, 15] on button "Close" at bounding box center [783, 11] width 12 height 12
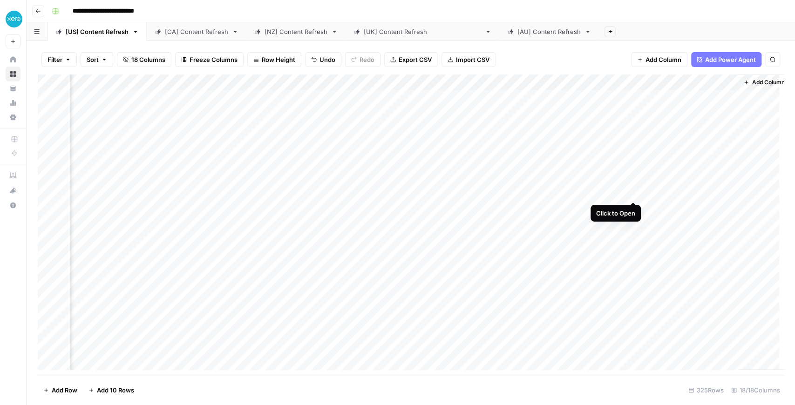
click at [632, 194] on div "Add Column" at bounding box center [411, 225] width 746 height 300
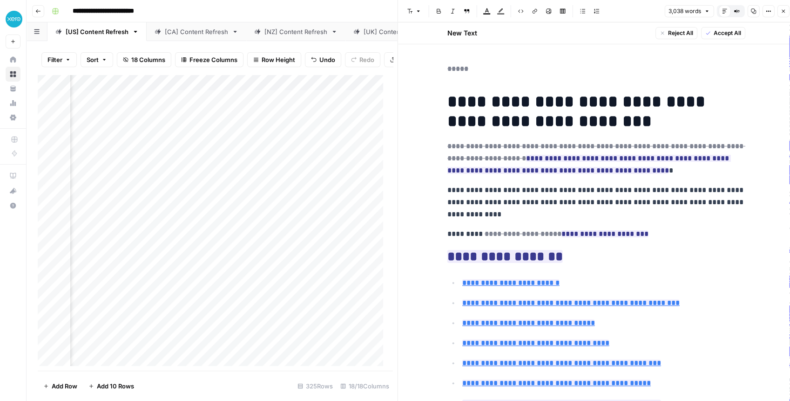
click at [780, 11] on button "Close" at bounding box center [783, 11] width 12 height 12
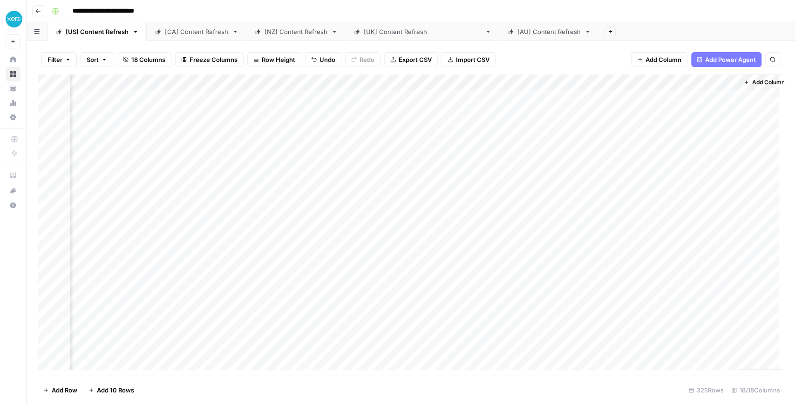
click at [732, 193] on div "Add Column" at bounding box center [411, 225] width 746 height 300
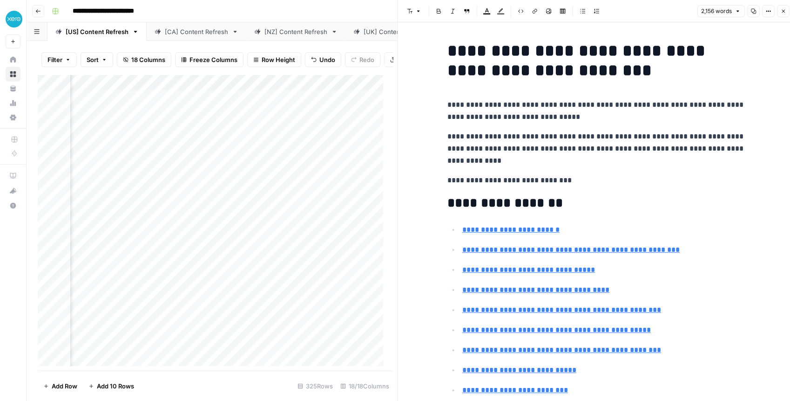
click at [784, 11] on icon "button" at bounding box center [784, 11] width 6 height 6
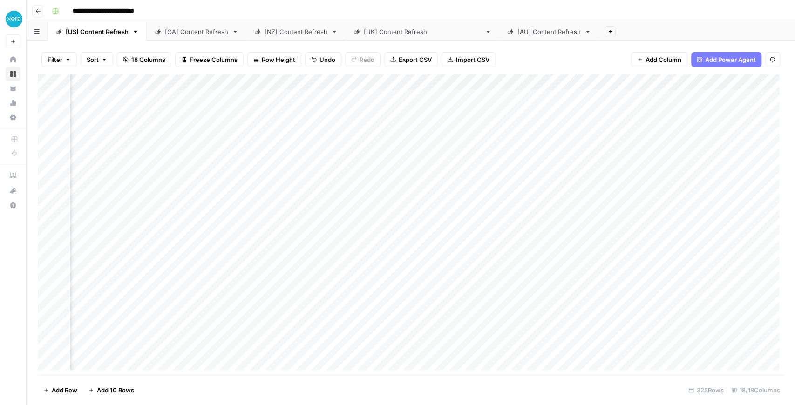
scroll to position [0, 344]
click at [356, 193] on div "Add Column" at bounding box center [411, 225] width 746 height 300
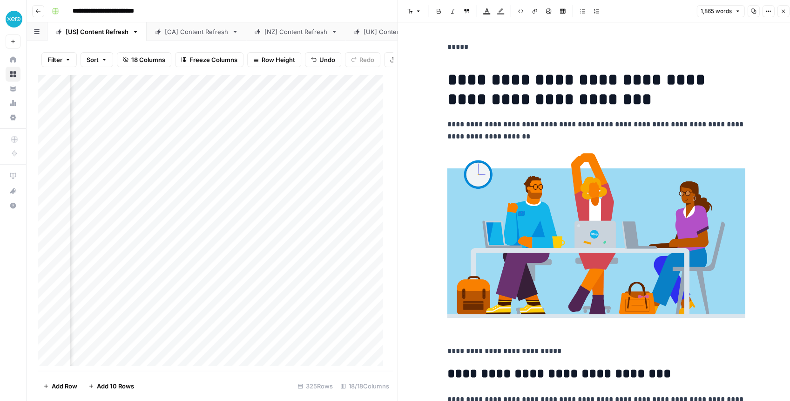
click at [783, 13] on icon "button" at bounding box center [784, 11] width 6 height 6
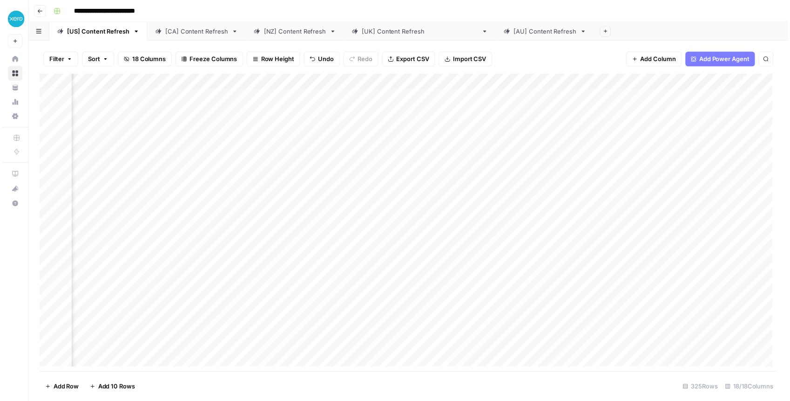
scroll to position [0, 820]
click at [621, 193] on div "Add Column" at bounding box center [411, 225] width 746 height 300
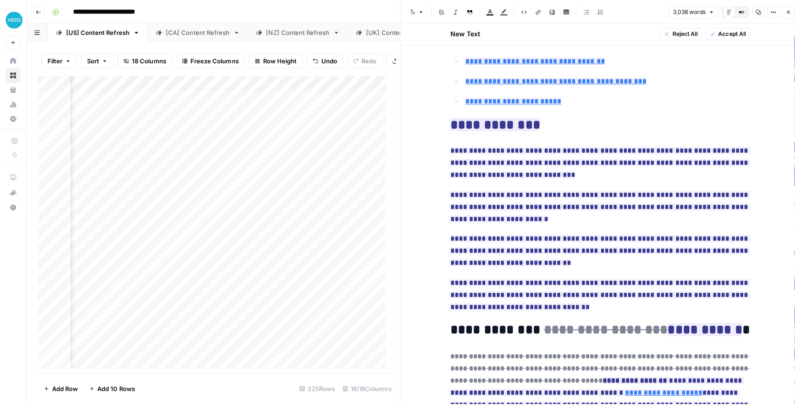
scroll to position [496, 0]
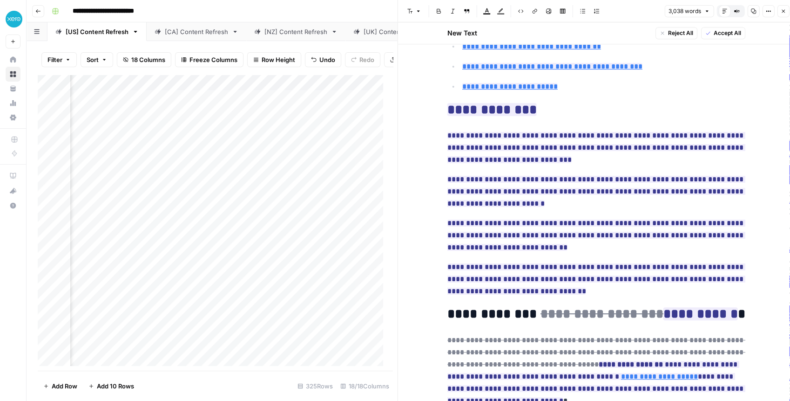
click at [780, 16] on button "Close" at bounding box center [783, 11] width 12 height 12
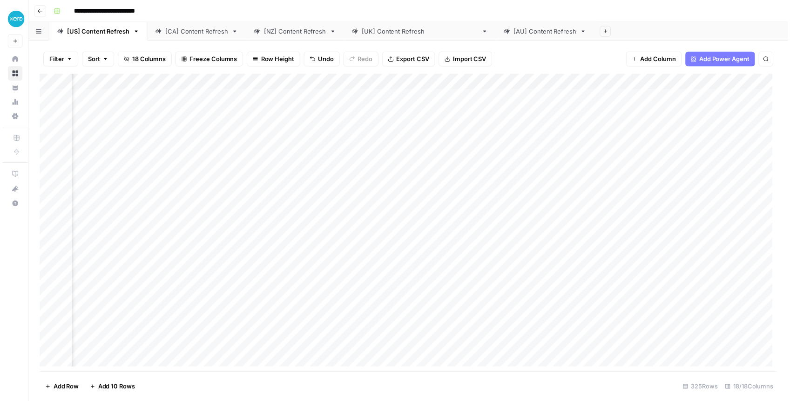
scroll to position [0, 820]
click at [620, 195] on div "Add Column" at bounding box center [411, 225] width 746 height 300
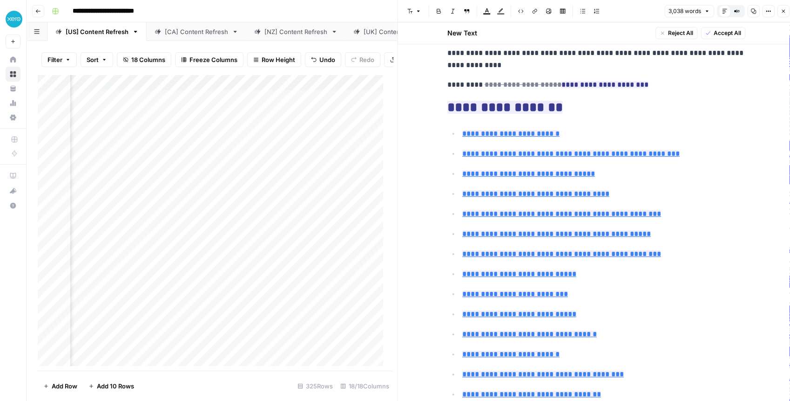
type input "#traditional-vs-agile-project-management-methodologies"
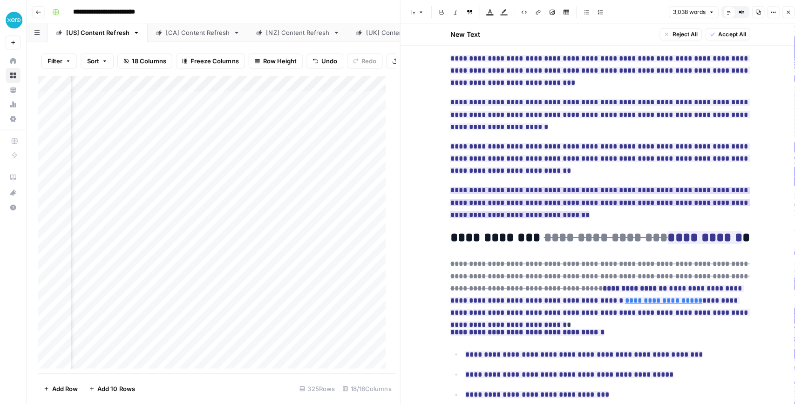
scroll to position [590, 0]
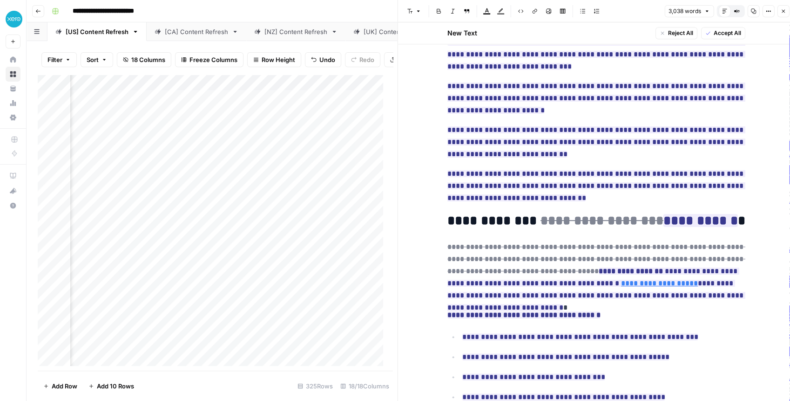
click at [782, 10] on icon "button" at bounding box center [783, 11] width 3 height 3
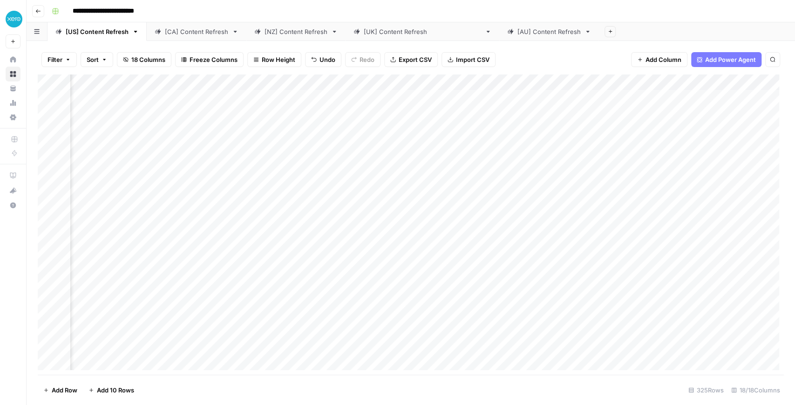
scroll to position [0, 806]
click at [469, 81] on div "Add Column" at bounding box center [411, 225] width 746 height 300
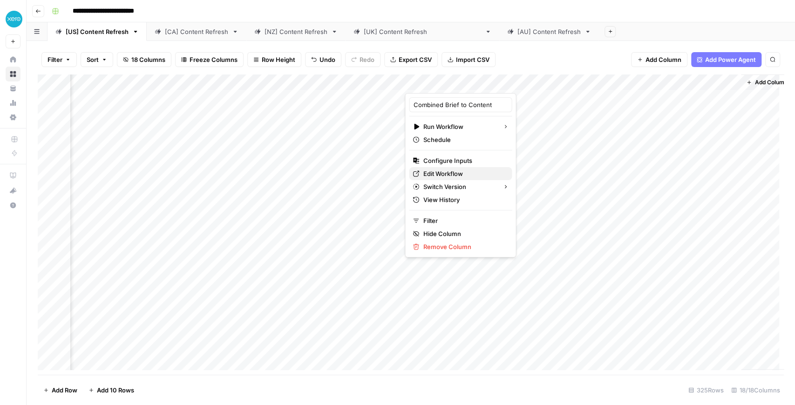
click at [444, 174] on span "Edit Workflow" at bounding box center [463, 173] width 81 height 9
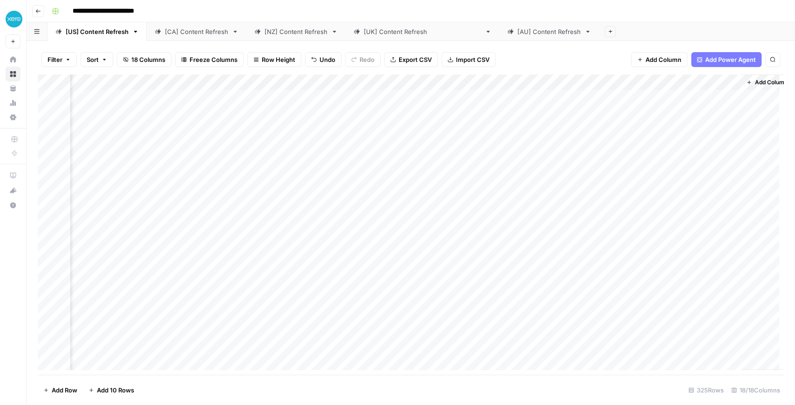
click at [190, 36] on link "[CA] Content Refresh" at bounding box center [197, 31] width 100 height 19
click at [463, 376] on footer "Add Row Add 10 Rows 225 Rows 18/18 Columns" at bounding box center [411, 390] width 746 height 30
click at [464, 374] on div "Filter Sort 18 Columns Freeze Columns Row Height Undo Redo Export CSV Import CS…" at bounding box center [411, 223] width 768 height 364
click at [261, 35] on div "[NZ] Content Refresh" at bounding box center [290, 31] width 73 height 9
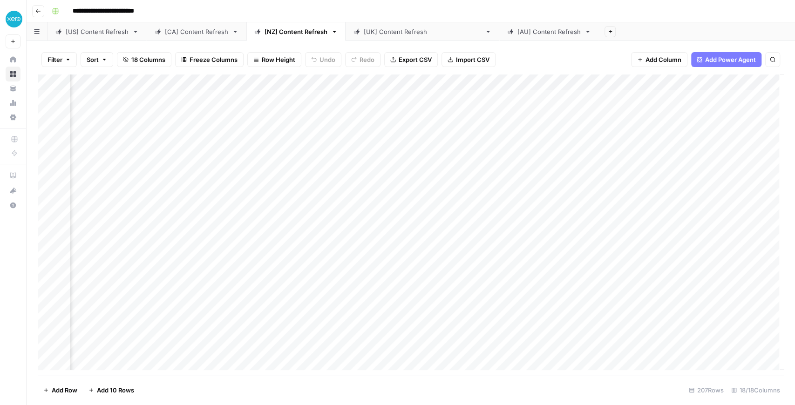
scroll to position [0, 822]
drag, startPoint x: 669, startPoint y: 81, endPoint x: 535, endPoint y: 77, distance: 134.2
click at [535, 77] on div "Add Column" at bounding box center [411, 225] width 746 height 300
click at [205, 28] on div "[CA] Content Refresh" at bounding box center [196, 31] width 63 height 9
click at [531, 375] on footer "Add Row Add 10 Rows 225 Rows 18/18 Columns" at bounding box center [411, 390] width 746 height 30
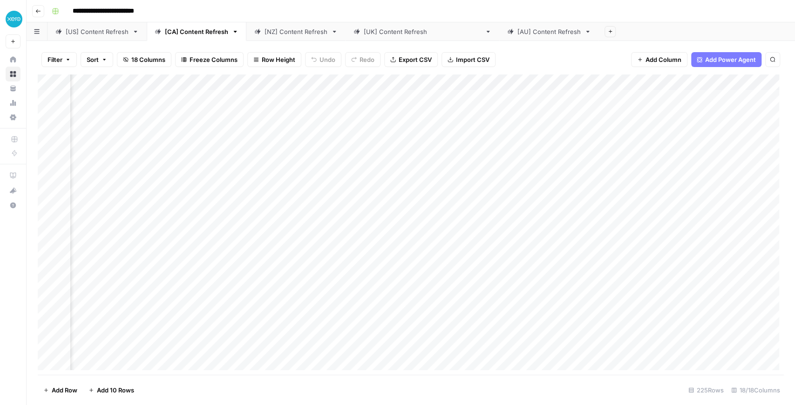
scroll to position [0, 822]
drag, startPoint x: 662, startPoint y: 80, endPoint x: 503, endPoint y: 80, distance: 158.8
click at [503, 80] on div "Add Column" at bounding box center [411, 225] width 746 height 300
click at [368, 34] on div "[[GEOGRAPHIC_DATA]] Content Refresh" at bounding box center [422, 31] width 117 height 9
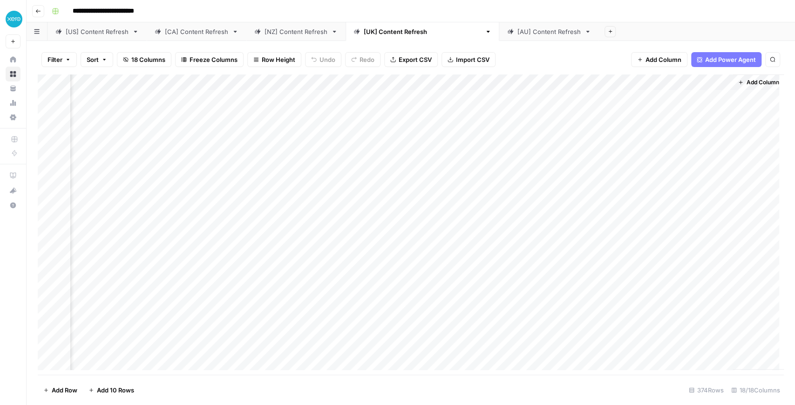
drag, startPoint x: 665, startPoint y: 82, endPoint x: 553, endPoint y: 86, distance: 112.3
click at [553, 86] on div "Add Column" at bounding box center [411, 225] width 746 height 300
click at [517, 33] on div "[AU] Content Refresh" at bounding box center [548, 31] width 63 height 9
click at [626, 377] on footer "Add Row Add 10 Rows 273 Rows 18/18 Columns" at bounding box center [411, 390] width 746 height 30
click at [631, 376] on footer "Add Row Add 10 Rows 273 Rows 18/18 Columns" at bounding box center [411, 390] width 746 height 30
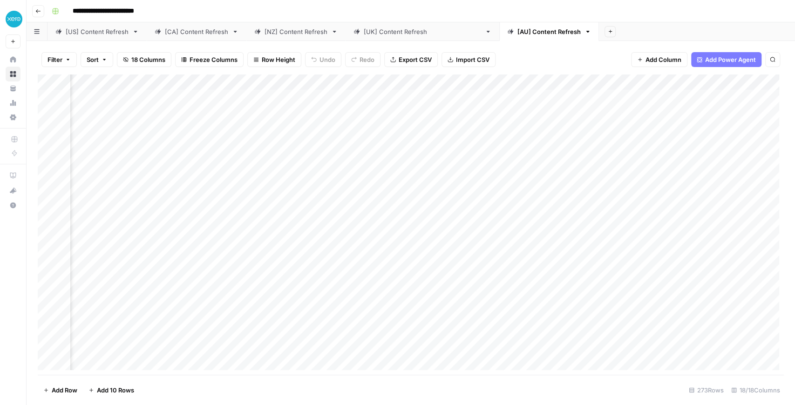
scroll to position [0, 850]
drag, startPoint x: 671, startPoint y: 81, endPoint x: 536, endPoint y: 75, distance: 135.2
click at [536, 75] on div "Add Column" at bounding box center [411, 225] width 746 height 300
click at [111, 32] on div "[US] Content Refresh" at bounding box center [97, 31] width 63 height 9
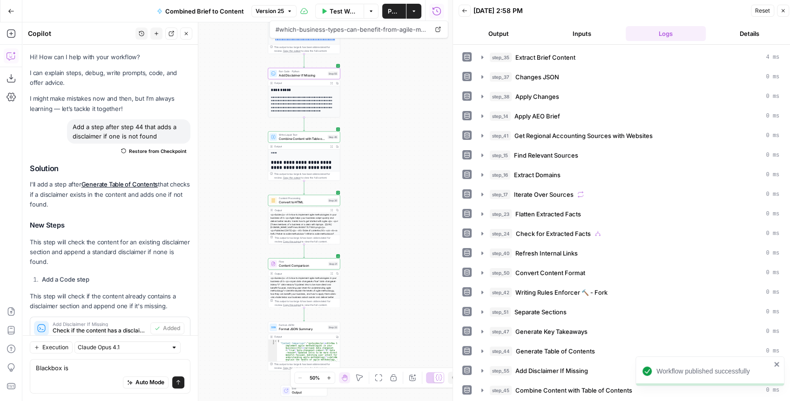
scroll to position [93, 0]
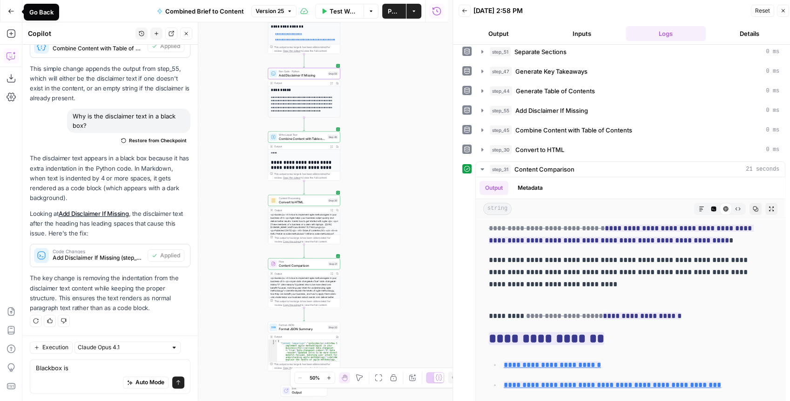
click at [7, 7] on button "Go Back" at bounding box center [11, 11] width 17 height 17
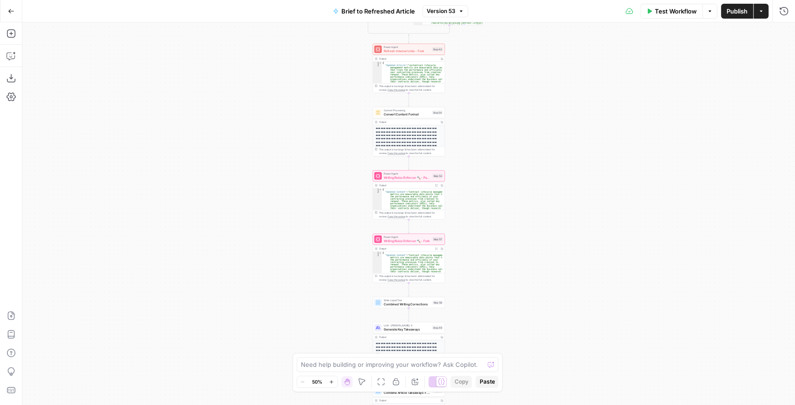
click at [11, 14] on button "Go Back" at bounding box center [11, 11] width 17 height 17
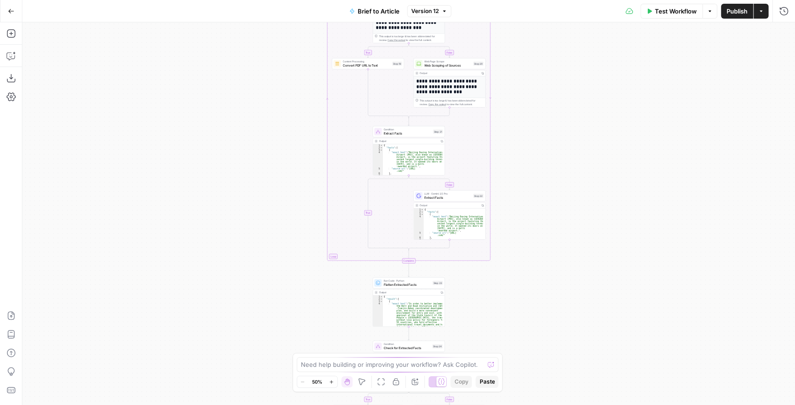
click at [554, 240] on div "true false true false true false Workflow Set Inputs Inputs LLM · GPT-4.1 Extra…" at bounding box center [408, 213] width 773 height 383
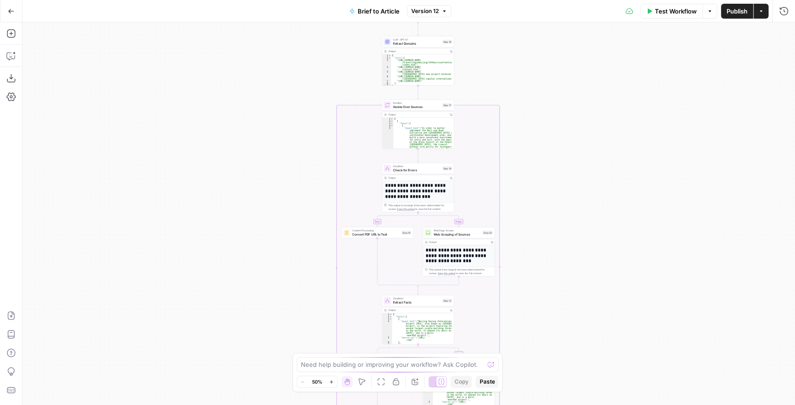
drag, startPoint x: 551, startPoint y: 115, endPoint x: 549, endPoint y: 221, distance: 106.2
click at [548, 210] on div "true false true false true false Workflow Set Inputs Inputs LLM · GPT-4.1 Extra…" at bounding box center [408, 213] width 773 height 383
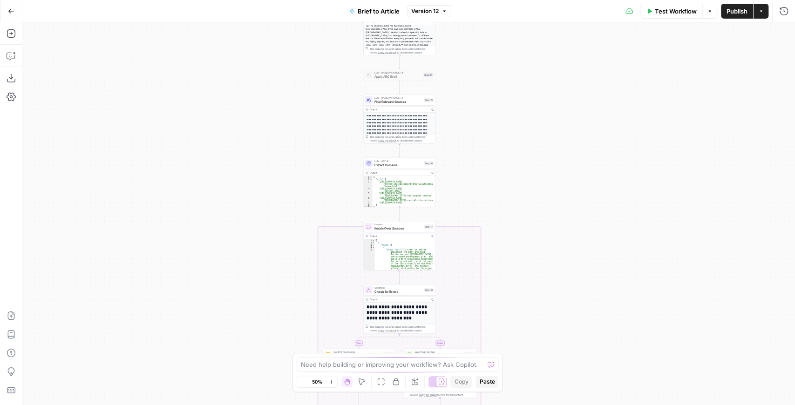
drag, startPoint x: 538, startPoint y: 94, endPoint x: 501, endPoint y: 206, distance: 118.3
click at [501, 206] on div "true false true false true false Workflow Set Inputs Inputs LLM · GPT-4.1 Extra…" at bounding box center [408, 213] width 773 height 383
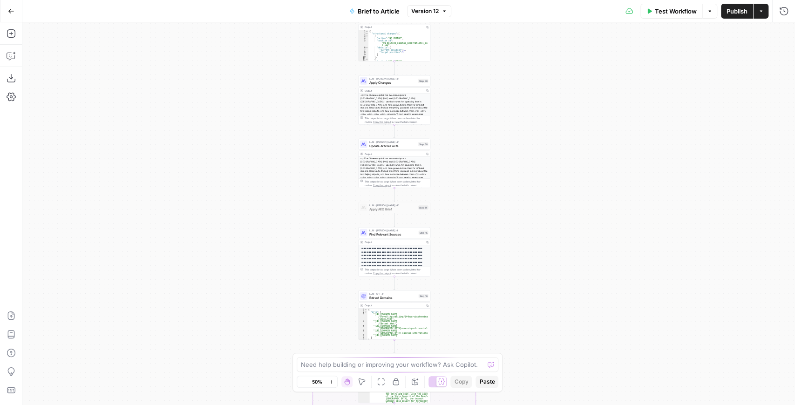
drag, startPoint x: 499, startPoint y: 104, endPoint x: 519, endPoint y: 201, distance: 98.8
click at [528, 246] on div "true false true false true false Workflow Set Inputs Inputs LLM · GPT-4.1 Extra…" at bounding box center [408, 213] width 773 height 383
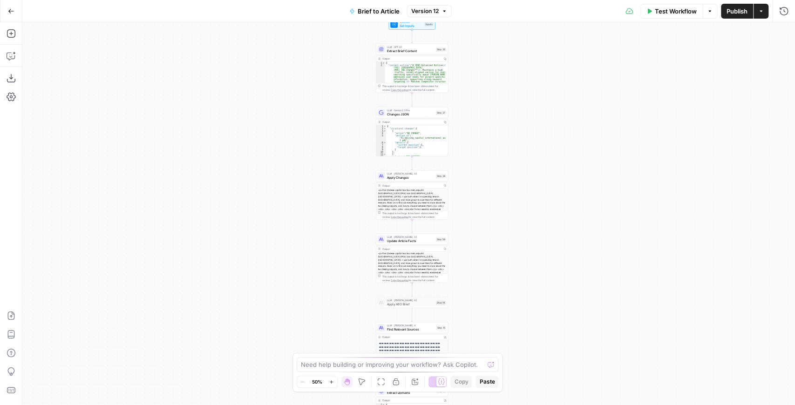
drag, startPoint x: 511, startPoint y: 156, endPoint x: 516, endPoint y: 208, distance: 51.4
click at [516, 208] on div "true false true false true false Workflow Set Inputs Inputs LLM · GPT-4.1 Extra…" at bounding box center [408, 213] width 773 height 383
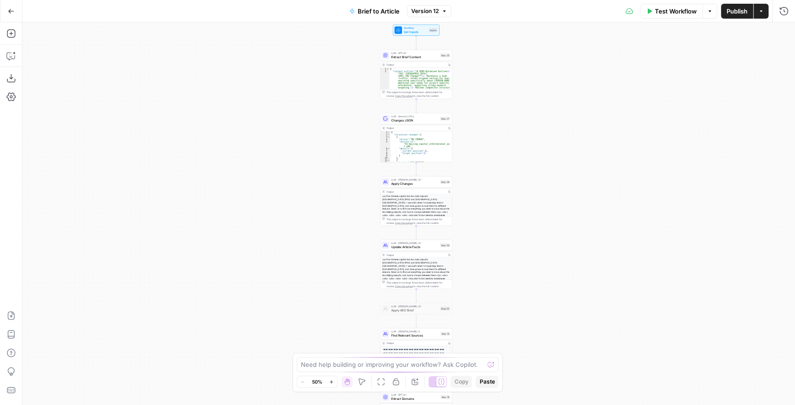
drag, startPoint x: 512, startPoint y: 154, endPoint x: 513, endPoint y: 112, distance: 41.9
click at [514, 107] on div "true false true false true false Workflow Set Inputs Inputs LLM · GPT-4.1 Extra…" at bounding box center [408, 213] width 773 height 383
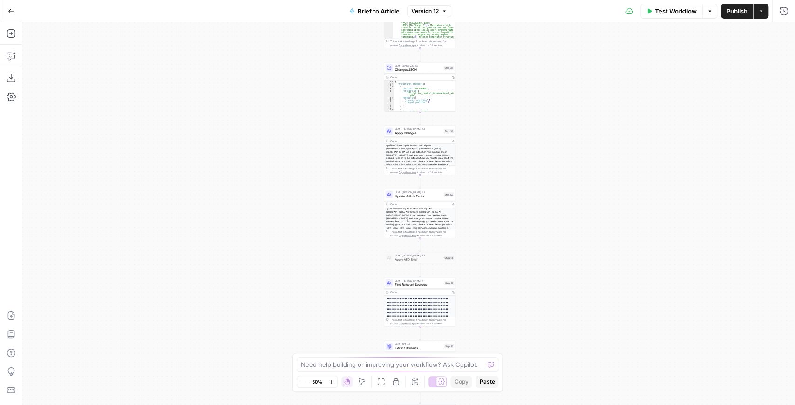
drag, startPoint x: 509, startPoint y: 155, endPoint x: 509, endPoint y: 130, distance: 25.1
click at [509, 127] on div "true false true false true false Workflow Set Inputs Inputs LLM · GPT-4.1 Extra…" at bounding box center [408, 213] width 773 height 383
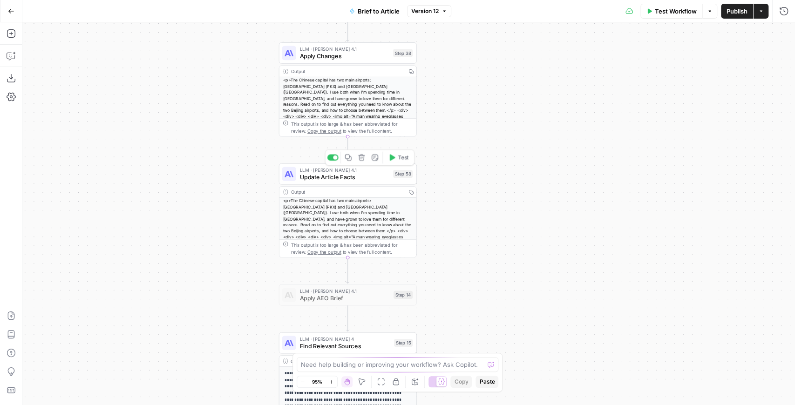
click at [359, 178] on span "Update Article Facts" at bounding box center [344, 177] width 90 height 9
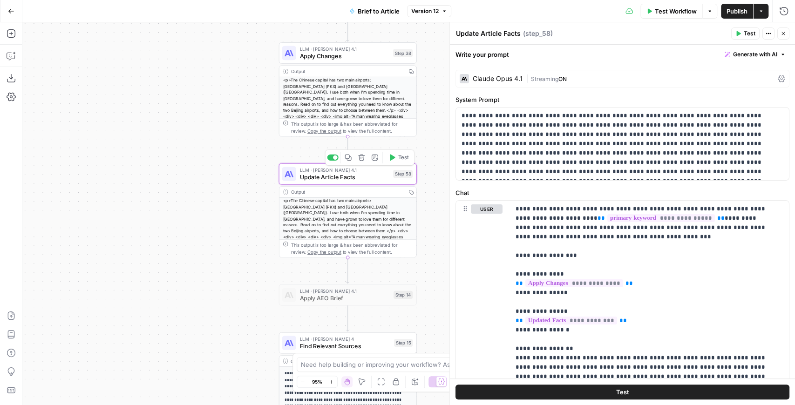
click at [348, 156] on icon "button" at bounding box center [348, 157] width 7 height 7
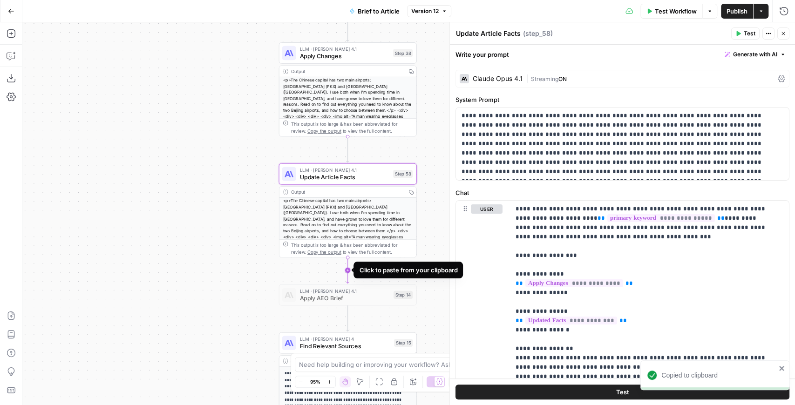
click at [346, 271] on icon "Edge from step_58 to step_14" at bounding box center [347, 270] width 3 height 26
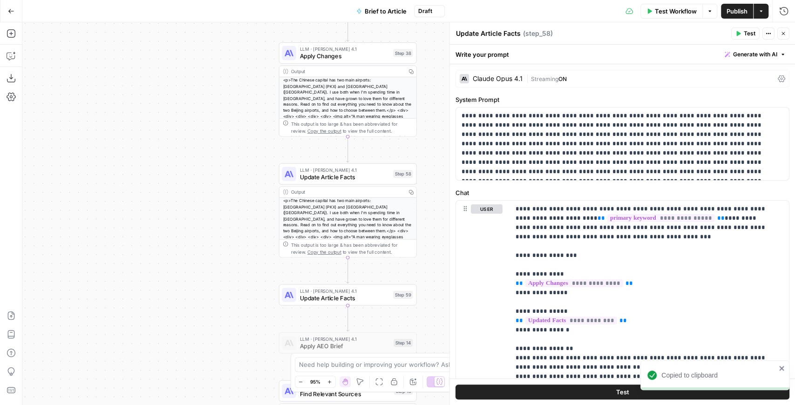
click at [366, 293] on span "Update Article Facts" at bounding box center [344, 297] width 90 height 9
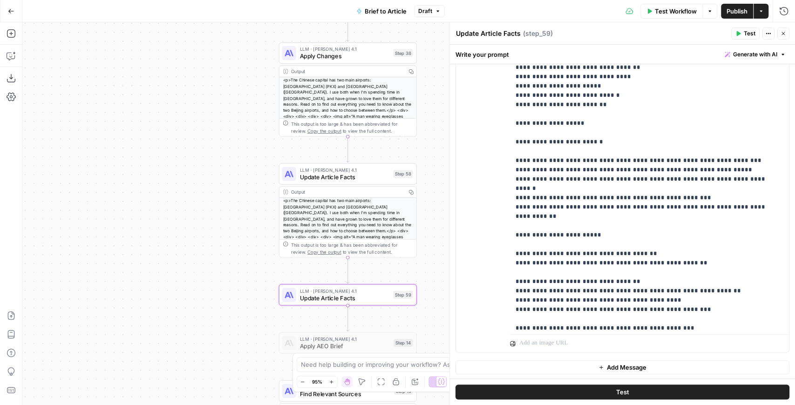
scroll to position [1006, 0]
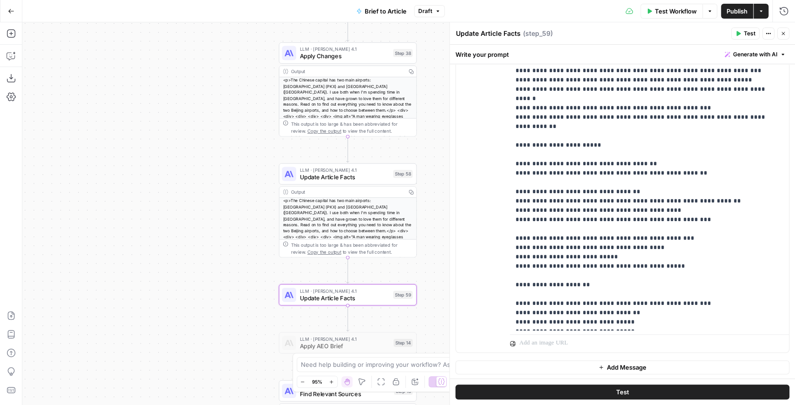
click at [681, 368] on button "Add Message" at bounding box center [622, 367] width 334 height 14
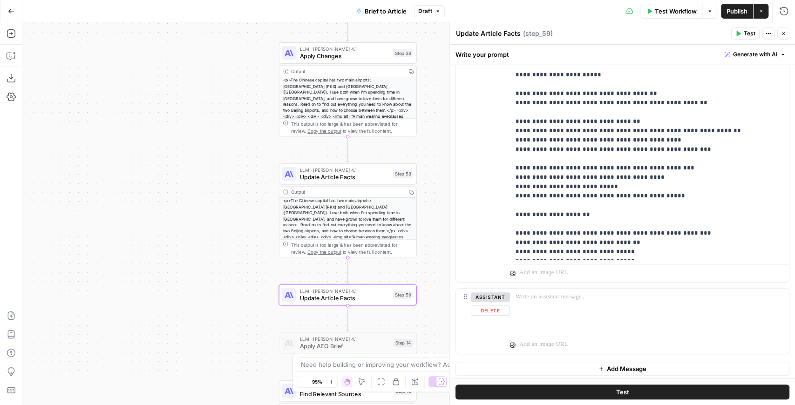
scroll to position [321, 0]
click at [616, 313] on div at bounding box center [649, 309] width 279 height 43
click at [737, 51] on span "Generate with AI" at bounding box center [755, 54] width 44 height 8
click at [730, 73] on span "Generate" at bounding box center [736, 74] width 74 height 9
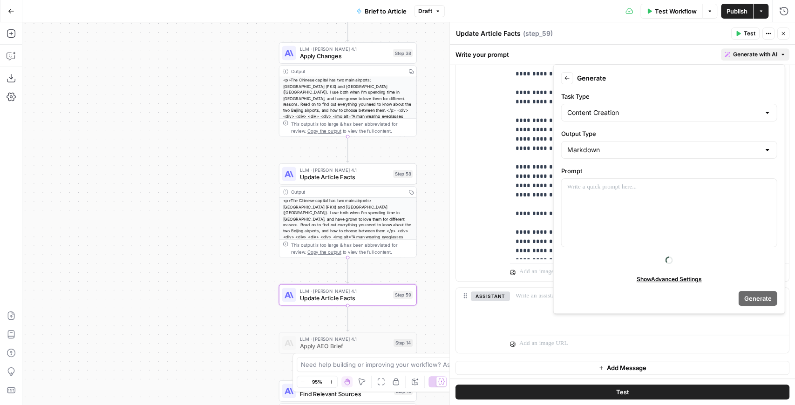
click at [698, 52] on div "Write your prompt Generate with AI" at bounding box center [622, 54] width 345 height 19
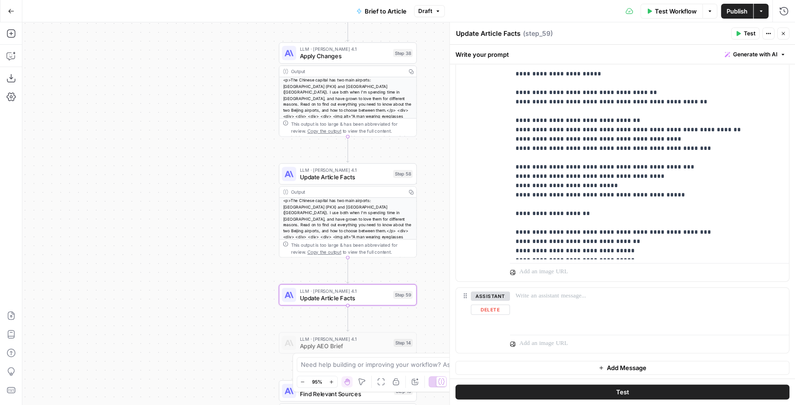
click at [464, 295] on icon at bounding box center [465, 295] width 7 height 7
click at [475, 295] on button "assistant" at bounding box center [490, 296] width 39 height 9
click at [13, 49] on button "Copilot" at bounding box center [11, 55] width 15 height 15
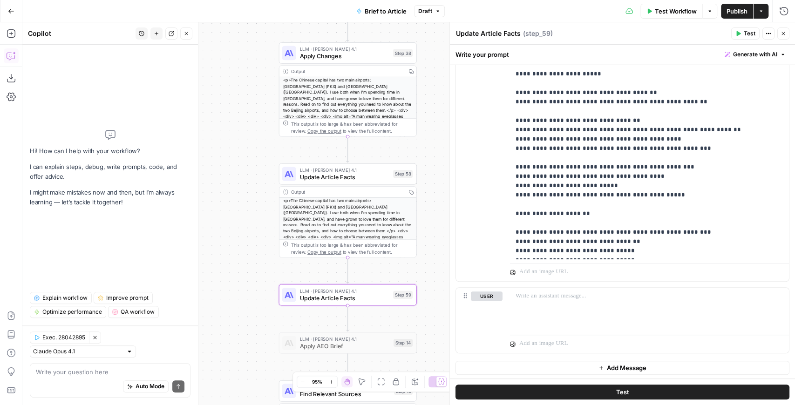
click at [91, 377] on div "Auto Mode Send" at bounding box center [110, 387] width 149 height 20
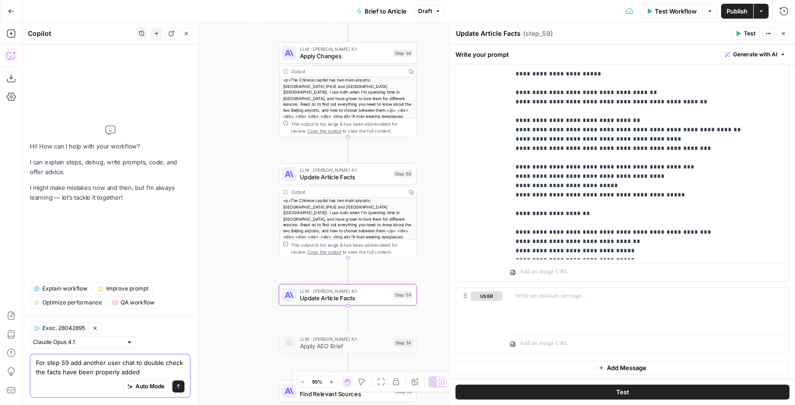
type textarea "For step 59 add another user chat to double check the facts have been properly …"
click at [183, 384] on button "Send" at bounding box center [178, 386] width 12 height 12
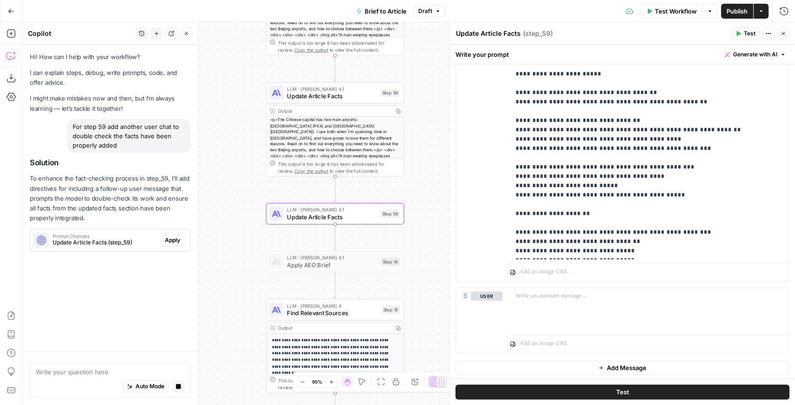
scroll to position [0, 0]
click at [172, 237] on span "Apply" at bounding box center [172, 240] width 15 height 8
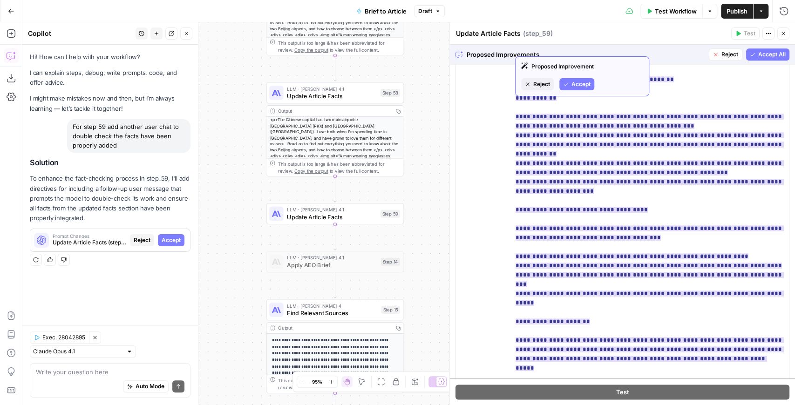
scroll to position [658, 0]
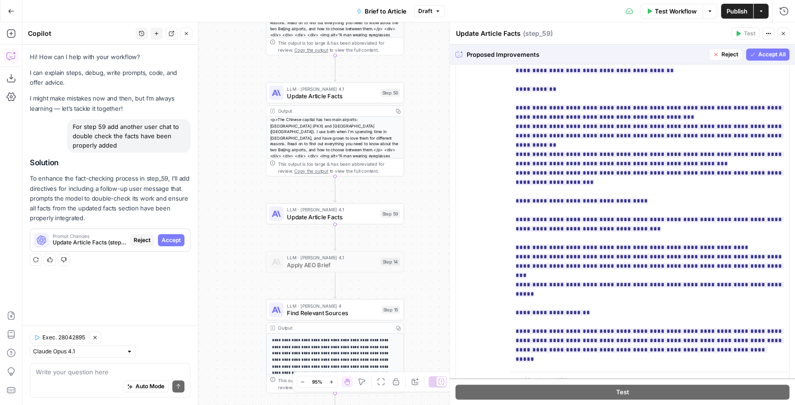
click at [765, 56] on span "Accept All" at bounding box center [771, 54] width 27 height 8
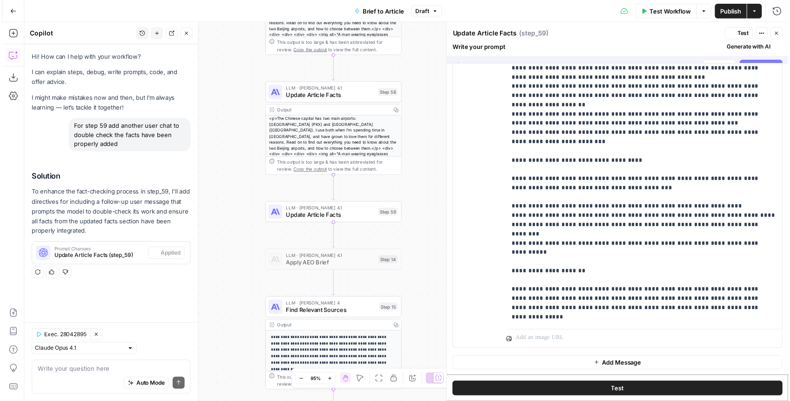
scroll to position [0, 0]
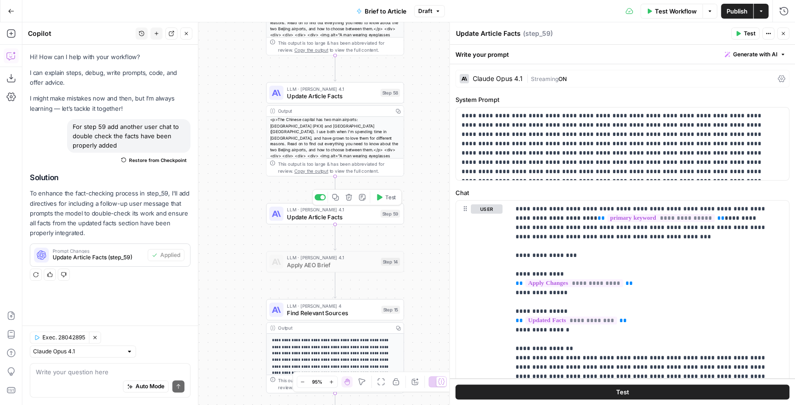
click at [387, 199] on span "Test" at bounding box center [390, 197] width 11 height 8
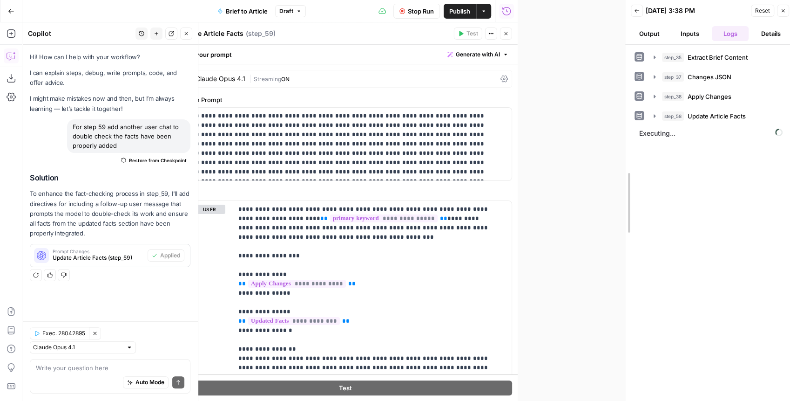
drag, startPoint x: 522, startPoint y: 178, endPoint x: 593, endPoint y: 183, distance: 71.9
click at [624, 177] on div at bounding box center [625, 202] width 9 height 405
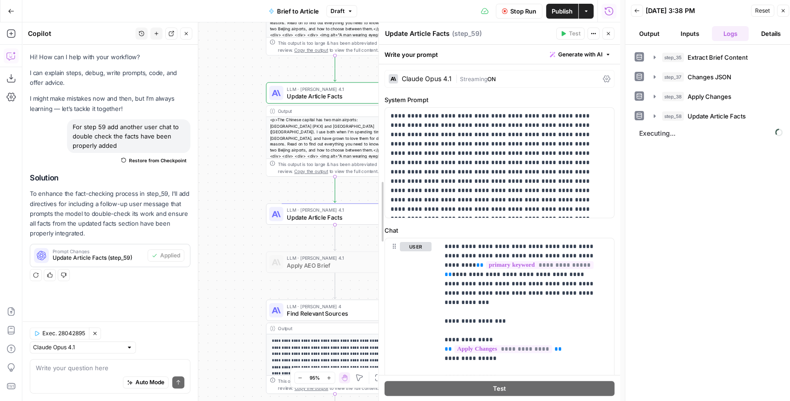
drag, startPoint x: 279, startPoint y: 227, endPoint x: 383, endPoint y: 220, distance: 104.1
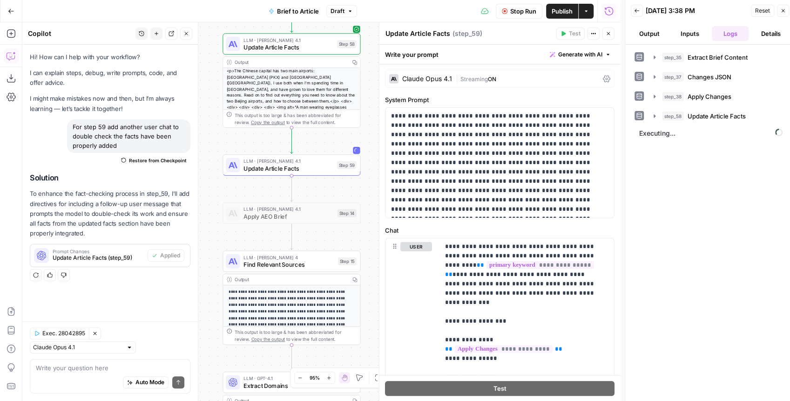
drag, startPoint x: 258, startPoint y: 242, endPoint x: 209, endPoint y: 183, distance: 76.0
click at [209, 183] on div "true false false true false true Workflow Set Inputs Inputs LLM · GPT-4.1 Extra…" at bounding box center [321, 211] width 598 height 378
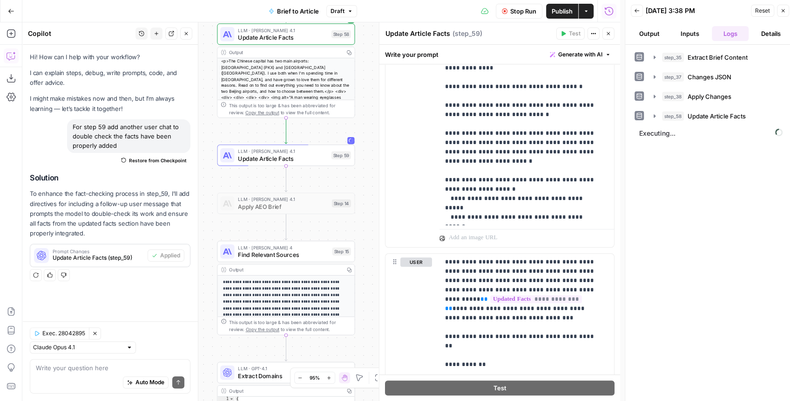
scroll to position [403, 0]
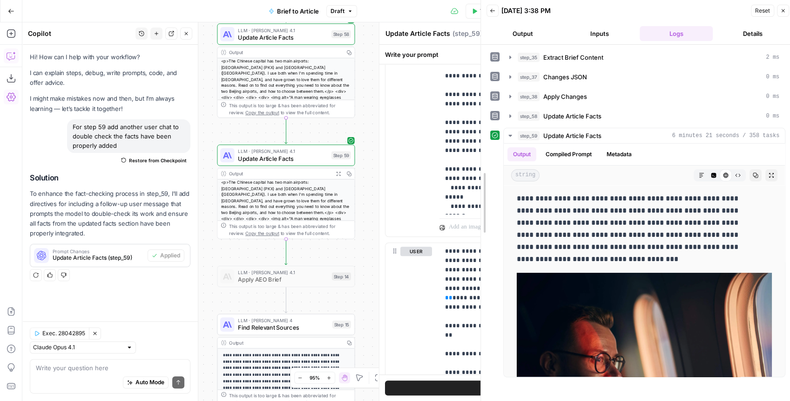
drag, startPoint x: 622, startPoint y: 154, endPoint x: 462, endPoint y: 155, distance: 160.2
click at [476, 155] on div at bounding box center [480, 202] width 9 height 405
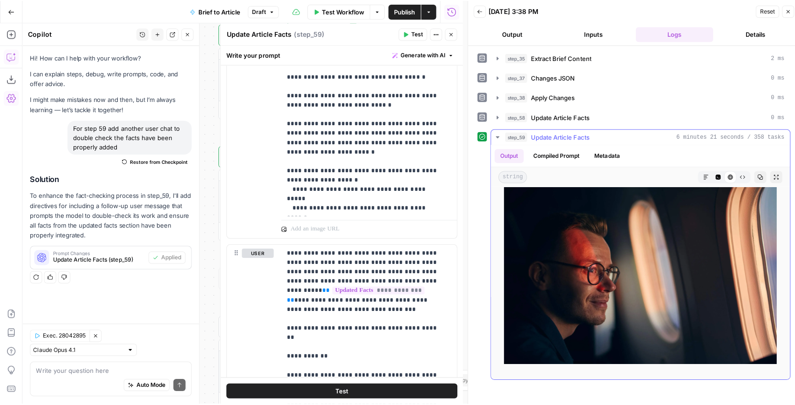
scroll to position [93, 0]
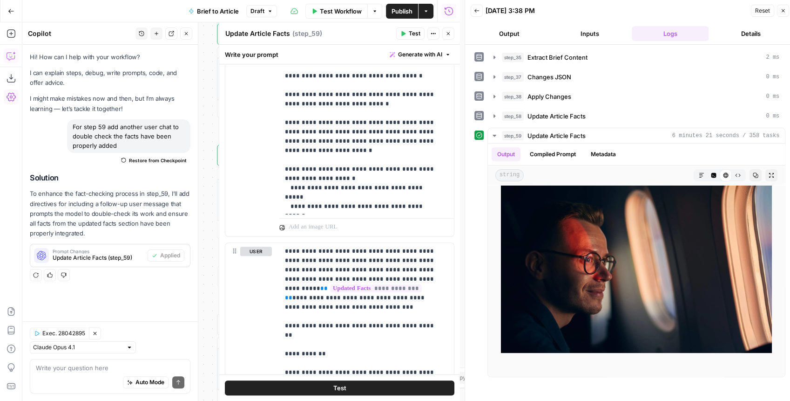
click at [782, 12] on icon "button" at bounding box center [783, 10] width 3 height 3
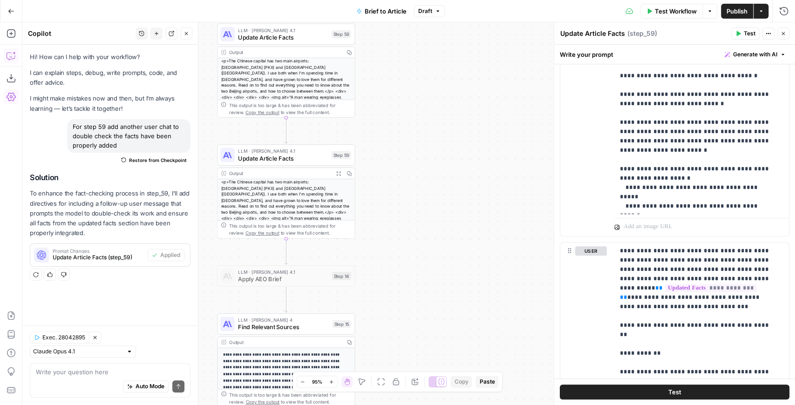
click at [727, 12] on span "Publish" at bounding box center [737, 11] width 21 height 9
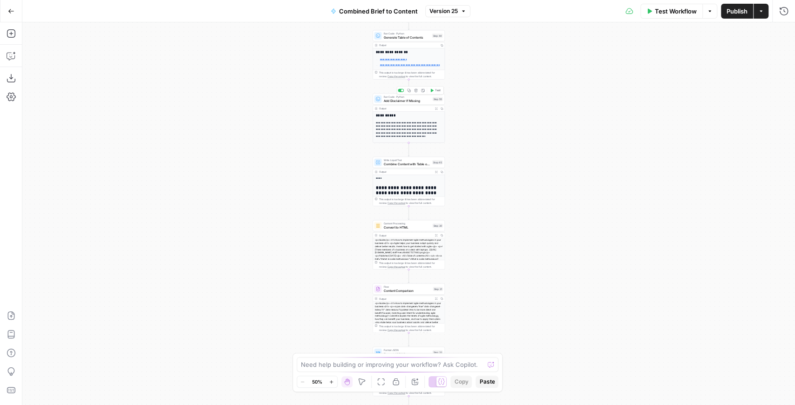
click at [401, 91] on div at bounding box center [401, 90] width 6 height 3
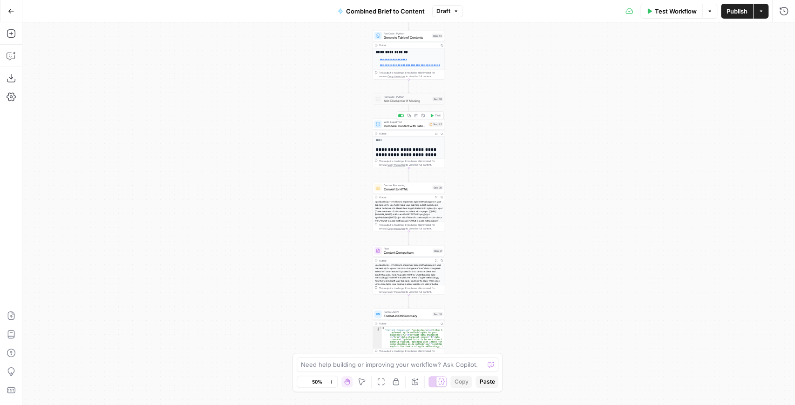
click at [409, 129] on div "Write Liquid Text Combine Content with Table of Contents Step 45 Copy step Dele…" at bounding box center [409, 124] width 72 height 11
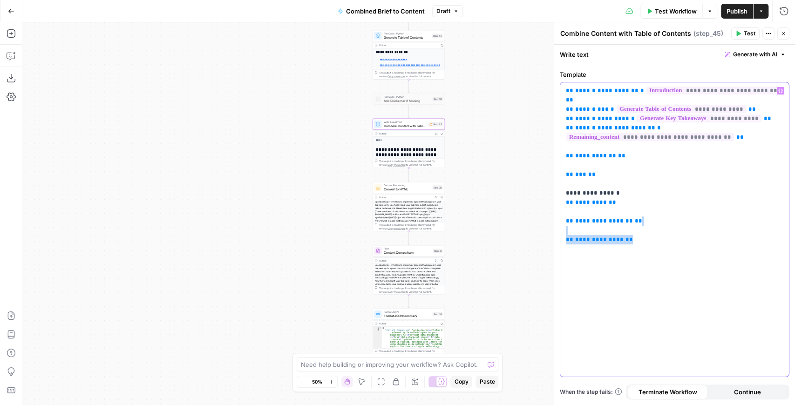
drag, startPoint x: 637, startPoint y: 224, endPoint x: 631, endPoint y: 228, distance: 8.0
click at [631, 228] on p "**********" at bounding box center [675, 160] width 218 height 149
click at [637, 236] on div "**********" at bounding box center [674, 229] width 229 height 294
click at [738, 35] on icon "button" at bounding box center [738, 33] width 4 height 5
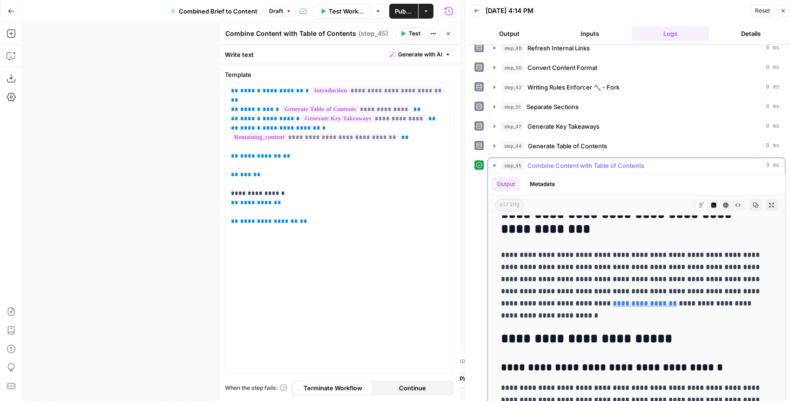
scroll to position [4490, 0]
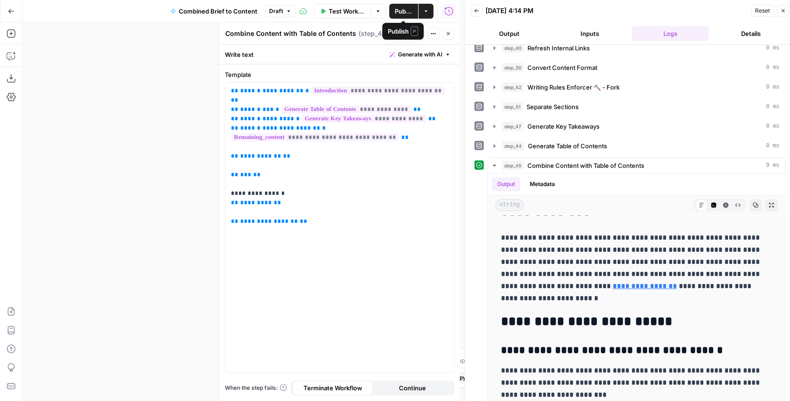
click at [397, 10] on span "Publish" at bounding box center [404, 11] width 18 height 9
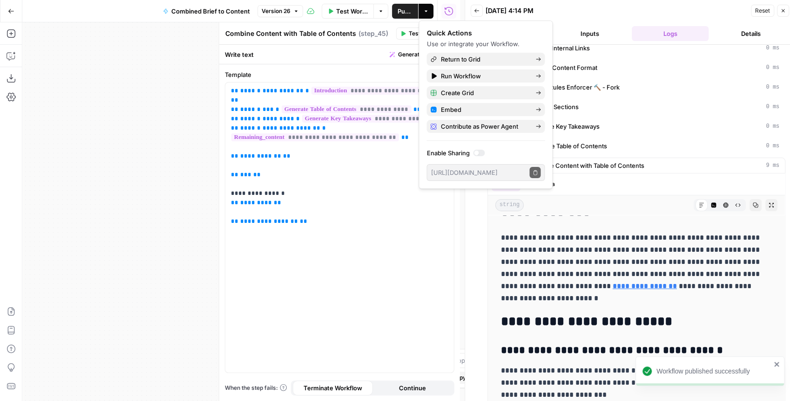
click at [781, 10] on icon "button" at bounding box center [784, 11] width 6 height 6
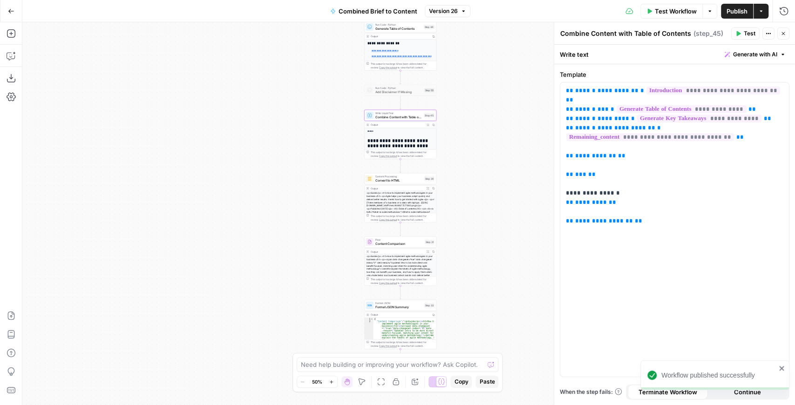
drag, startPoint x: 471, startPoint y: 183, endPoint x: 454, endPoint y: 163, distance: 26.0
click at [456, 166] on div "true false false true false true Workflow Set Inputs Inputs LLM · GPT-4.1 Extra…" at bounding box center [408, 213] width 773 height 383
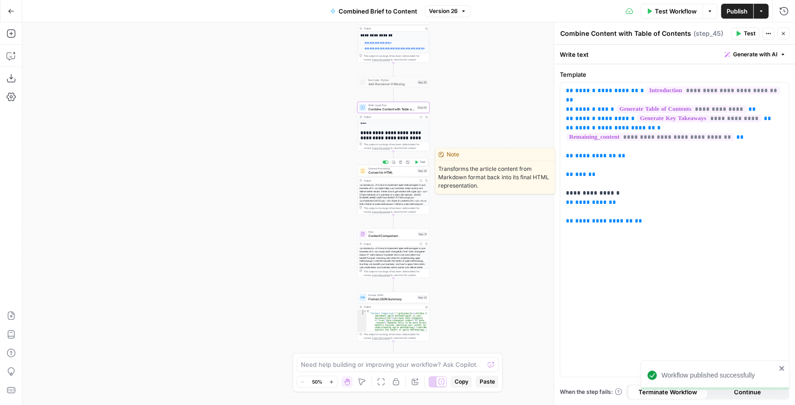
click at [421, 158] on div "Copy step Delete step Edit Note Test" at bounding box center [404, 162] width 47 height 8
click at [422, 160] on span "Test" at bounding box center [423, 162] width 6 height 4
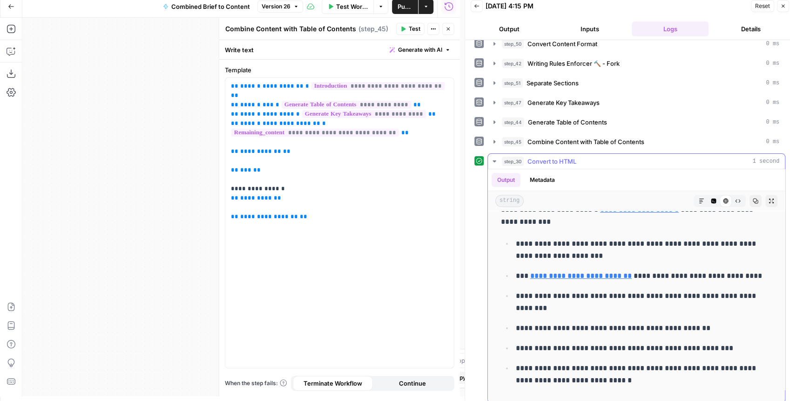
scroll to position [4987, 0]
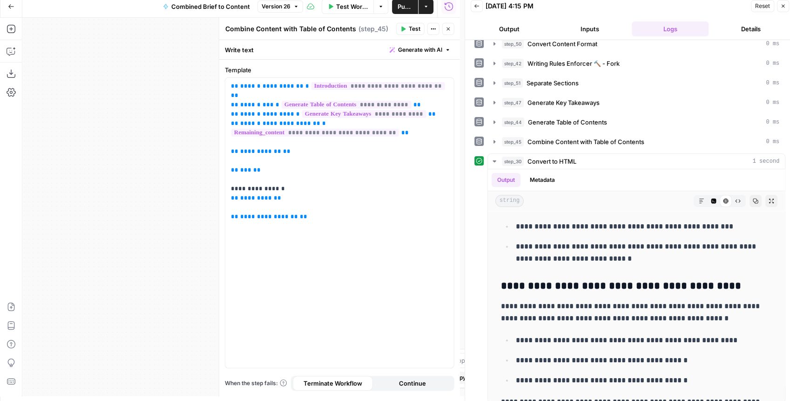
click at [451, 26] on button "Close" at bounding box center [448, 29] width 12 height 12
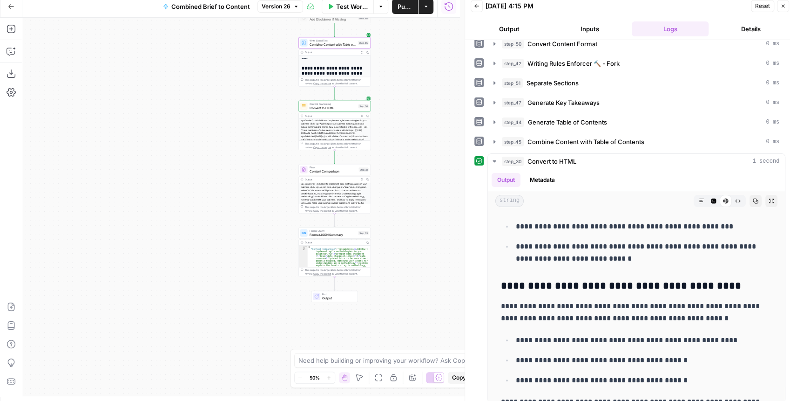
drag, startPoint x: 147, startPoint y: 107, endPoint x: 129, endPoint y: 90, distance: 24.4
click at [134, 95] on div "true false false true false true Workflow Set Inputs Inputs LLM · GPT-4.1 Extra…" at bounding box center [241, 207] width 438 height 378
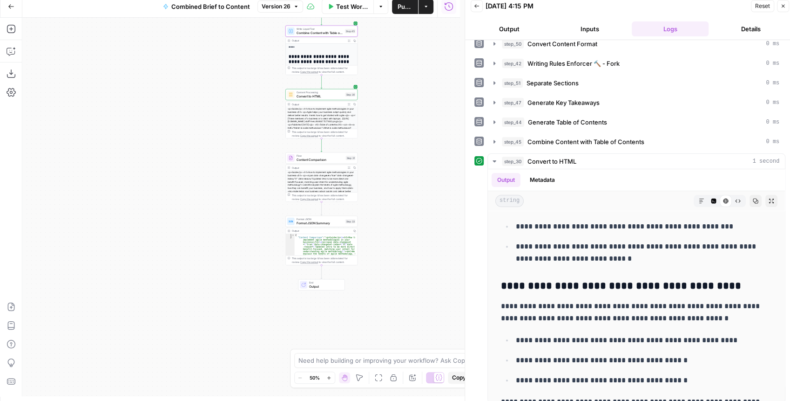
click at [350, 149] on div "true false false true false true Workflow Set Inputs Inputs LLM · GPT-4.1 Extra…" at bounding box center [241, 207] width 438 height 378
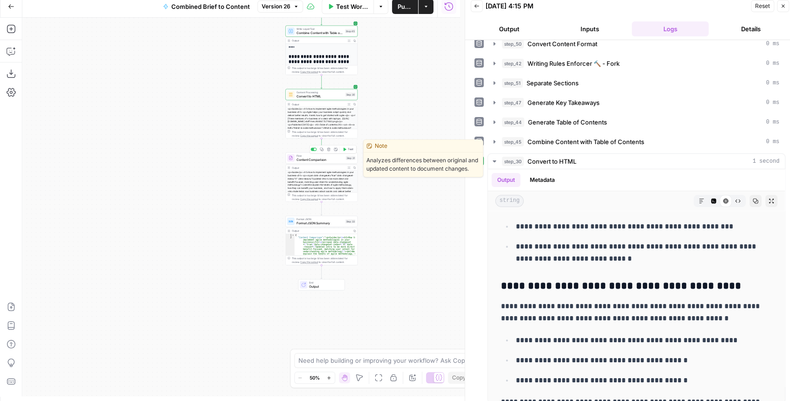
click at [347, 149] on button "Test" at bounding box center [348, 149] width 14 height 6
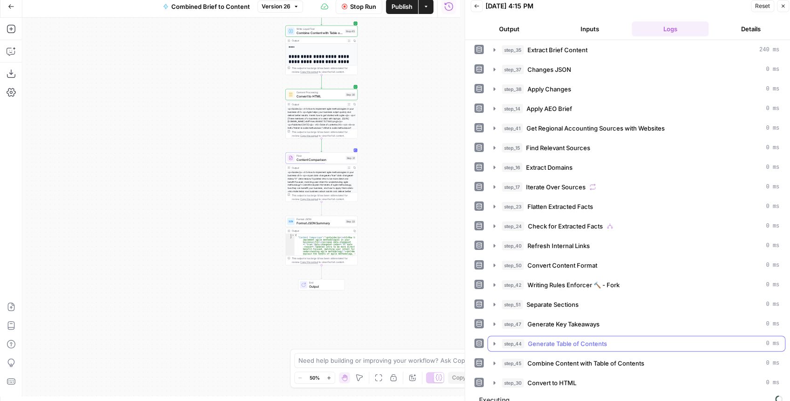
scroll to position [7, 0]
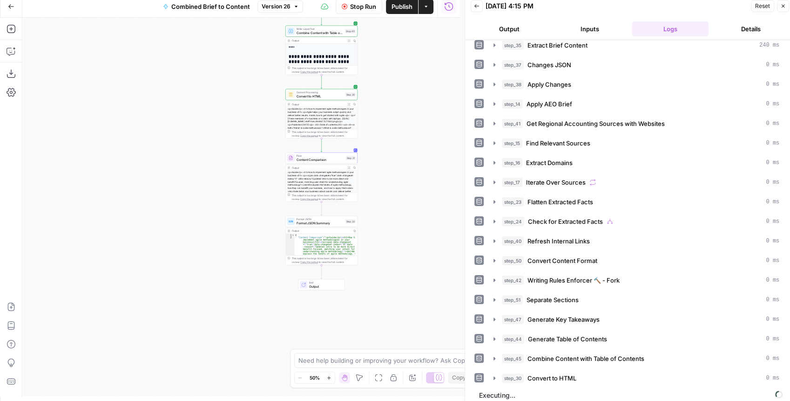
click at [13, 4] on icon "button" at bounding box center [11, 6] width 7 height 7
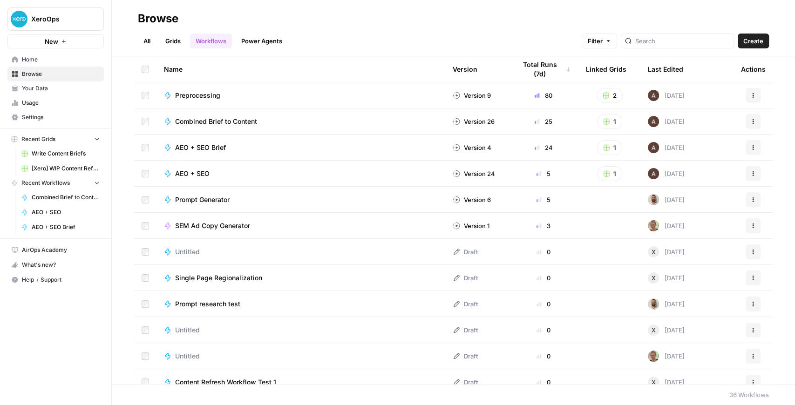
click at [75, 158] on link "Write Content Briefs" at bounding box center [60, 153] width 87 height 15
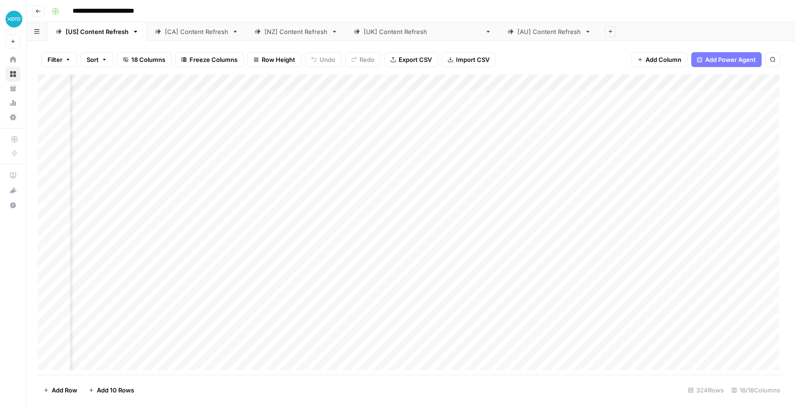
scroll to position [0, 921]
click at [179, 34] on div "[CA] Content Refresh" at bounding box center [196, 31] width 63 height 9
click at [302, 36] on div "[NZ] Content Refresh" at bounding box center [296, 31] width 63 height 9
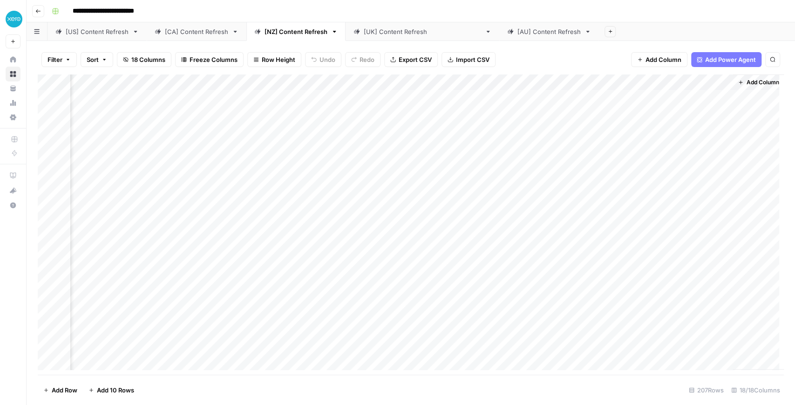
click at [364, 32] on div "[[GEOGRAPHIC_DATA]] Content Refresh" at bounding box center [422, 31] width 117 height 9
click at [517, 33] on div "[AU] Content Refresh" at bounding box center [548, 31] width 63 height 9
click at [411, 30] on div "[[GEOGRAPHIC_DATA]] Content Refresh" at bounding box center [422, 31] width 117 height 9
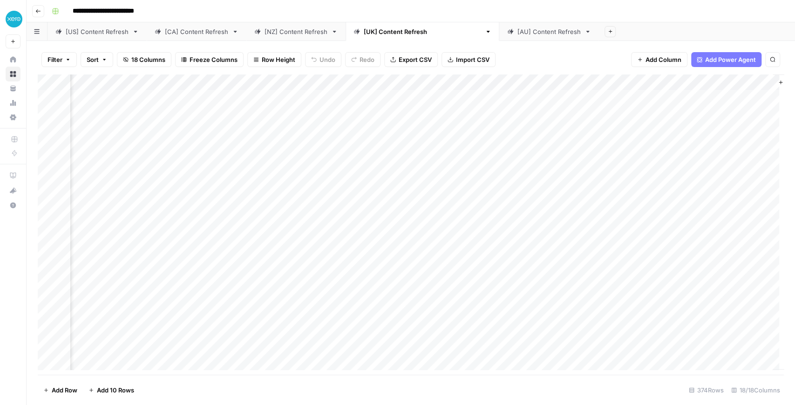
scroll to position [0, 822]
click at [318, 31] on div "[NZ] Content Refresh" at bounding box center [296, 31] width 63 height 9
click at [754, 375] on footer "Add Row Add 10 Rows 207 Rows 18/18 Columns" at bounding box center [411, 390] width 746 height 30
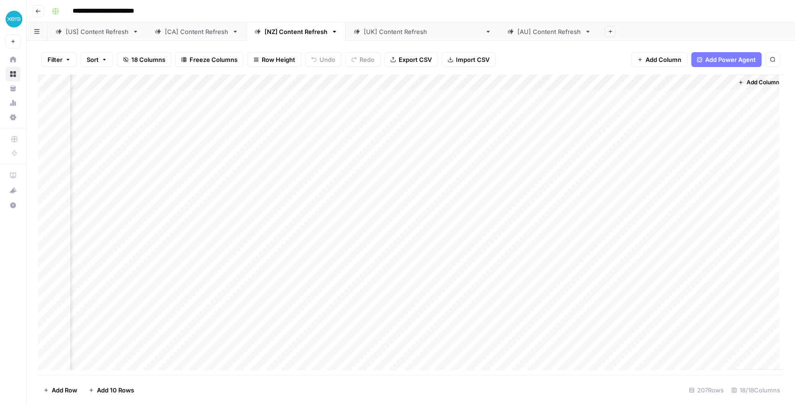
click at [195, 27] on div "[CA] Content Refresh" at bounding box center [196, 31] width 63 height 9
click at [113, 28] on div "[US] Content Refresh" at bounding box center [97, 31] width 63 height 9
click at [631, 376] on footer "Add Row Add 10 Rows 324 Rows 18/18 Columns" at bounding box center [411, 390] width 746 height 30
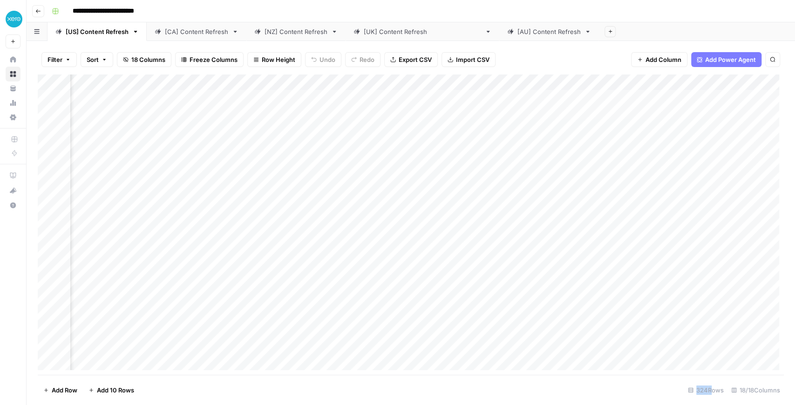
scroll to position [0, 921]
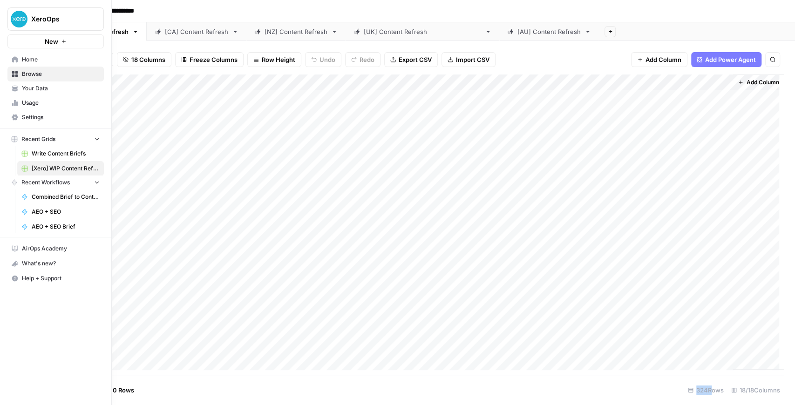
click at [20, 17] on img "Workspace: XeroOps" at bounding box center [19, 19] width 17 height 17
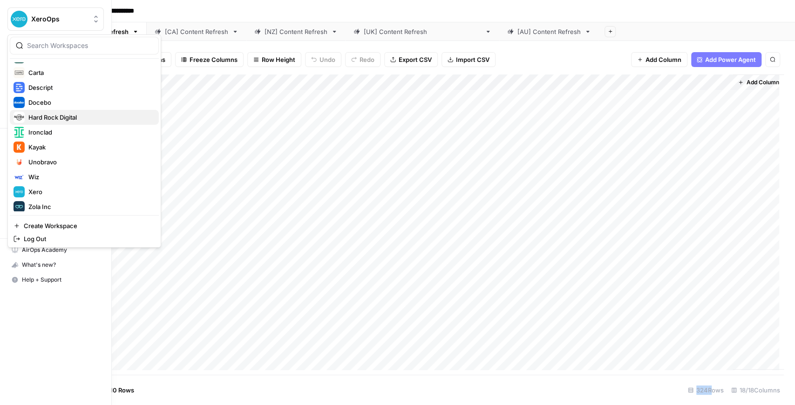
scroll to position [119, 0]
click at [56, 131] on span "Ironclad" at bounding box center [89, 129] width 123 height 9
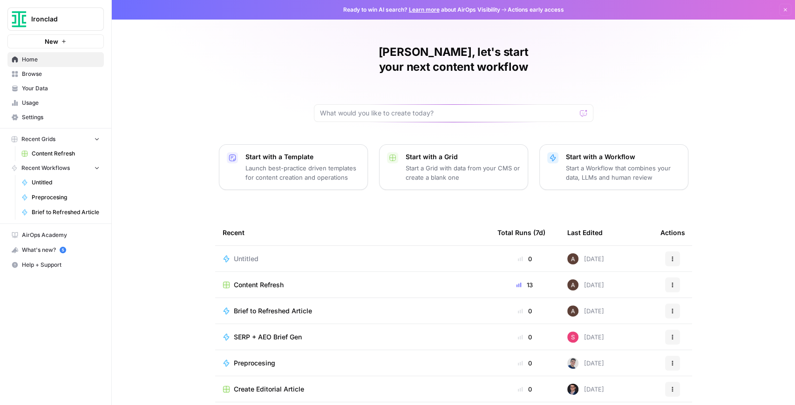
click at [57, 89] on span "Your Data" at bounding box center [61, 88] width 78 height 8
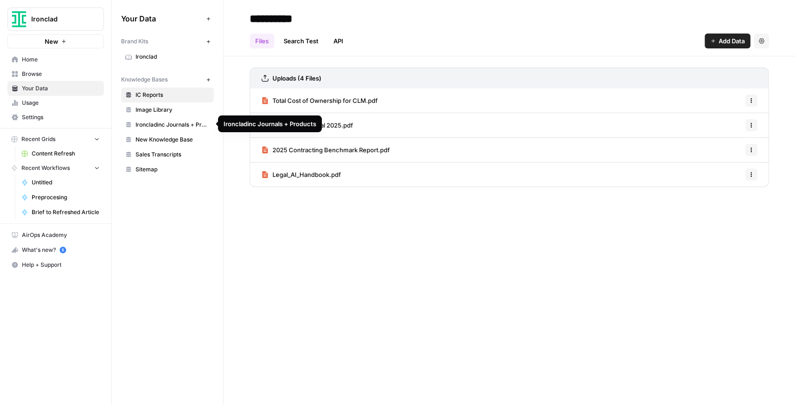
click at [168, 125] on span "Ironcladinc Journals + Products" at bounding box center [173, 125] width 74 height 8
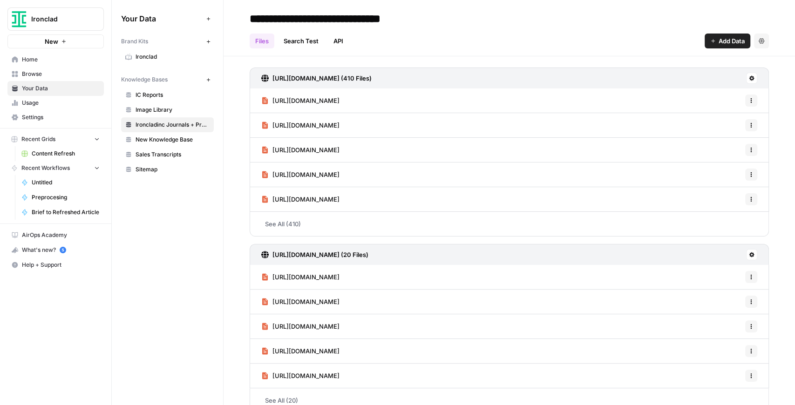
click at [283, 217] on link "See All (410)" at bounding box center [509, 224] width 519 height 24
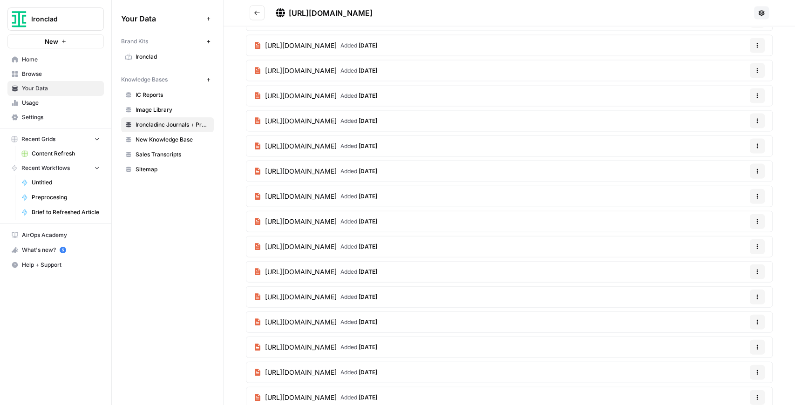
scroll to position [1335, 0]
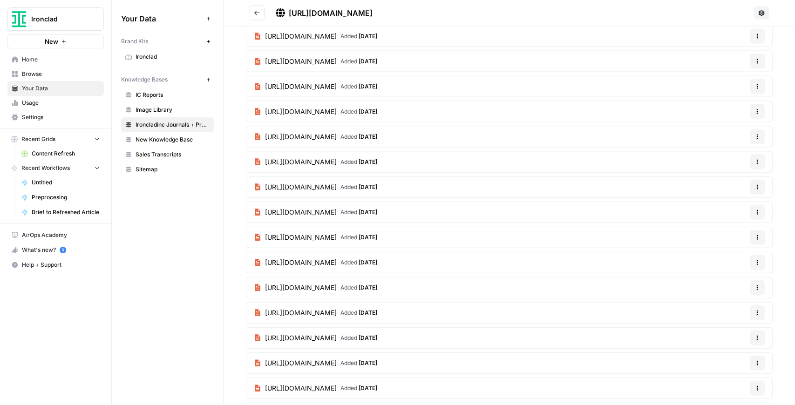
click at [60, 90] on span "Your Data" at bounding box center [61, 88] width 78 height 8
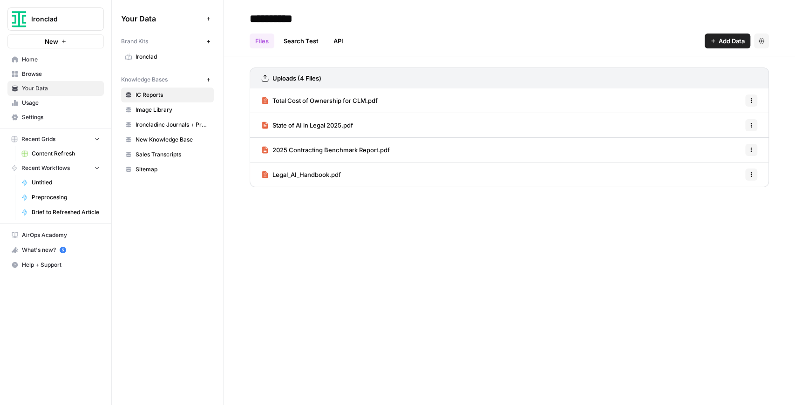
click at [69, 150] on span "Content Refresh" at bounding box center [66, 153] width 68 height 8
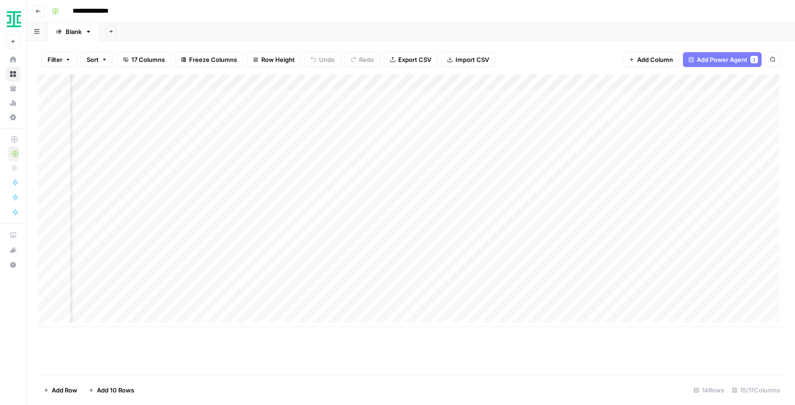
scroll to position [0, 648]
click at [471, 83] on div "Add Column" at bounding box center [411, 201] width 746 height 252
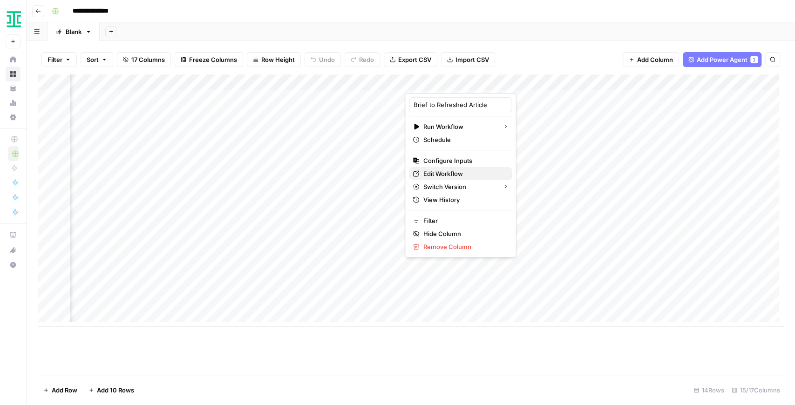
click at [460, 170] on span "Edit Workflow" at bounding box center [463, 173] width 81 height 9
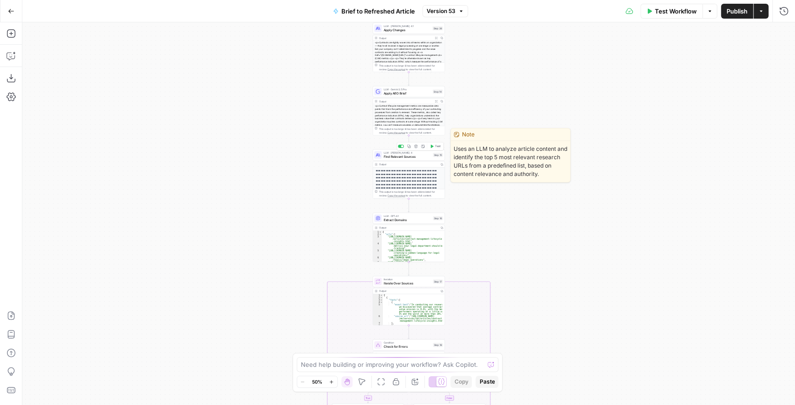
click at [397, 157] on span "Find Relevant Sources" at bounding box center [408, 156] width 48 height 5
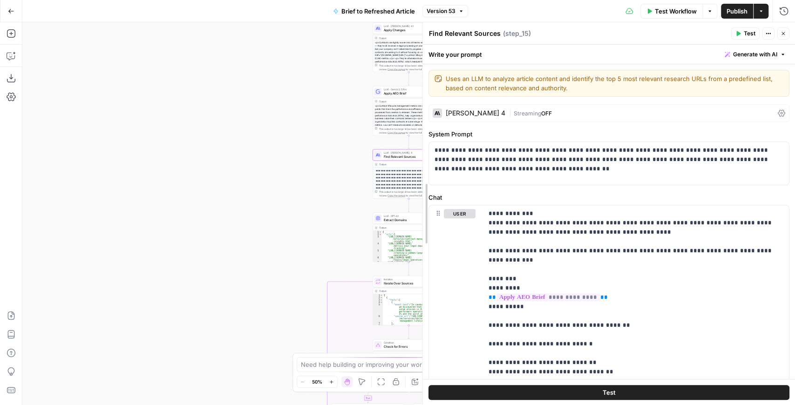
drag, startPoint x: 551, startPoint y: 156, endPoint x: 405, endPoint y: 157, distance: 146.7
click at [405, 157] on body "Ironclad New Home Browse Your Data Usage Settings Recent Grids Content Refresh …" at bounding box center [397, 202] width 795 height 405
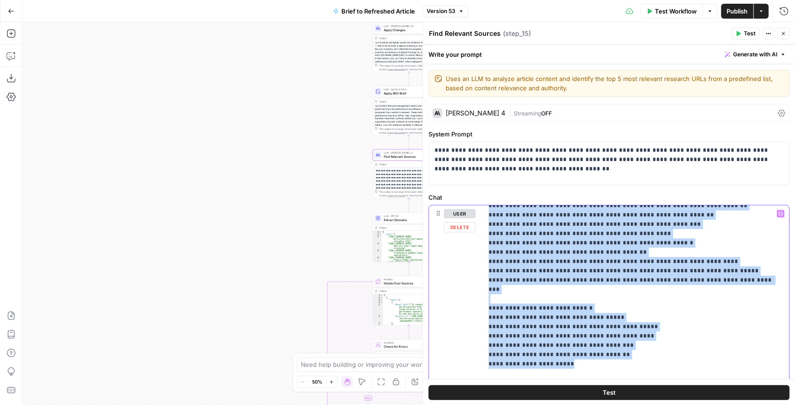
scroll to position [401, 0]
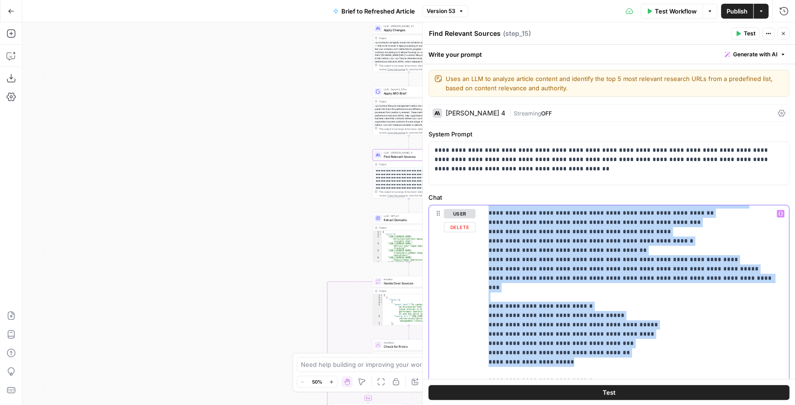
drag, startPoint x: 488, startPoint y: 260, endPoint x: 671, endPoint y: 339, distance: 198.8
click at [671, 339] on div "**********" at bounding box center [634, 395] width 302 height 380
click at [645, 327] on p "**********" at bounding box center [632, 194] width 286 height 773
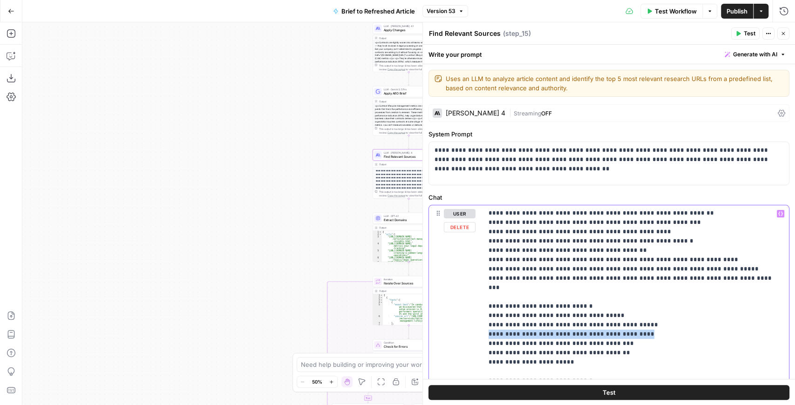
drag, startPoint x: 639, startPoint y: 317, endPoint x: 484, endPoint y: 317, distance: 155.1
click at [484, 317] on div "**********" at bounding box center [634, 395] width 302 height 380
click at [643, 312] on p "**********" at bounding box center [632, 194] width 286 height 773
drag, startPoint x: 645, startPoint y: 314, endPoint x: 463, endPoint y: 304, distance: 181.9
click at [463, 304] on div "**********" at bounding box center [609, 405] width 360 height 401
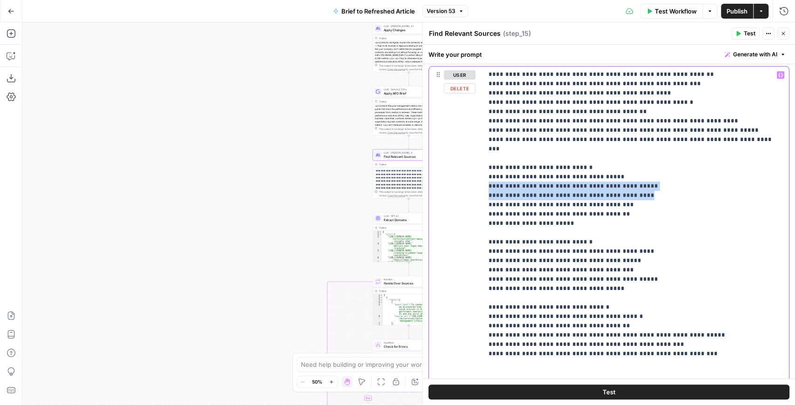
scroll to position [155, 0]
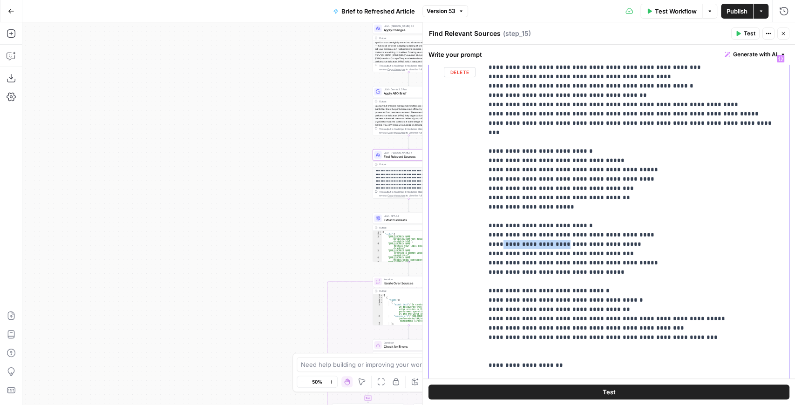
drag, startPoint x: 562, startPoint y: 224, endPoint x: 498, endPoint y: 223, distance: 63.4
click at [497, 223] on p "**********" at bounding box center [632, 39] width 286 height 773
copy p "**********"
click at [567, 276] on p "**********" at bounding box center [632, 39] width 286 height 773
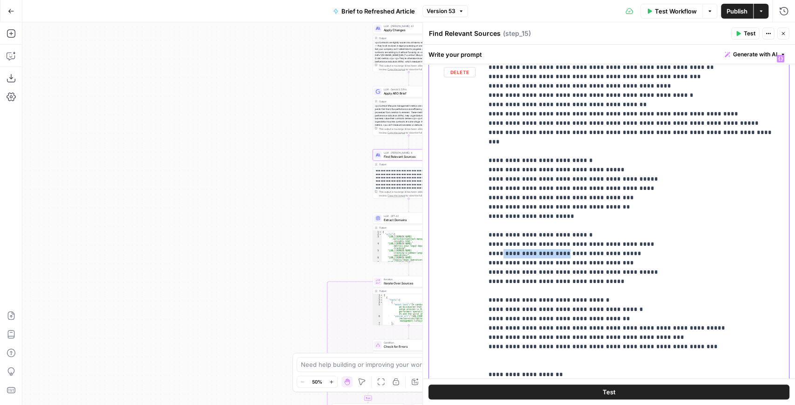
scroll to position [401, 0]
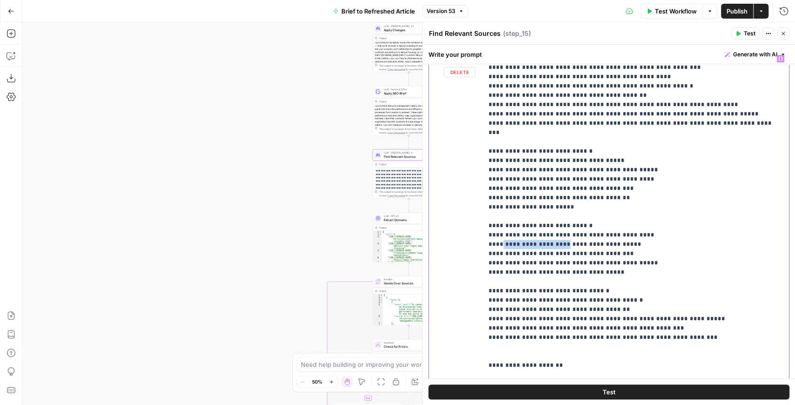
drag, startPoint x: 696, startPoint y: 316, endPoint x: 481, endPoint y: 244, distance: 226.6
click at [481, 244] on div "**********" at bounding box center [609, 250] width 360 height 401
click at [560, 288] on p "**********" at bounding box center [632, 39] width 286 height 773
drag, startPoint x: 694, startPoint y: 300, endPoint x: 487, endPoint y: 302, distance: 206.8
click at [487, 302] on div "**********" at bounding box center [634, 240] width 302 height 380
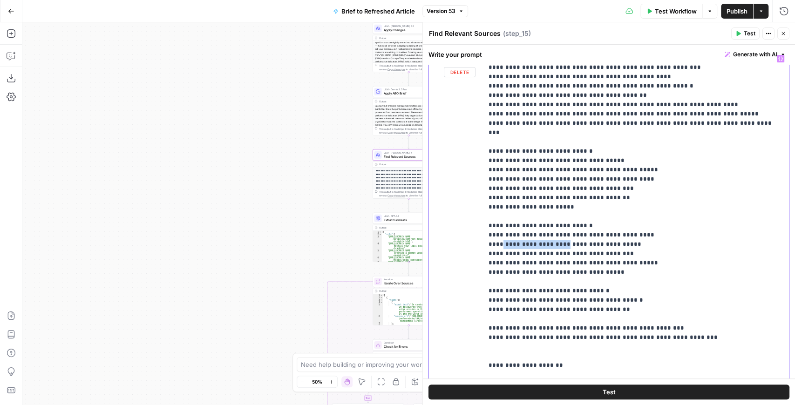
scroll to position [392, 0]
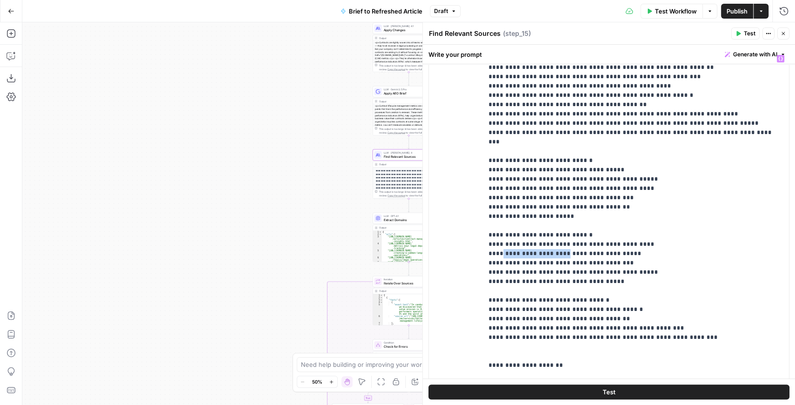
click at [732, 14] on span "Publish" at bounding box center [737, 11] width 21 height 9
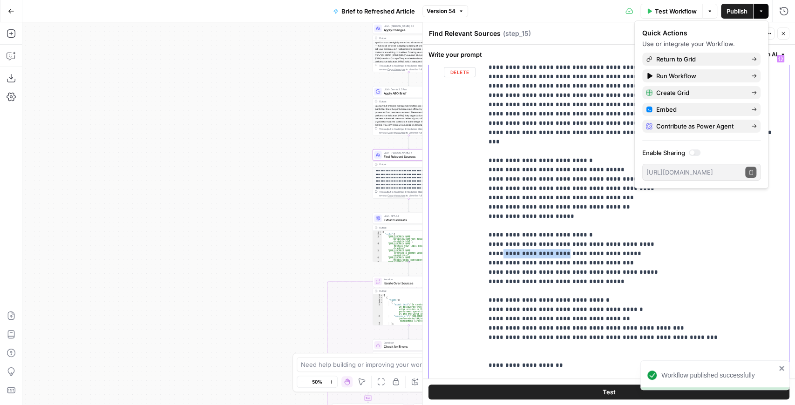
click at [690, 283] on p "**********" at bounding box center [632, 44] width 286 height 764
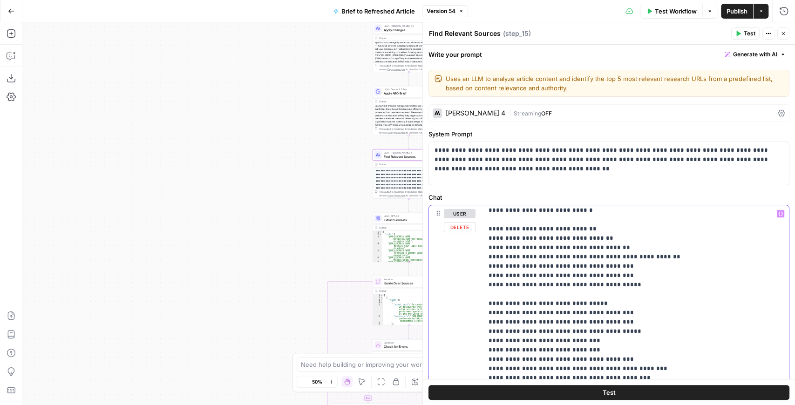
scroll to position [102, 0]
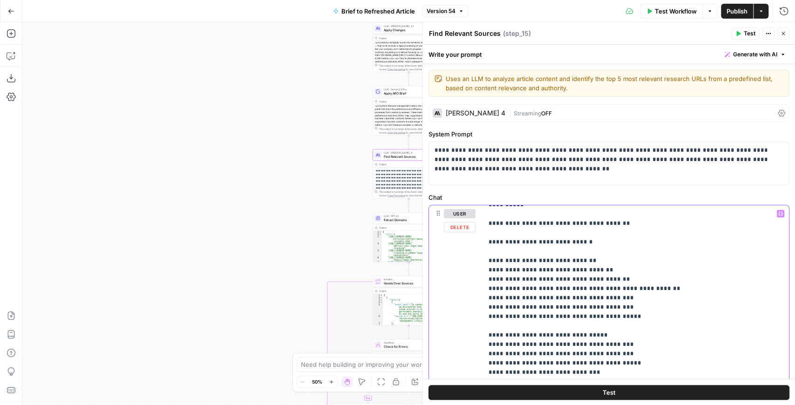
drag, startPoint x: 711, startPoint y: 323, endPoint x: 485, endPoint y: 247, distance: 238.9
click at [485, 247] on div "**********" at bounding box center [634, 395] width 302 height 380
copy p "**********"
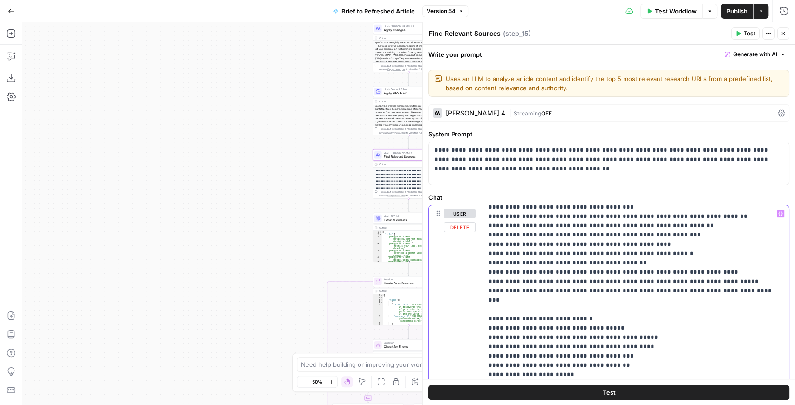
scroll to position [392, 0]
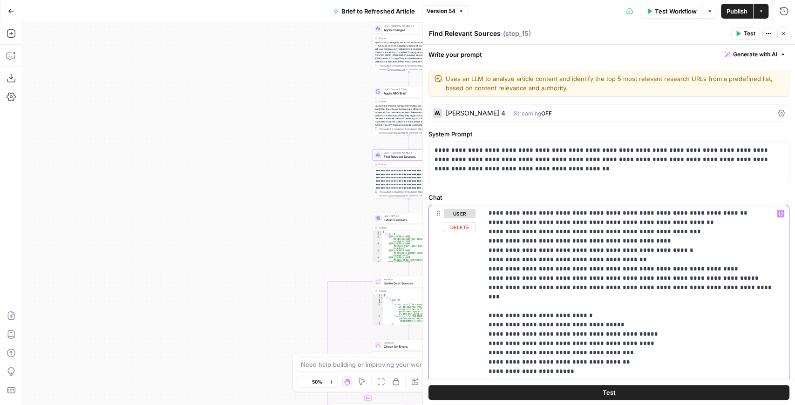
drag, startPoint x: 760, startPoint y: 275, endPoint x: 650, endPoint y: 278, distance: 110.0
click at [650, 278] on p "**********" at bounding box center [632, 199] width 286 height 764
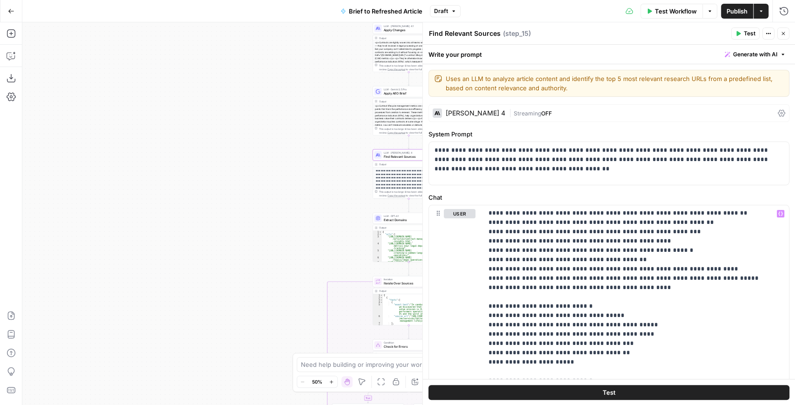
click at [727, 11] on span "Publish" at bounding box center [737, 11] width 21 height 9
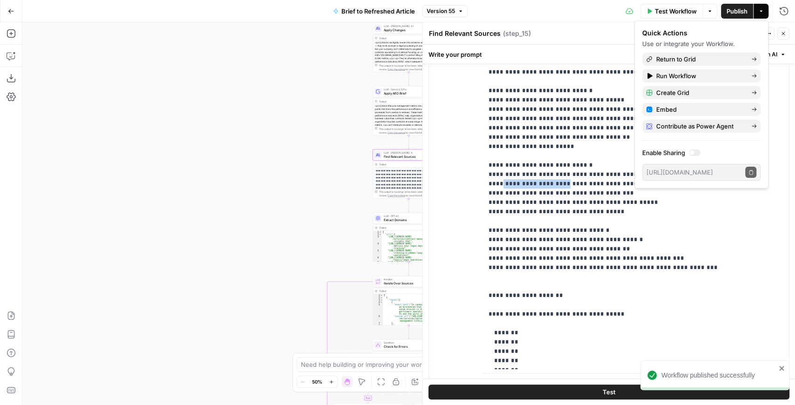
scroll to position [217, 0]
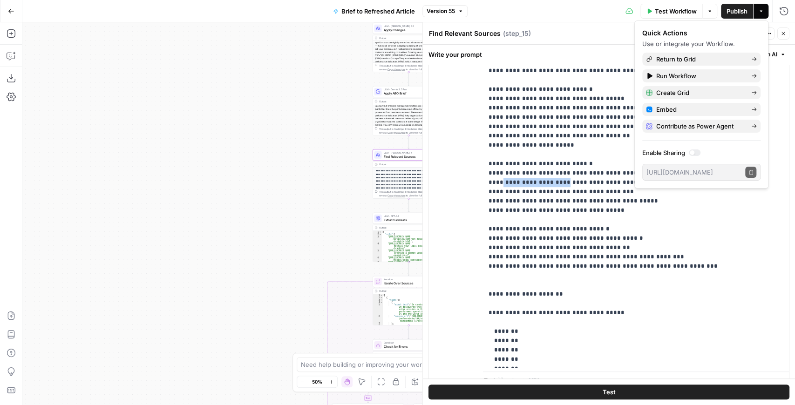
click at [785, 29] on button "Close" at bounding box center [783, 33] width 12 height 12
